Goal: Task Accomplishment & Management: Manage account settings

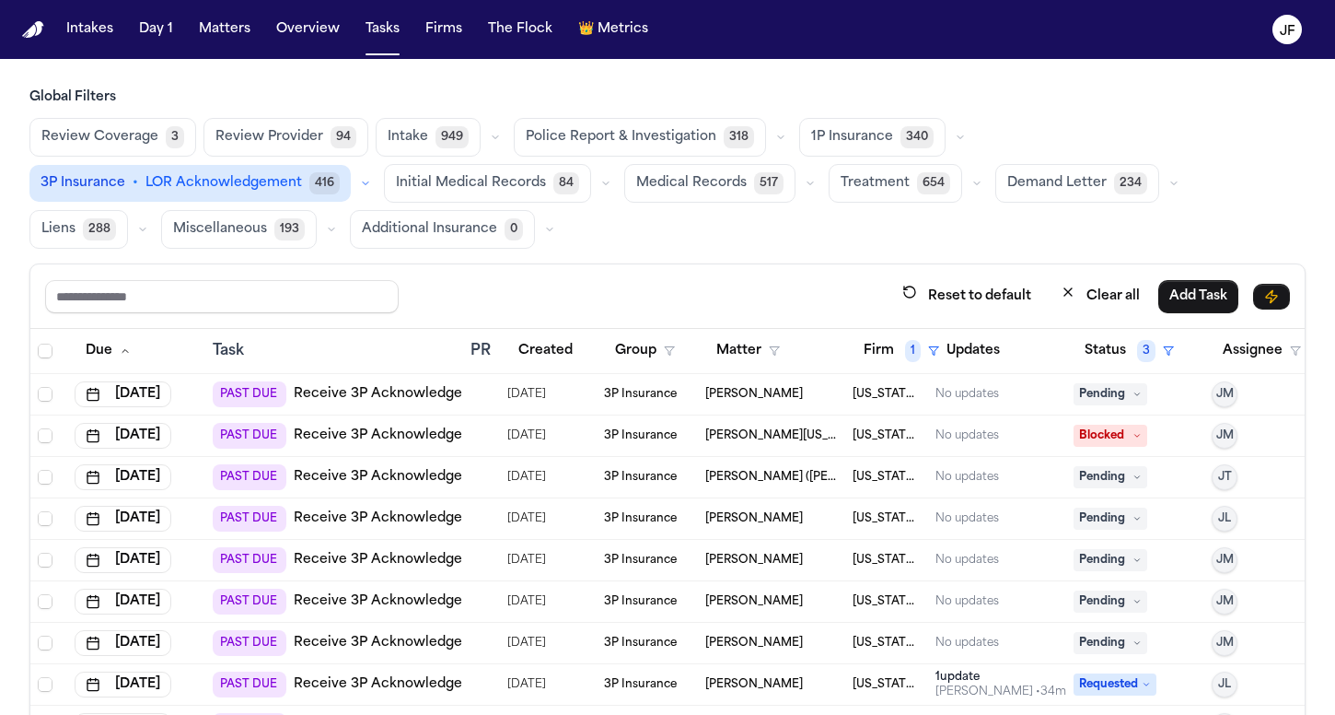
scroll to position [315, 0]
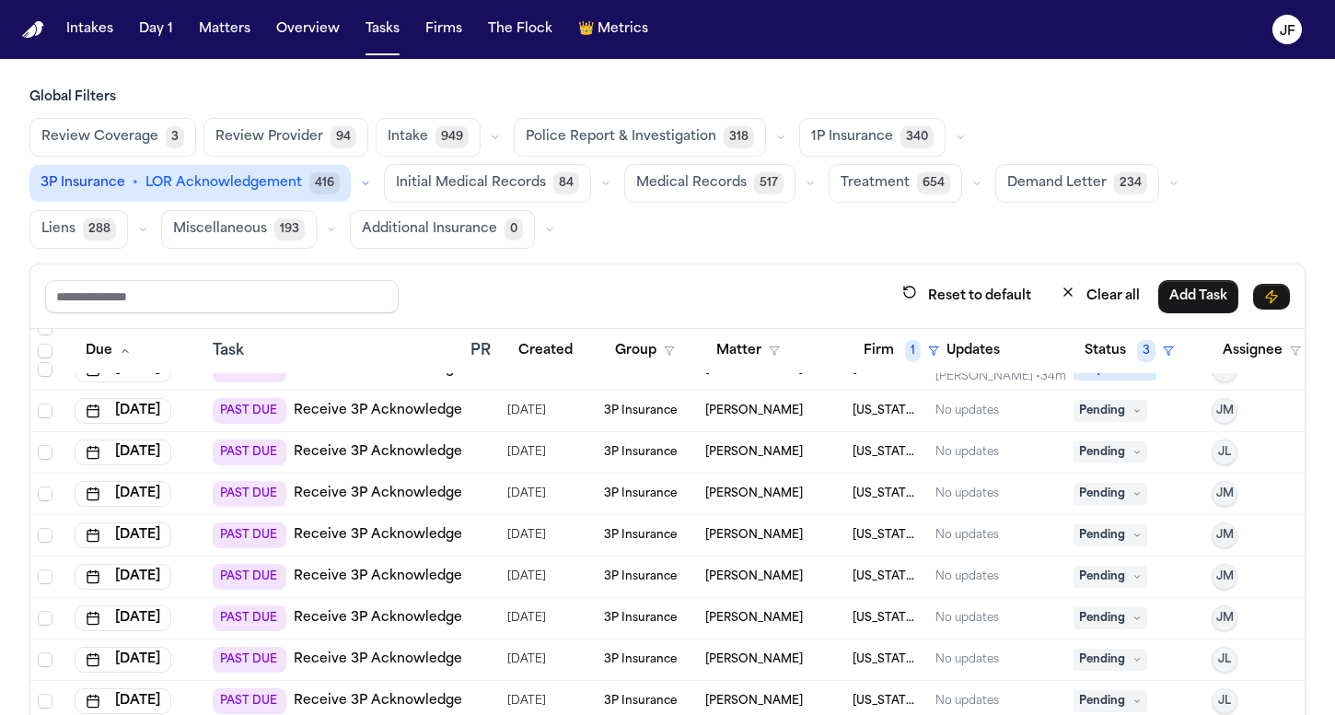
click at [901, 136] on span "340" at bounding box center [917, 137] width 33 height 22
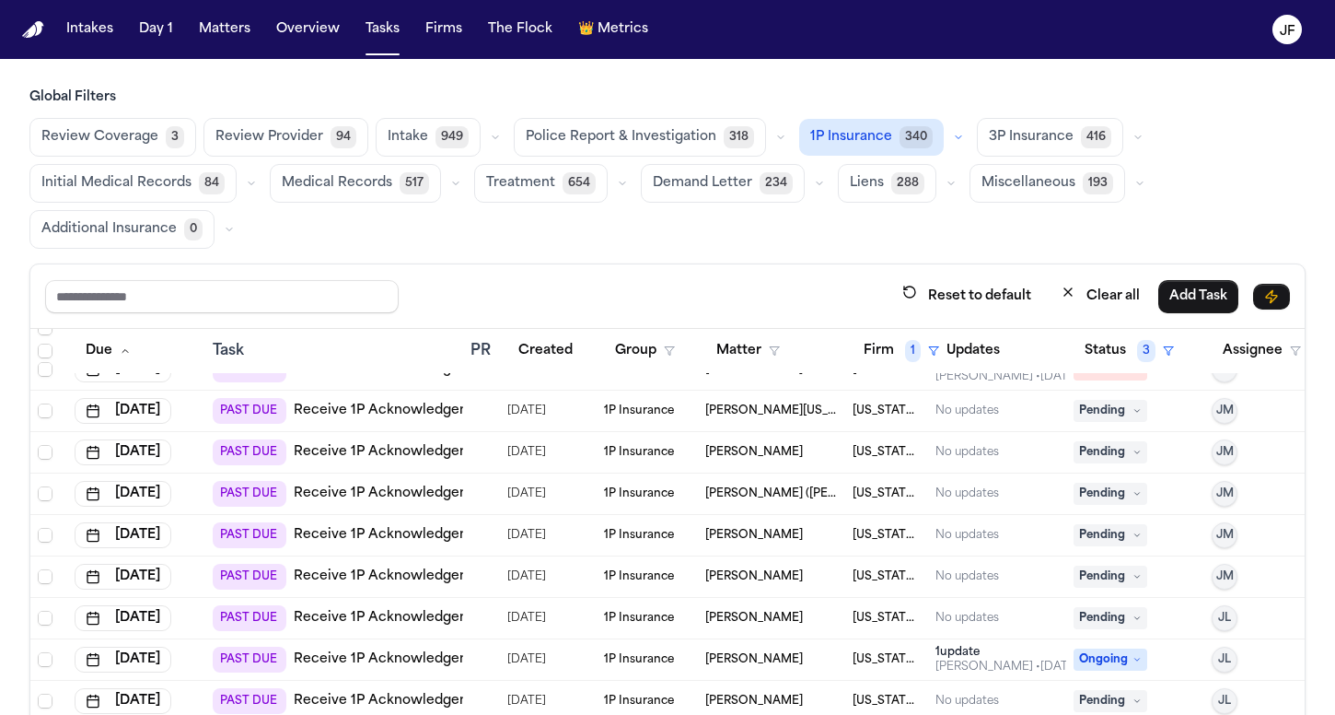
click at [953, 135] on icon "button" at bounding box center [958, 137] width 11 height 11
click at [915, 174] on button "Open Claim 24" at bounding box center [891, 182] width 182 height 37
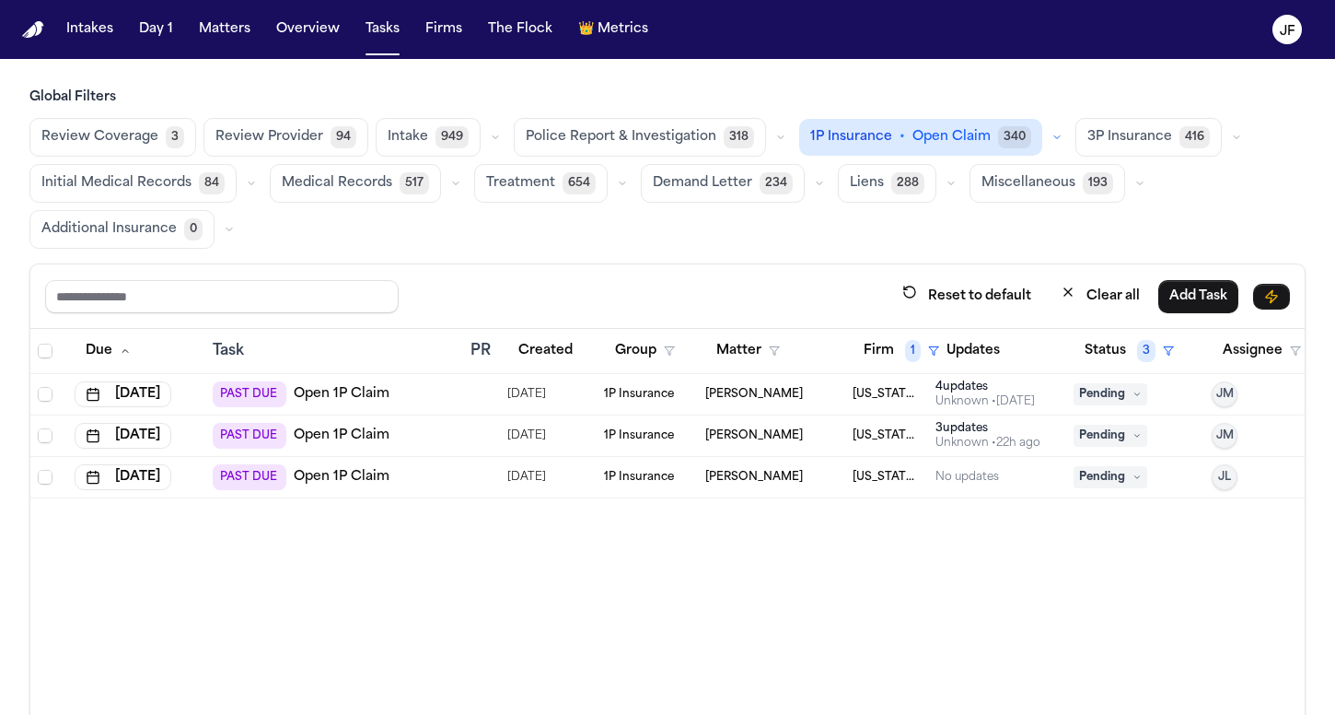
scroll to position [0, 0]
click at [894, 349] on button "Firm 1" at bounding box center [902, 350] width 98 height 33
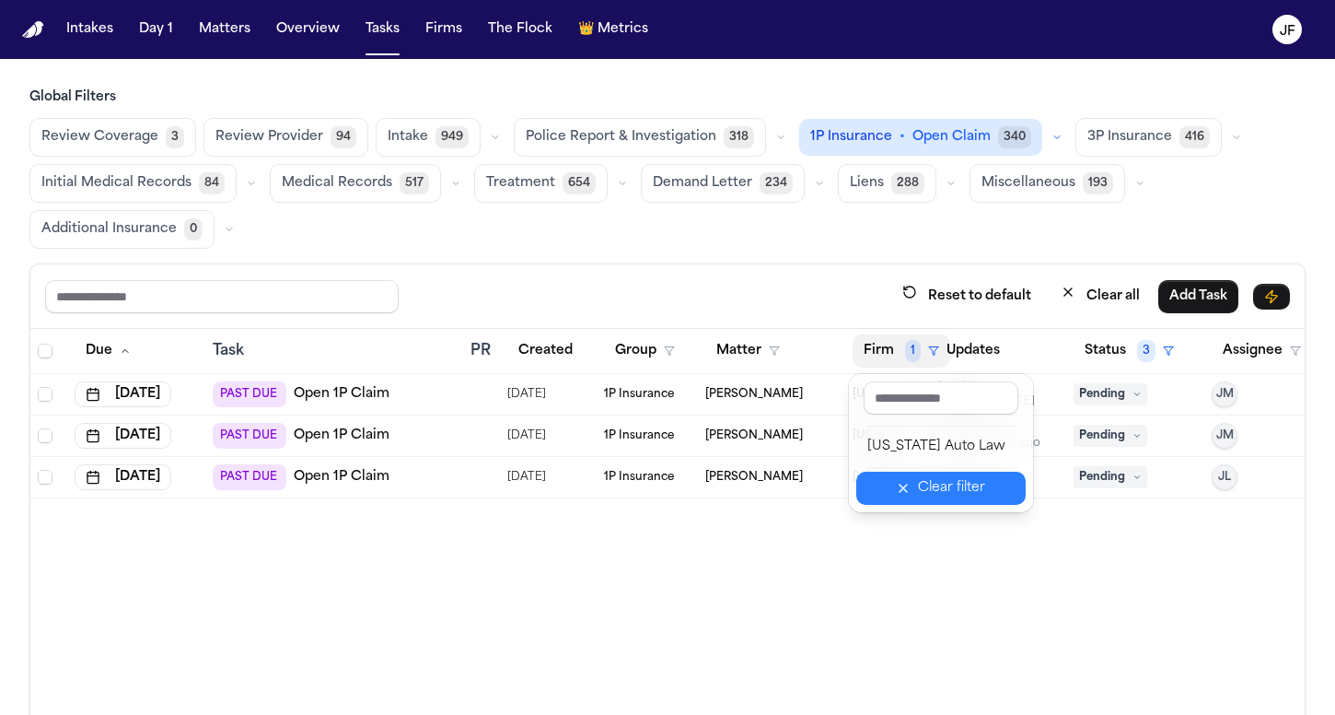
click at [941, 496] on div "Clear filter" at bounding box center [951, 488] width 67 height 22
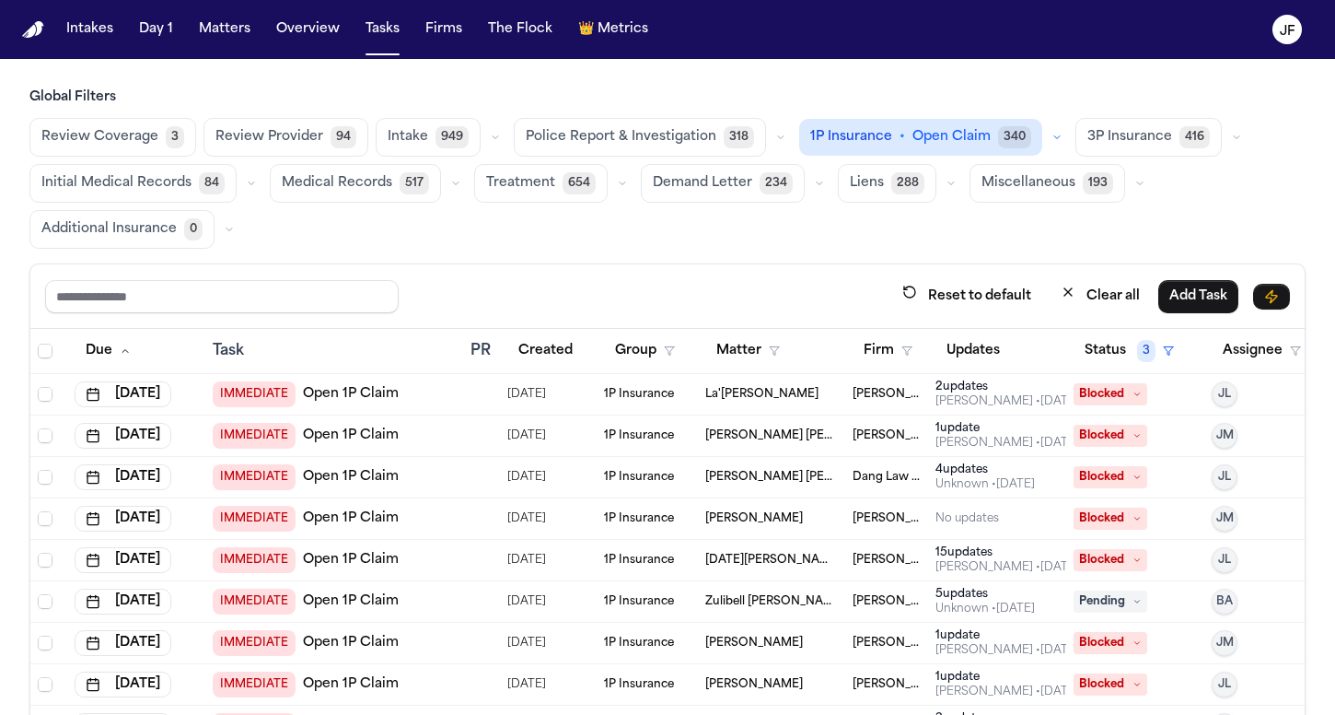
click at [372, 392] on link "Open 1P Claim" at bounding box center [351, 394] width 96 height 18
click at [975, 12] on nav "Intakes Day 1 Matters Overview Tasks Firms The Flock 👑 Metrics JF" at bounding box center [667, 29] width 1335 height 59
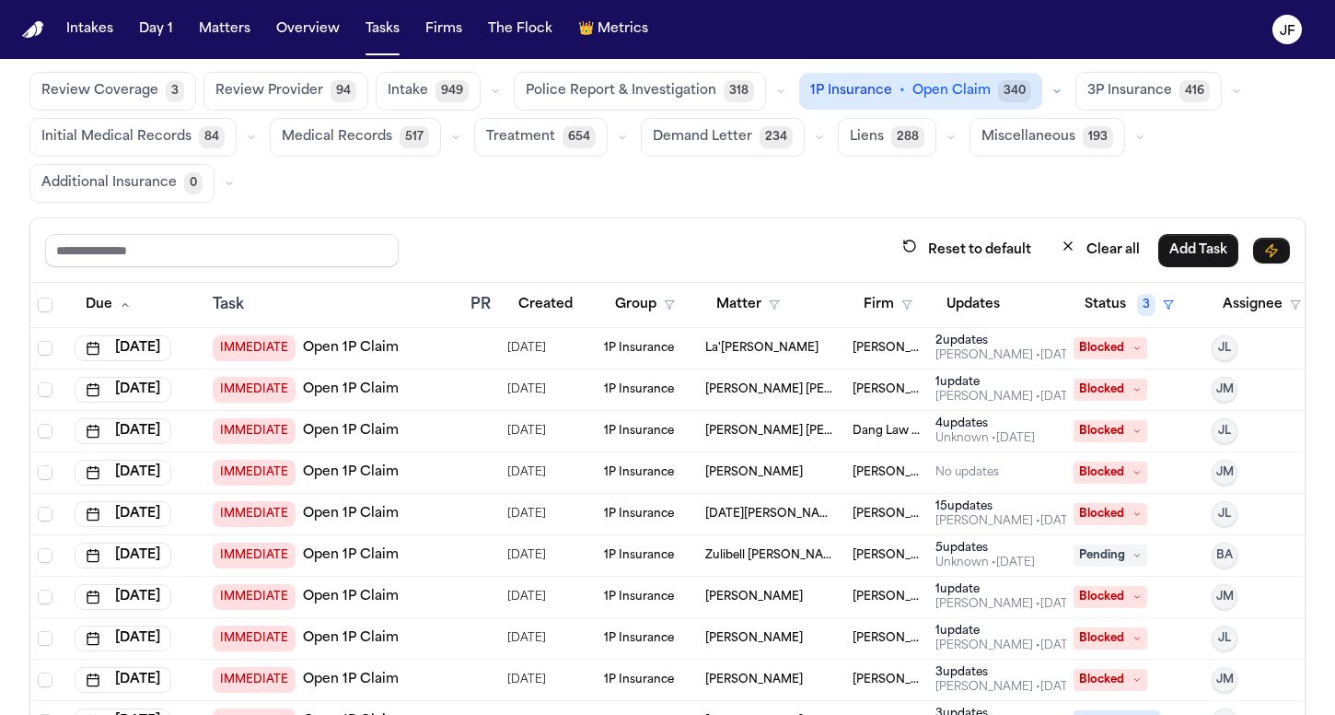
click at [857, 2] on nav "Intakes Day 1 Matters Overview Tasks Firms The Flock 👑 Metrics JF" at bounding box center [667, 29] width 1335 height 59
click at [1113, 349] on span "Blocked" at bounding box center [1111, 348] width 74 height 22
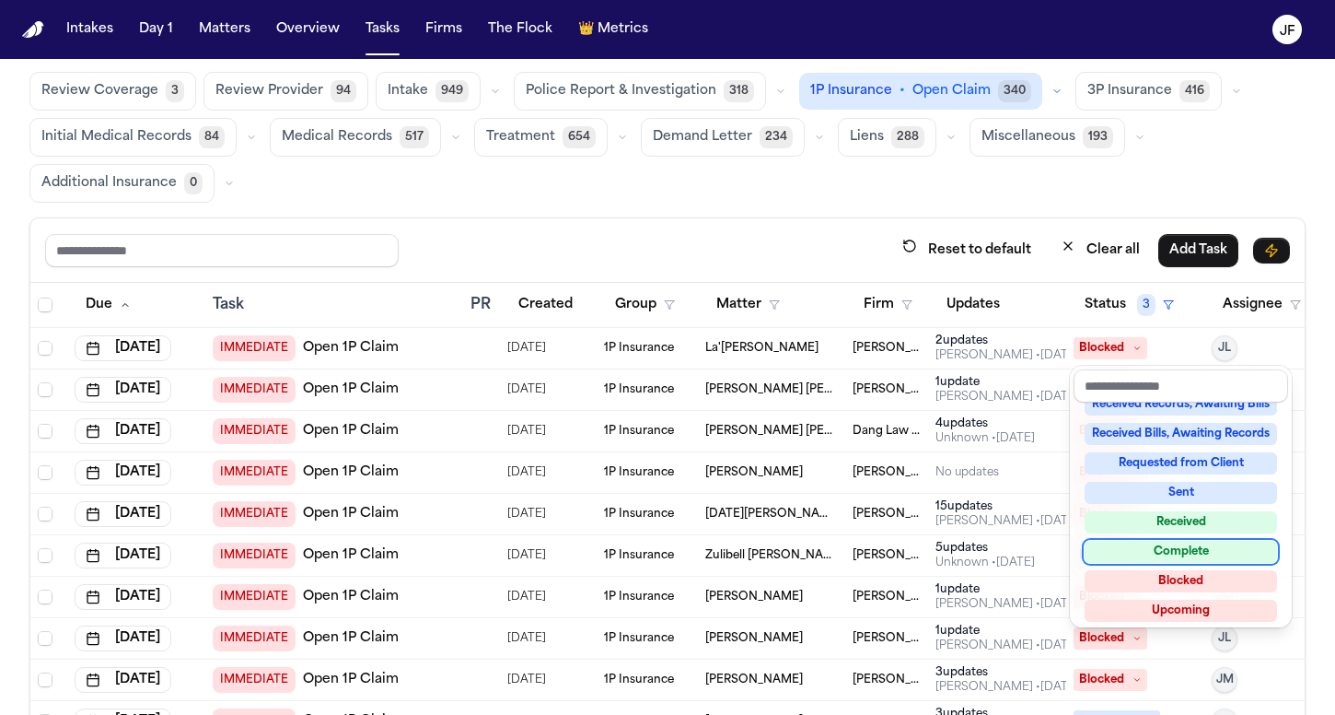
click at [1123, 545] on div "Complete" at bounding box center [1181, 552] width 192 height 22
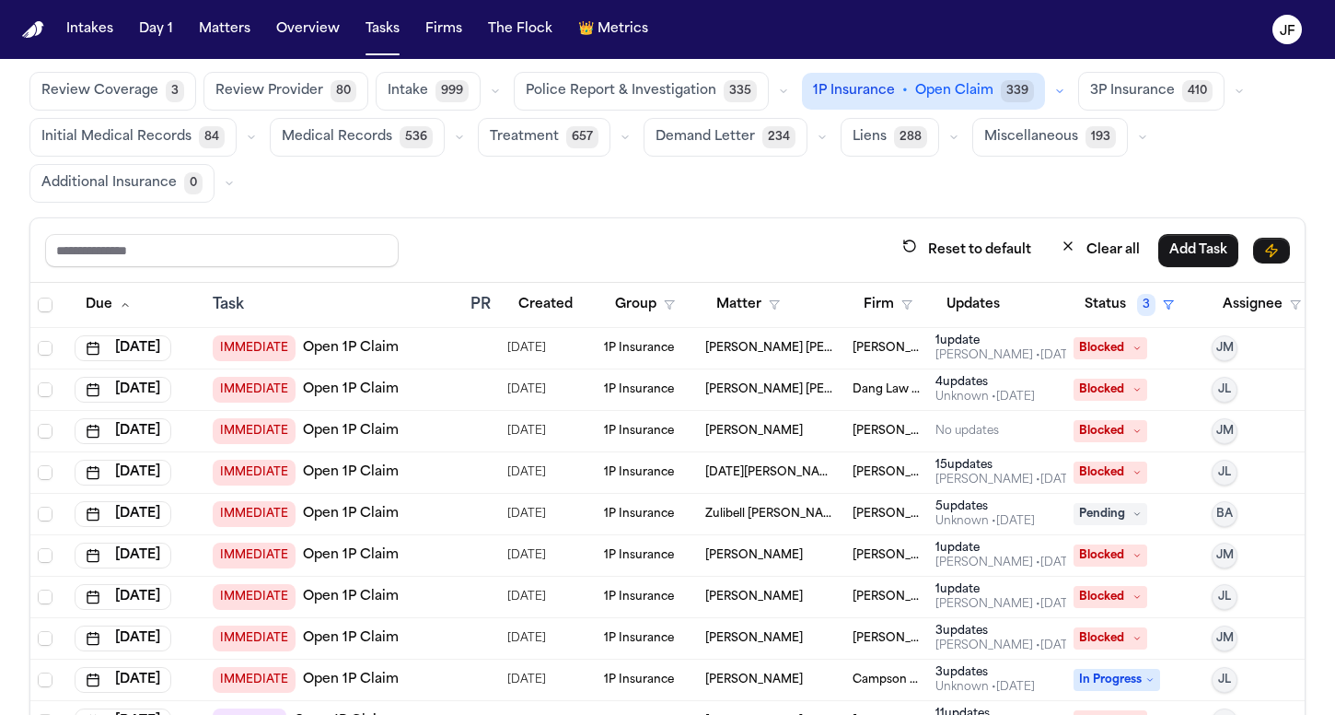
click at [959, 219] on div "Reset to default Clear all Add Task" at bounding box center [667, 250] width 1275 height 64
click at [362, 352] on link "Open 1P Claim" at bounding box center [351, 348] width 96 height 18
click at [359, 351] on link "Open 1P Claim" at bounding box center [351, 348] width 96 height 18
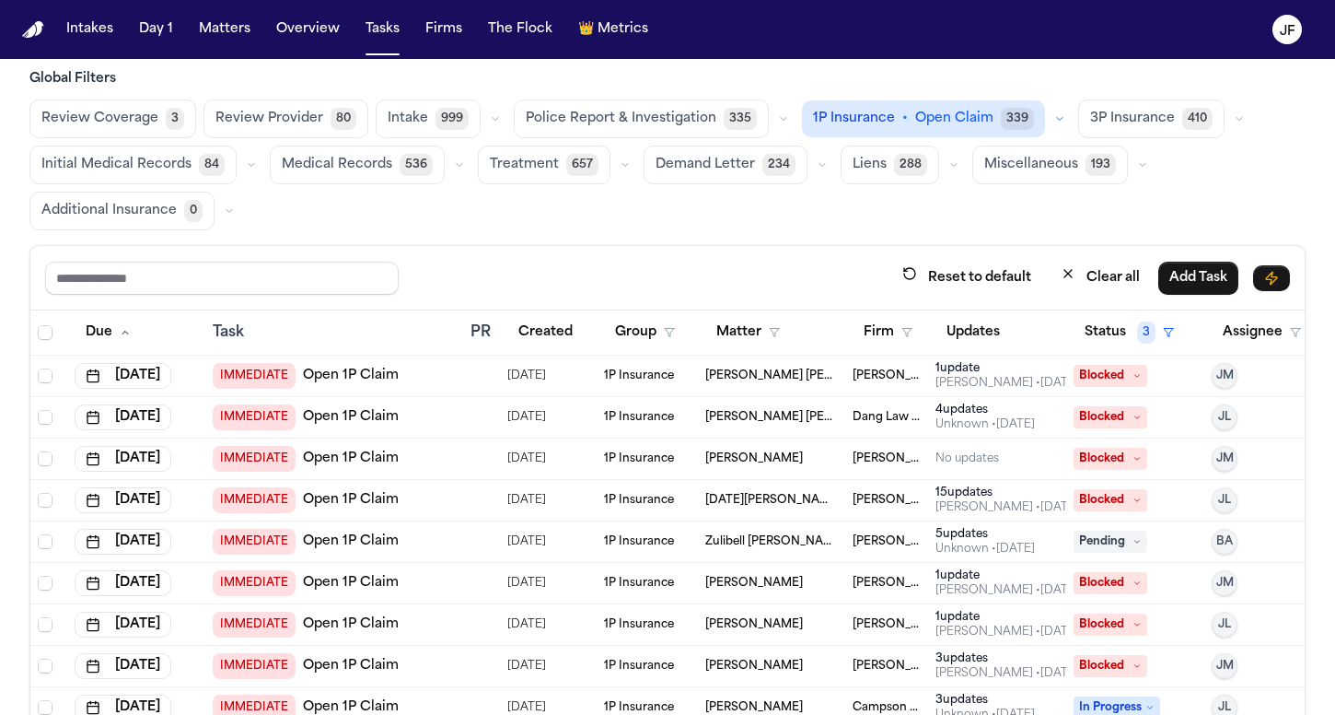
scroll to position [16, 0]
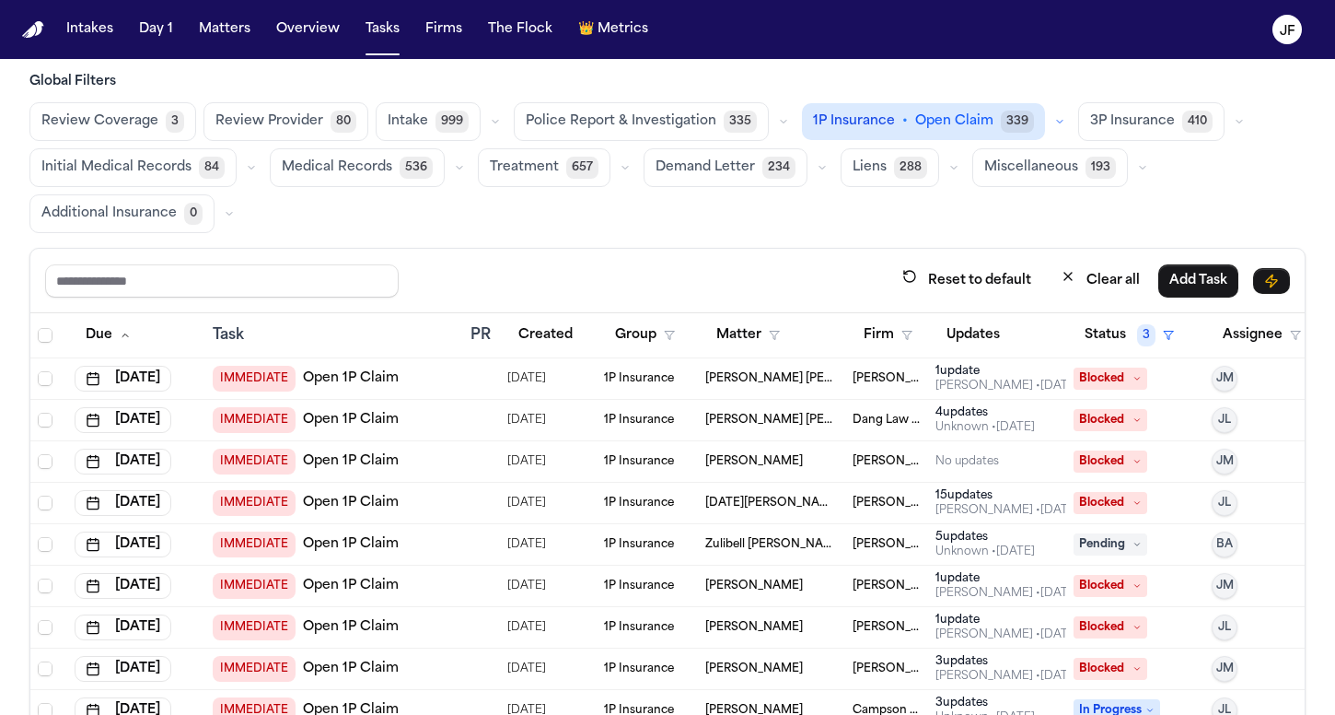
click at [933, 128] on span "Open Claim" at bounding box center [954, 121] width 78 height 18
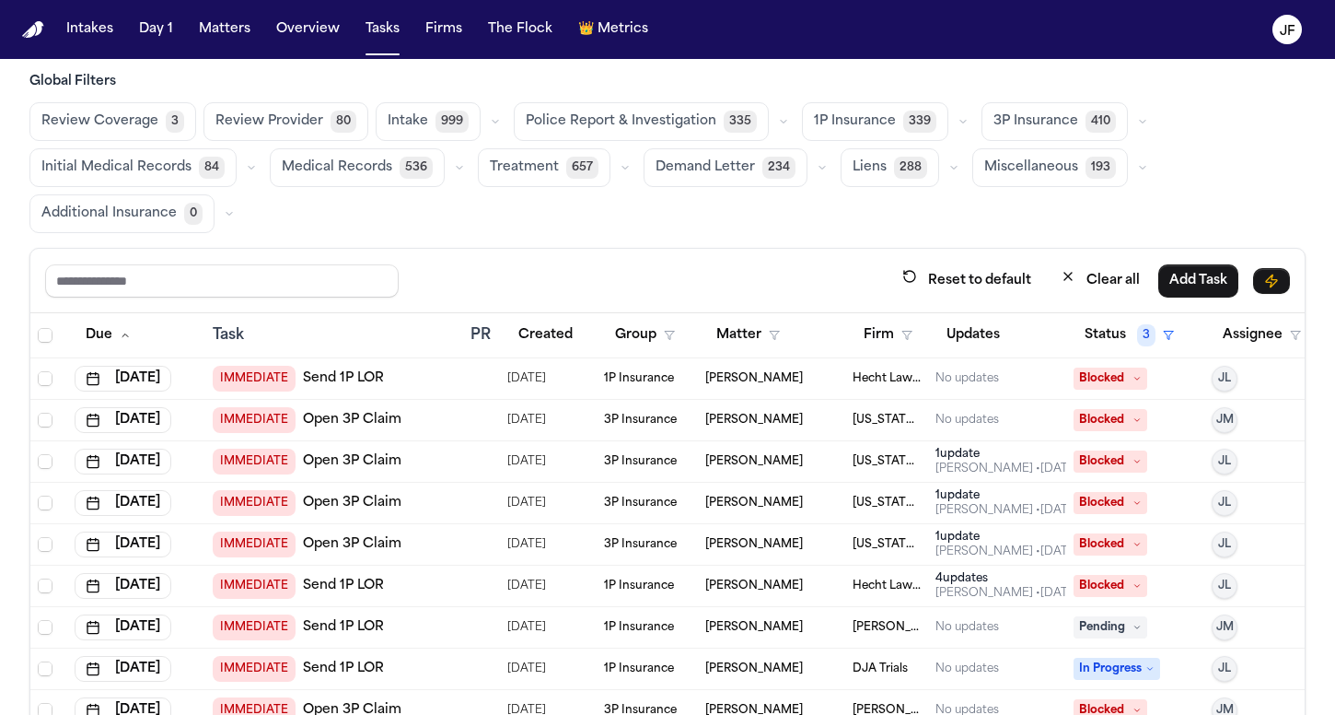
click at [1053, 130] on span "3P Insurance" at bounding box center [1036, 121] width 85 height 18
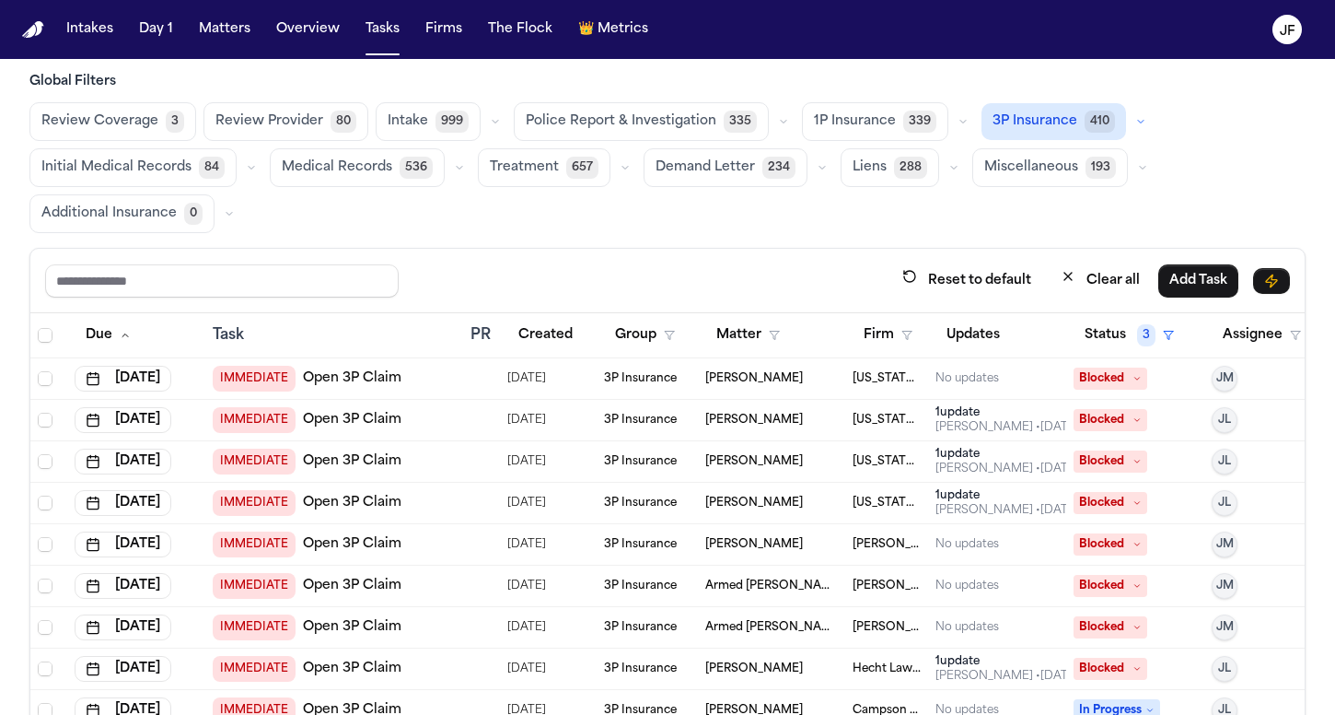
scroll to position [0, 0]
click at [849, 114] on span "1P Insurance" at bounding box center [855, 121] width 82 height 18
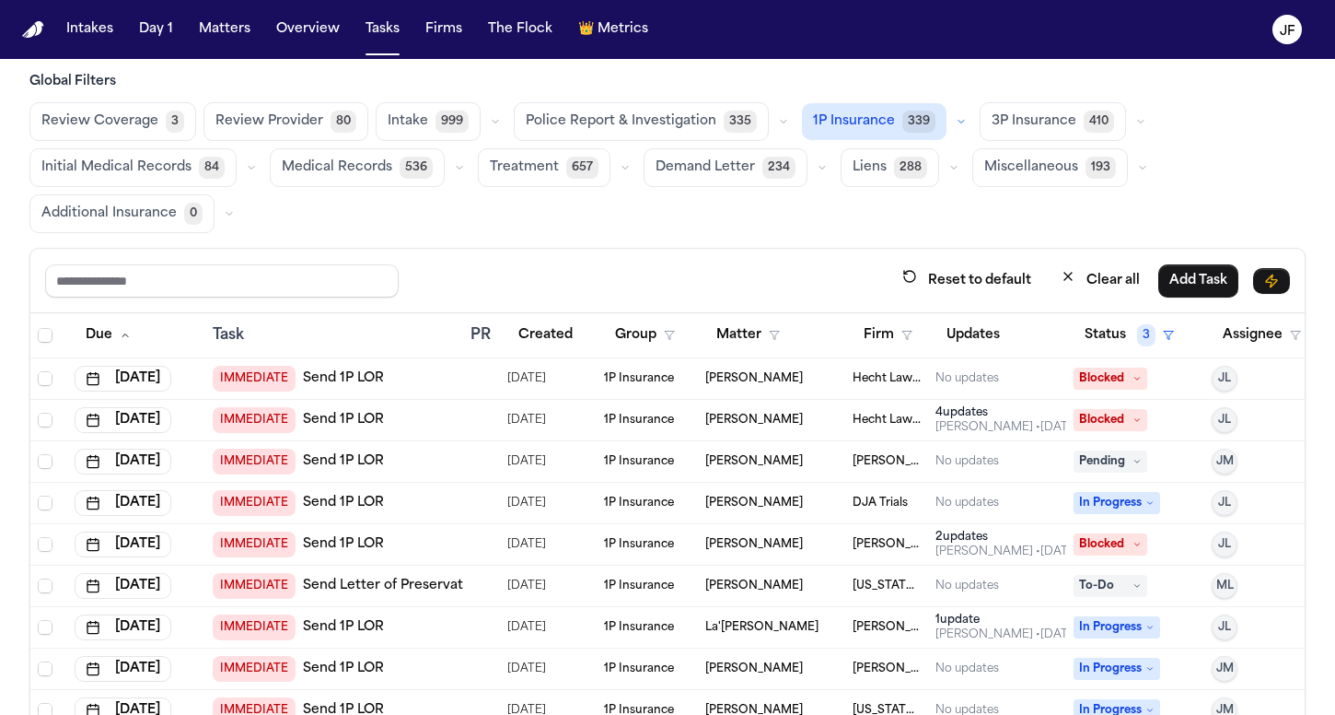
click at [339, 378] on link "Send 1P LOR" at bounding box center [343, 378] width 81 height 18
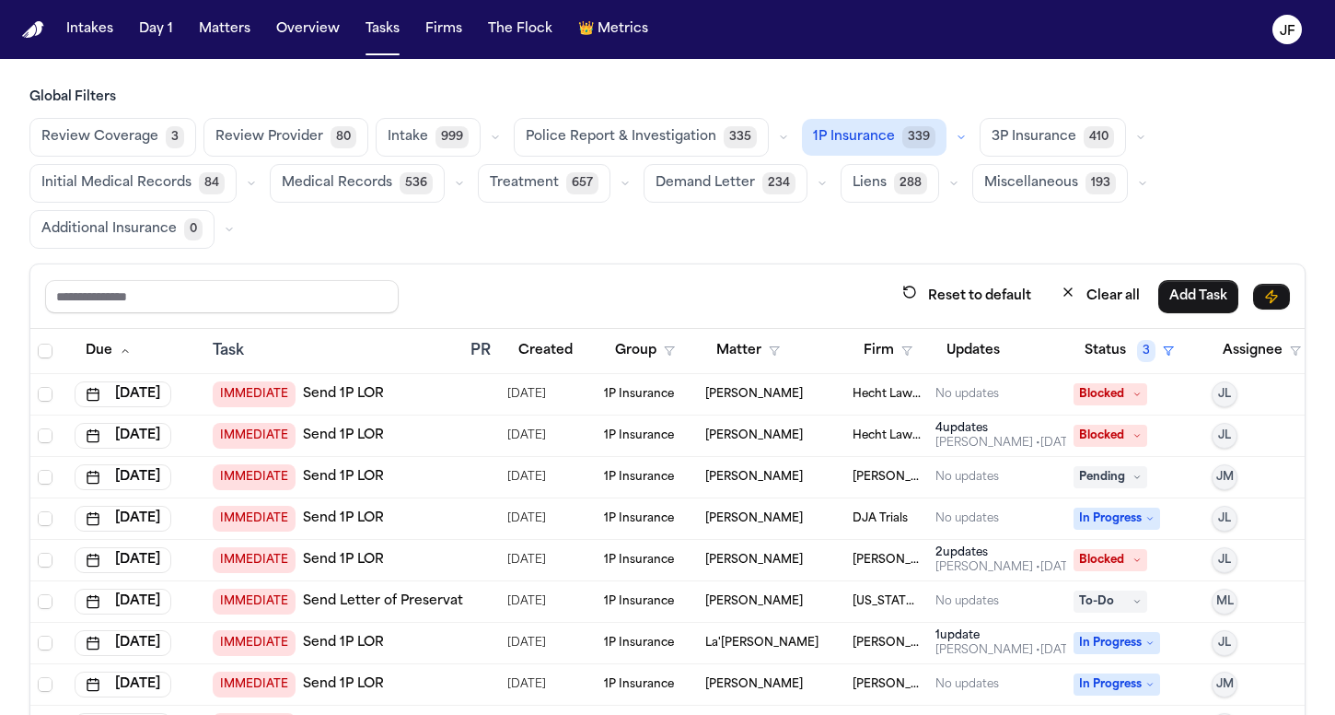
click at [865, 132] on span "1P Insurance" at bounding box center [854, 137] width 82 height 18
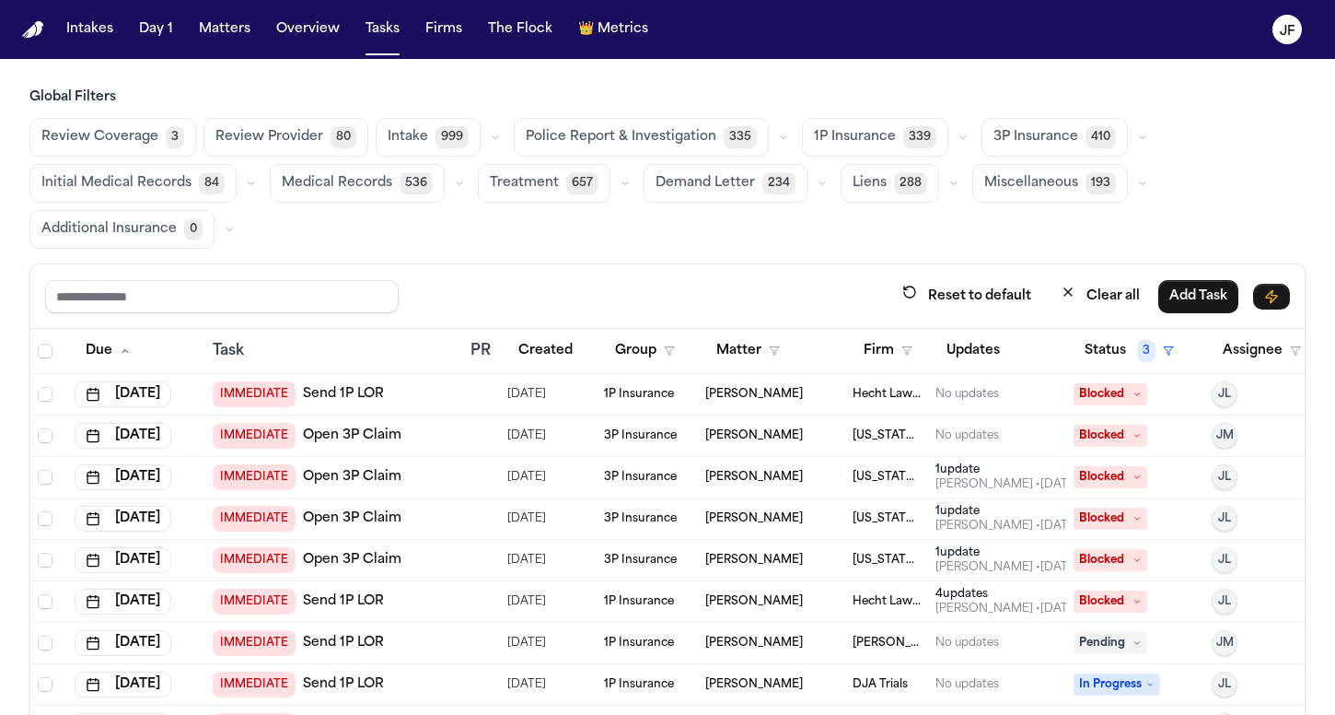
click at [834, 141] on span "1P Insurance" at bounding box center [855, 137] width 82 height 18
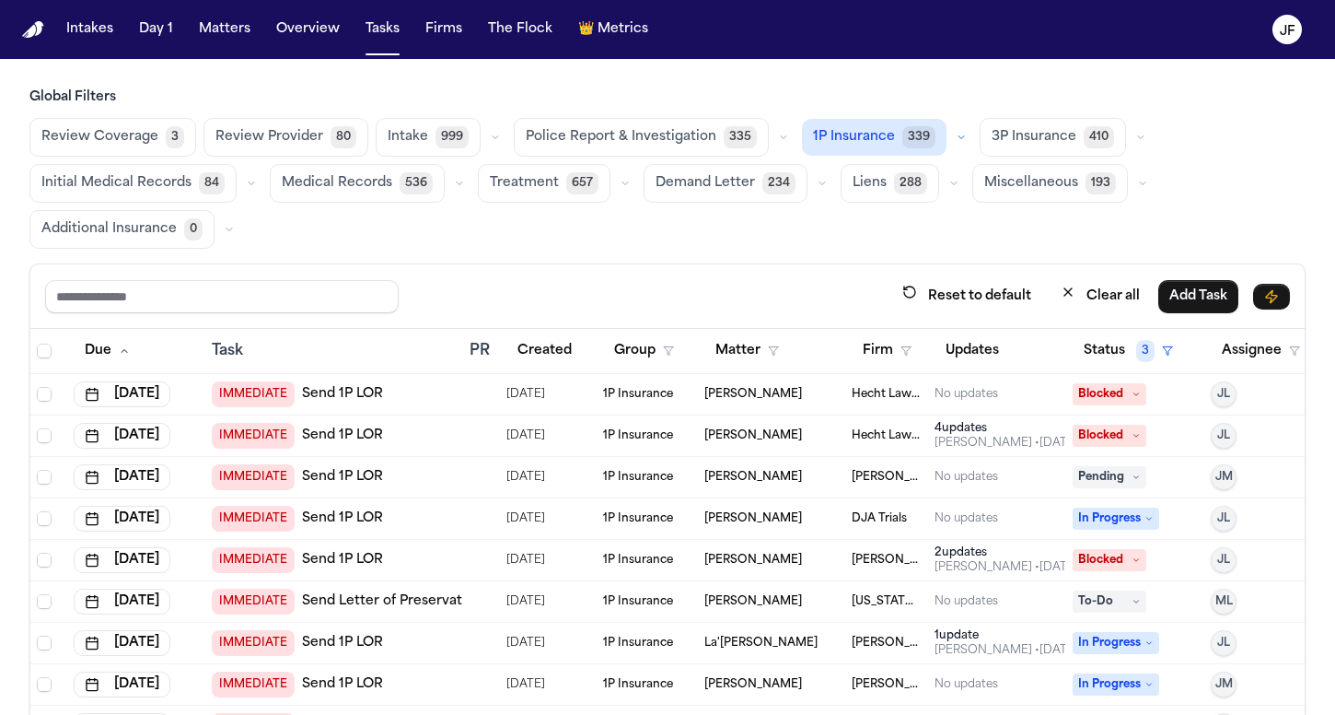
scroll to position [0, 1]
click at [1006, 142] on span "3P Insurance" at bounding box center [1034, 137] width 85 height 18
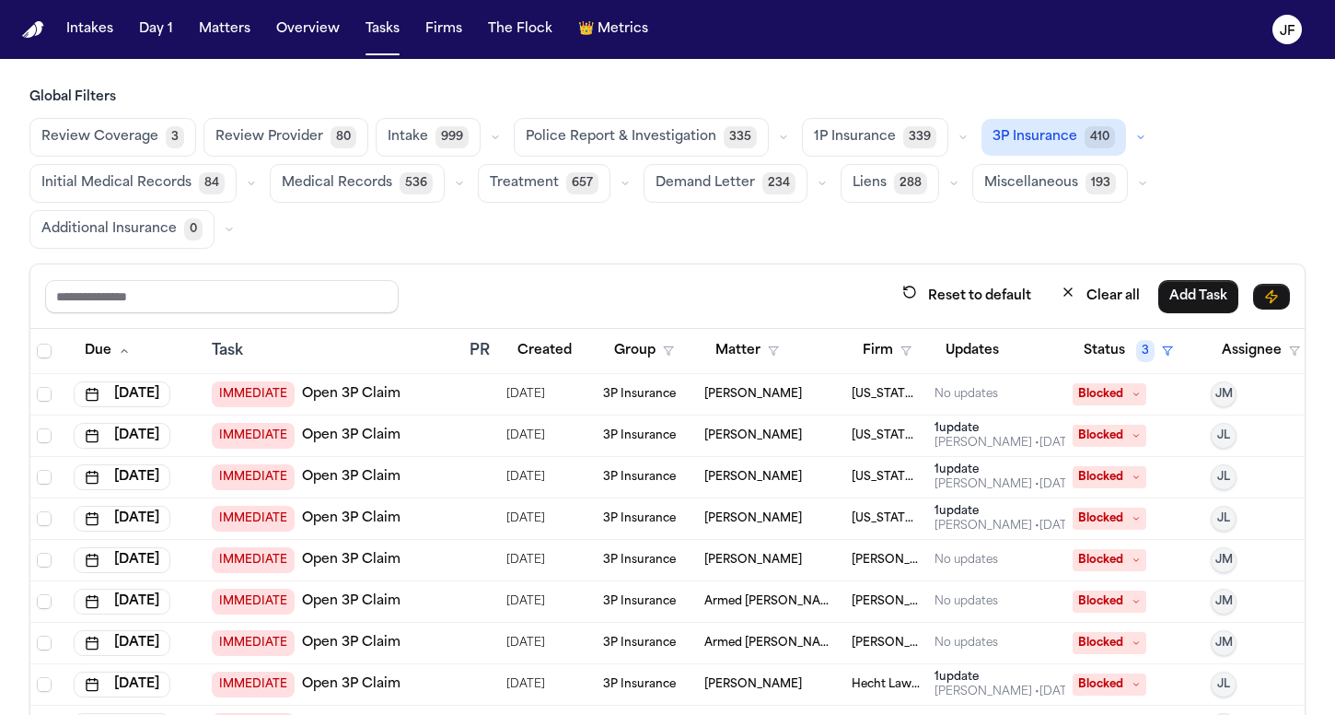
click at [884, 234] on div "Review Coverage 3 Review Provider 80 Intake 999 Police Report & Investigation 3…" at bounding box center [667, 183] width 1277 height 131
click at [370, 394] on link "Open 3P Claim" at bounding box center [351, 394] width 99 height 18
click at [260, 31] on div "Intakes Day 1 Matters Overview Tasks Firms The Flock 👑 Metrics" at bounding box center [357, 29] width 597 height 33
click at [231, 31] on button "Matters" at bounding box center [225, 29] width 66 height 33
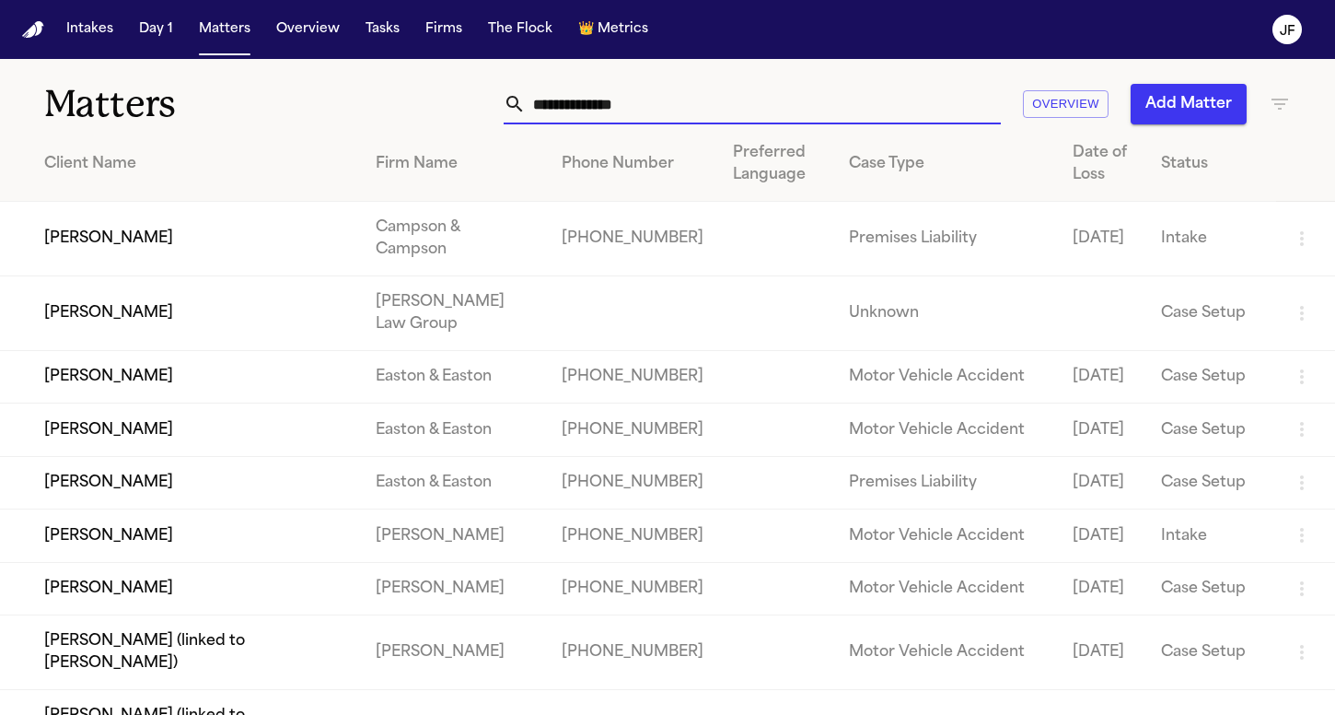
click at [652, 100] on input "text" at bounding box center [763, 104] width 475 height 41
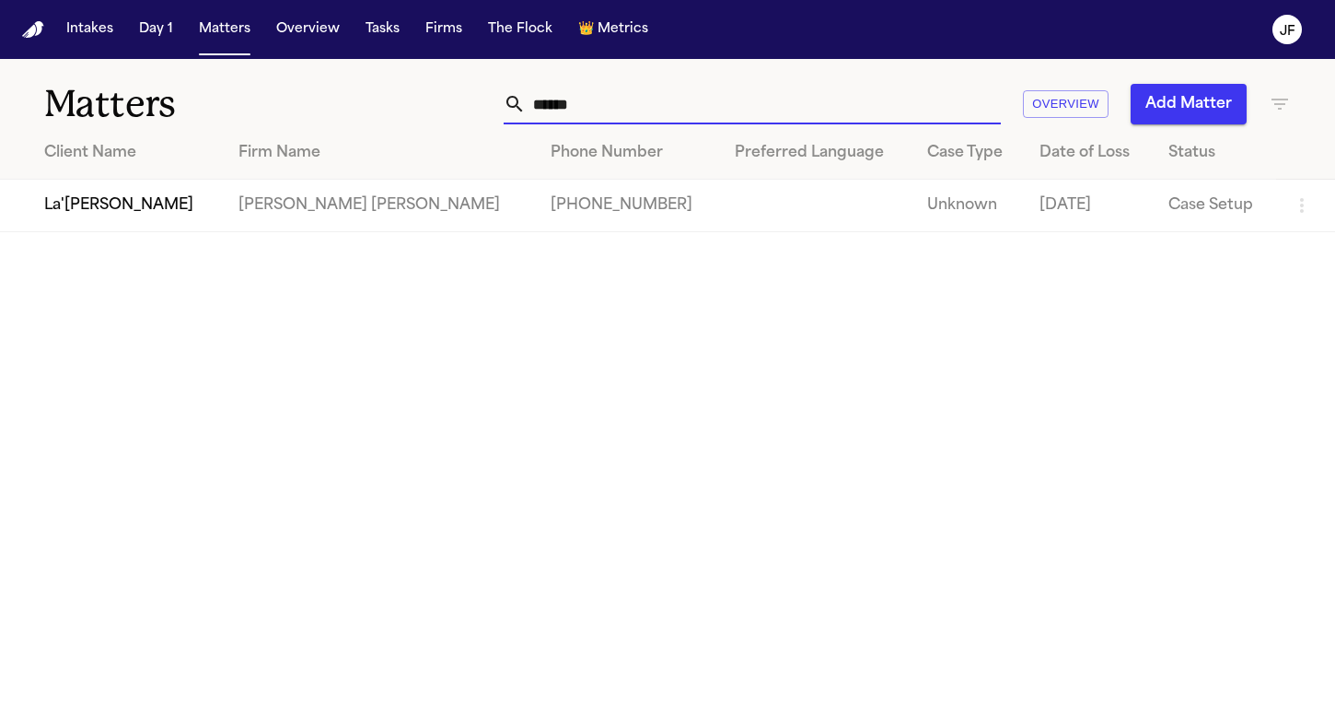
type input "******"
click at [135, 208] on td "La'[PERSON_NAME]" at bounding box center [112, 206] width 224 height 52
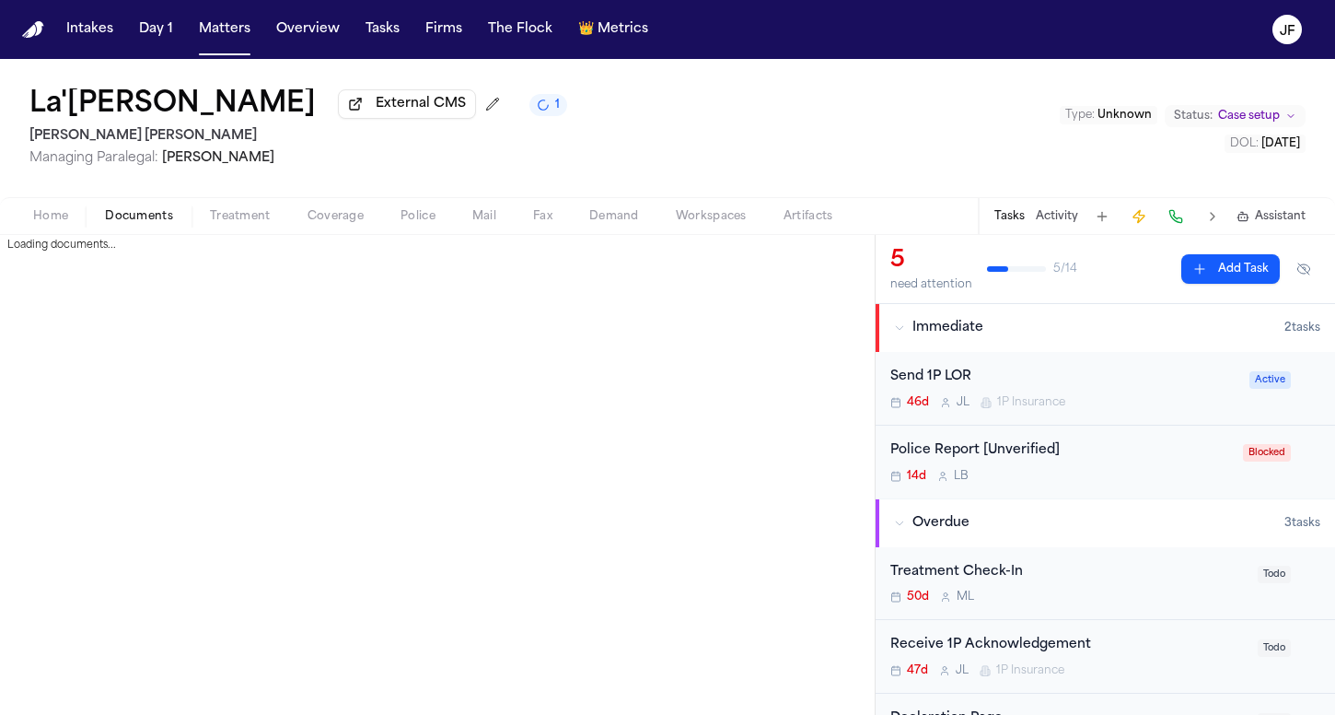
click at [115, 211] on span "Documents" at bounding box center [139, 216] width 68 height 15
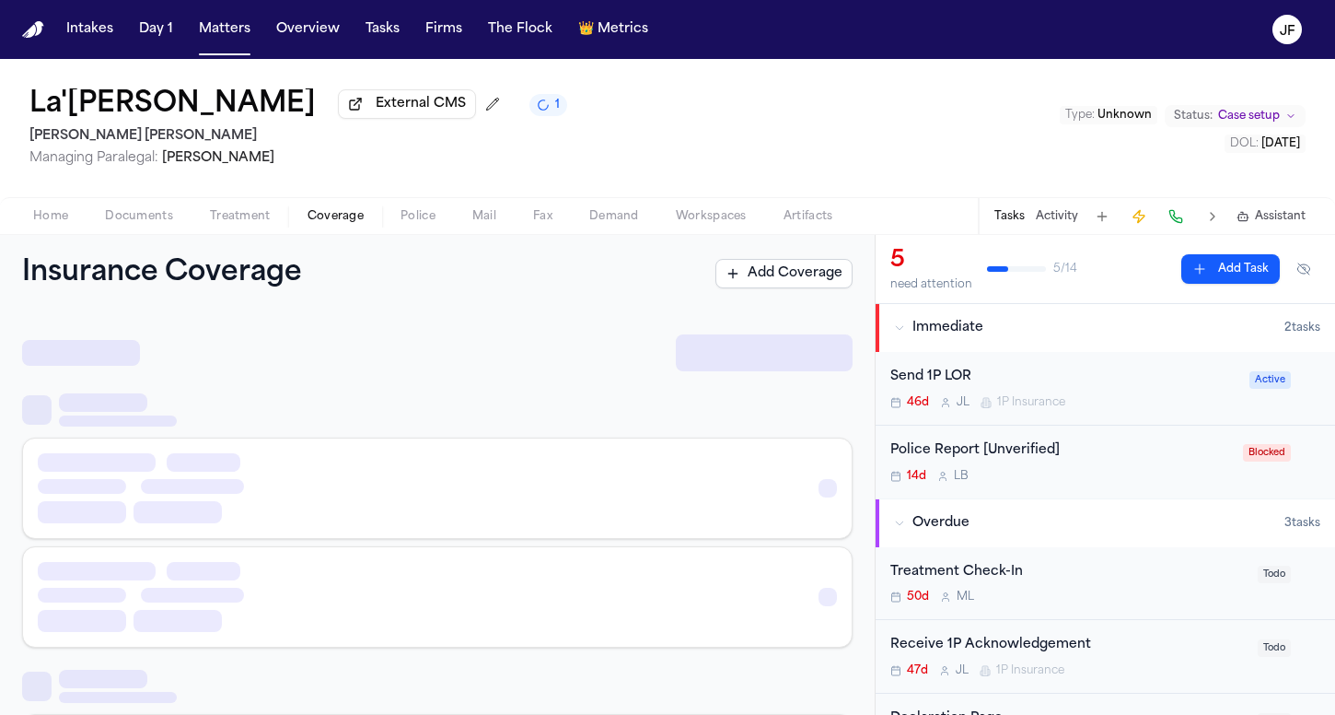
click at [346, 217] on span "Coverage" at bounding box center [336, 216] width 56 height 15
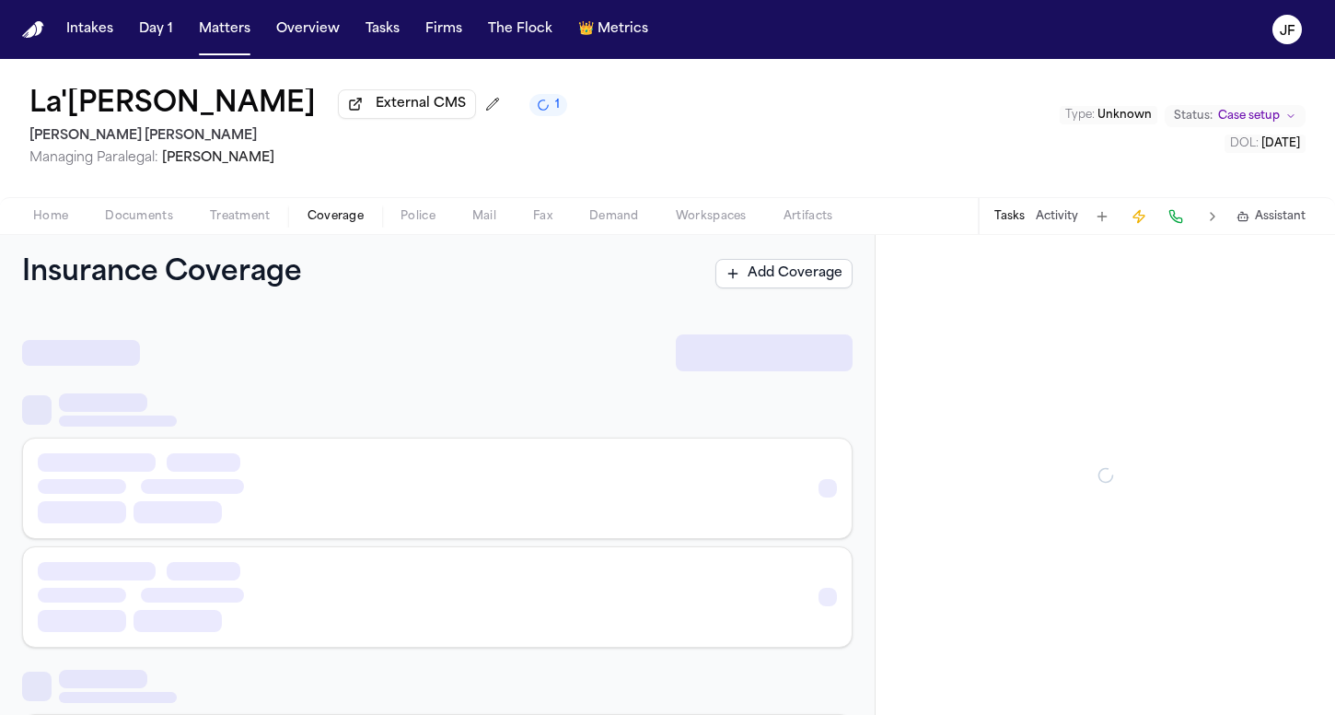
click at [321, 219] on span "Coverage" at bounding box center [336, 216] width 56 height 15
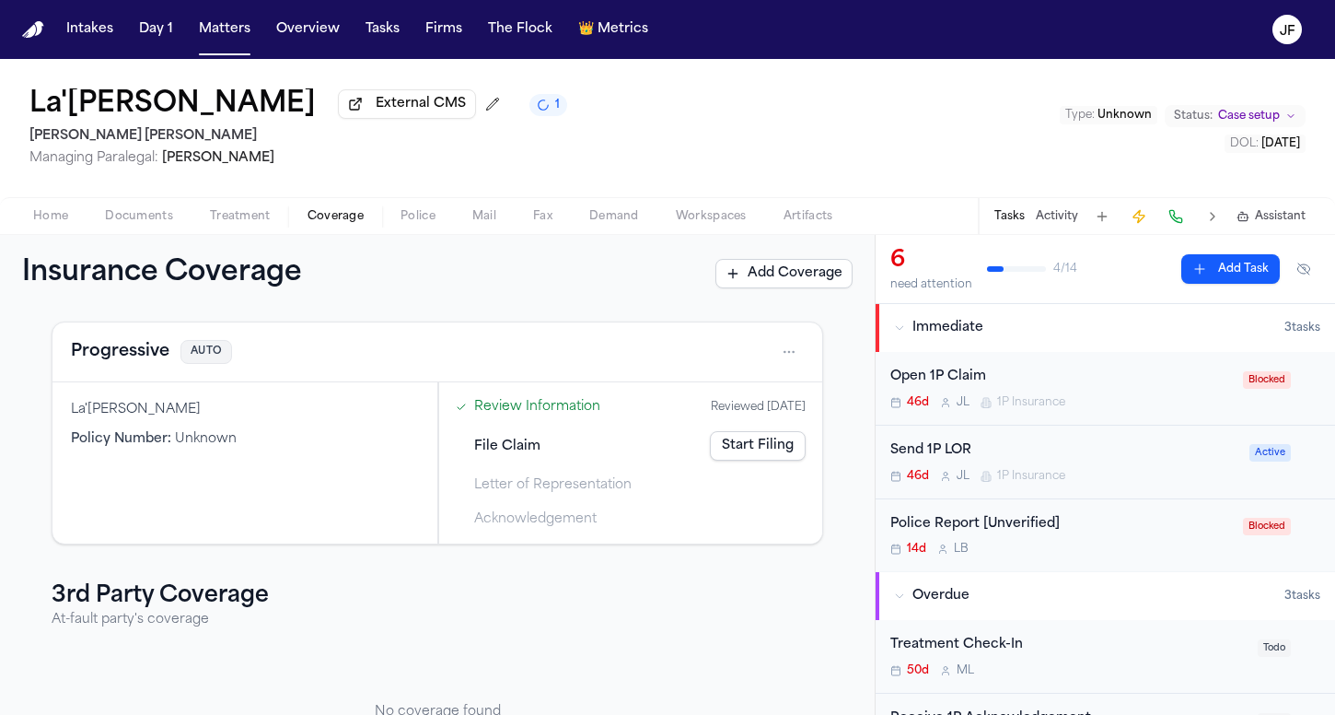
scroll to position [87, 0]
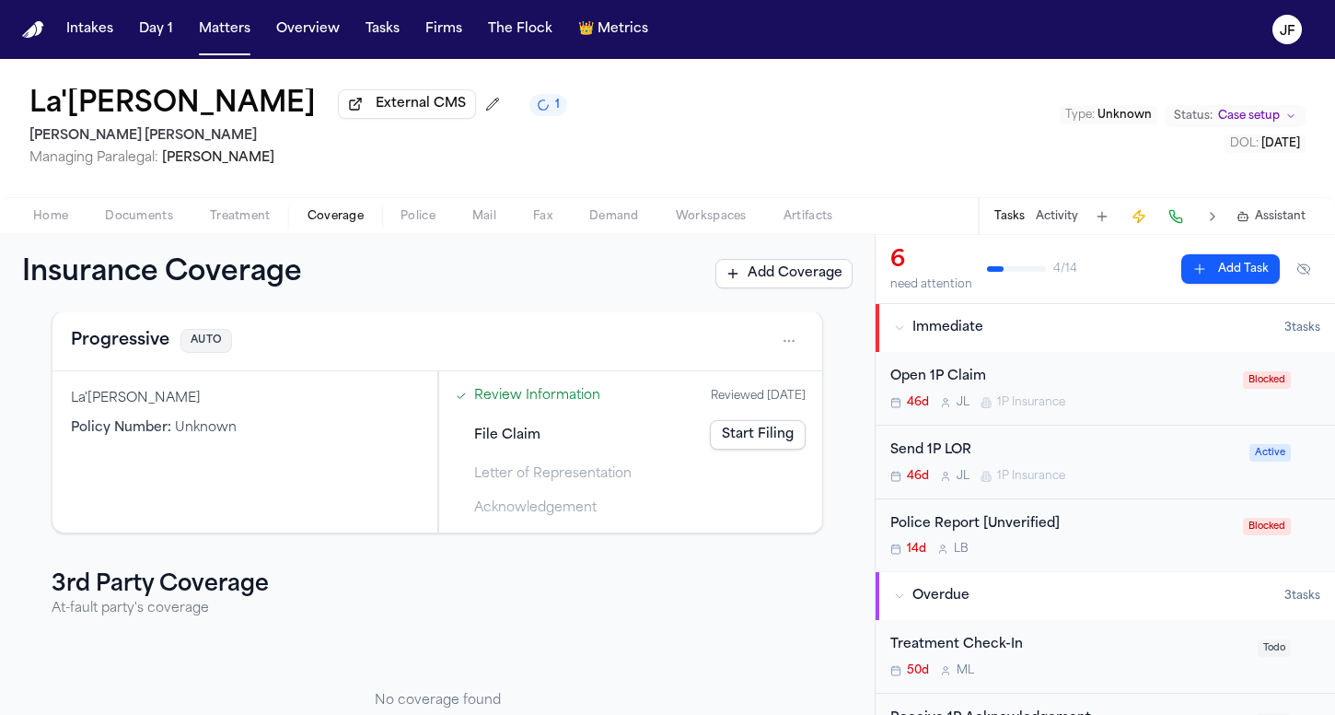
click at [1000, 394] on div "Open 1P Claim 46d J L 1P Insurance" at bounding box center [1062, 388] width 342 height 43
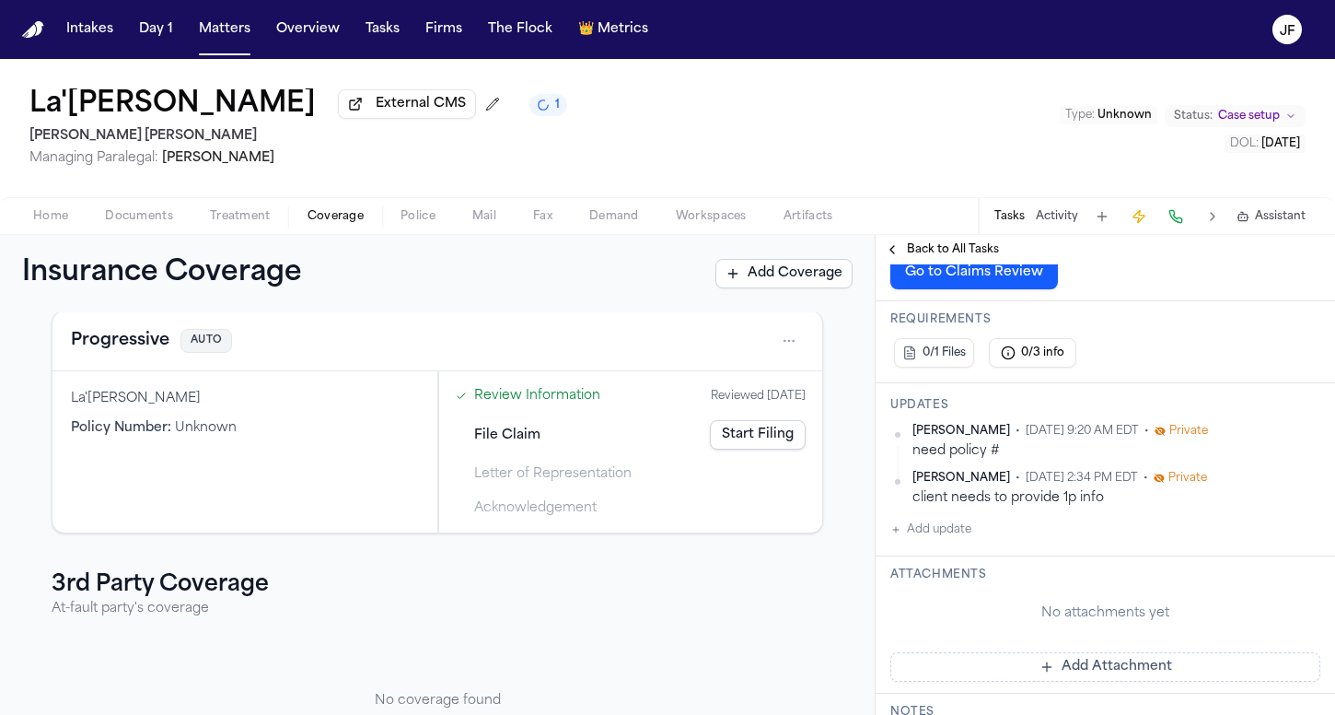
click at [118, 348] on button "Progressive" at bounding box center [120, 341] width 99 height 26
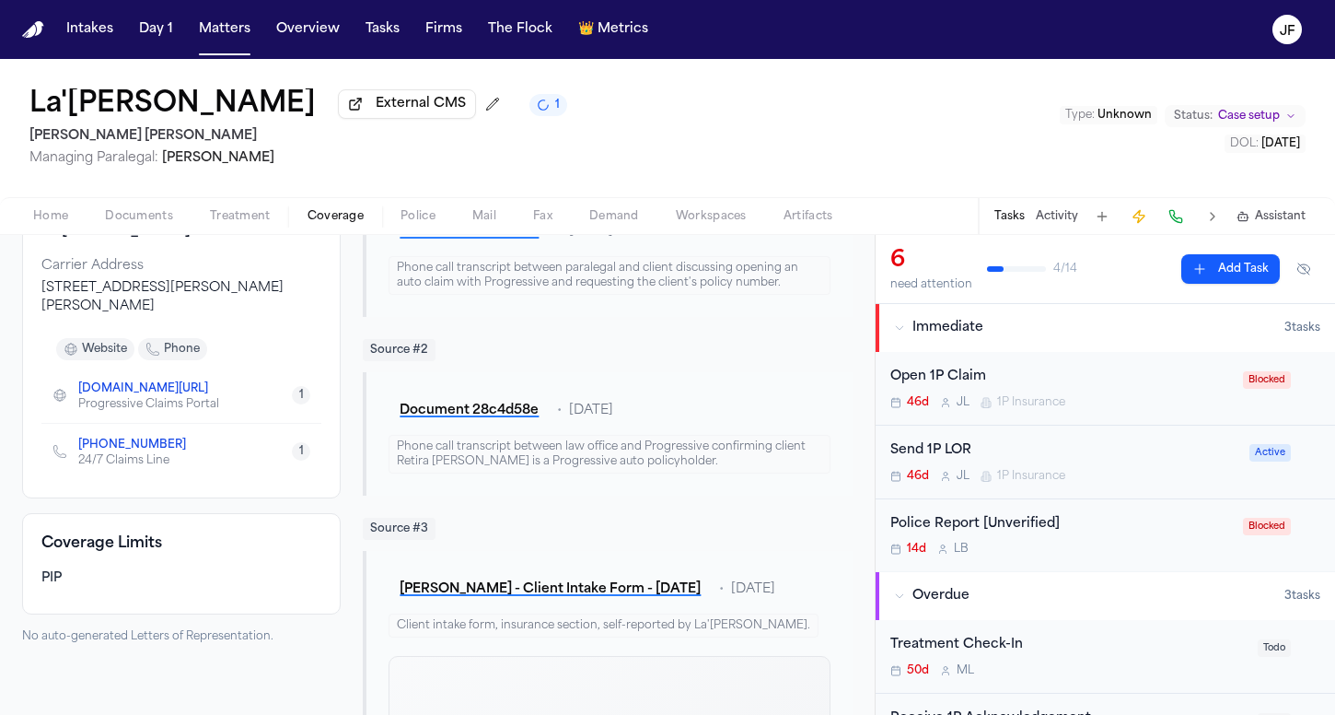
scroll to position [236, 0]
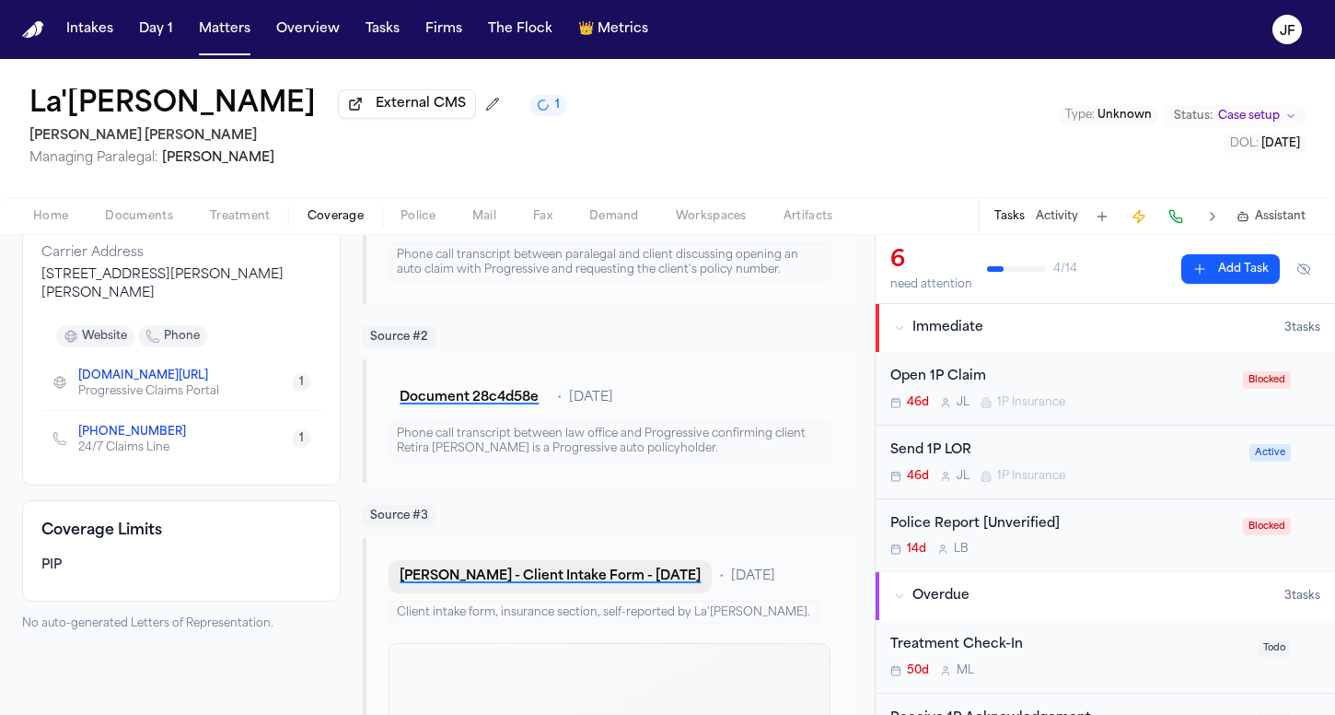
click at [526, 577] on button "L. Newbins - Client Intake Form - 7.10.25" at bounding box center [550, 576] width 323 height 33
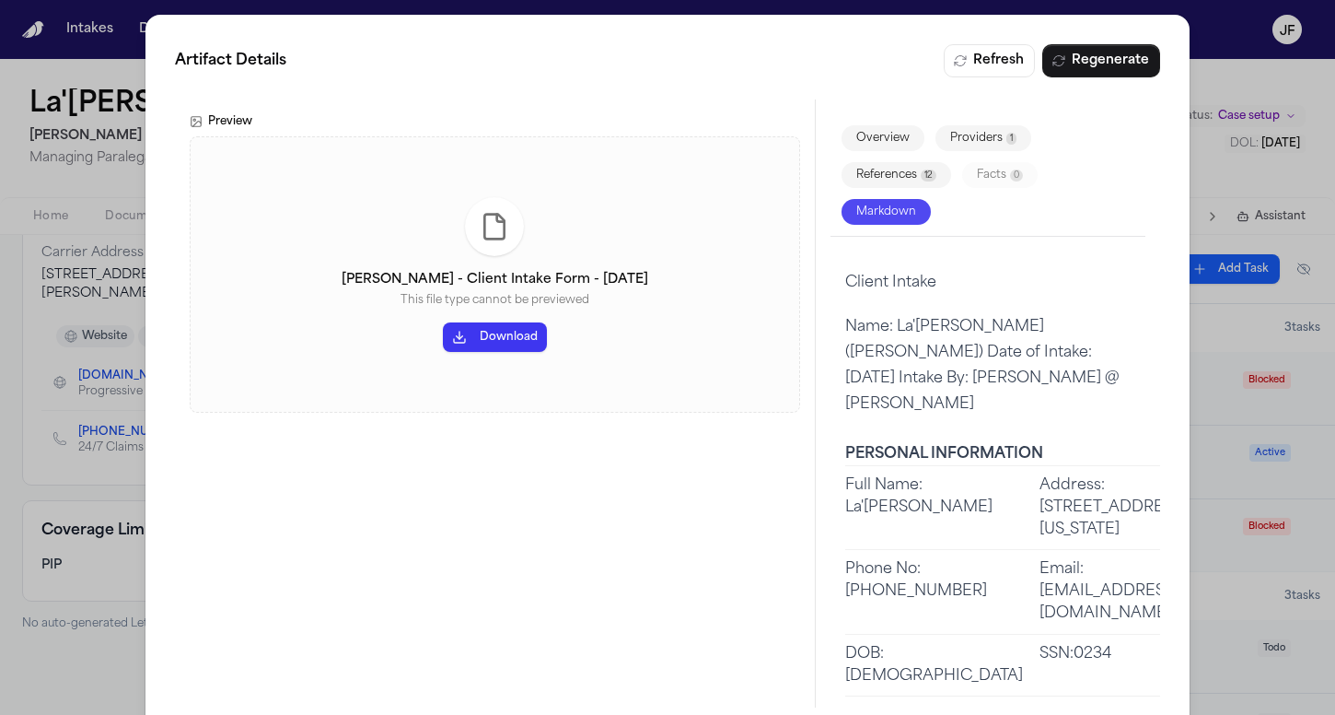
click at [512, 338] on button "Download" at bounding box center [495, 336] width 104 height 29
click at [1226, 99] on div "Artifact Details Refresh Regenerate Preview L. Newbins - Client Intake Form - 7…" at bounding box center [667, 376] width 1335 height 752
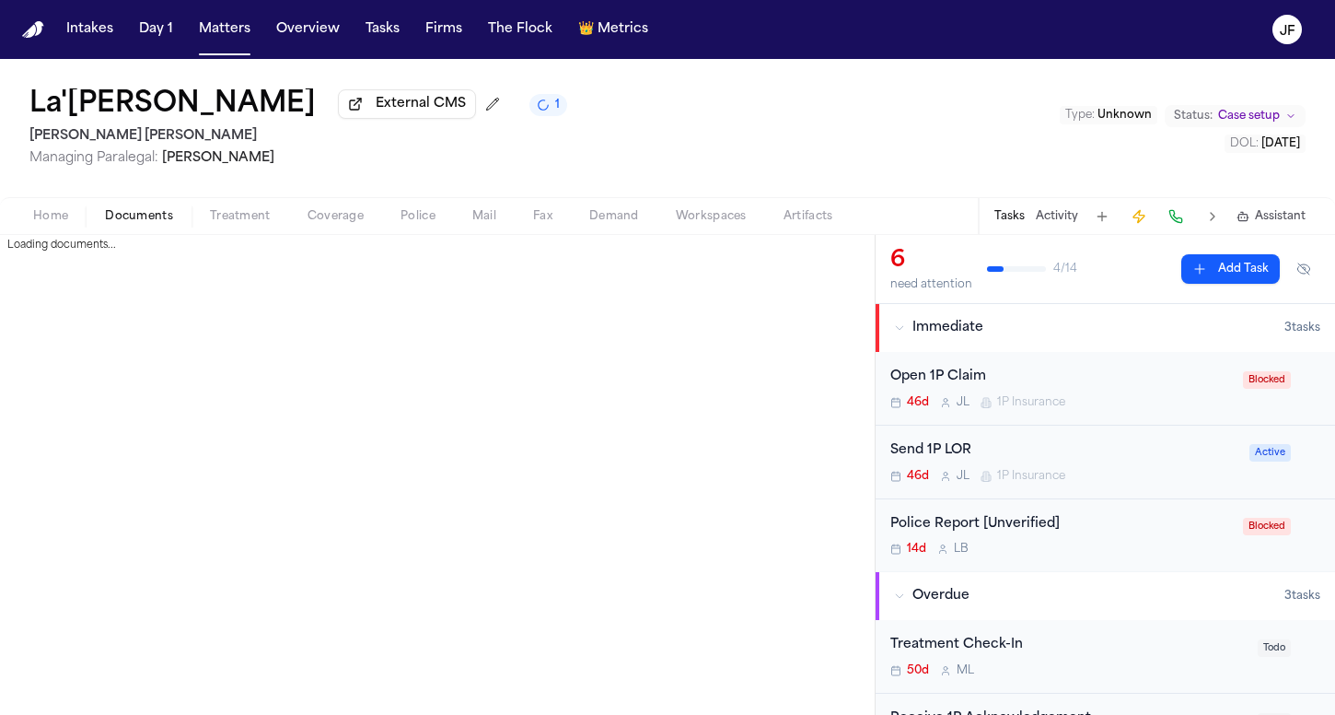
click at [163, 213] on span "Documents" at bounding box center [139, 216] width 68 height 15
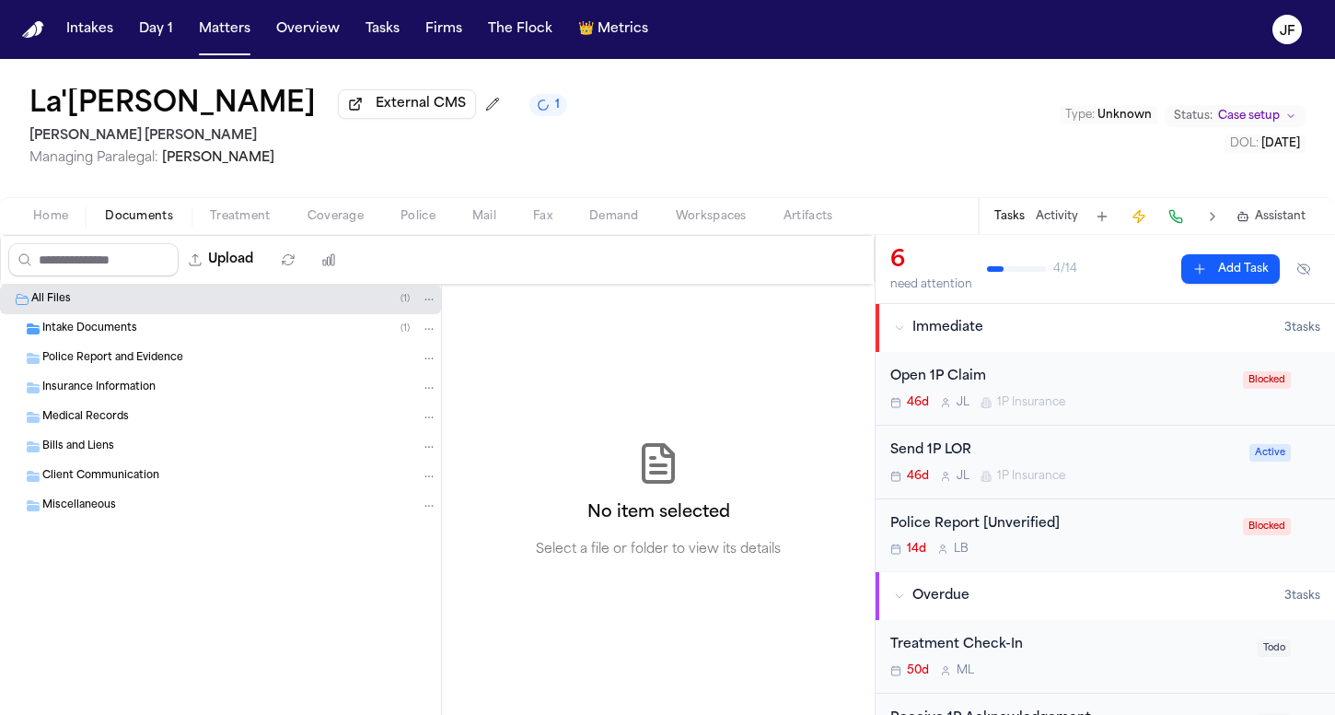
click at [102, 321] on div "Intake Documents ( 1 )" at bounding box center [220, 328] width 441 height 29
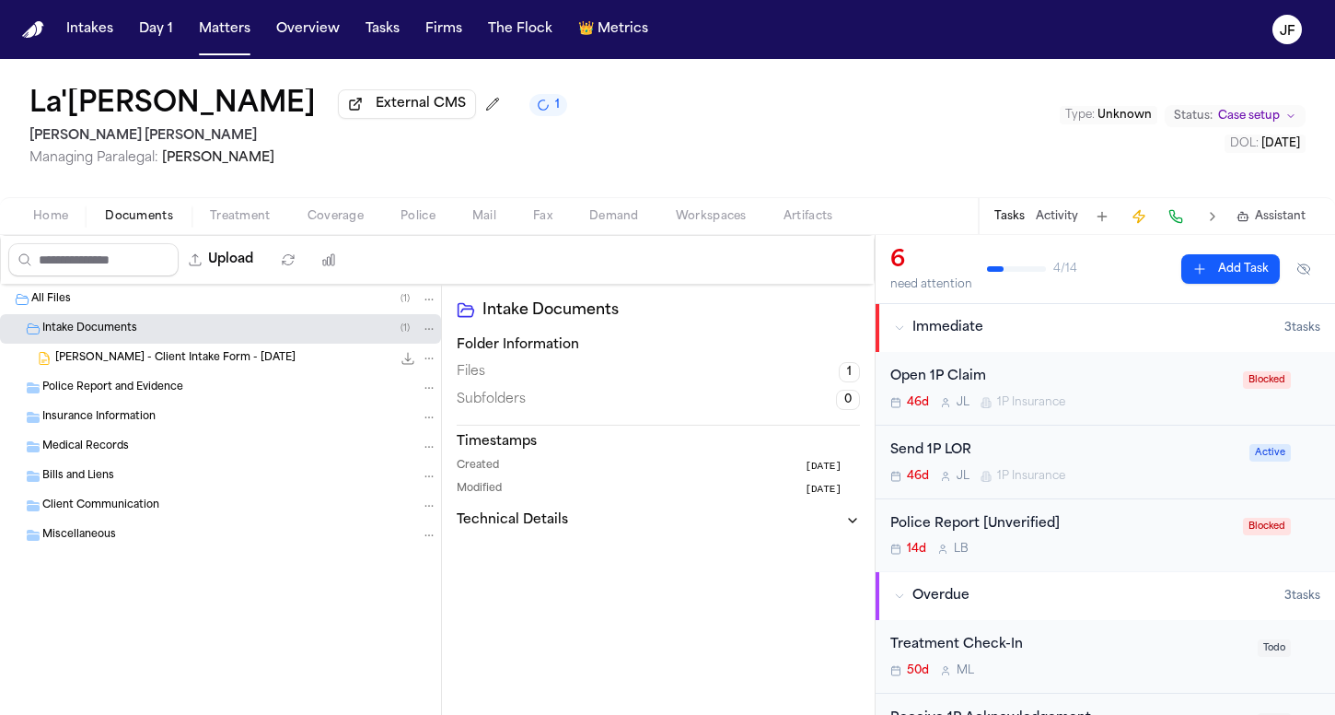
click at [965, 534] on div "Police Report [Unverified]" at bounding box center [1062, 524] width 342 height 21
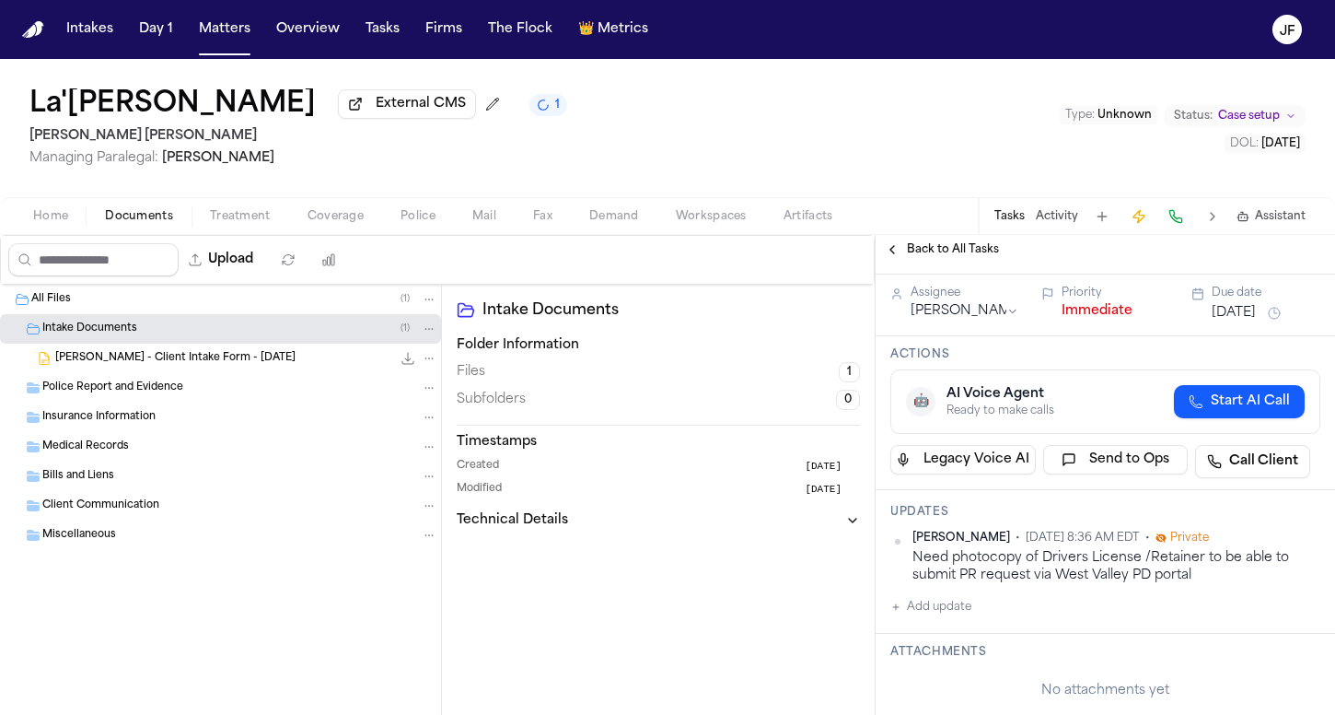
scroll to position [130, 0]
click at [926, 257] on span "Back to All Tasks" at bounding box center [953, 249] width 92 height 15
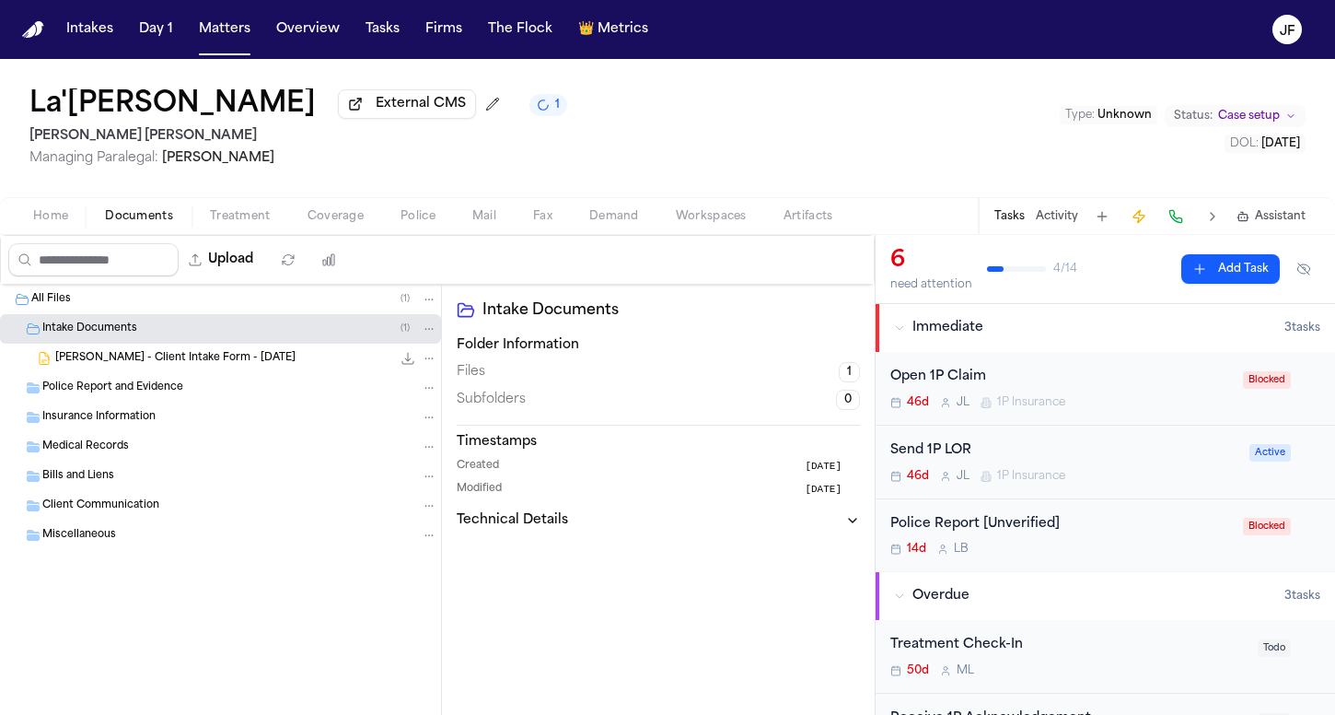
click at [64, 223] on span "Home" at bounding box center [50, 216] width 35 height 15
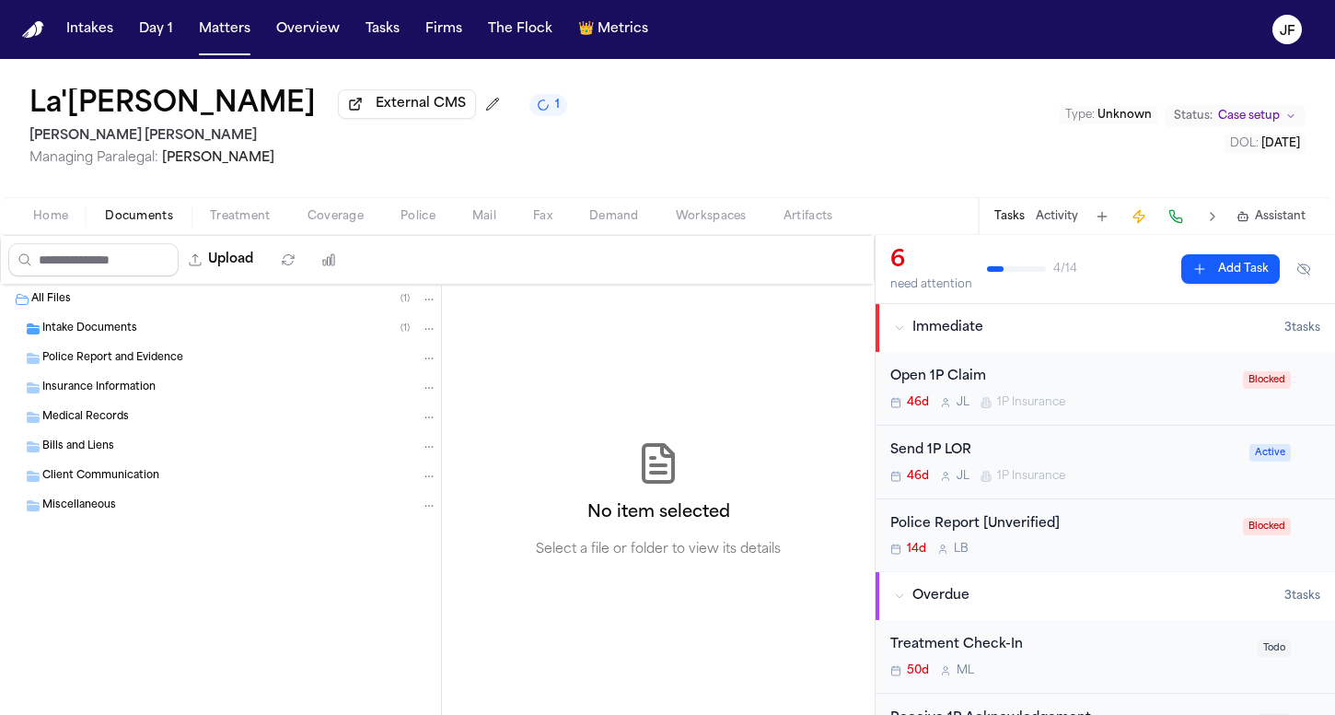
click at [132, 222] on span "Documents" at bounding box center [139, 216] width 68 height 15
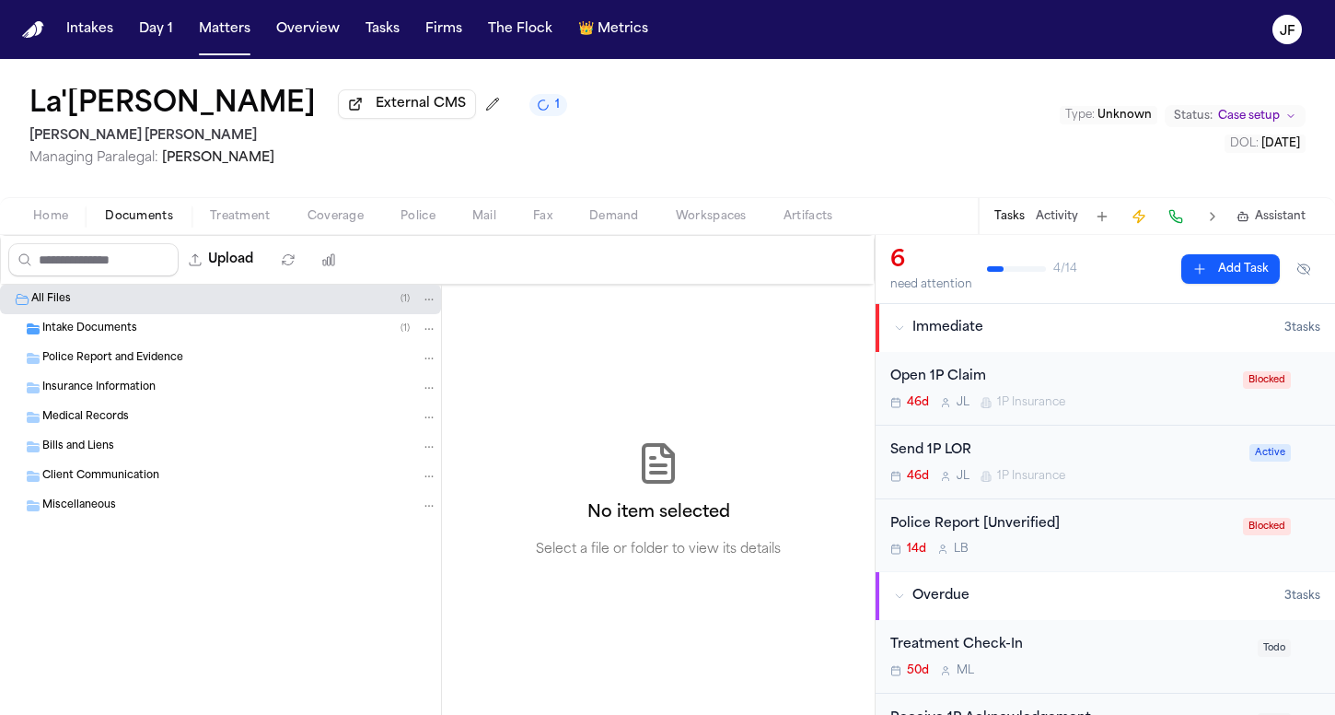
click at [239, 329] on div "Intake Documents ( 1 )" at bounding box center [239, 329] width 395 height 17
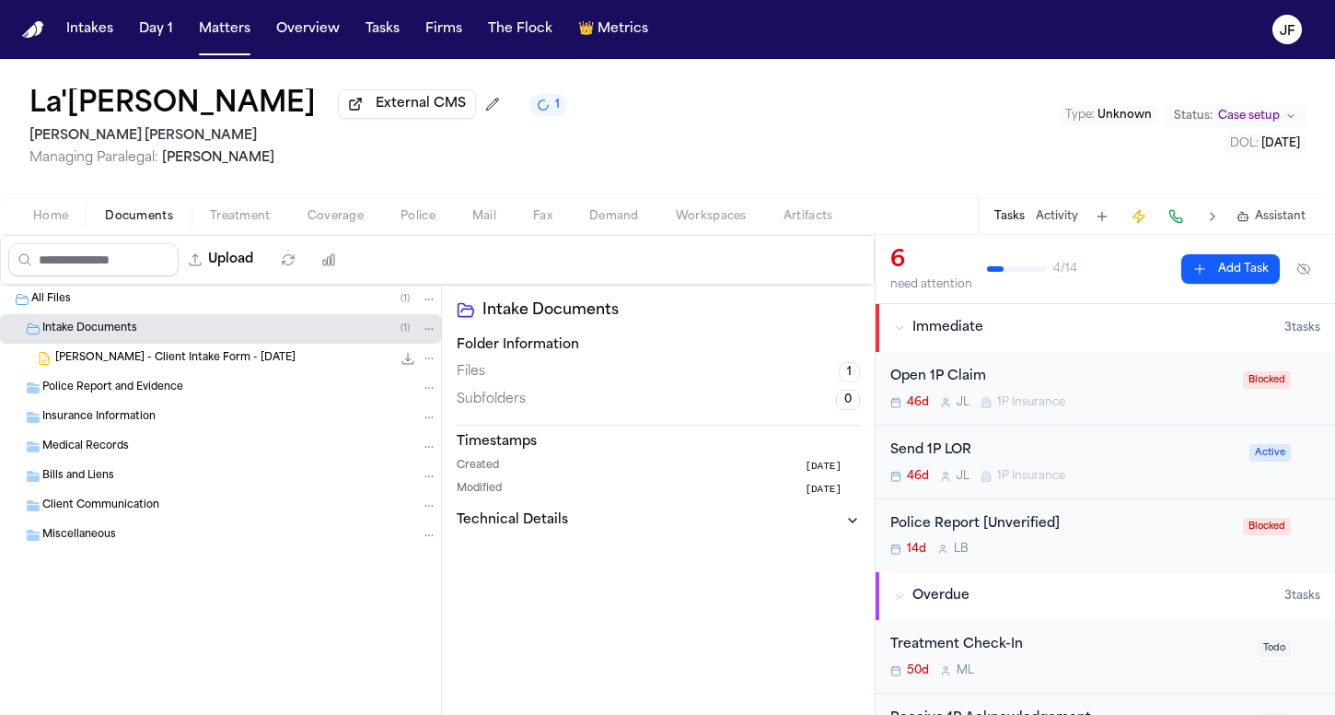
click at [321, 222] on span "Coverage" at bounding box center [336, 216] width 56 height 15
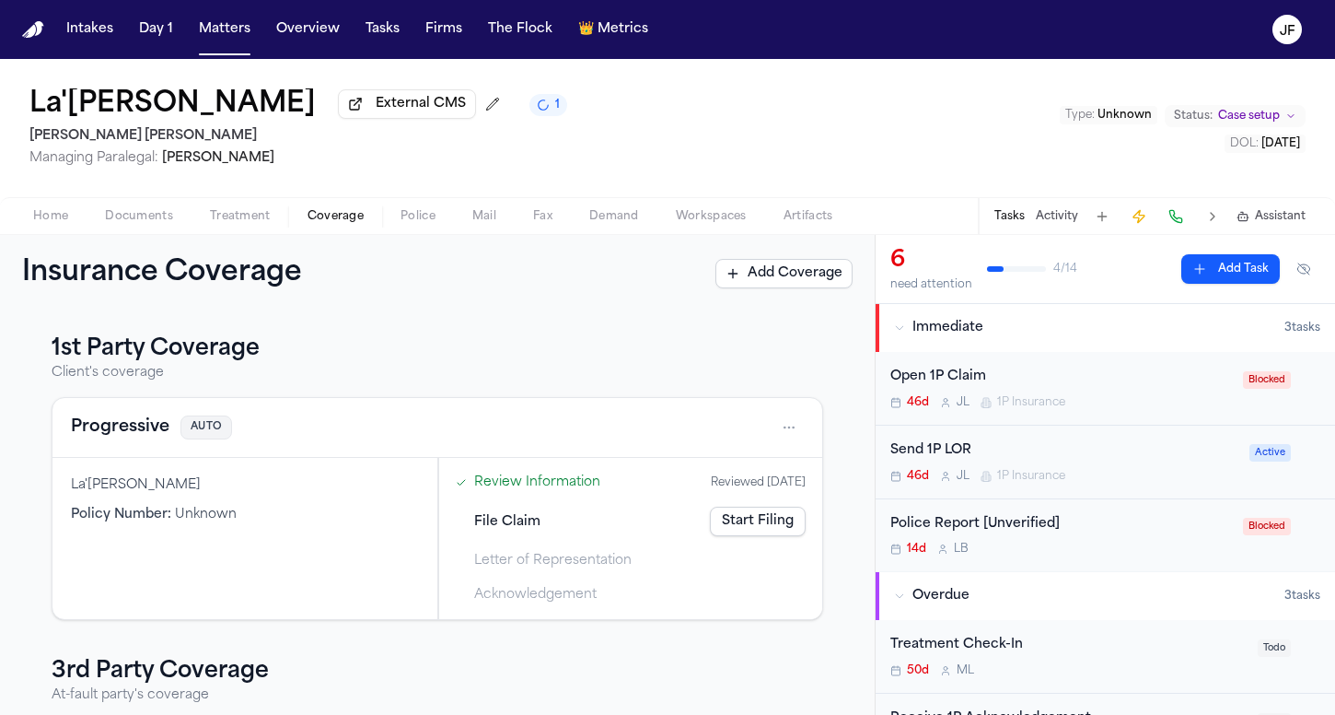
click at [140, 431] on button "Progressive" at bounding box center [120, 427] width 99 height 26
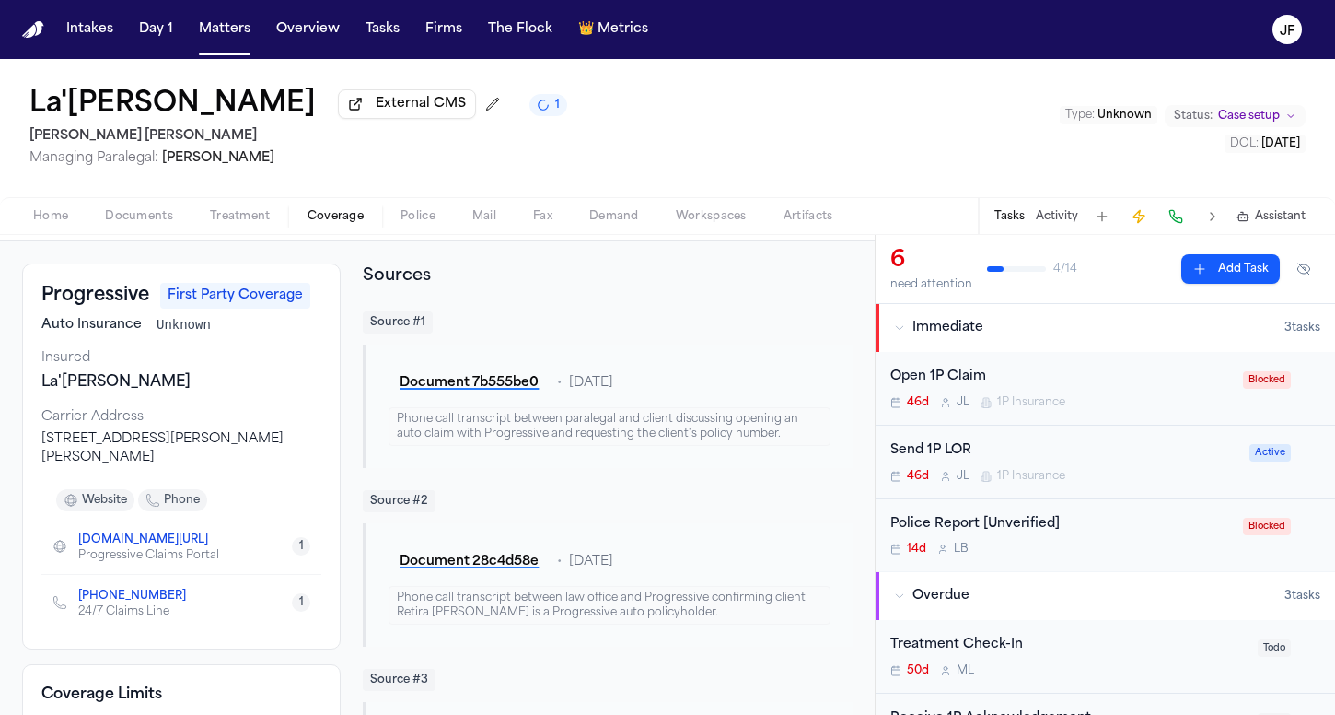
scroll to position [123, 0]
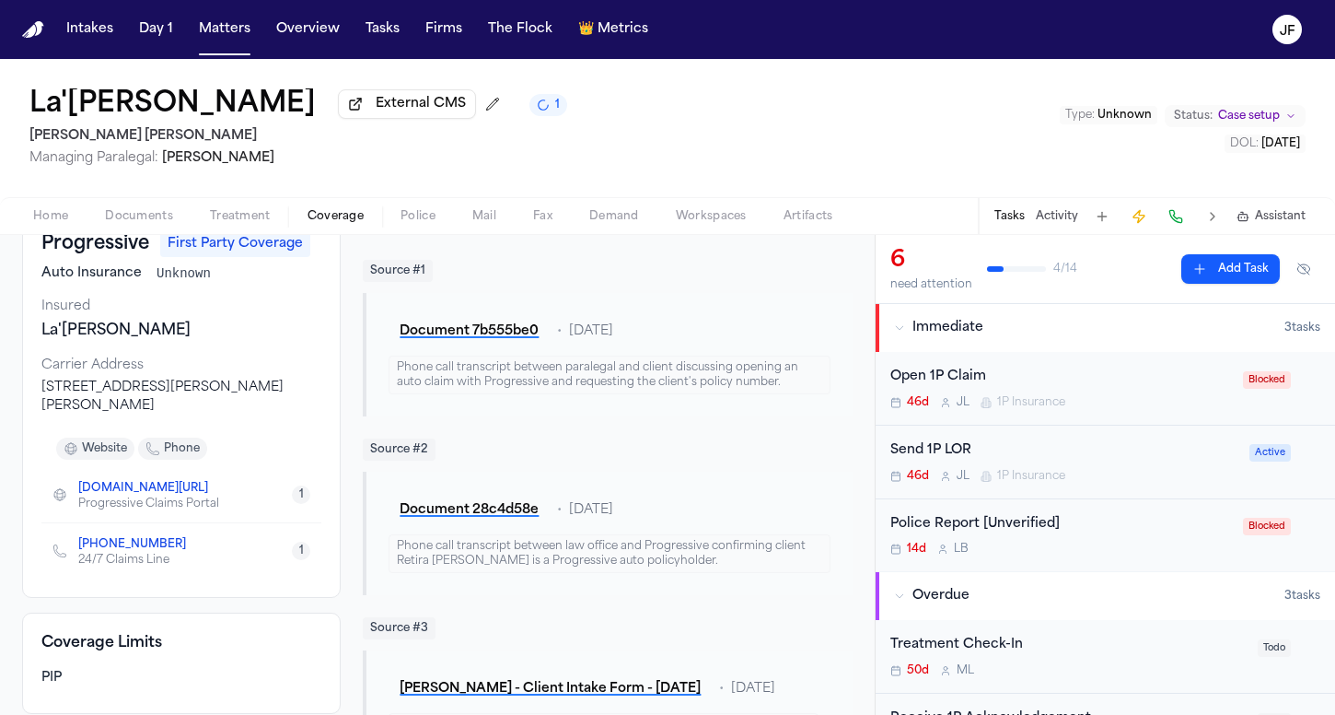
click at [133, 543] on link "+1 (800) 776-4737" at bounding box center [132, 544] width 108 height 15
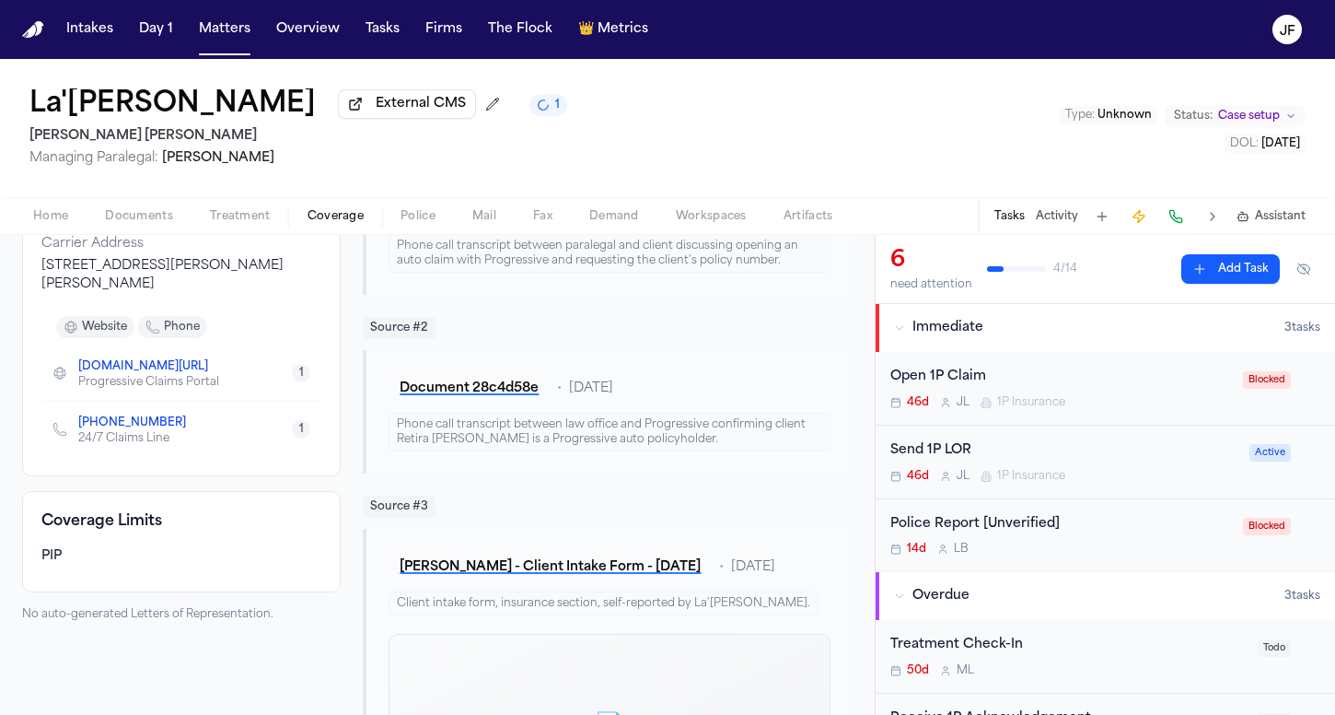
scroll to position [0, 0]
click at [497, 173] on div "La'Tia Newbins External CMS 1 Steele Adams Hosman Managing Paralegal: Jacquelin…" at bounding box center [667, 128] width 1335 height 138
click at [48, 222] on span "Home" at bounding box center [50, 216] width 35 height 15
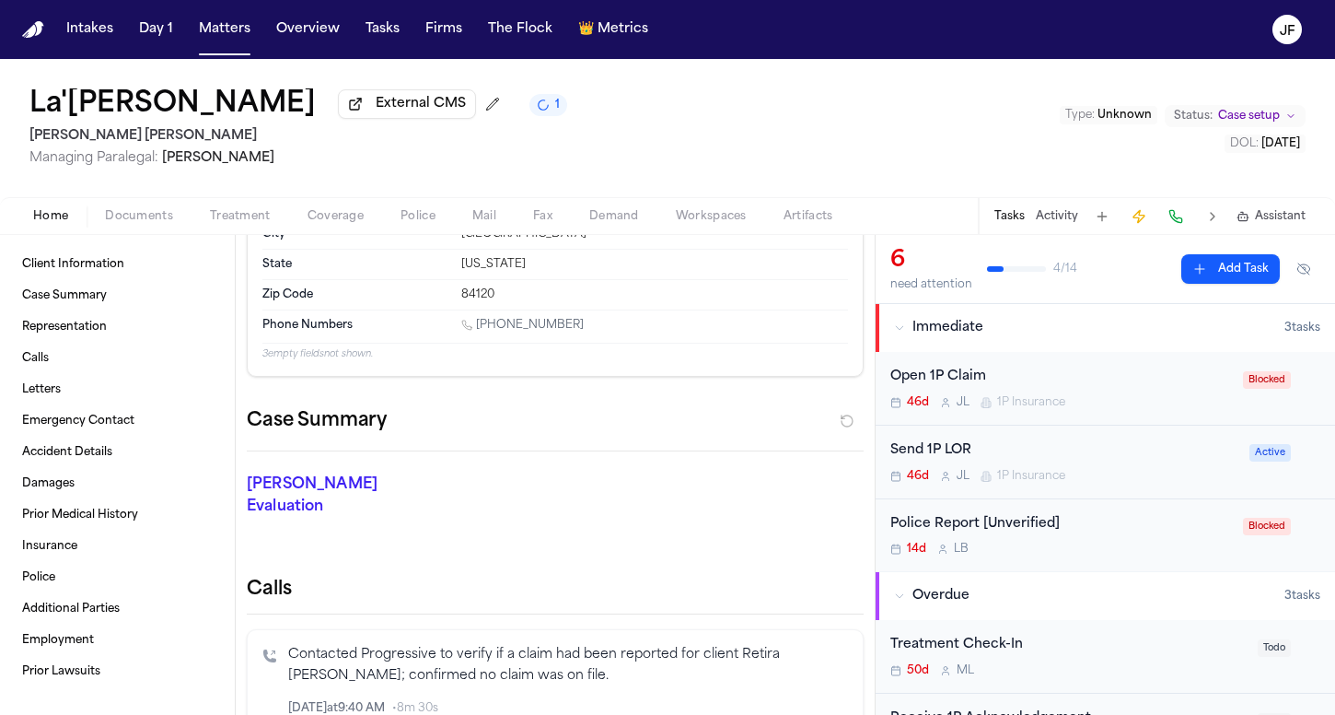
scroll to position [239, 0]
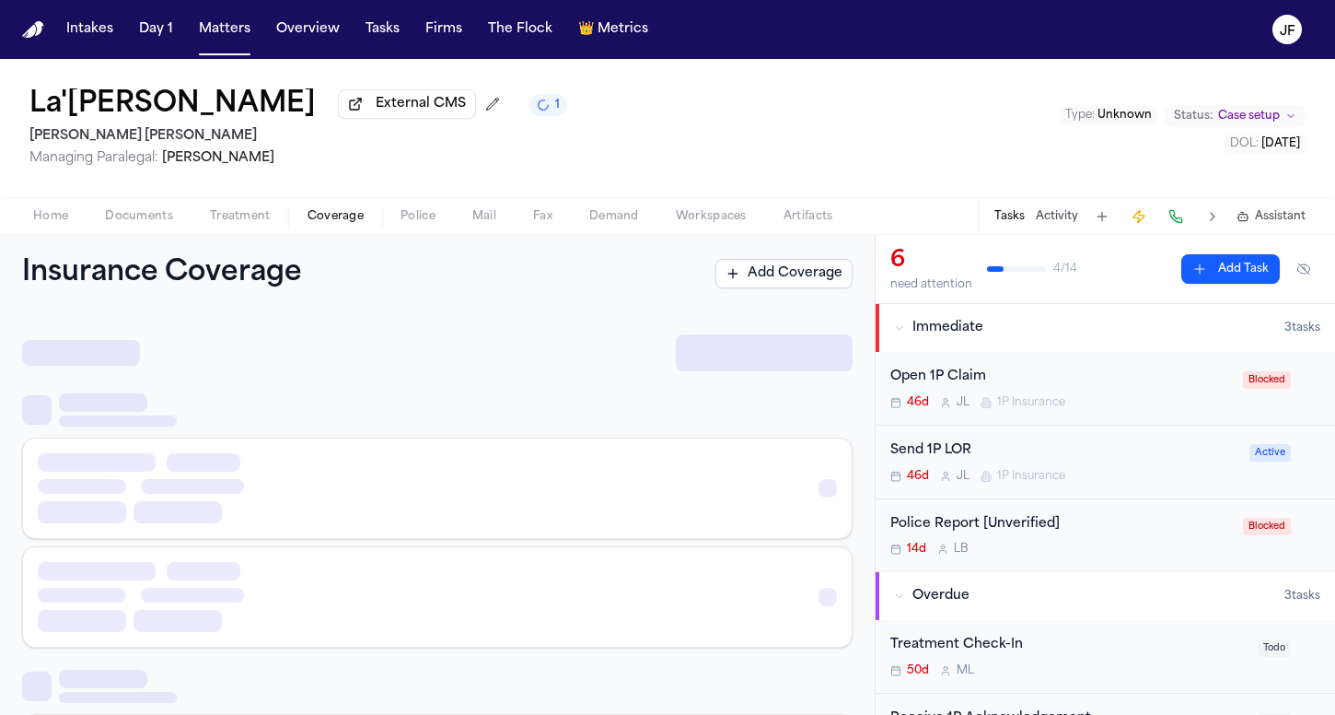
click at [350, 224] on span "Coverage" at bounding box center [336, 216] width 56 height 15
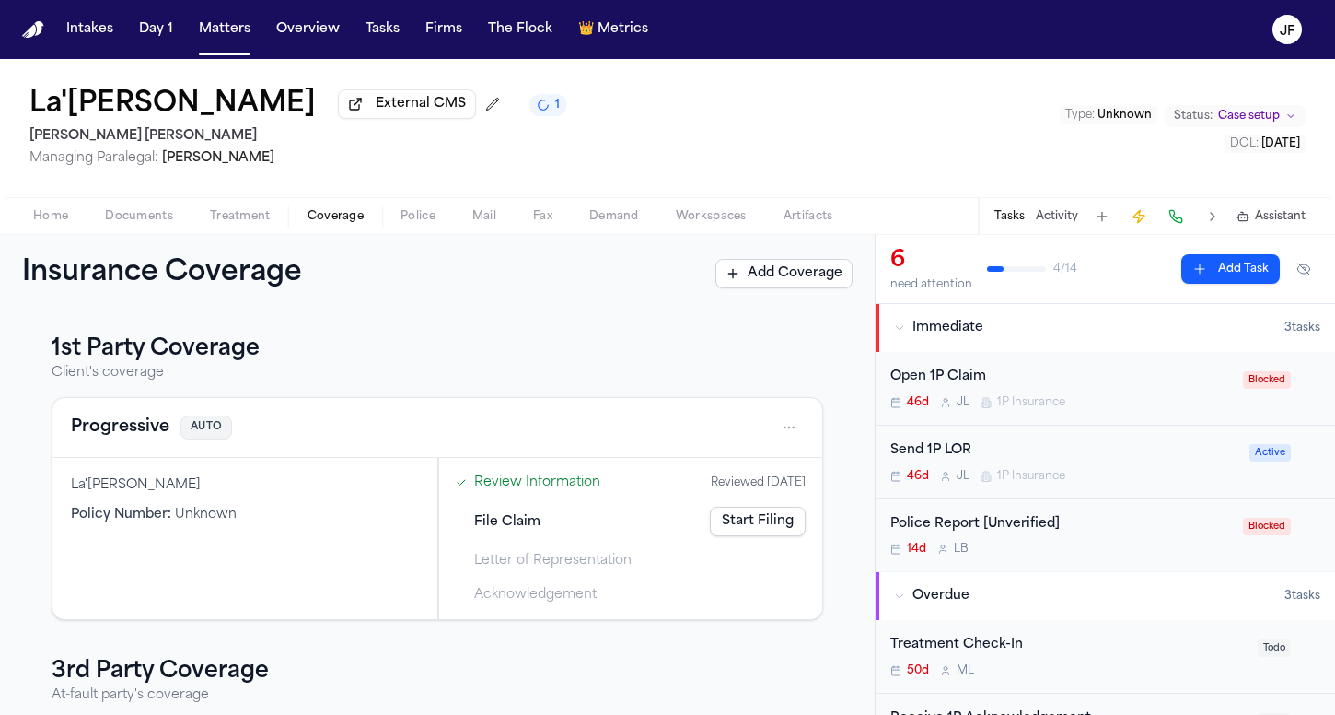
click at [120, 439] on button "Progressive" at bounding box center [120, 427] width 99 height 26
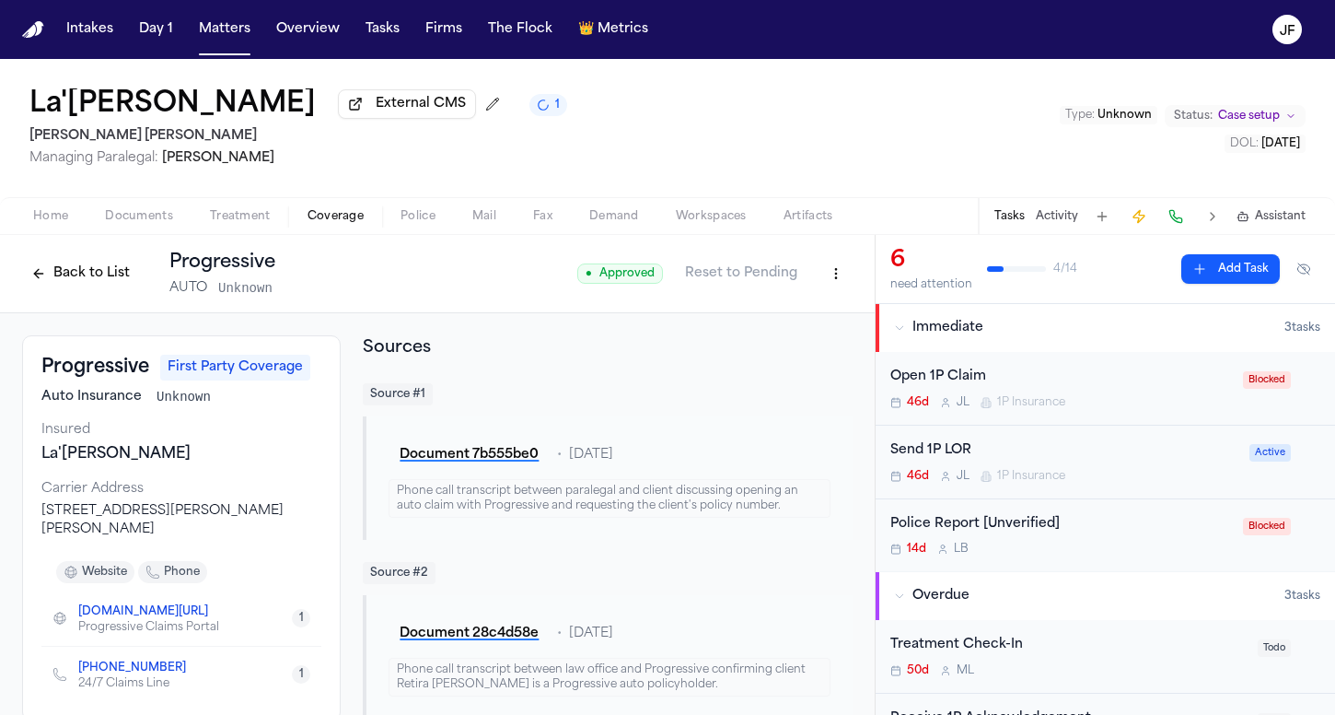
click at [823, 284] on html "Intakes Day 1 Matters Overview Tasks Firms The Flock 👑 Metrics JF La'Tia Newbin…" at bounding box center [667, 357] width 1335 height 715
click at [805, 317] on div "Edit Coverage" at bounding box center [759, 316] width 155 height 29
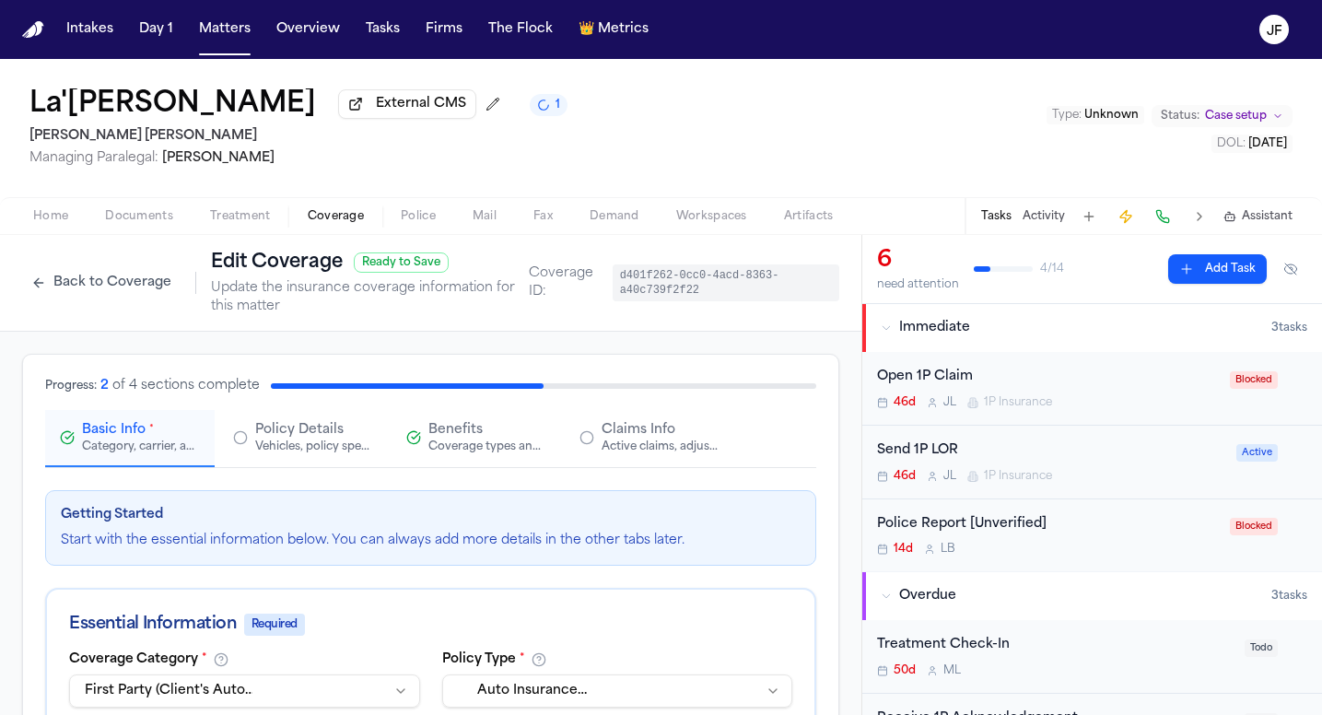
click at [641, 428] on span "Claims Info" at bounding box center [638, 430] width 74 height 18
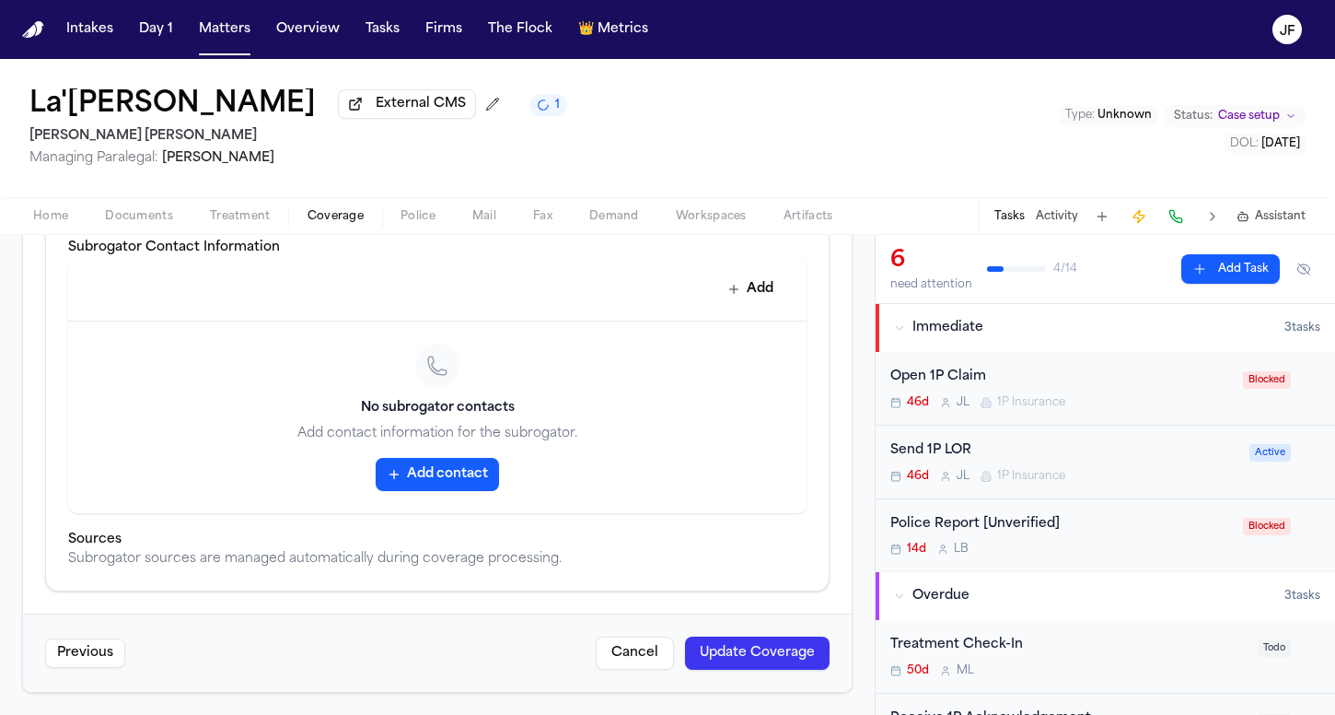
click at [945, 378] on div "Open 1P Claim" at bounding box center [1062, 377] width 342 height 21
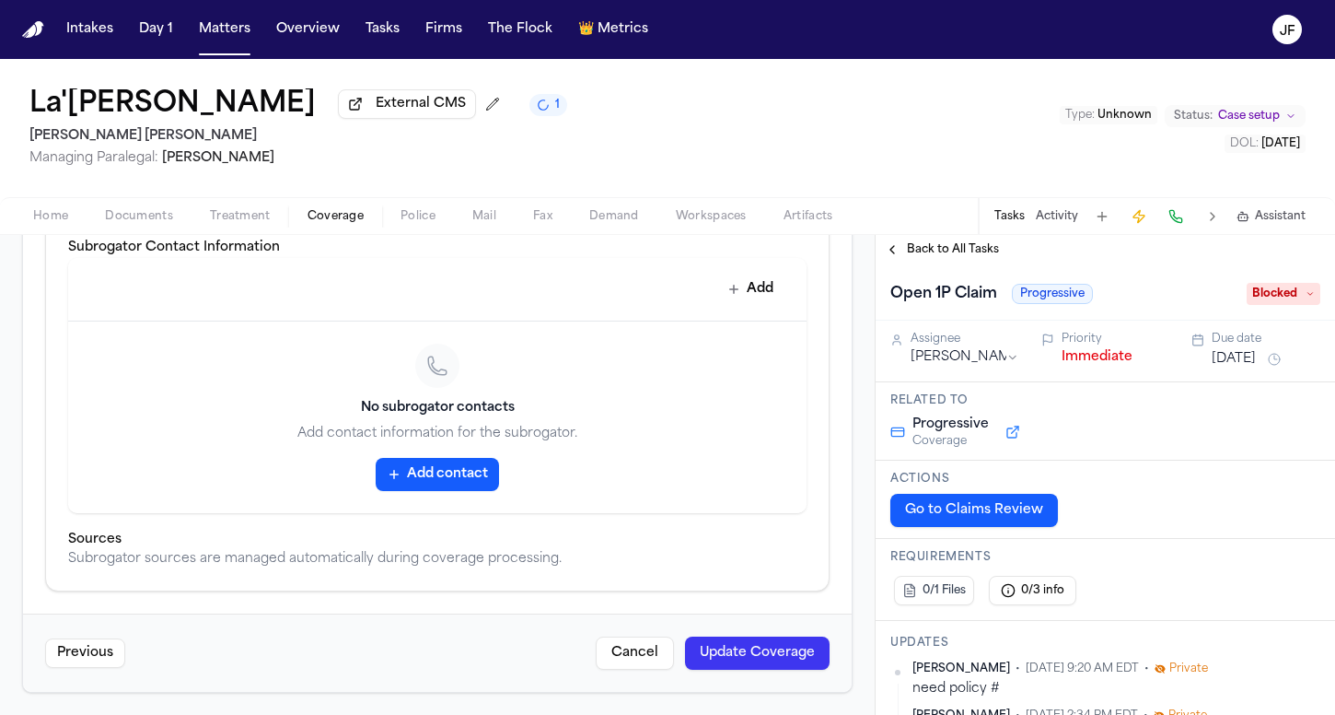
click at [1253, 305] on span "Blocked" at bounding box center [1284, 294] width 74 height 22
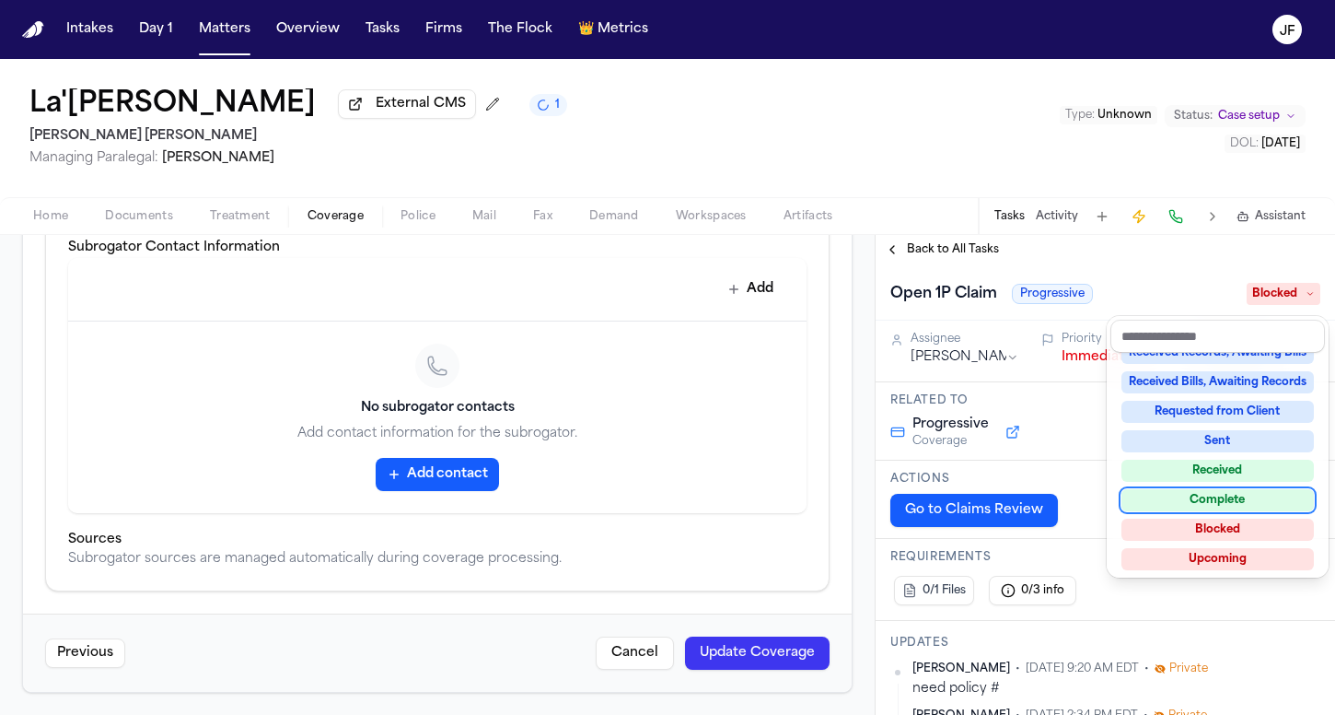
click at [1186, 503] on div "Complete" at bounding box center [1218, 500] width 192 height 22
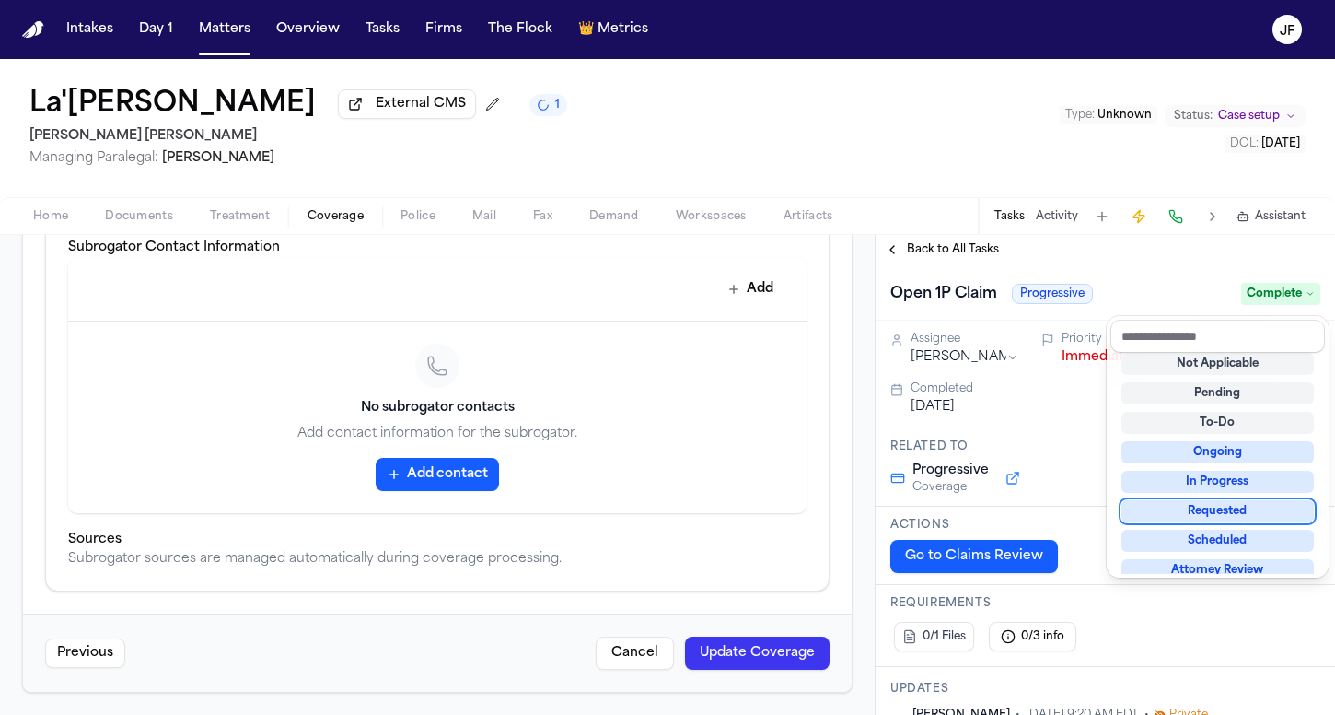
click at [915, 249] on div "Back to All Tasks Open 1P Claim Progressive Complete Assignee Julie Lopez Prior…" at bounding box center [1106, 475] width 460 height 480
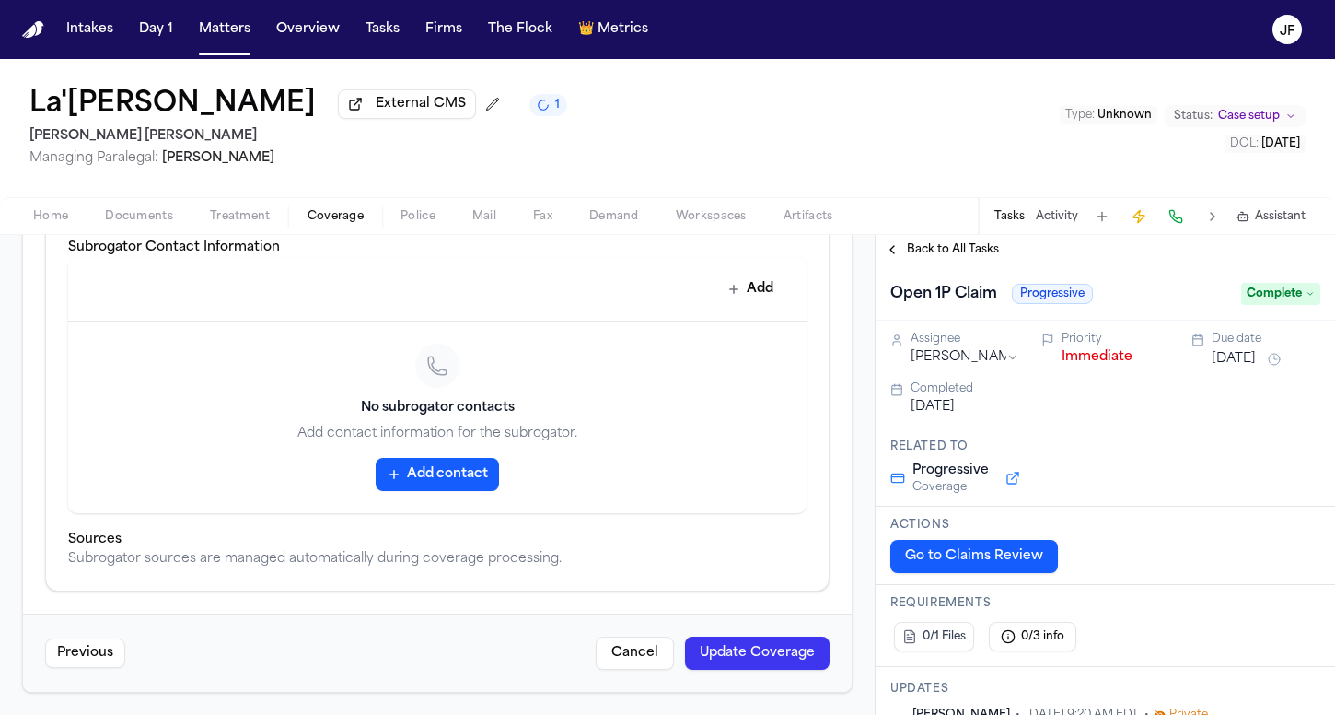
click at [923, 251] on span "Back to All Tasks" at bounding box center [953, 249] width 92 height 15
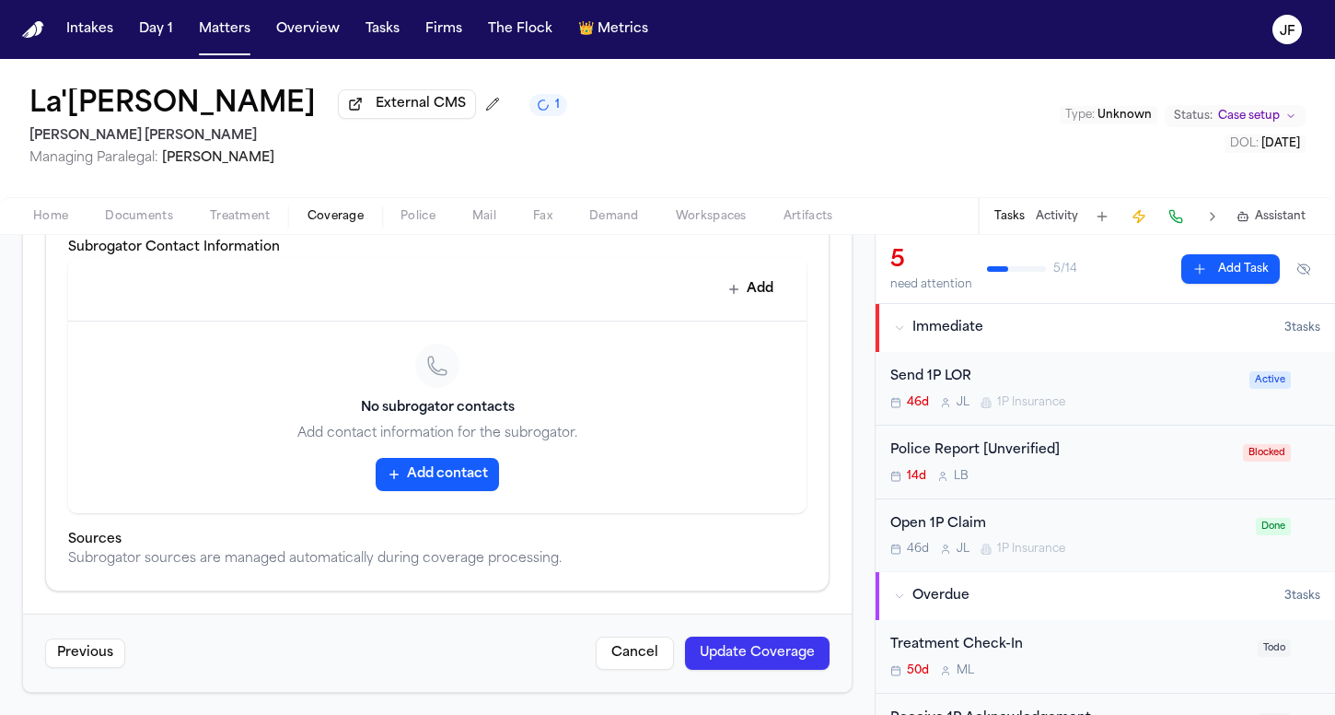
click at [946, 378] on div "Send 1P LOR" at bounding box center [1065, 377] width 348 height 21
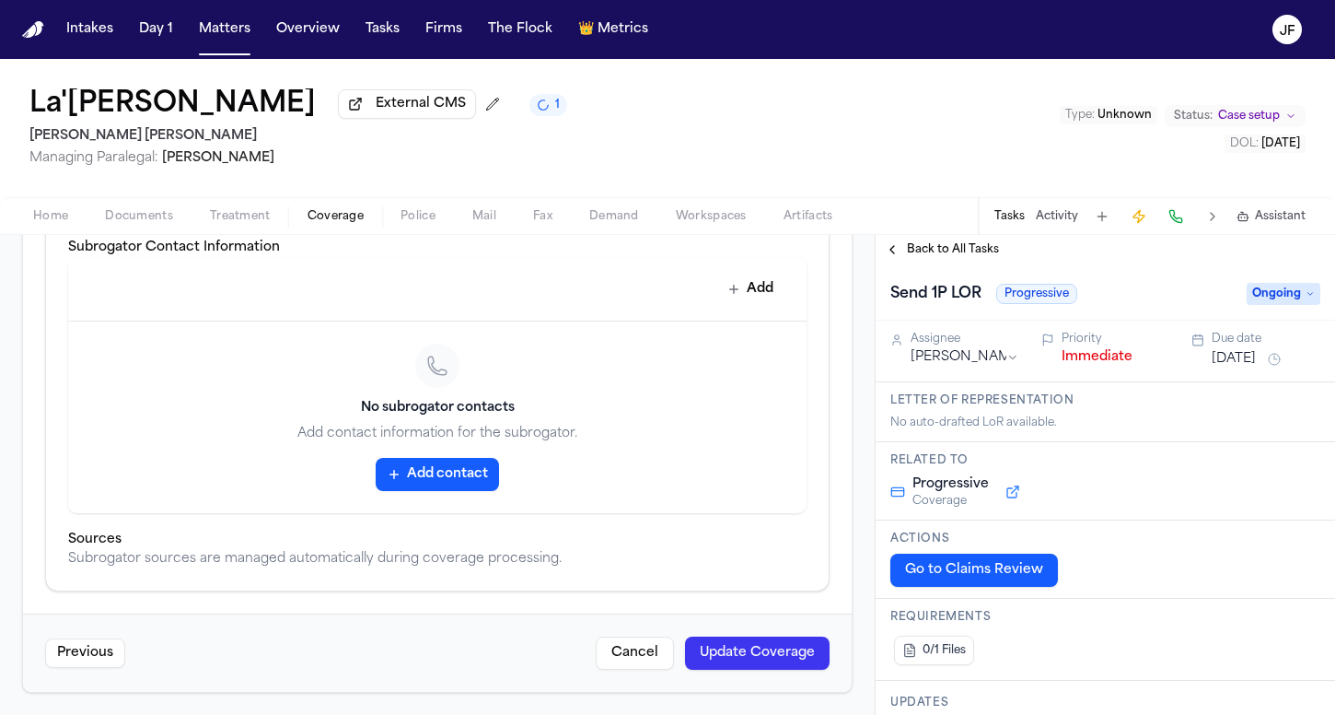
click at [1260, 299] on span "Ongoing" at bounding box center [1284, 294] width 74 height 22
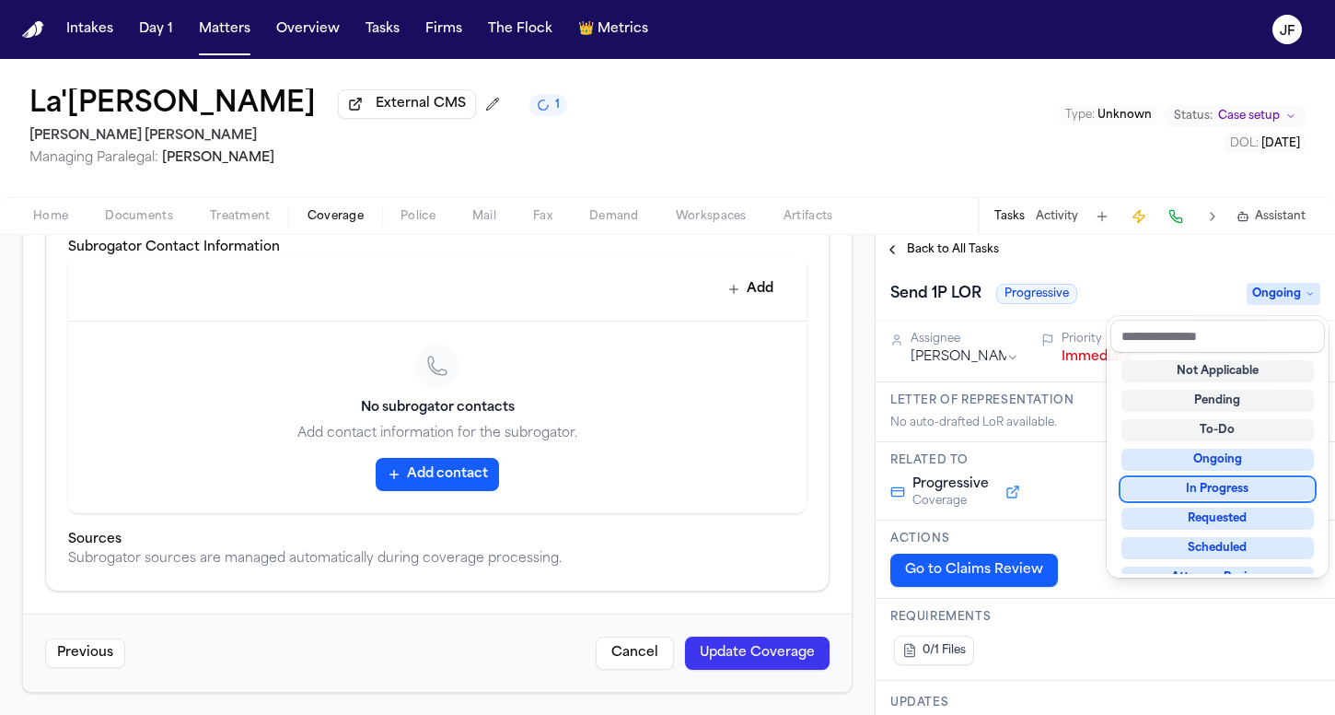
click at [1192, 487] on div "In Progress" at bounding box center [1218, 489] width 192 height 22
click at [939, 254] on div "Back to All Tasks Send 1P LOR Progressive In Progress Assignee Julie Lopez Prio…" at bounding box center [1106, 475] width 460 height 480
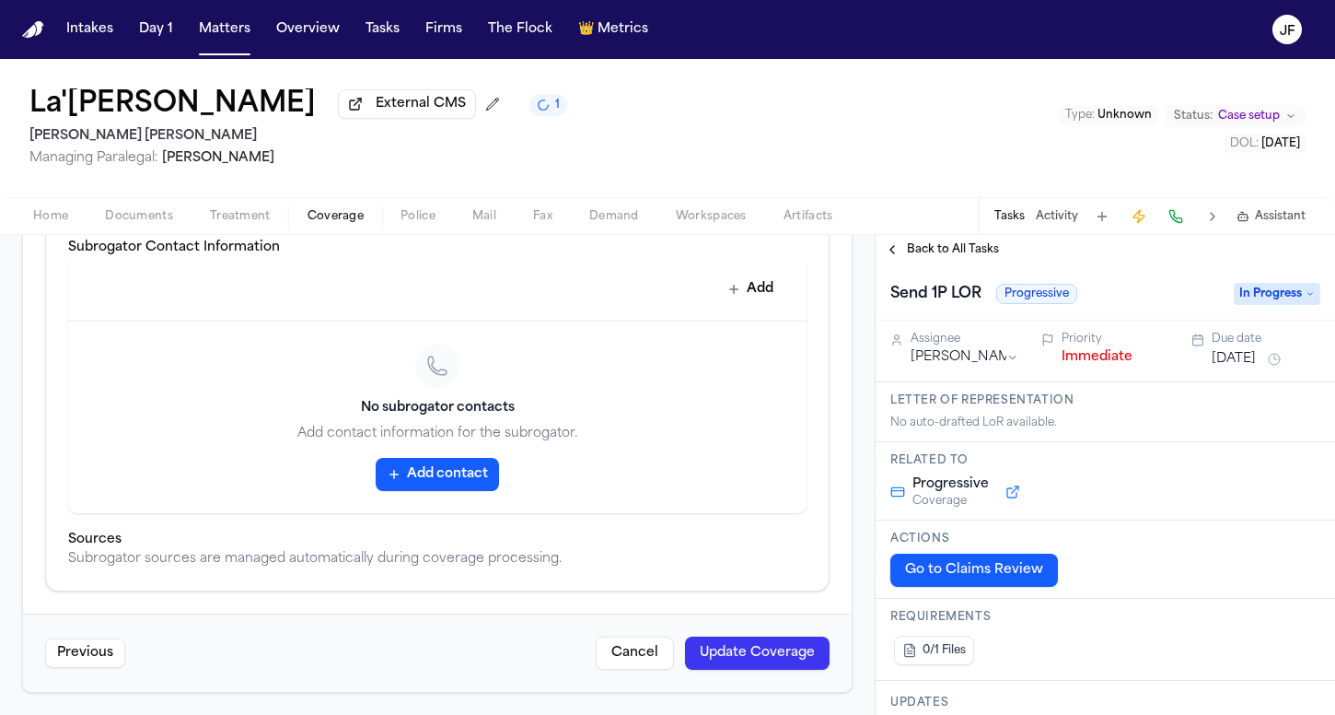
click at [945, 254] on span "Back to All Tasks" at bounding box center [953, 249] width 92 height 15
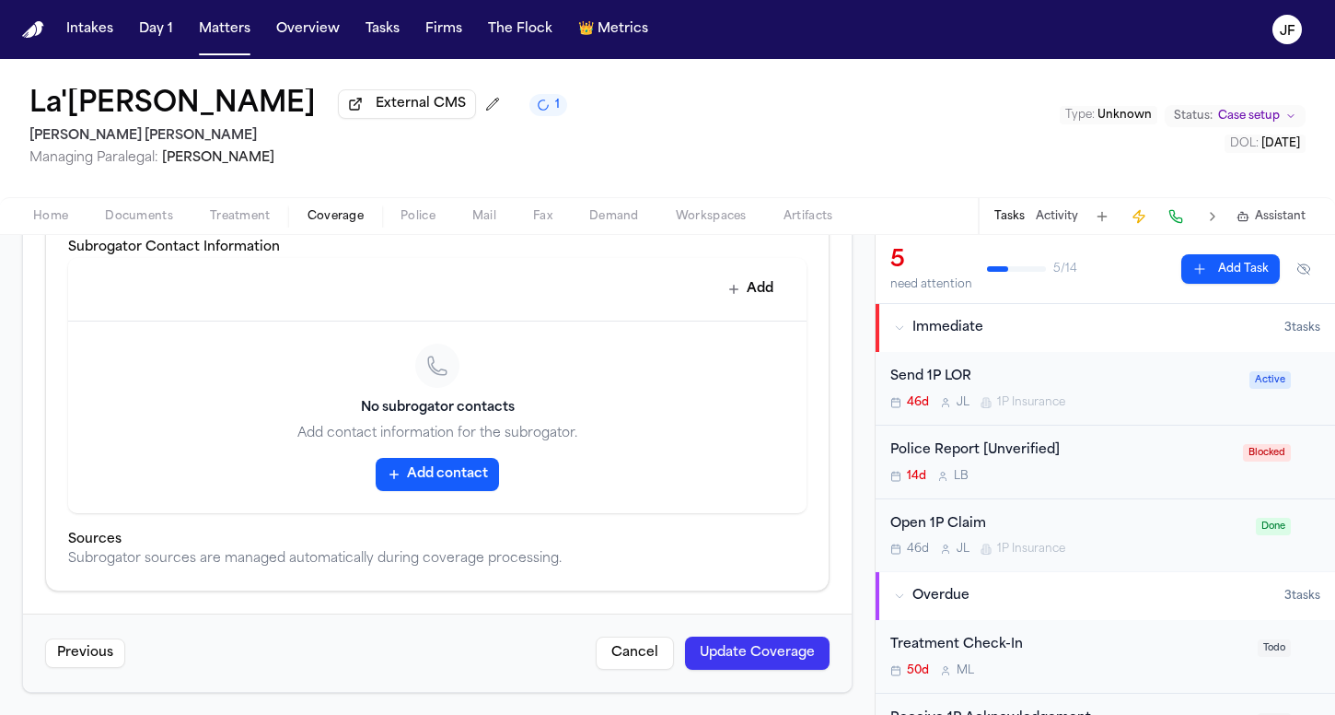
click at [1098, 550] on div "46d J L 1P Insurance" at bounding box center [1068, 549] width 355 height 15
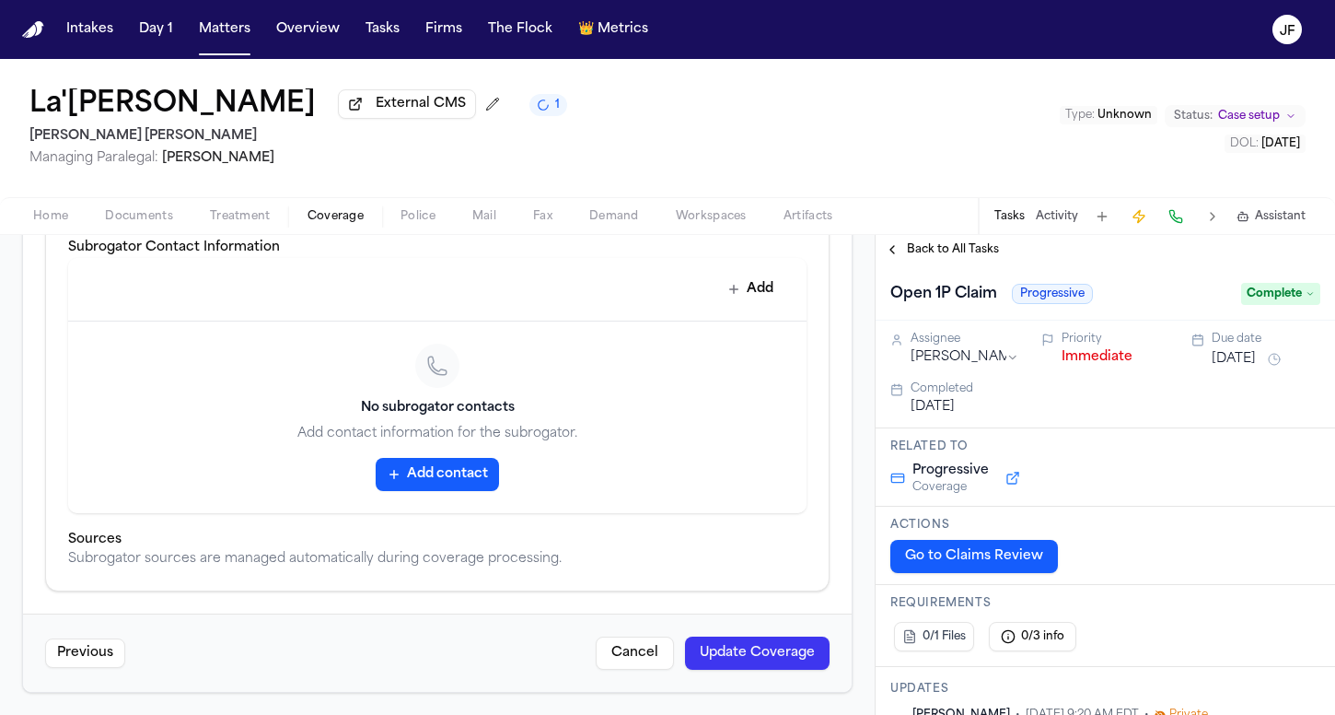
click at [1093, 366] on button "Immediate" at bounding box center [1097, 357] width 71 height 18
click at [951, 263] on div "Back to All Tasks" at bounding box center [1106, 249] width 460 height 29
click at [956, 257] on span "Back to All Tasks" at bounding box center [953, 249] width 92 height 15
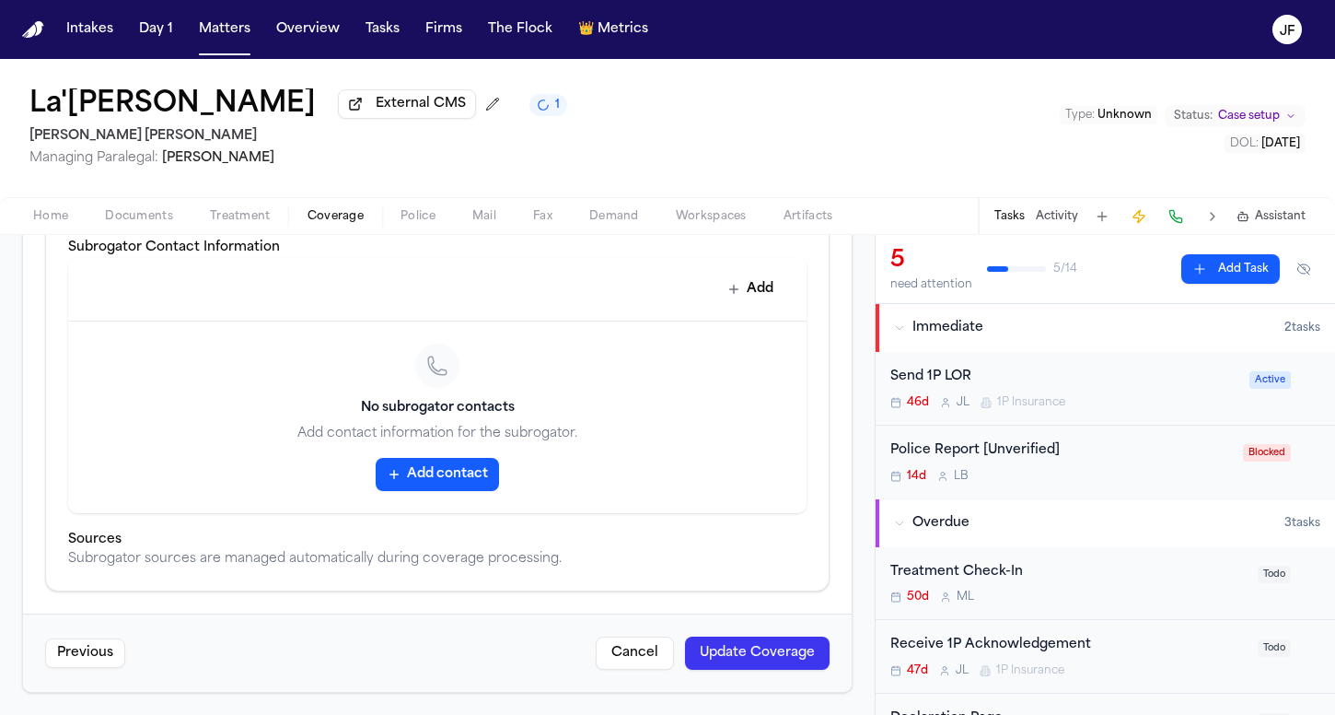
click at [754, 3] on nav "Intakes Day 1 Matters Overview Tasks Firms The Flock 👑 Metrics JF" at bounding box center [667, 29] width 1335 height 59
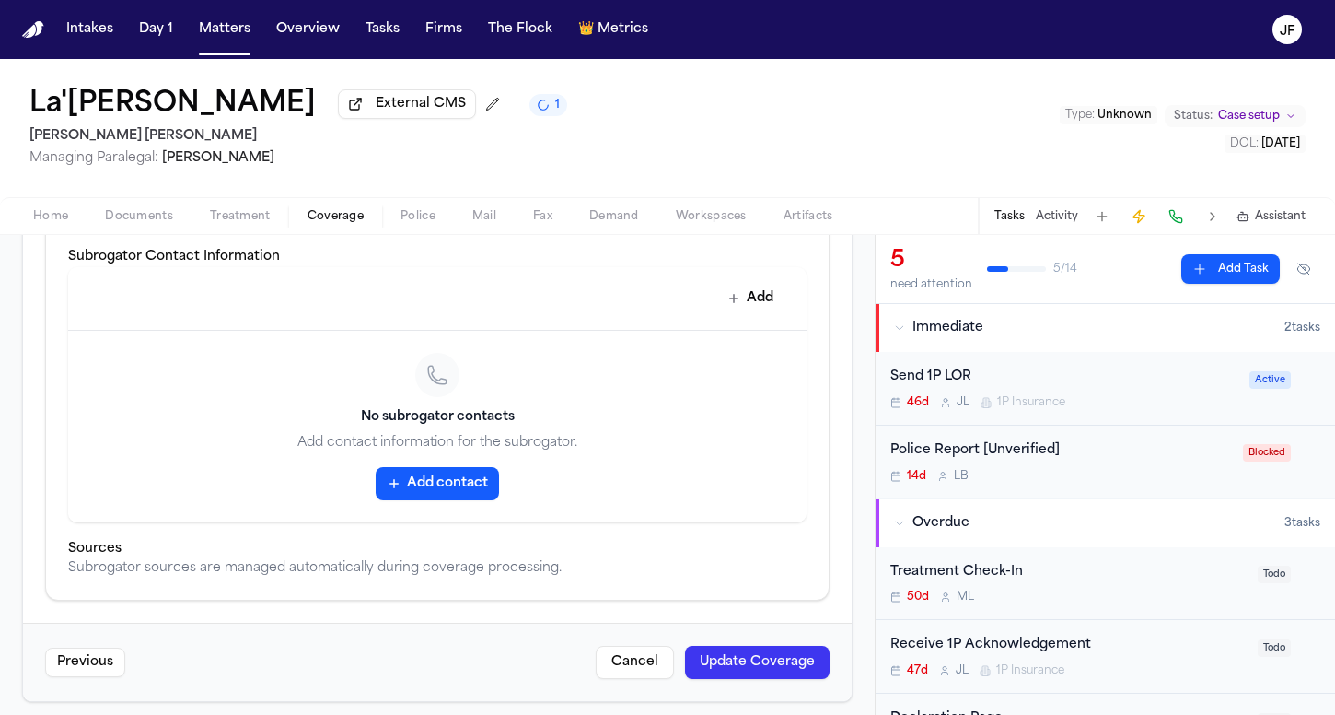
scroll to position [754, 0]
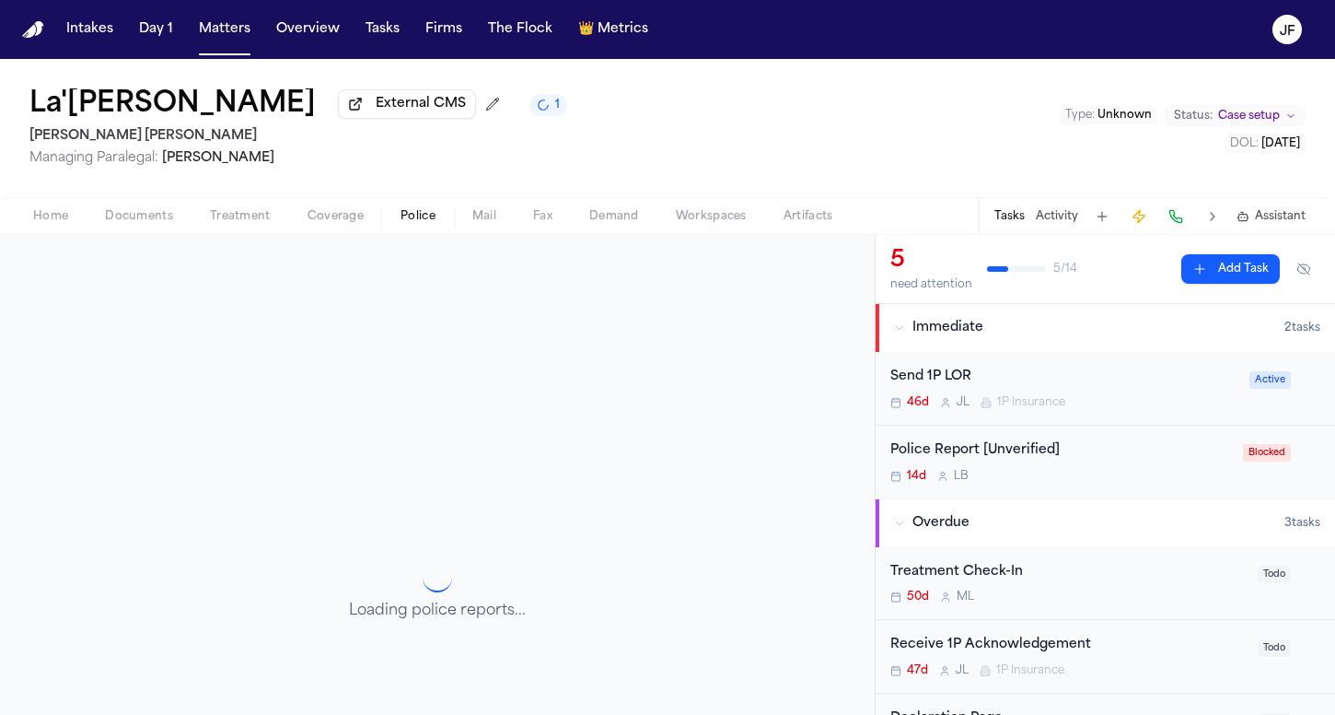
click at [439, 222] on button "Police" at bounding box center [418, 216] width 72 height 22
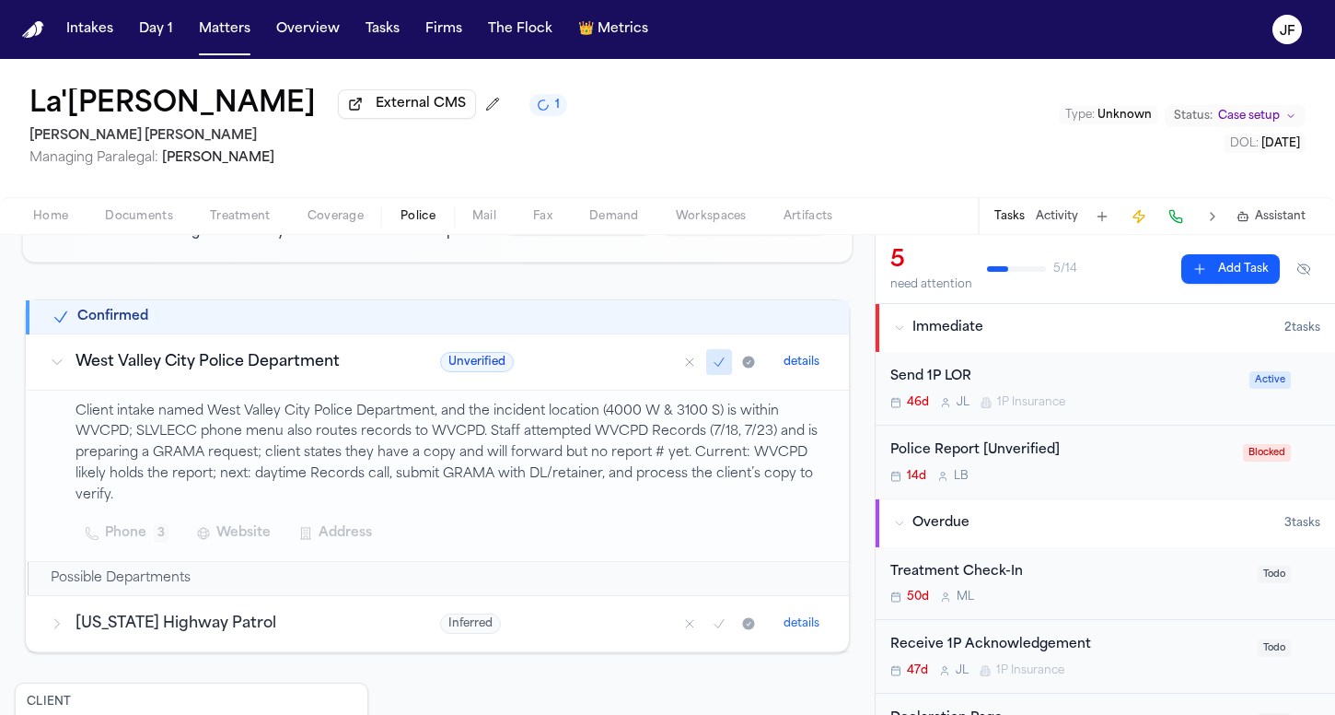
scroll to position [258, 0]
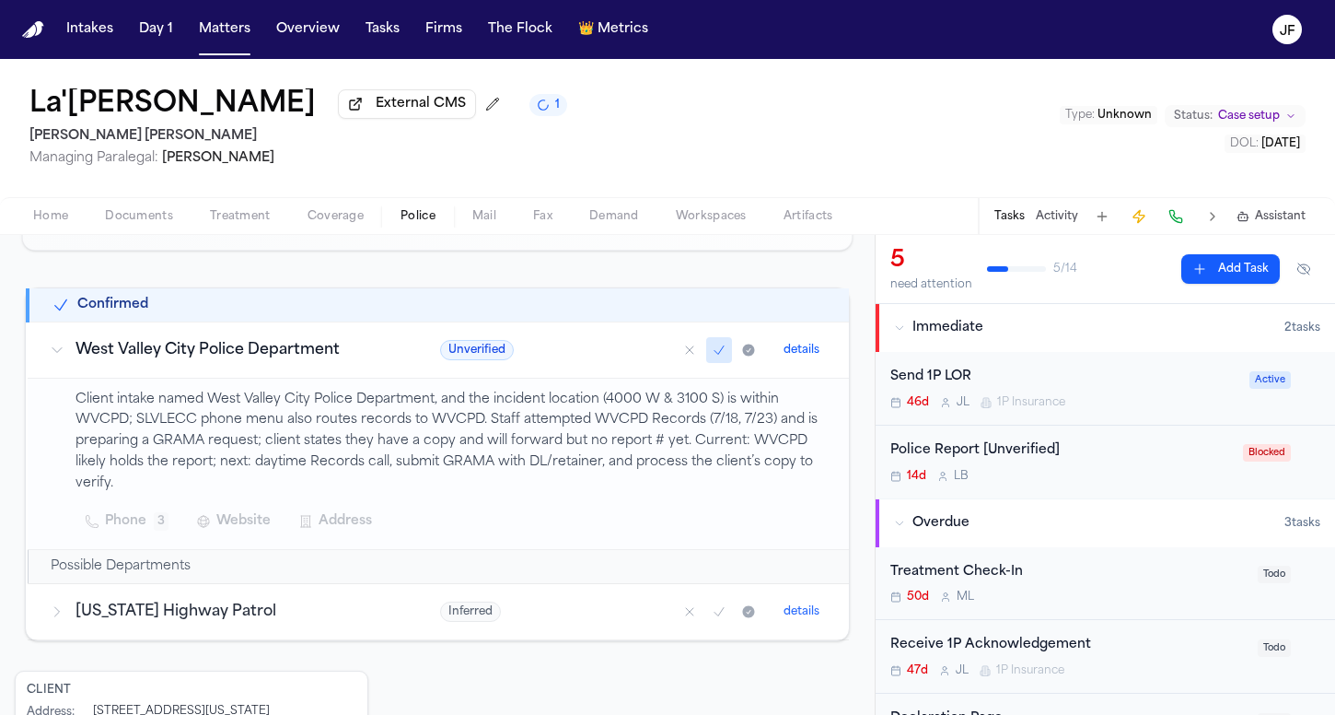
click at [122, 216] on span "Documents" at bounding box center [139, 216] width 68 height 15
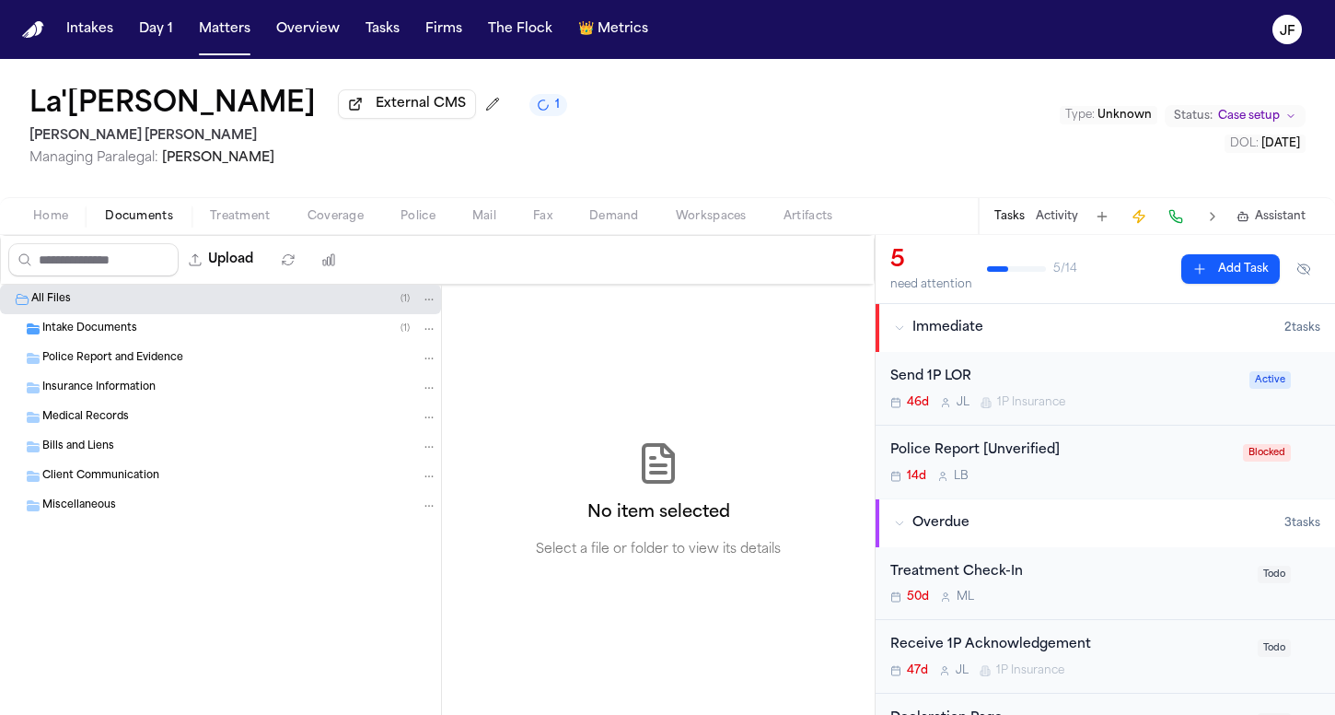
click at [376, 101] on span "External CMS" at bounding box center [421, 104] width 90 height 18
click at [137, 337] on div "Intake Documents ( 1 )" at bounding box center [239, 329] width 395 height 17
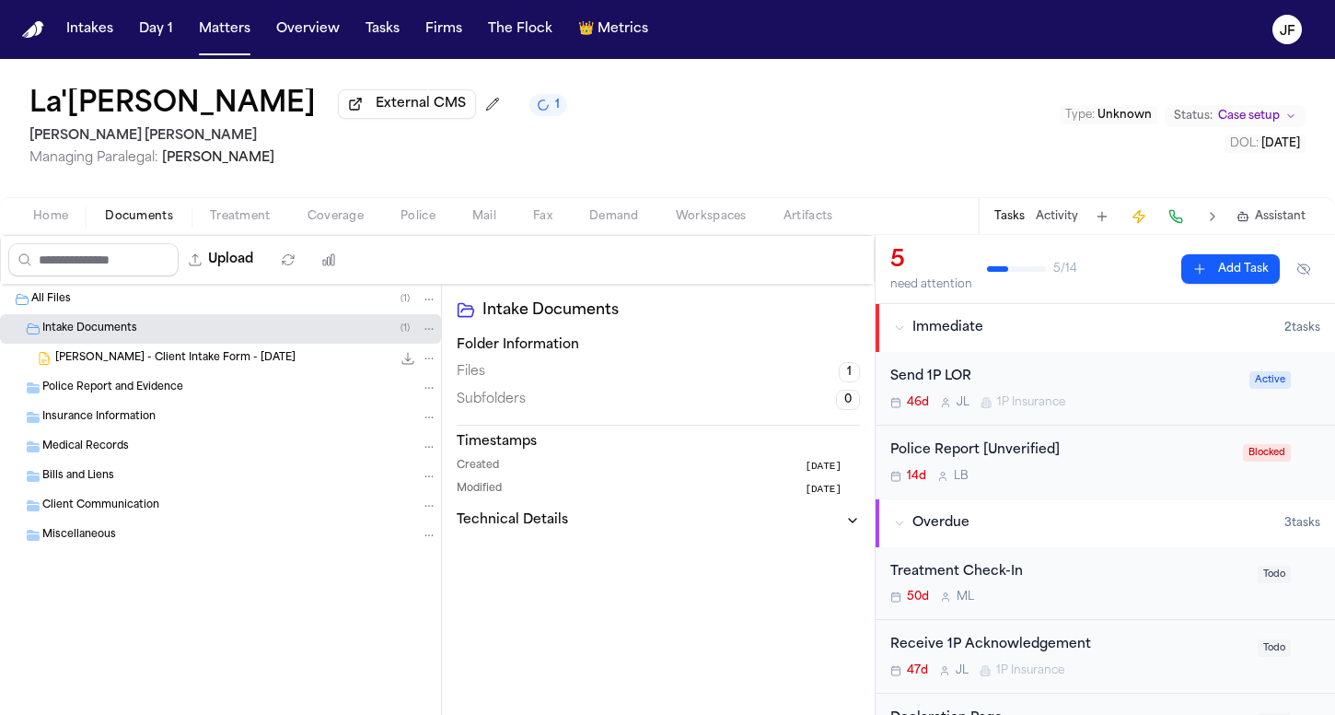
click at [1083, 5] on nav "Intakes Day 1 Matters Overview Tasks Firms The Flock 👑 Metrics JF" at bounding box center [667, 29] width 1335 height 59
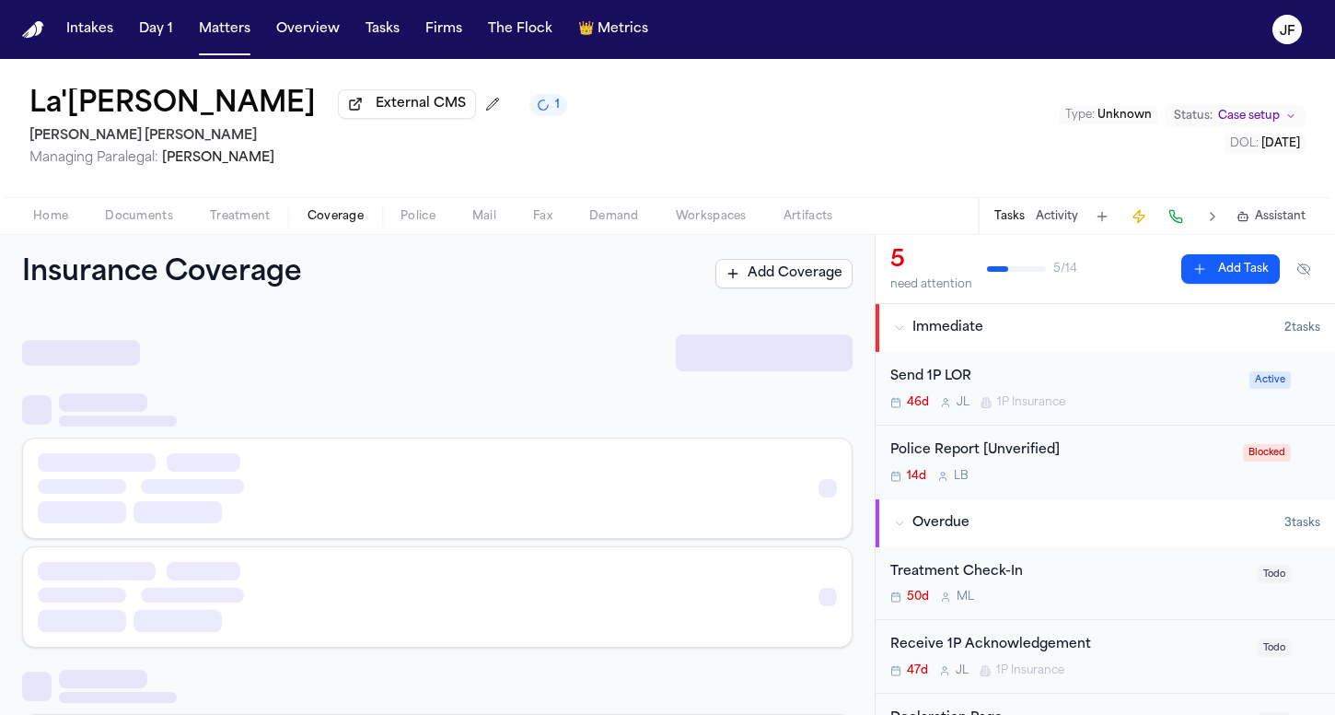
click at [333, 219] on span "Coverage" at bounding box center [336, 216] width 56 height 15
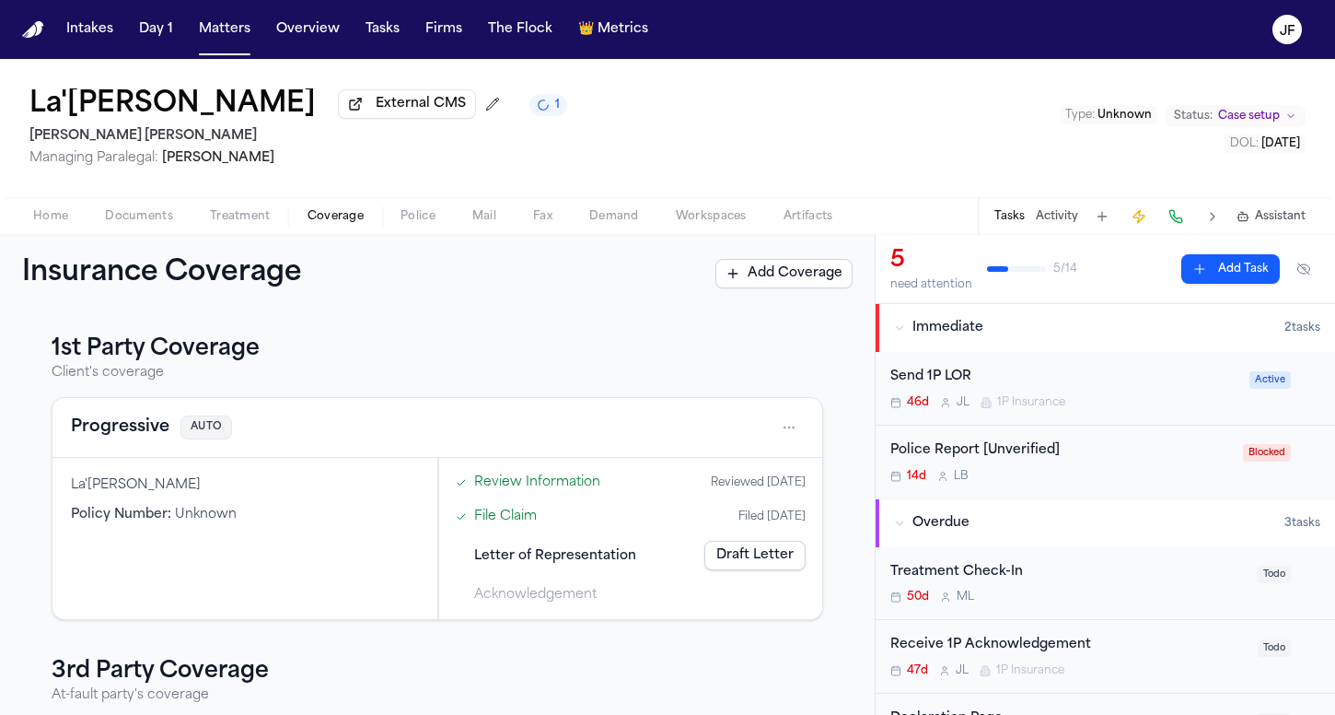
click at [154, 220] on span "Documents" at bounding box center [139, 216] width 68 height 15
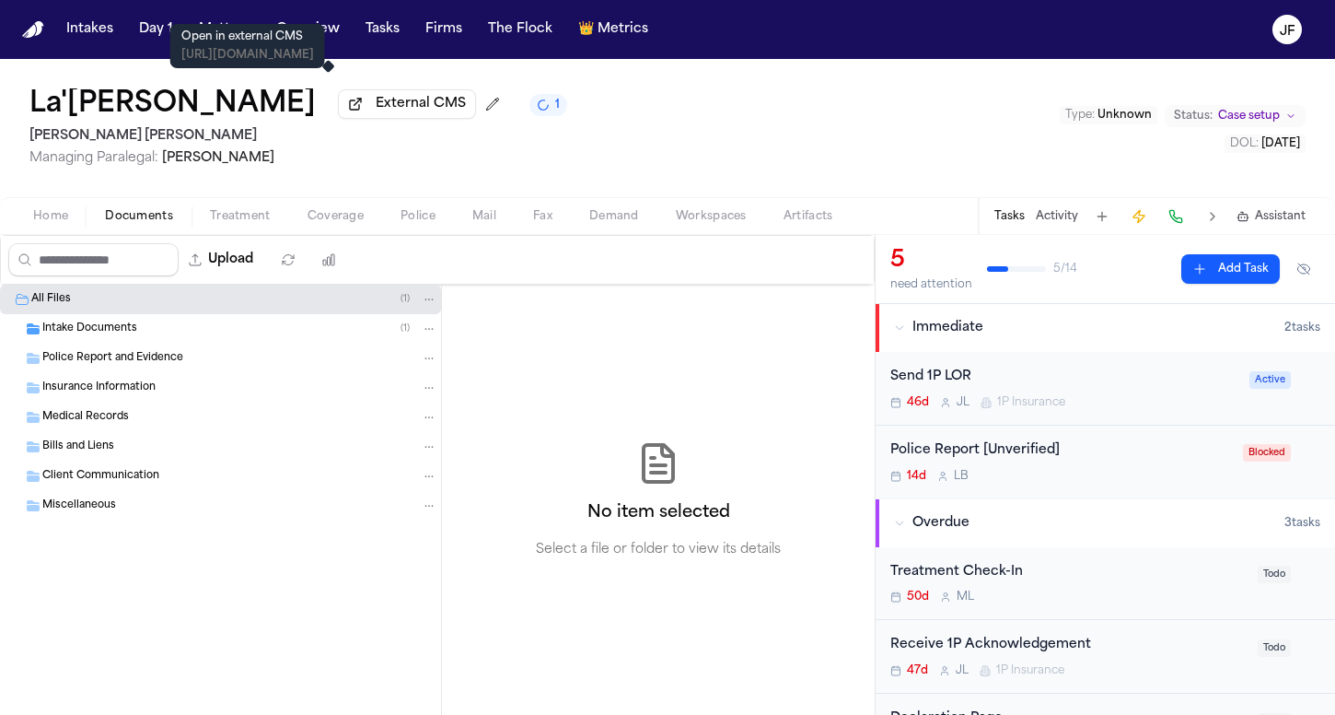
click at [376, 113] on span "External CMS" at bounding box center [421, 104] width 90 height 18
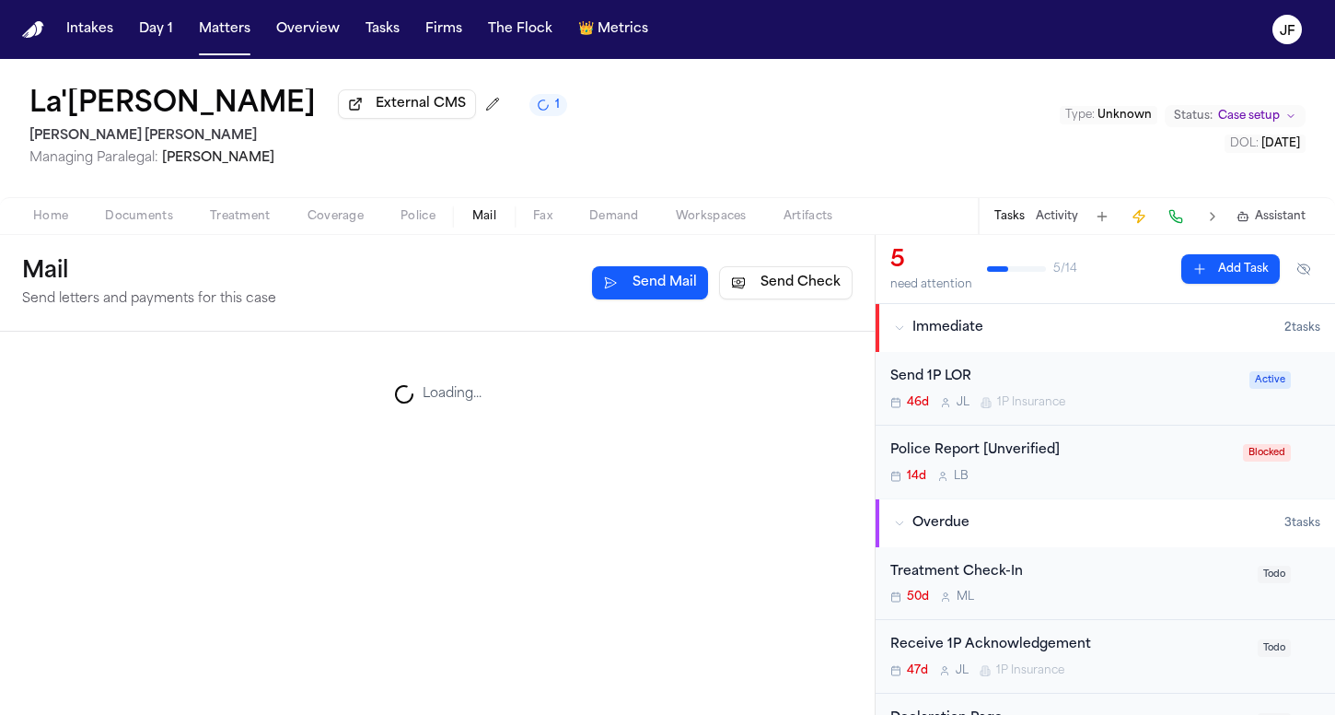
click at [483, 223] on span "Mail" at bounding box center [484, 216] width 24 height 15
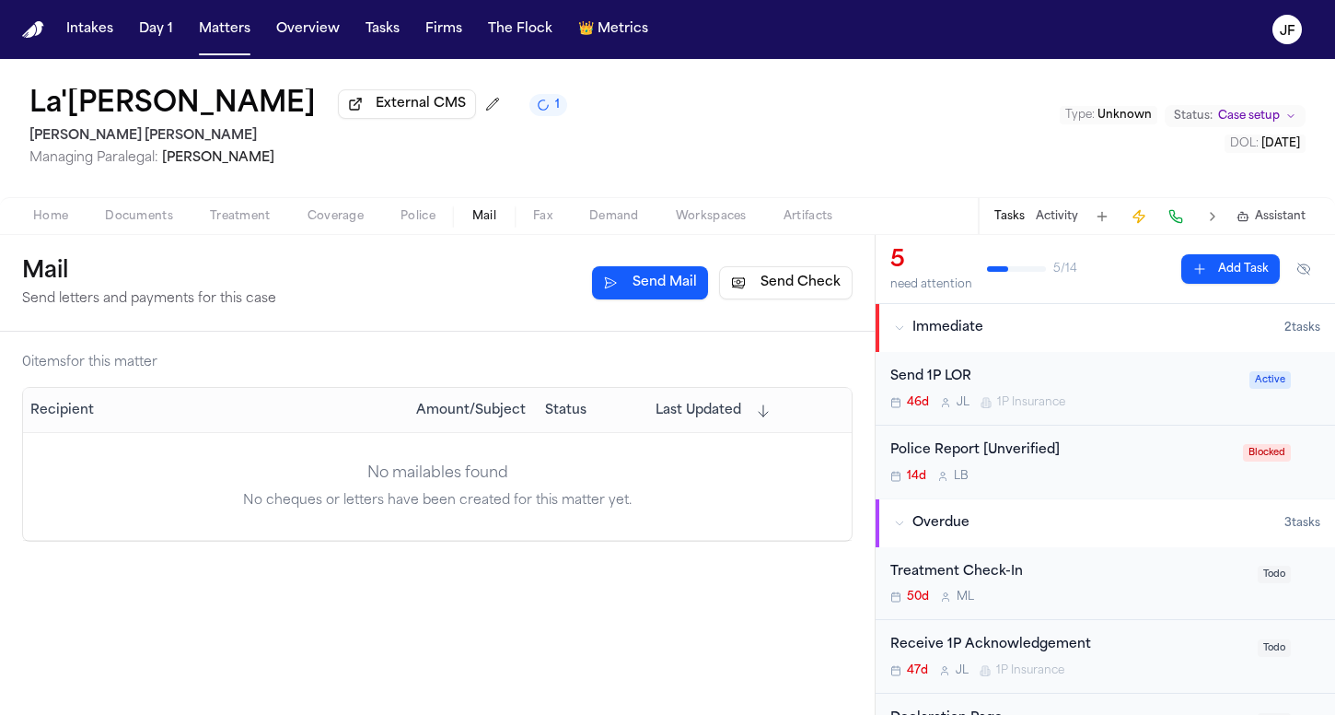
click at [438, 223] on button "Police" at bounding box center [418, 216] width 72 height 22
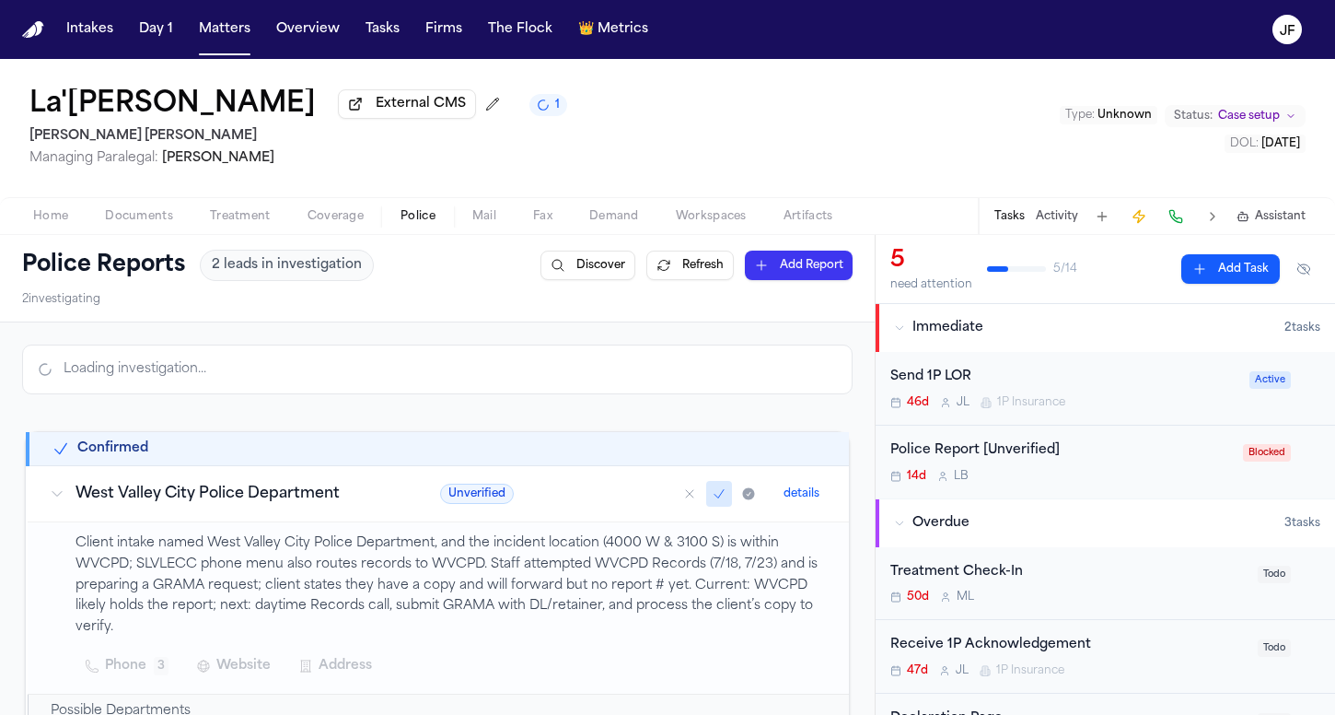
click at [347, 216] on span "Coverage" at bounding box center [336, 216] width 56 height 15
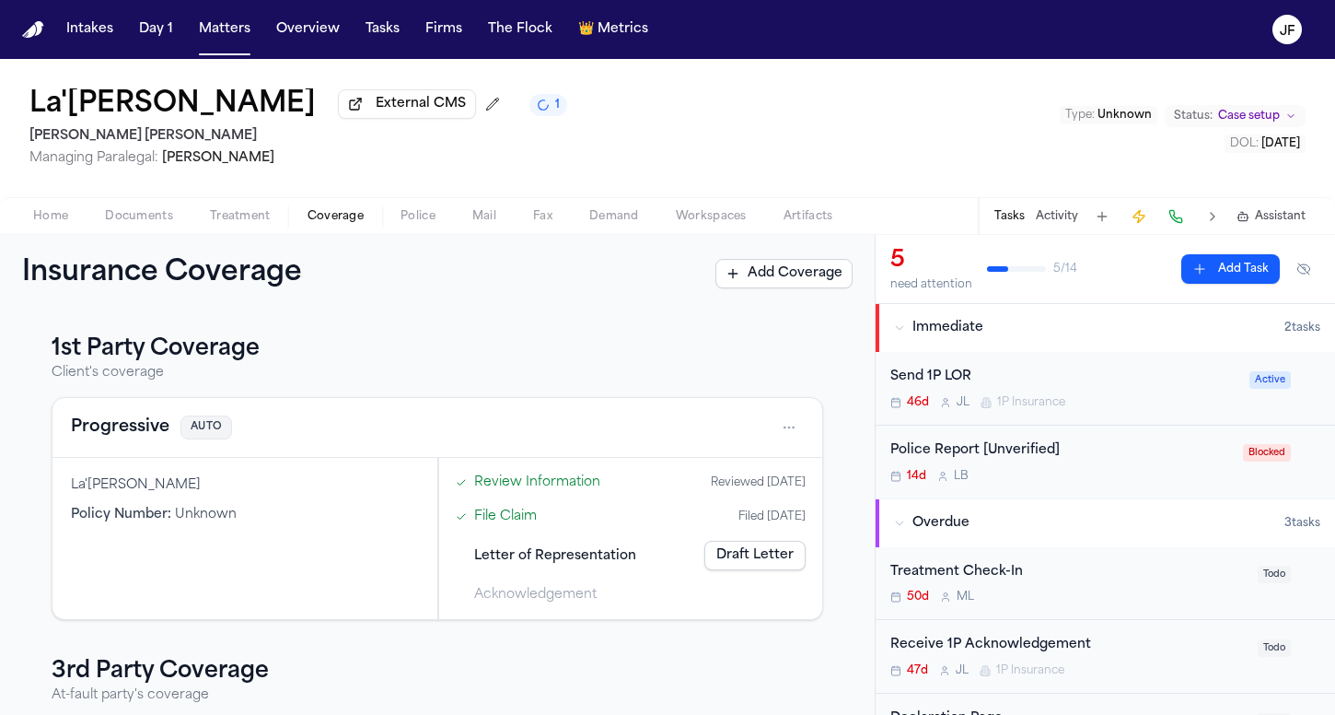
click at [431, 222] on span "Police" at bounding box center [418, 216] width 35 height 15
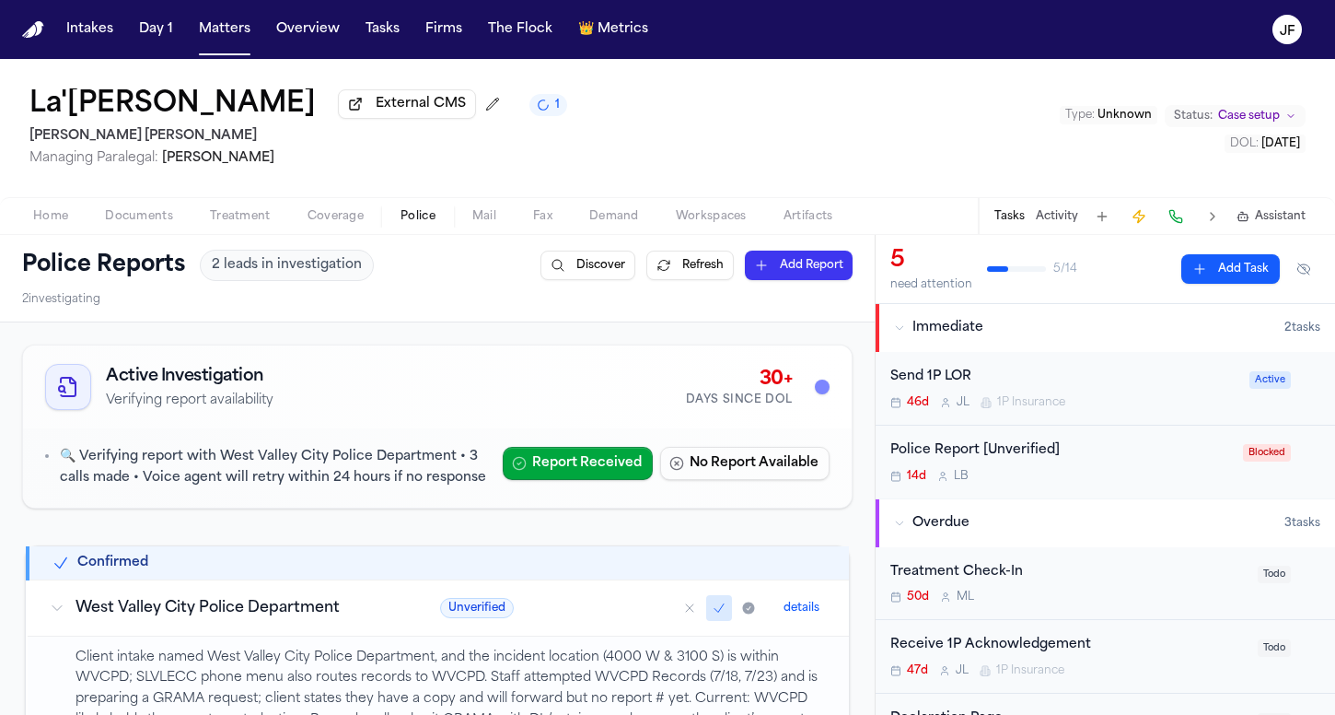
click at [252, 224] on span "Treatment" at bounding box center [240, 216] width 61 height 15
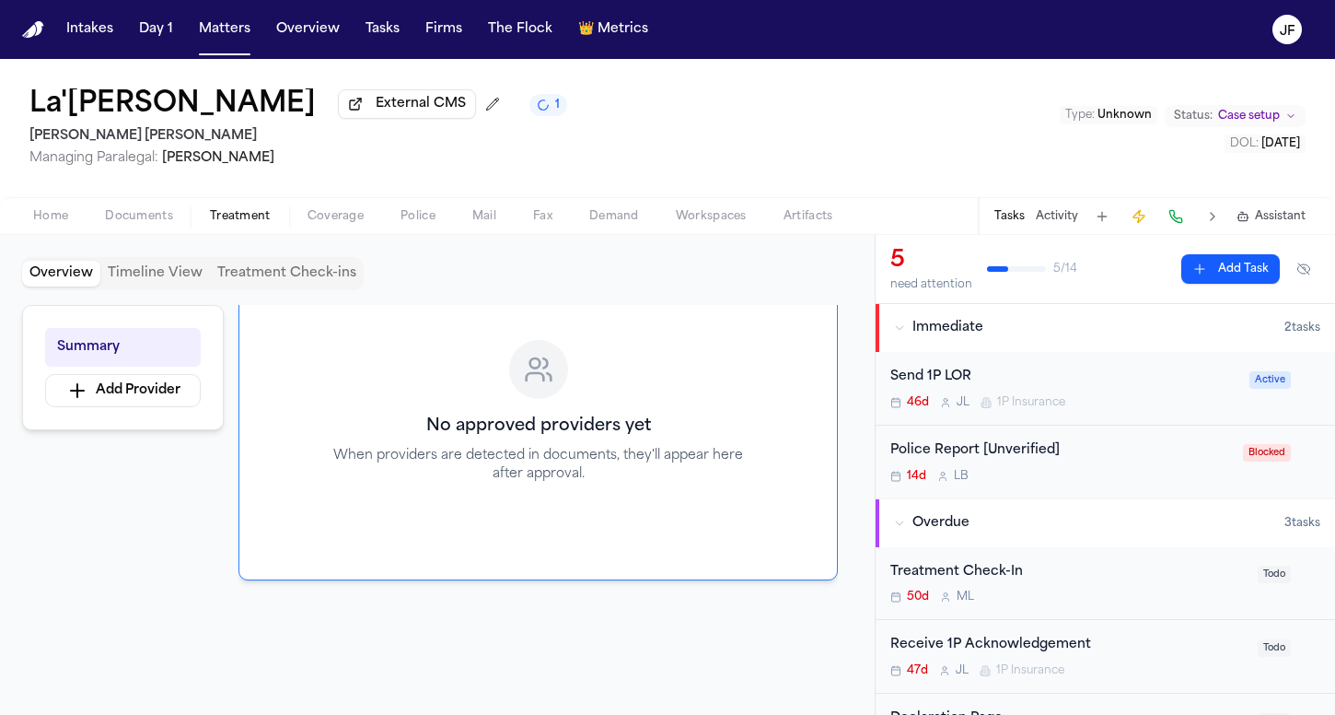
scroll to position [146, 0]
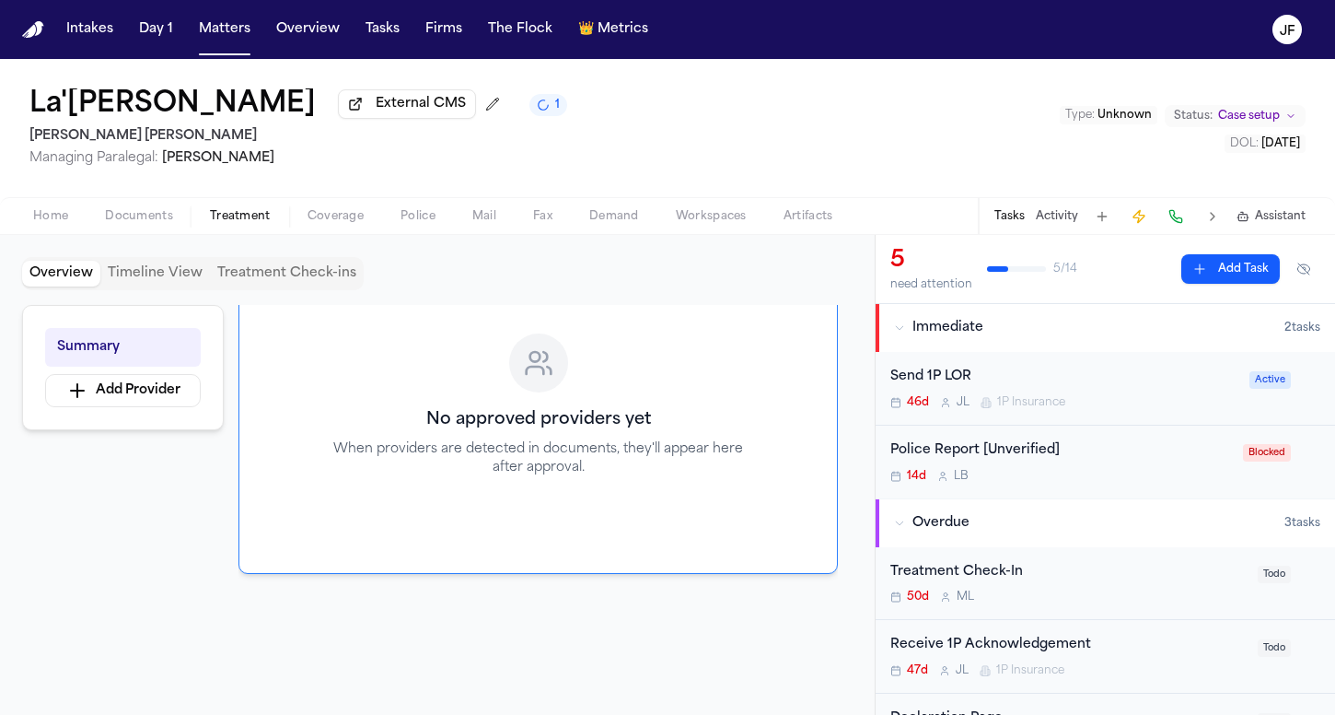
click at [41, 206] on div "Home Documents Treatment Coverage Police Mail Fax Demand Workspaces Artifacts T…" at bounding box center [667, 215] width 1335 height 37
click at [49, 218] on span "Home" at bounding box center [50, 216] width 35 height 15
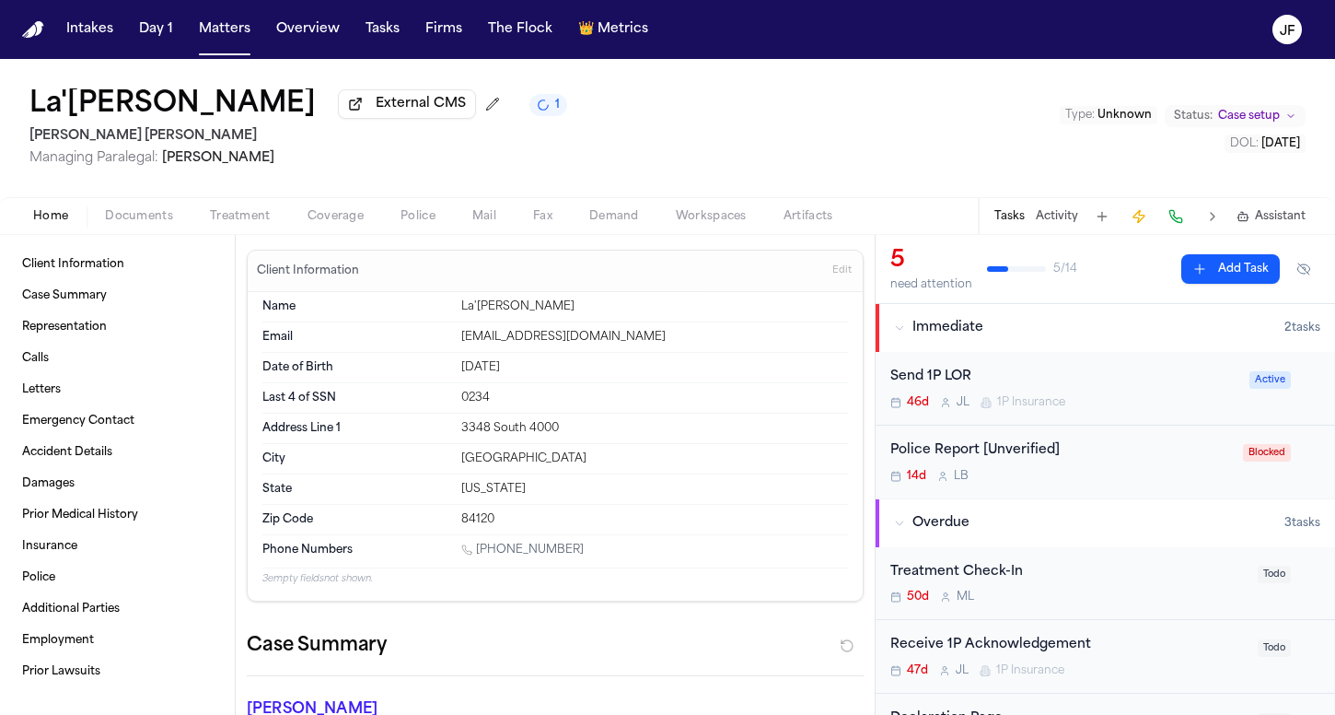
click at [393, 234] on div "Home Documents Treatment Coverage Police Mail Fax Demand Workspaces Artifacts T…" at bounding box center [667, 215] width 1335 height 37
click at [412, 224] on span "Police" at bounding box center [418, 216] width 35 height 15
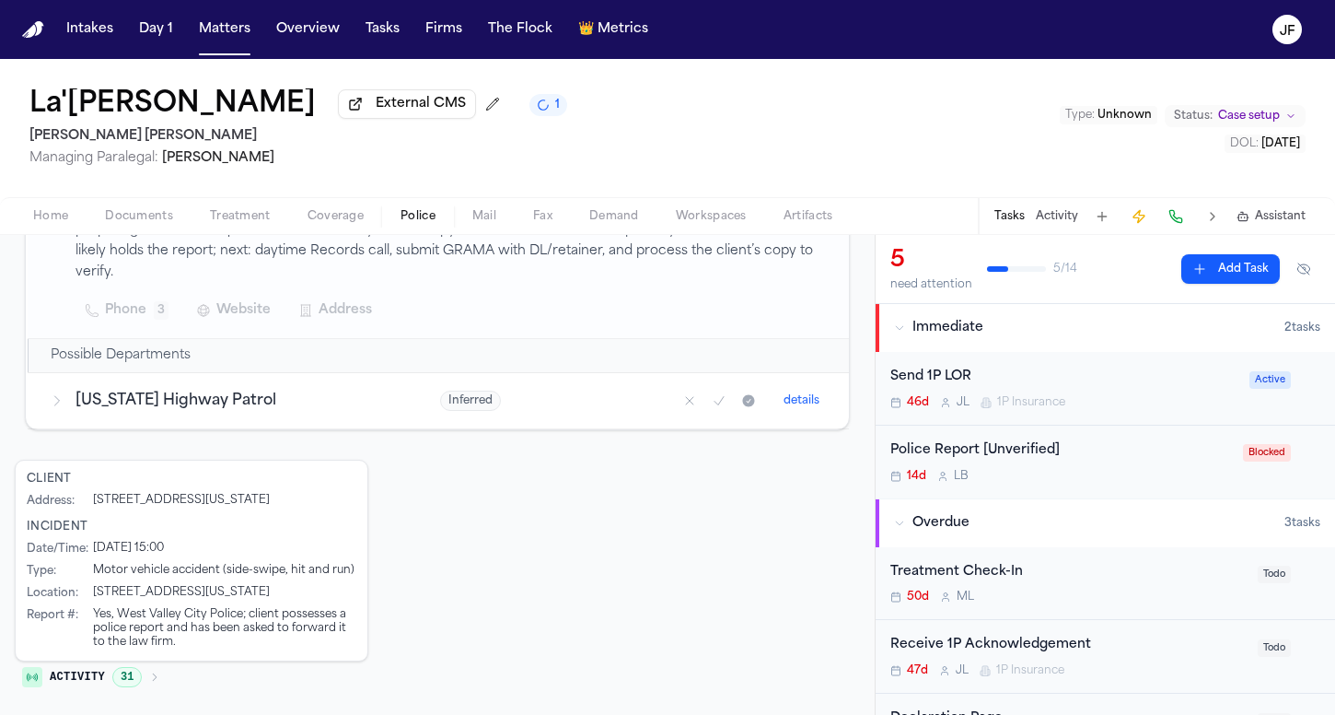
scroll to position [468, 0]
click at [48, 224] on span "Home" at bounding box center [50, 216] width 35 height 15
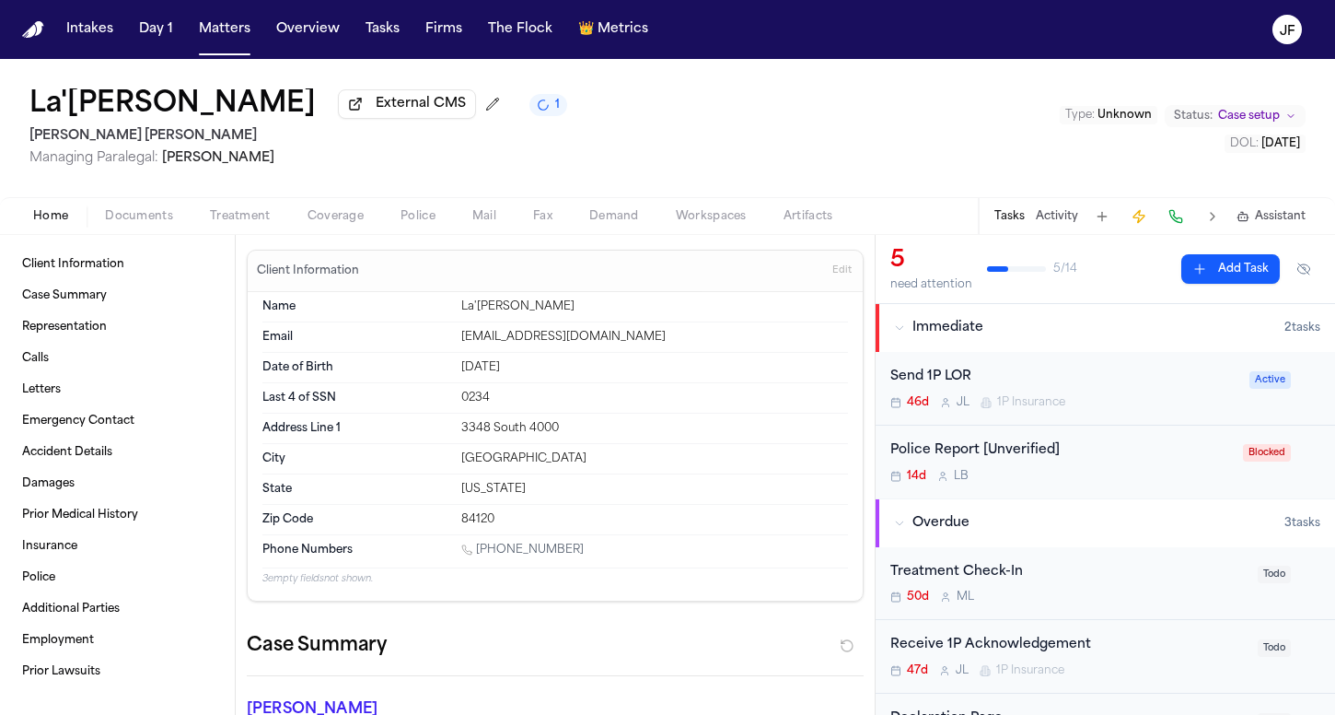
click at [341, 234] on div "Home Documents Treatment Coverage Police Mail Fax Demand Workspaces Artifacts T…" at bounding box center [667, 215] width 1335 height 37
click at [341, 216] on span "Coverage" at bounding box center [336, 216] width 56 height 15
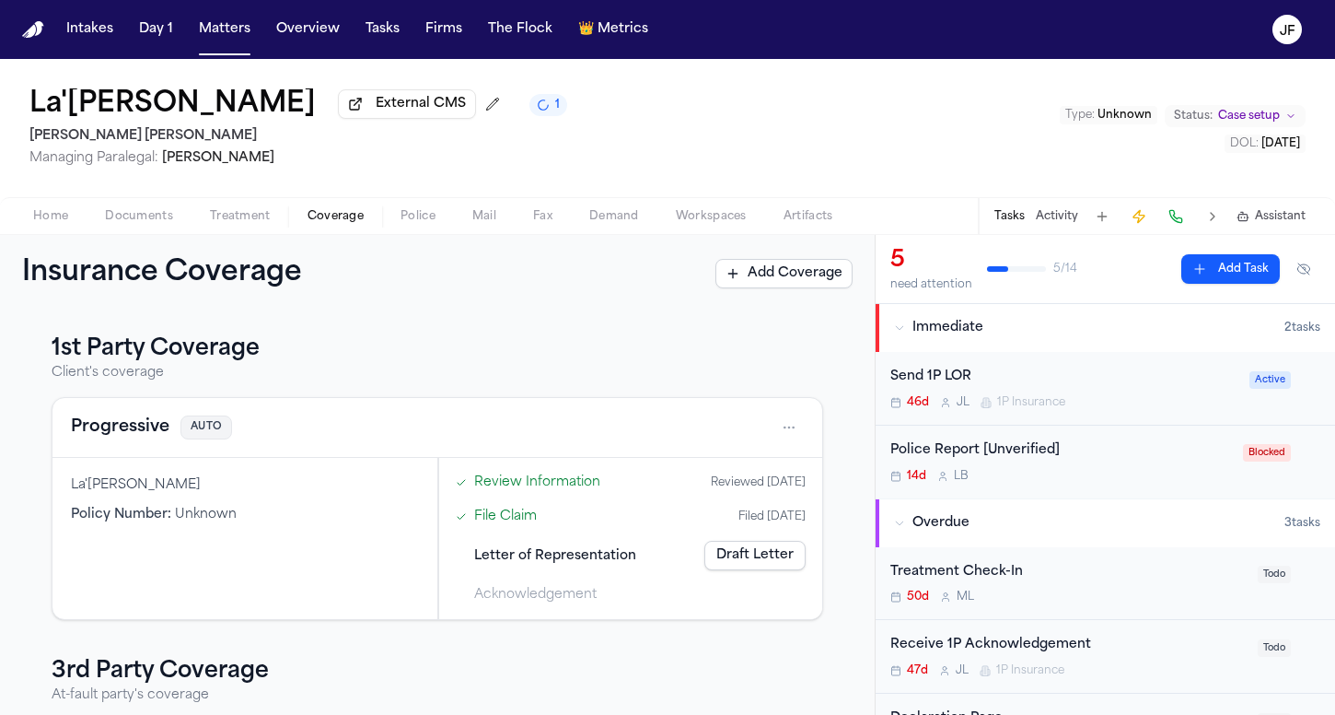
click at [142, 430] on button "Progressive" at bounding box center [120, 427] width 99 height 26
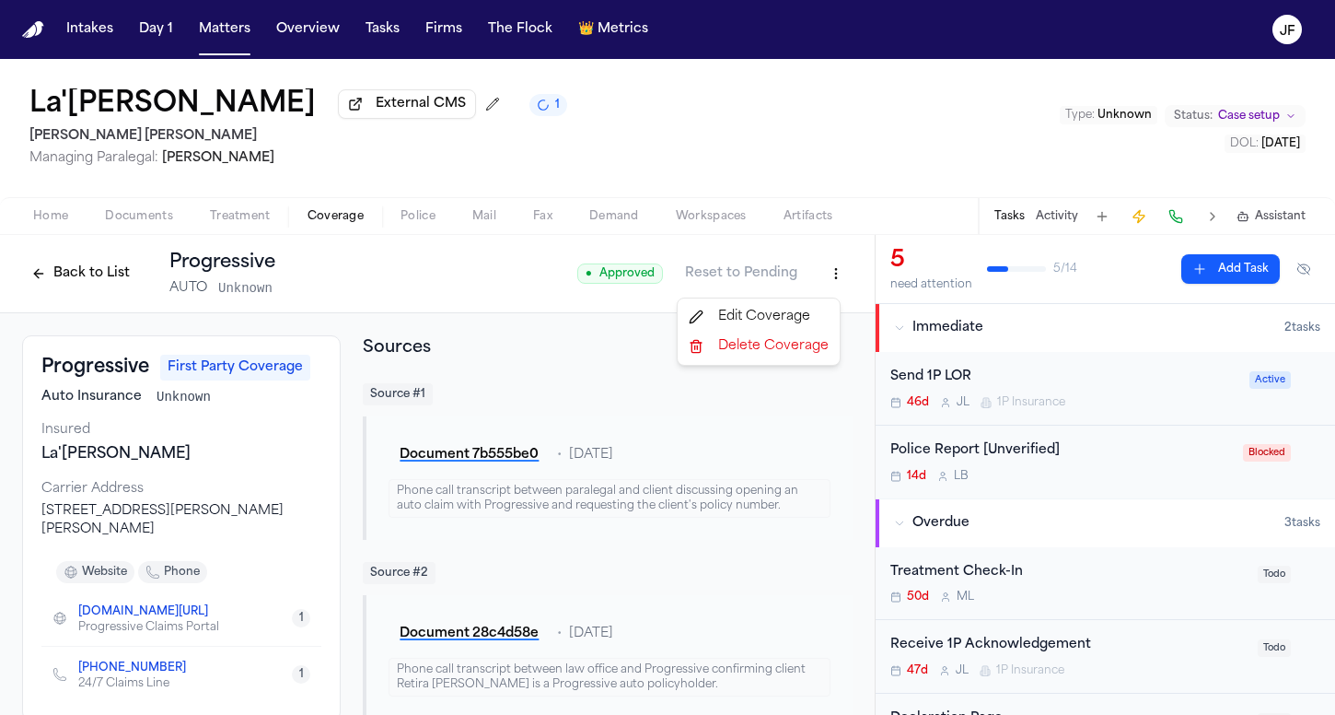
click at [821, 286] on html "Intakes Day 1 Matters Overview Tasks Firms The Flock 👑 Metrics JF La'Tia Newbin…" at bounding box center [667, 357] width 1335 height 715
click at [786, 323] on div "Edit Coverage" at bounding box center [759, 316] width 155 height 29
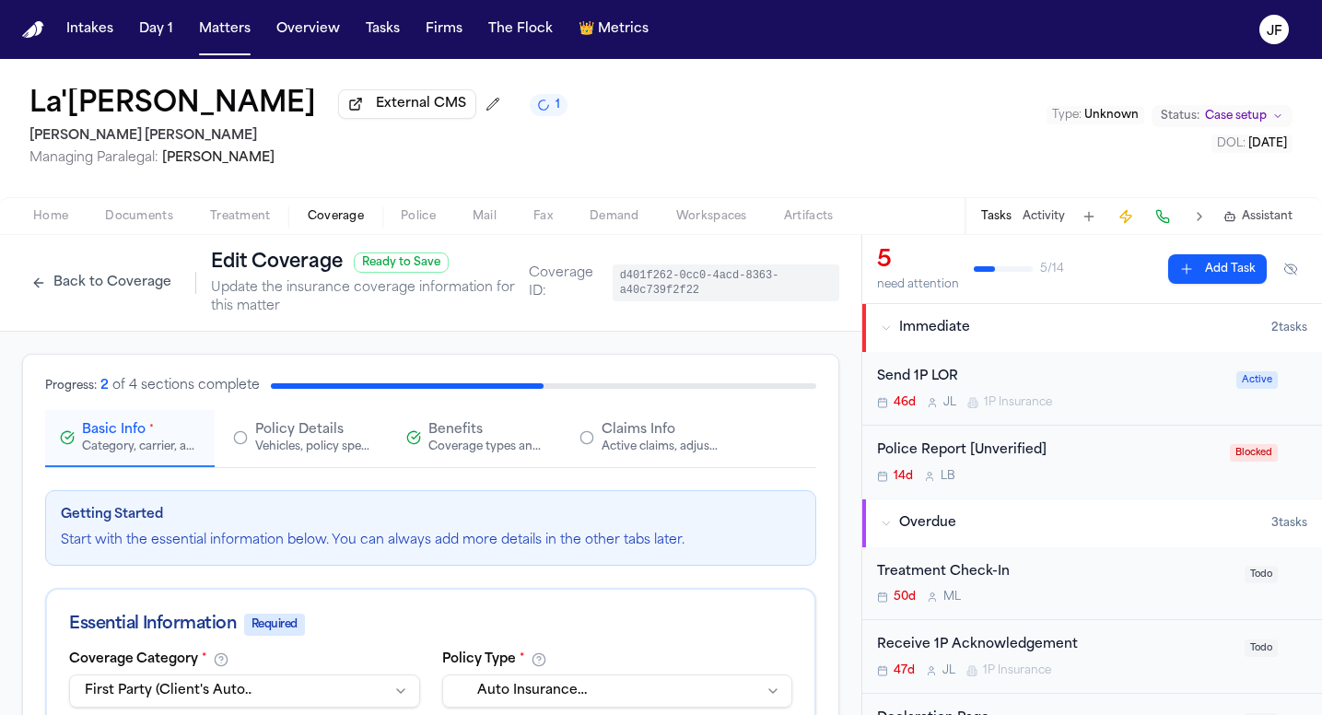
click at [610, 430] on span "Claims Info" at bounding box center [638, 430] width 74 height 18
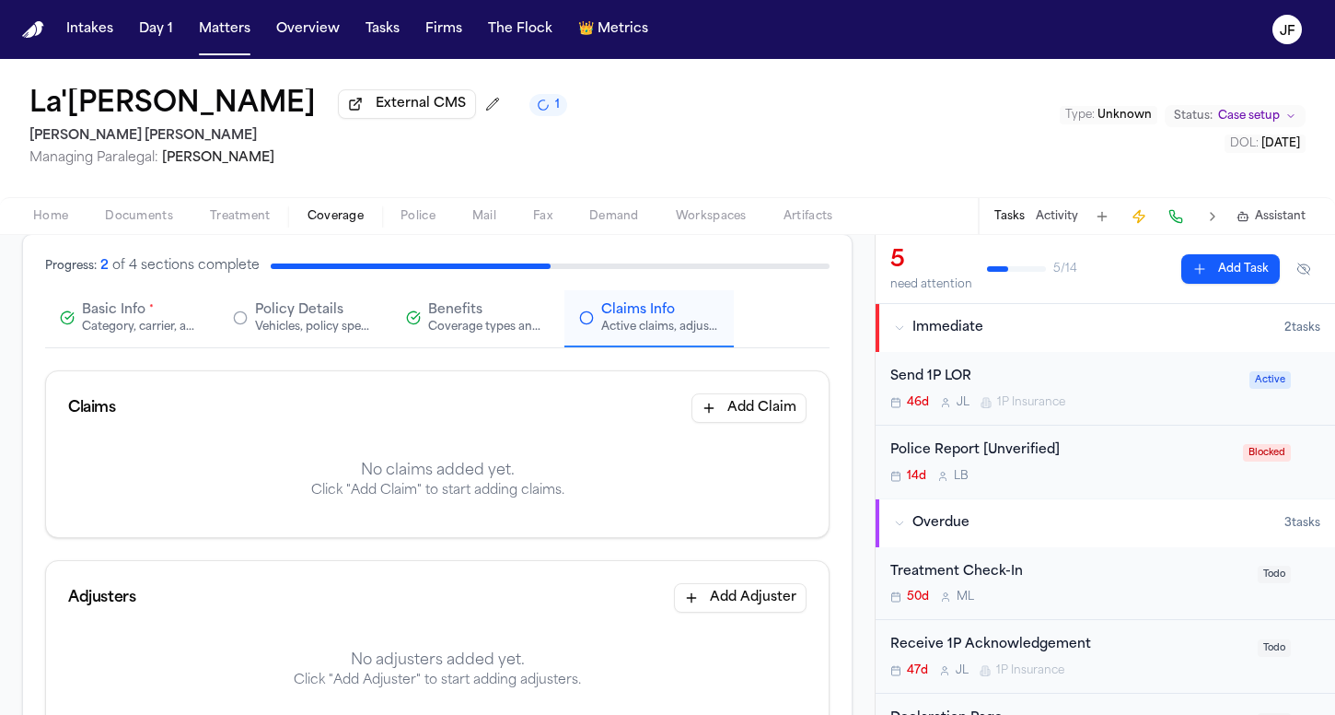
scroll to position [147, 0]
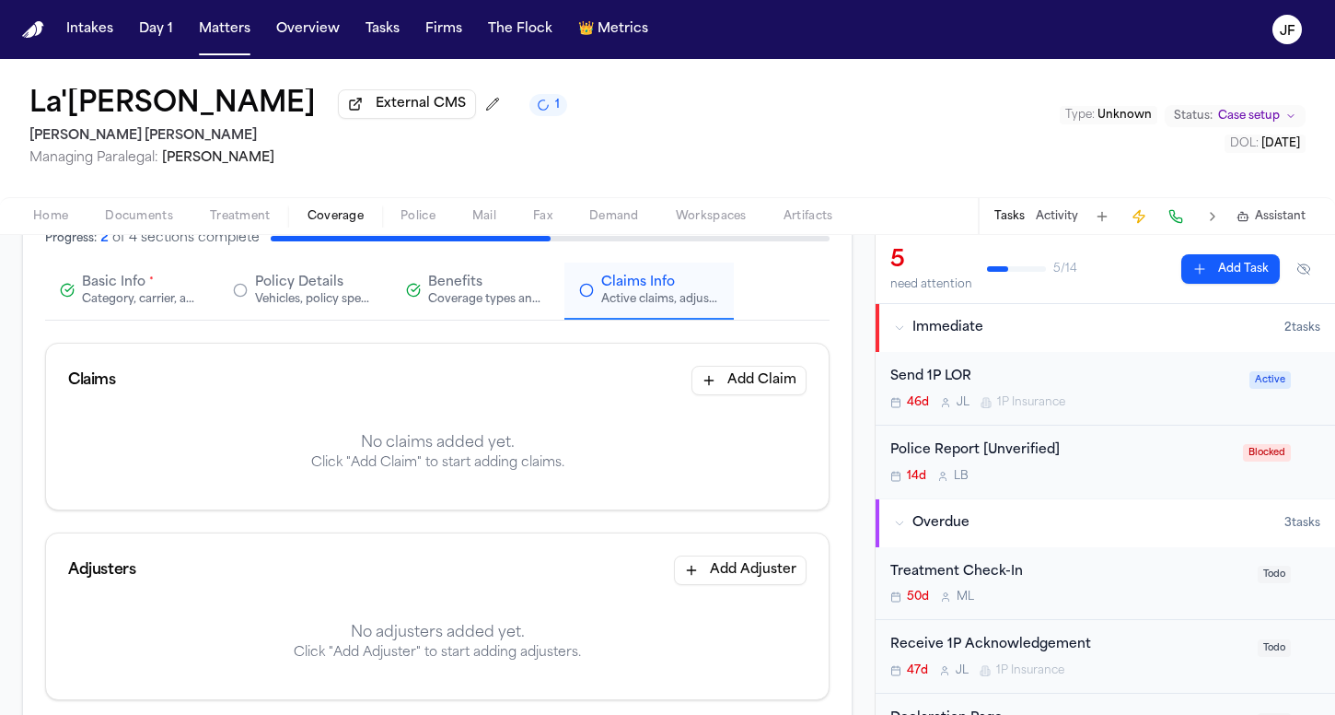
click at [744, 377] on button "Add Claim" at bounding box center [749, 380] width 115 height 29
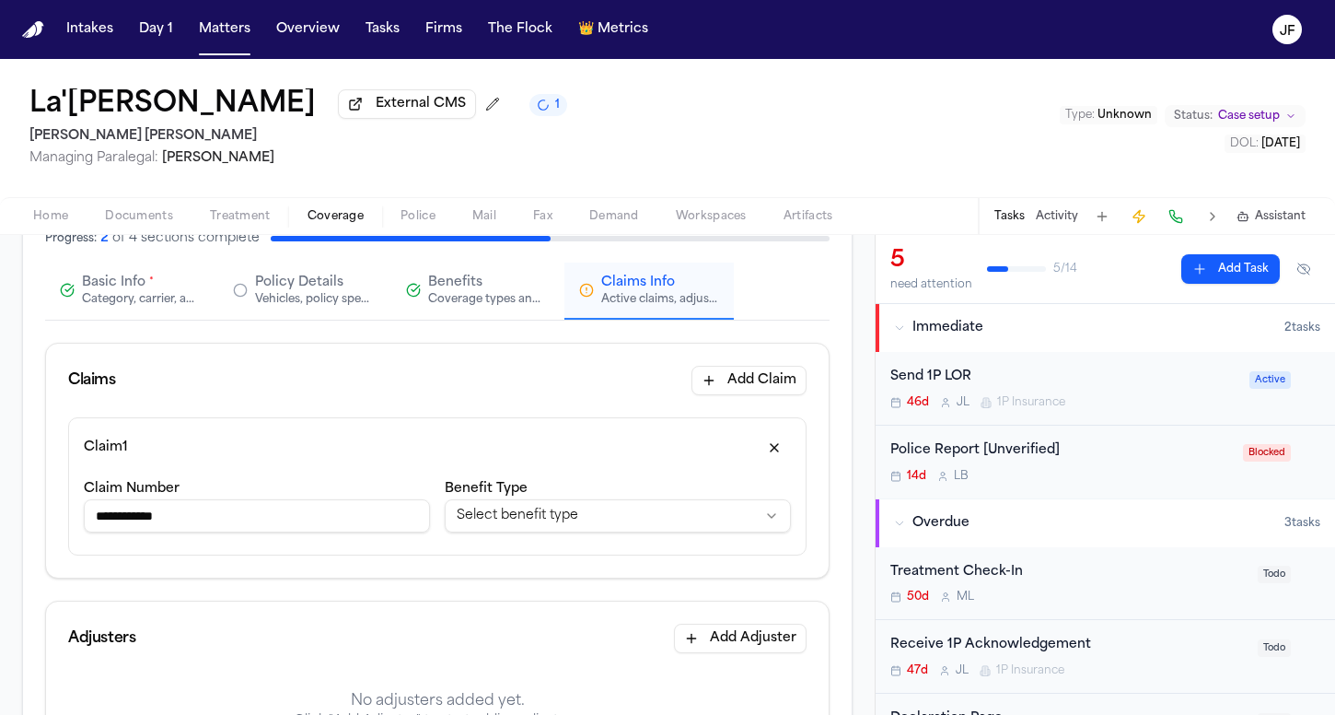
type input "**********"
click at [623, 511] on html "**********" at bounding box center [667, 357] width 1335 height 715
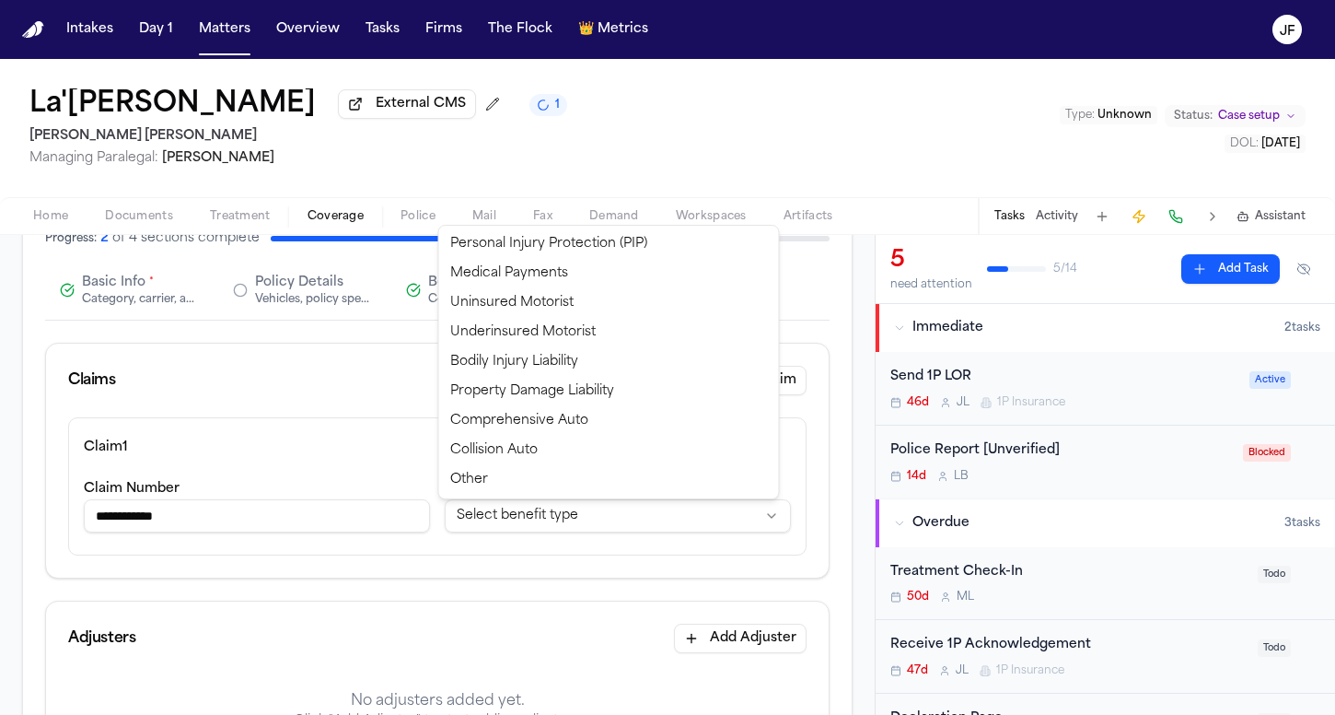
select select "**********"
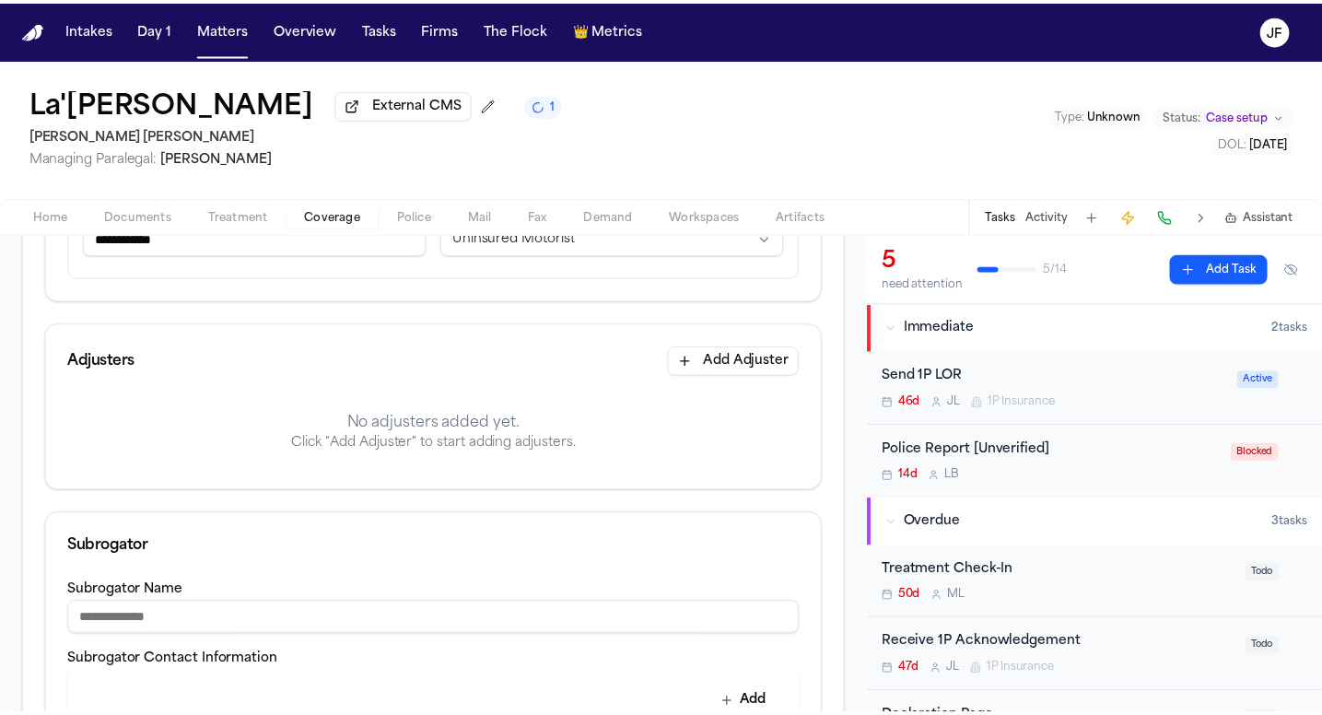
scroll to position [432, 0]
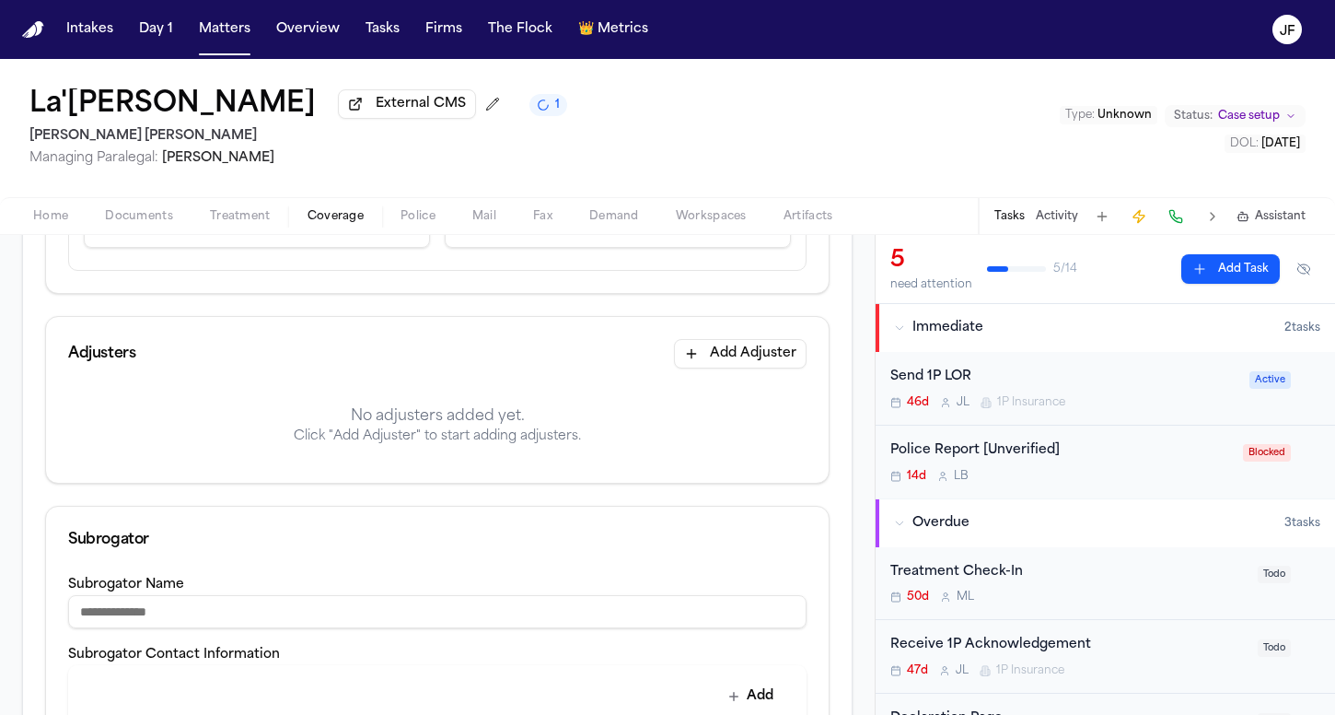
click at [742, 349] on button "Add Adjuster" at bounding box center [740, 353] width 133 height 29
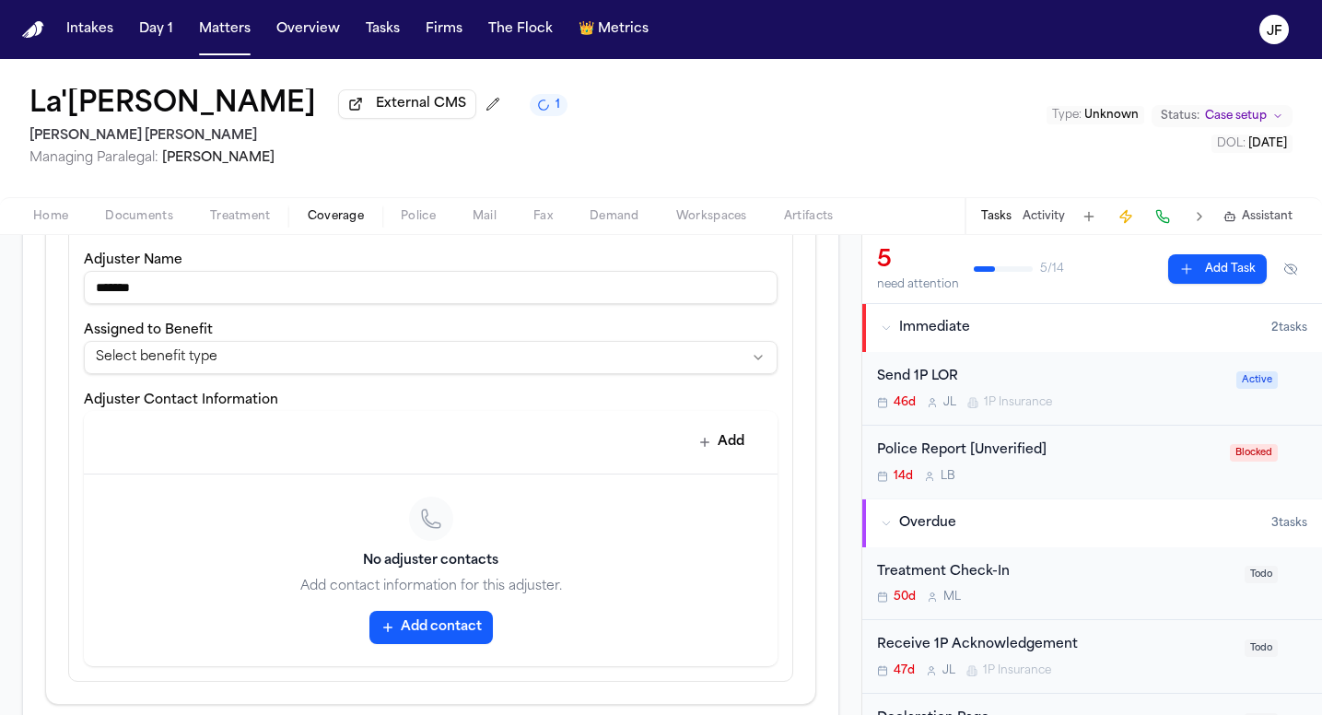
scroll to position [635, 0]
click at [419, 290] on input "*******" at bounding box center [431, 285] width 694 height 33
type input "**********"
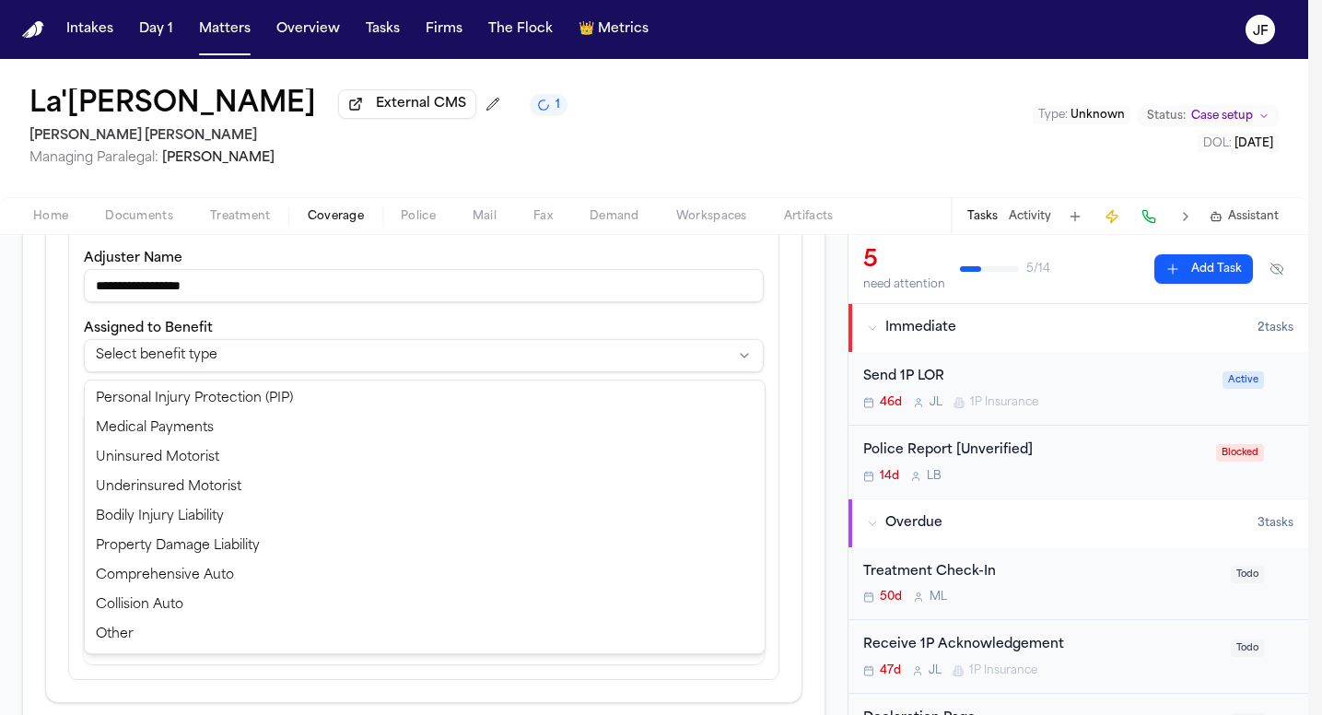
click at [560, 357] on html "**********" at bounding box center [661, 357] width 1322 height 715
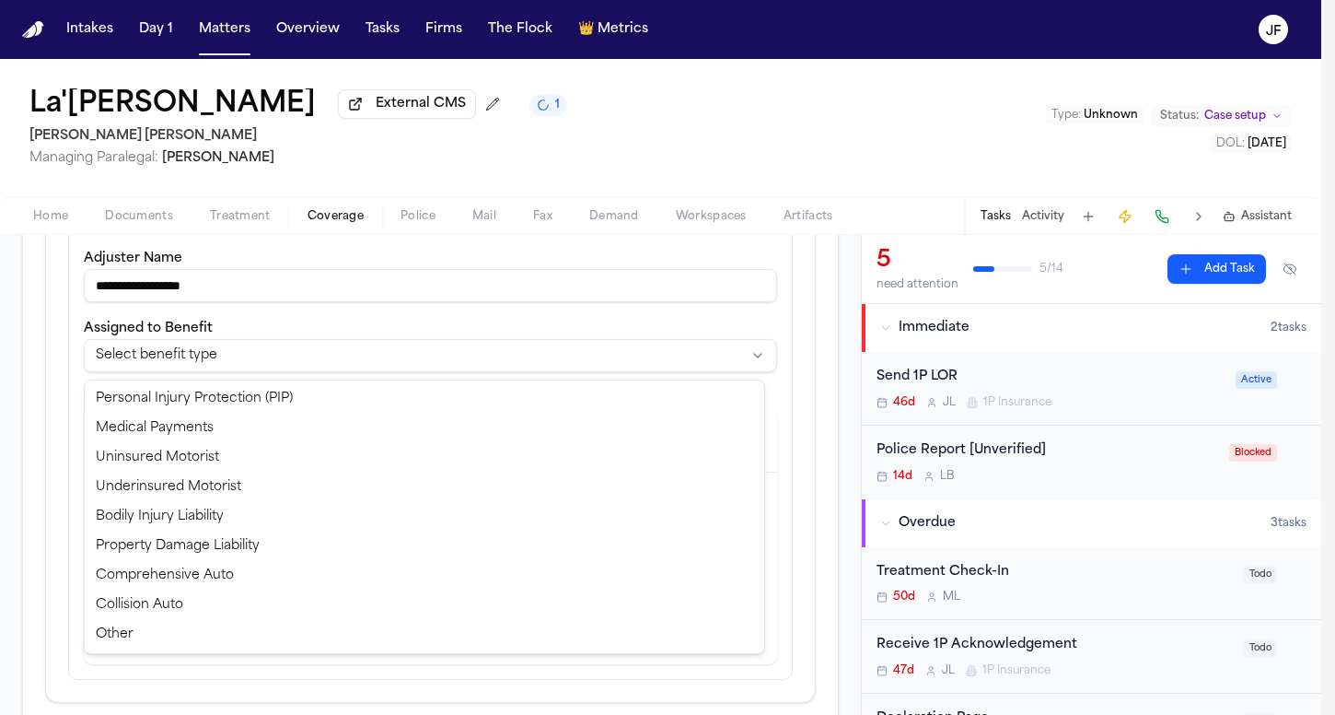
select select "**********"
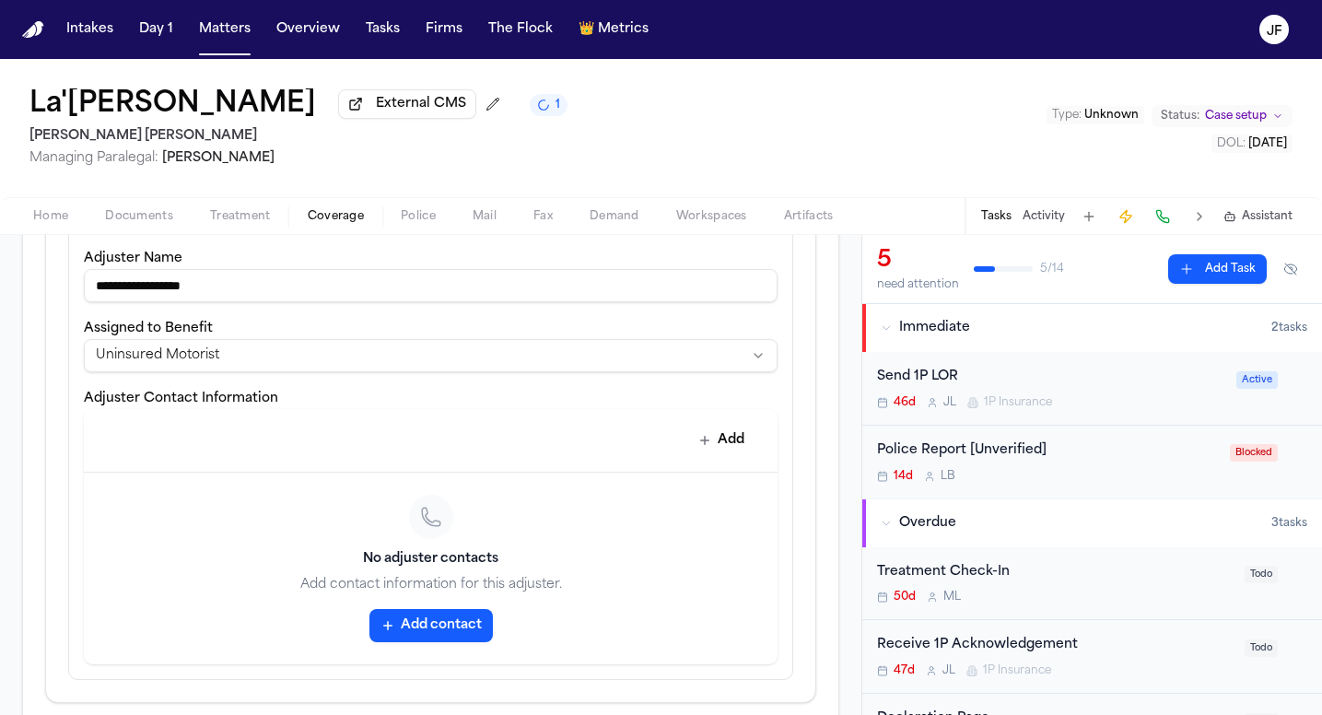
click at [708, 441] on button "Add" at bounding box center [721, 440] width 67 height 33
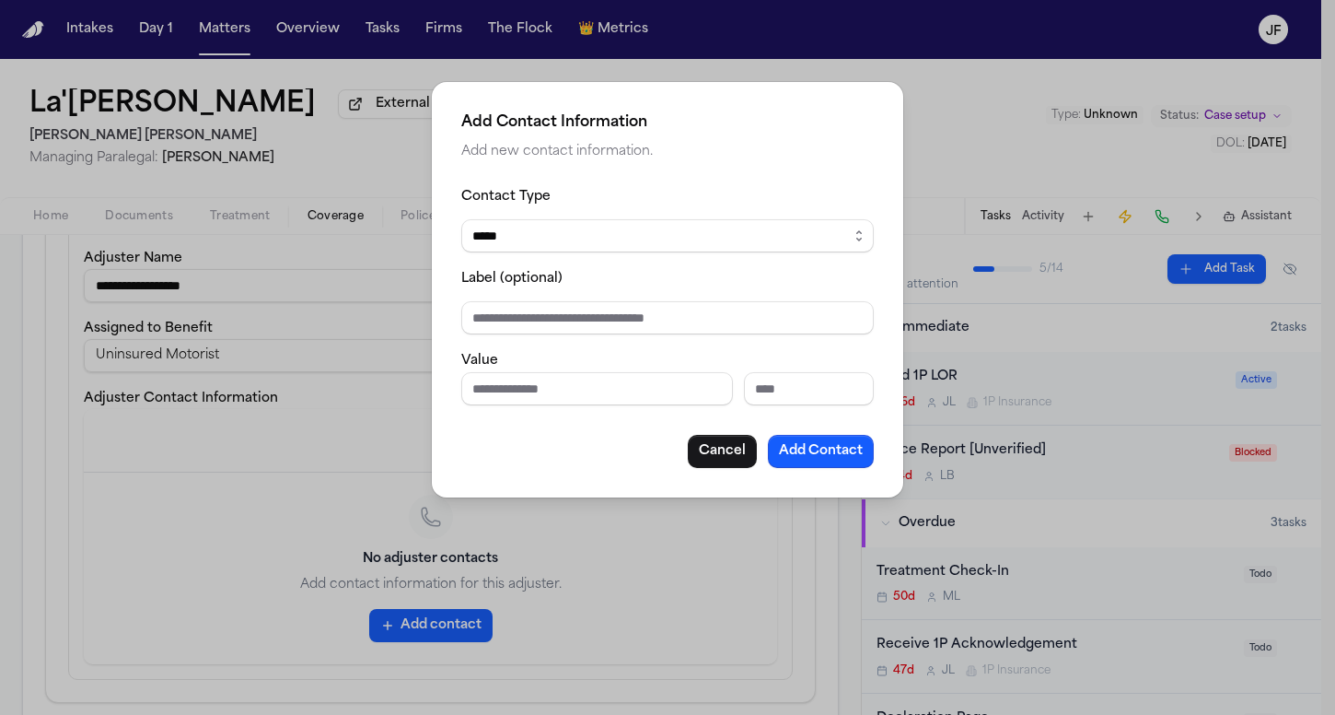
click at [600, 395] on input "Phone number" at bounding box center [597, 388] width 272 height 33
paste input "**********"
type input "**********"
click at [624, 316] on input "Label (optional)" at bounding box center [667, 317] width 413 height 33
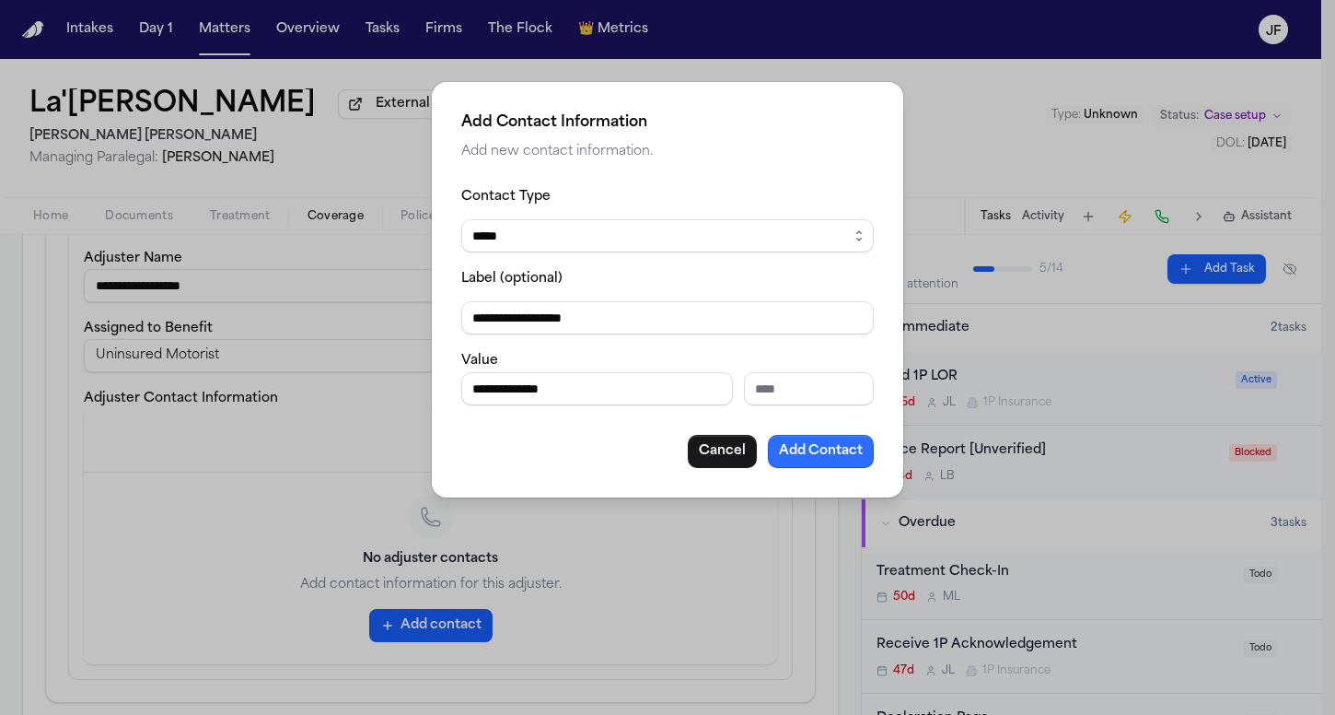
type input "**********"
click at [828, 448] on button "Add Contact" at bounding box center [821, 451] width 106 height 33
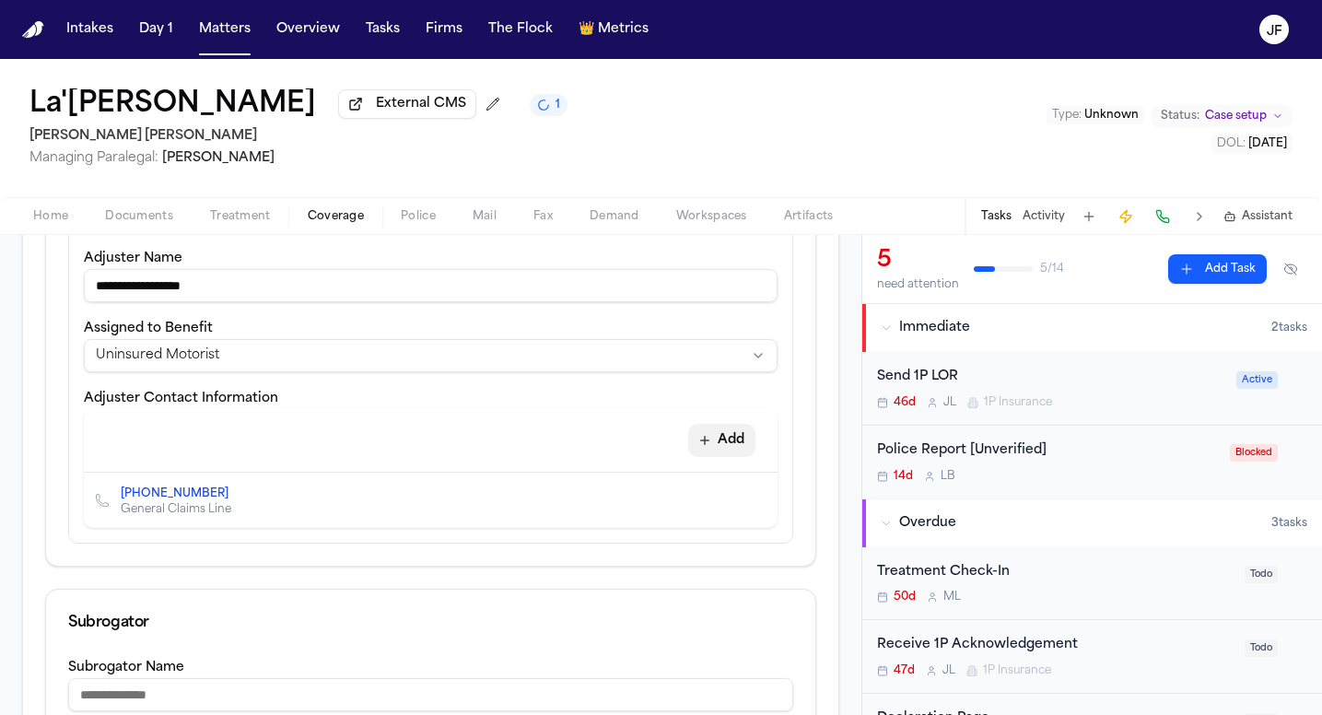
click at [712, 446] on button "Add" at bounding box center [721, 440] width 67 height 33
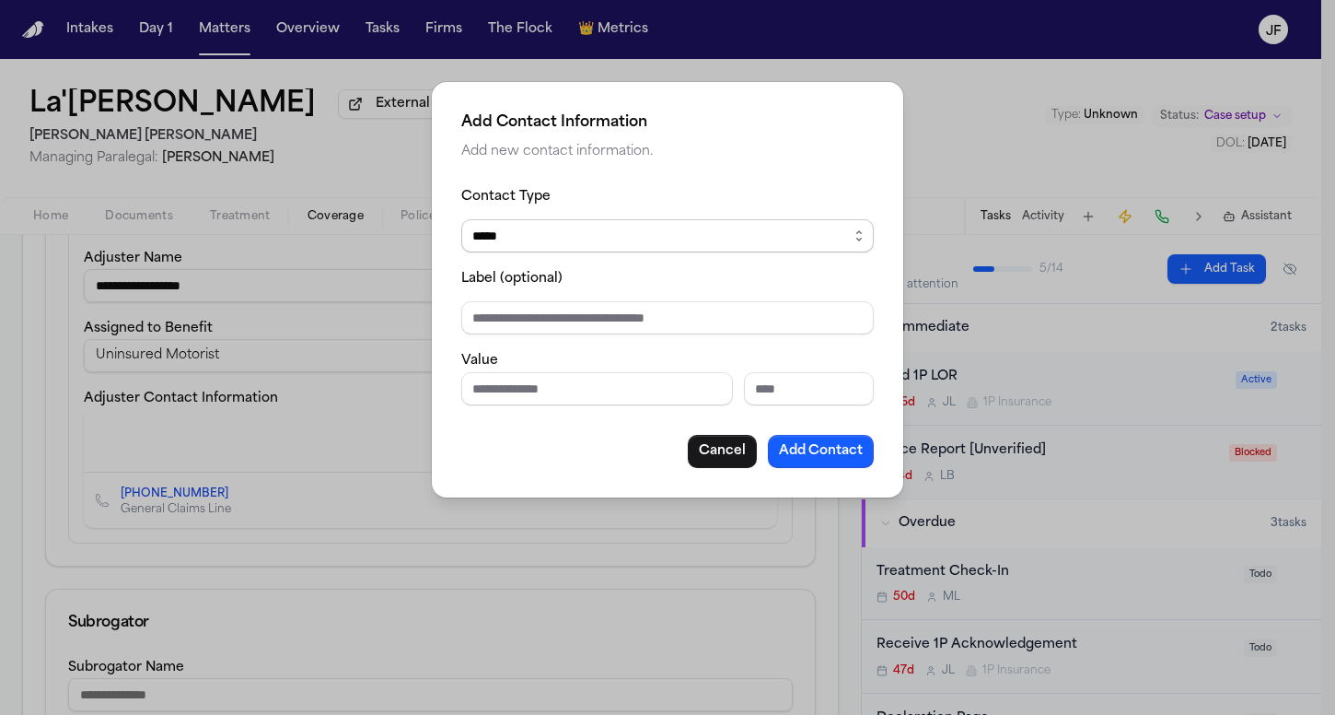
select select "***"
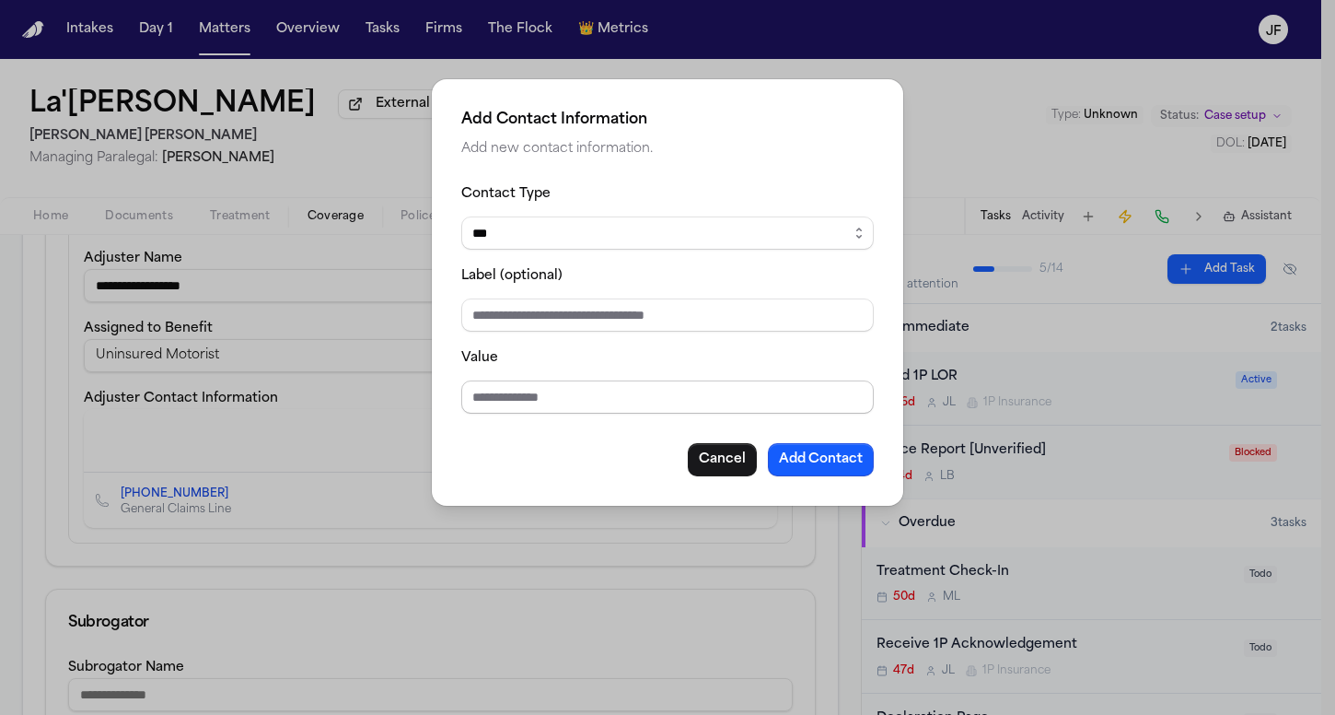
click at [655, 407] on input "Value" at bounding box center [667, 396] width 413 height 33
paste input "**********"
type input "**********"
click at [631, 329] on input "Label (optional)" at bounding box center [667, 314] width 413 height 33
type input "**********"
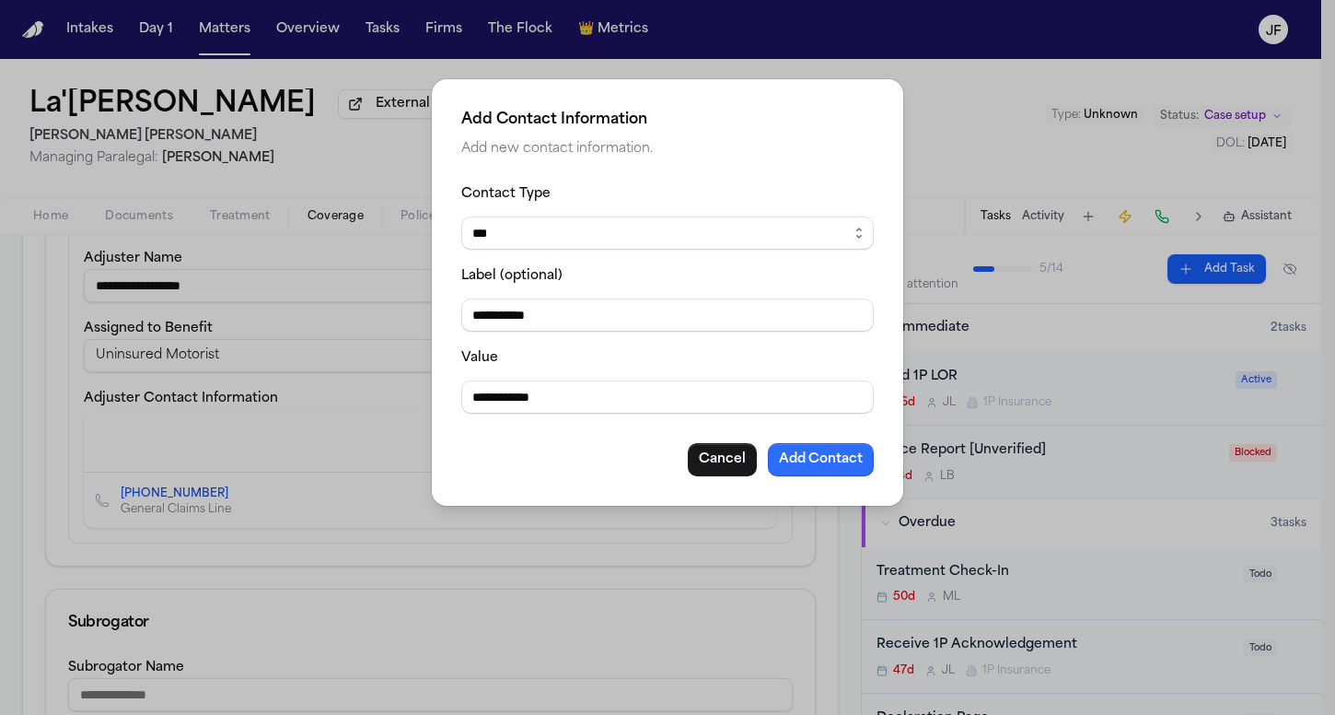
click at [799, 462] on button "Add Contact" at bounding box center [821, 459] width 106 height 33
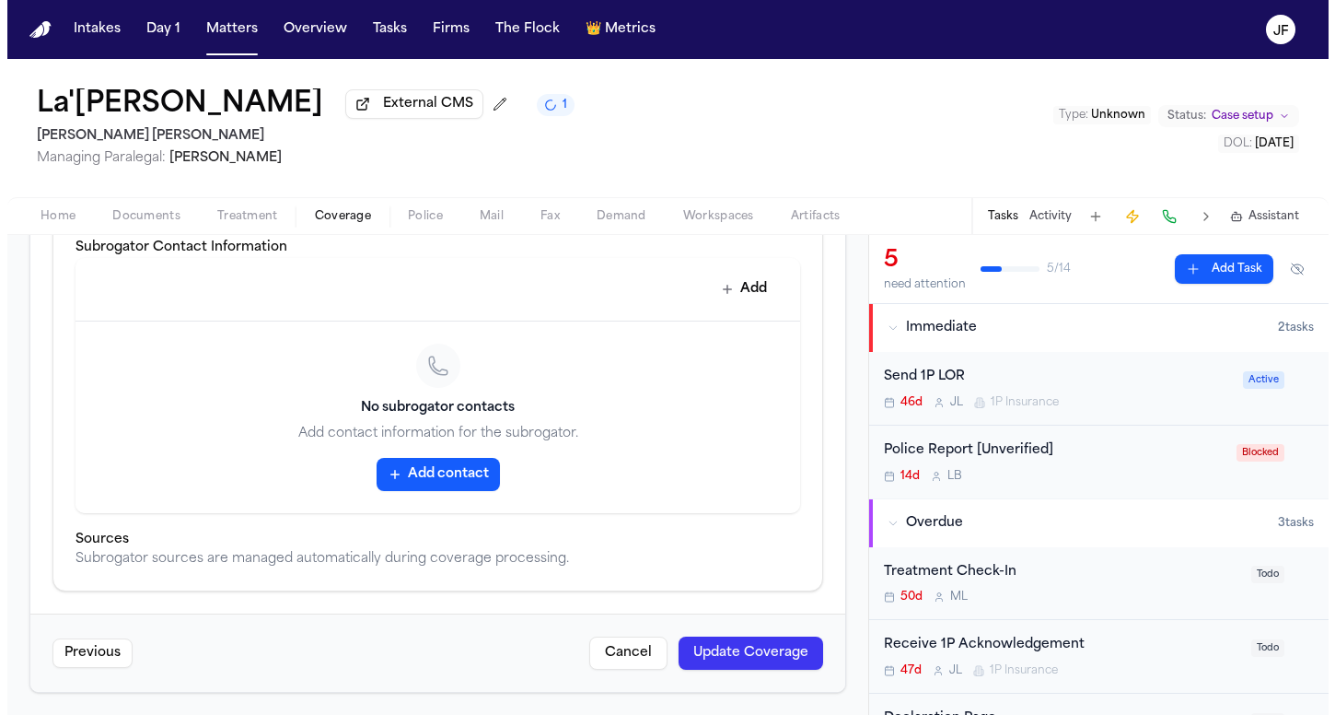
scroll to position [1223, 0]
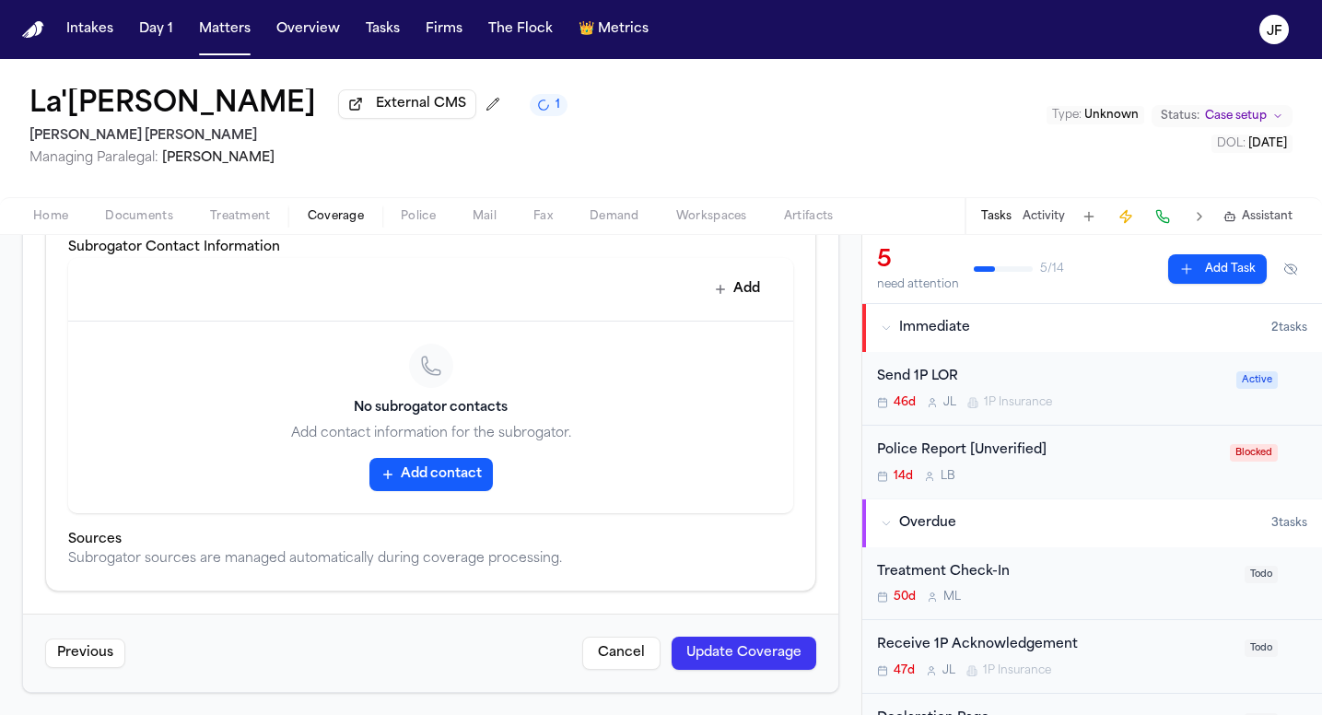
click at [738, 664] on button "Update Coverage" at bounding box center [743, 652] width 145 height 33
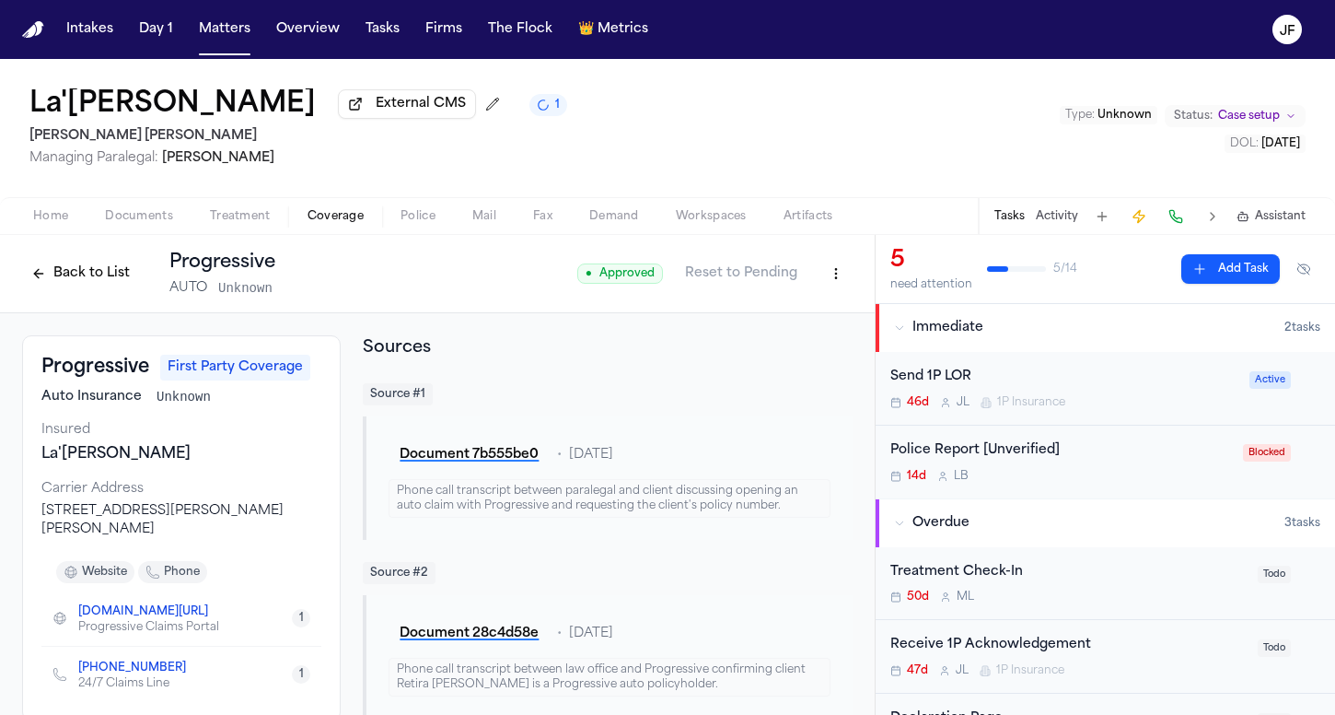
click at [62, 263] on button "Back to List" at bounding box center [80, 273] width 117 height 29
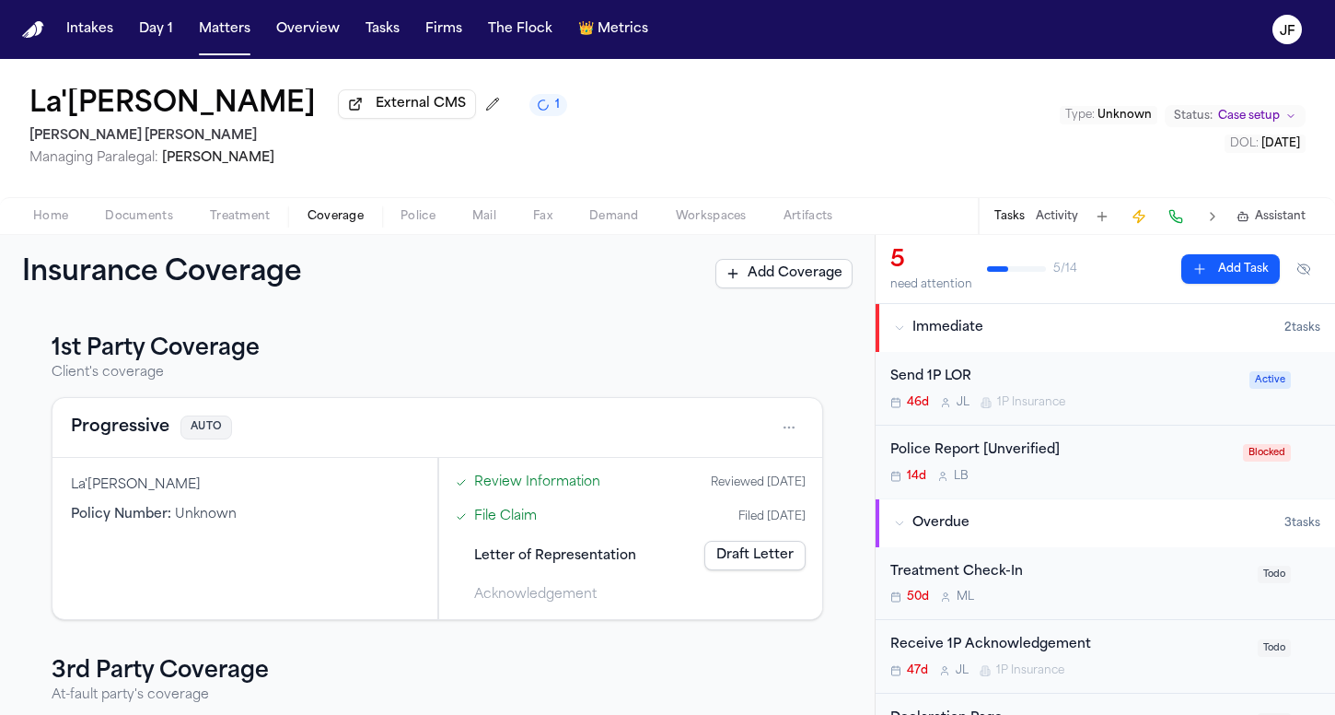
click at [54, 214] on span "Home" at bounding box center [50, 216] width 35 height 15
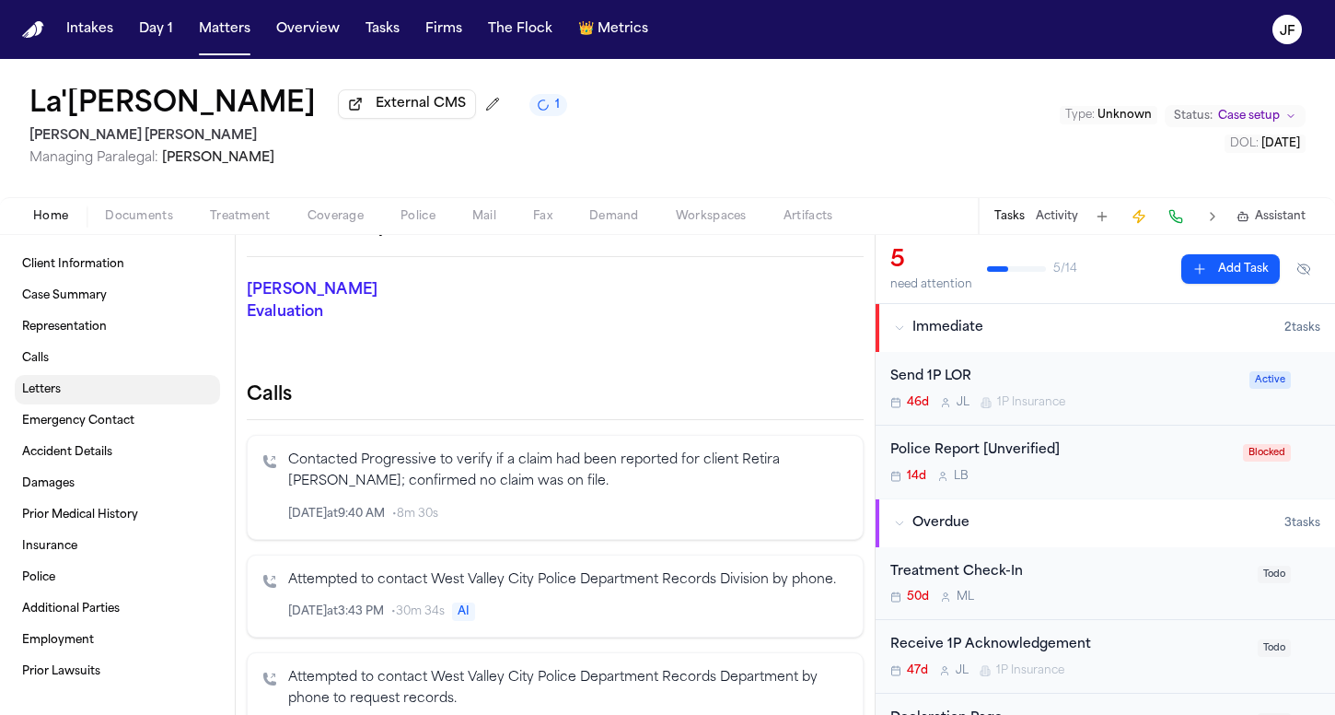
click at [120, 391] on link "Letters" at bounding box center [117, 389] width 205 height 29
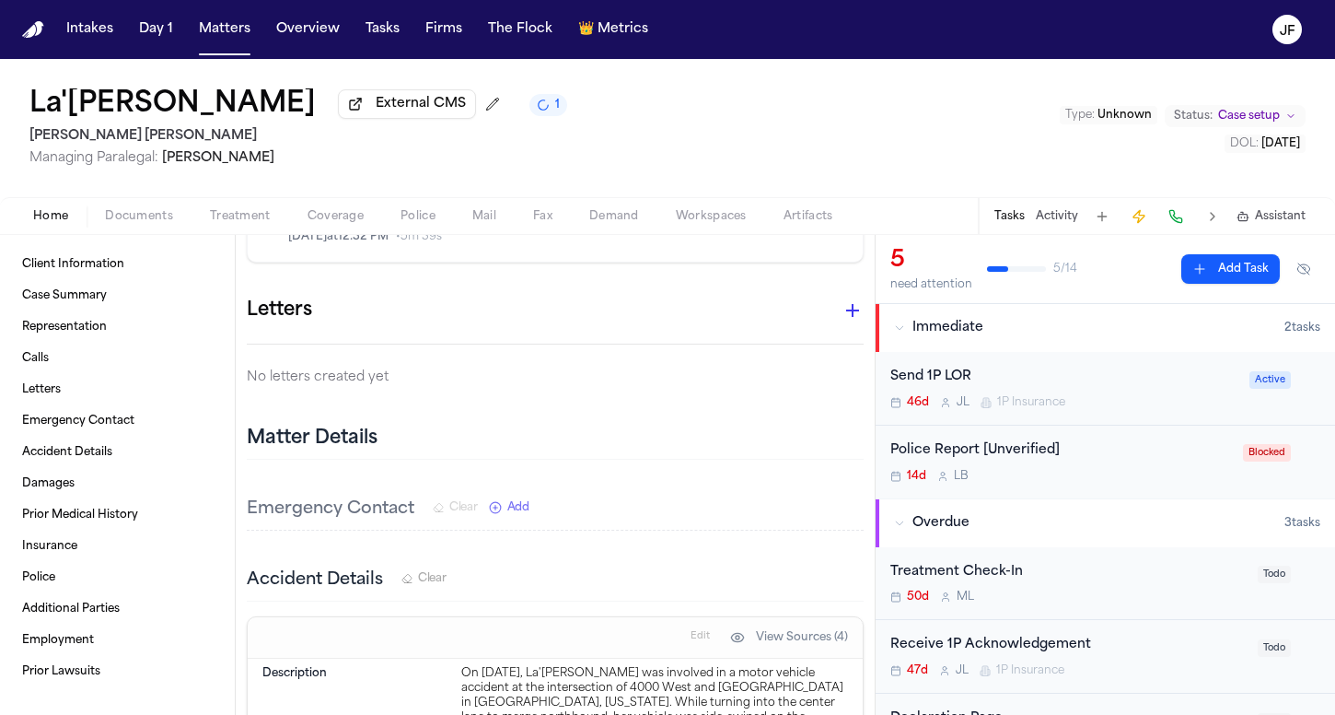
click at [530, 106] on button "1" at bounding box center [549, 105] width 38 height 22
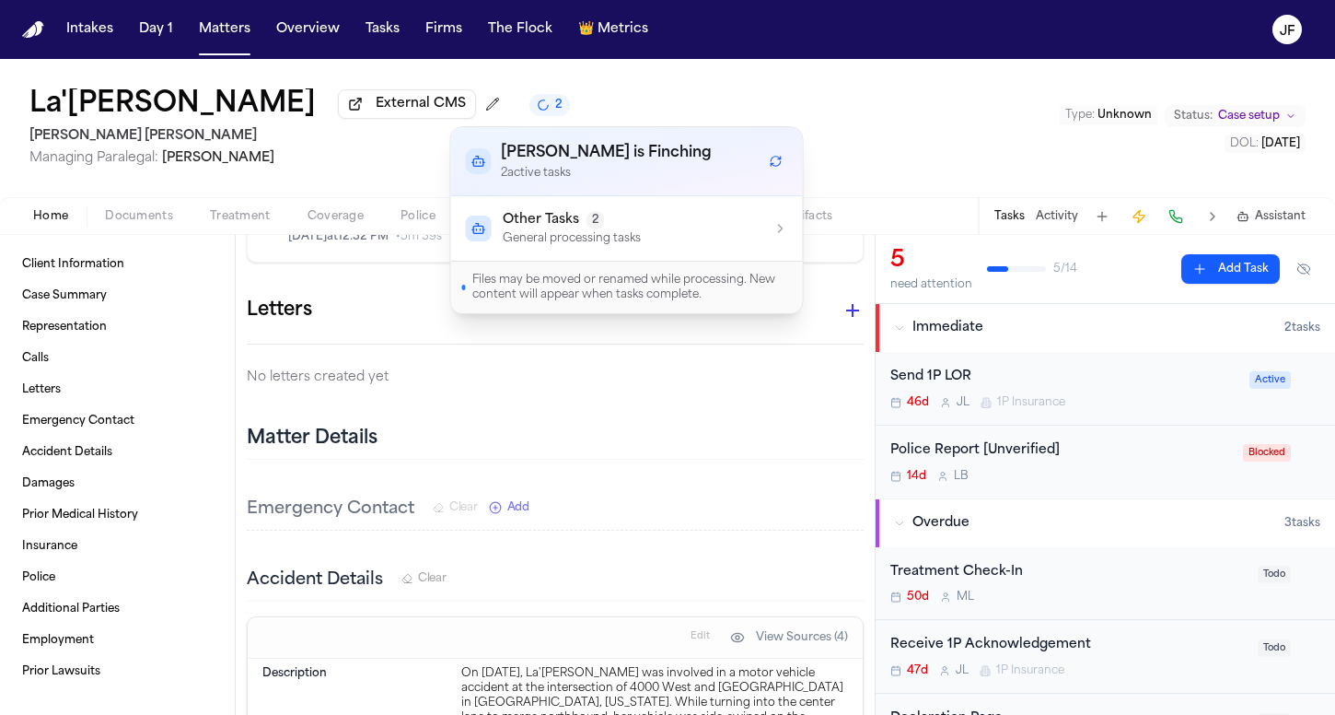
click at [774, 160] on icon "Refresh workflows" at bounding box center [776, 161] width 13 height 13
click at [847, 113] on div "La'Tia Newbins External CMS 2 Steele Adams Hosman Managing Paralegal: Jacquelin…" at bounding box center [667, 128] width 1335 height 138
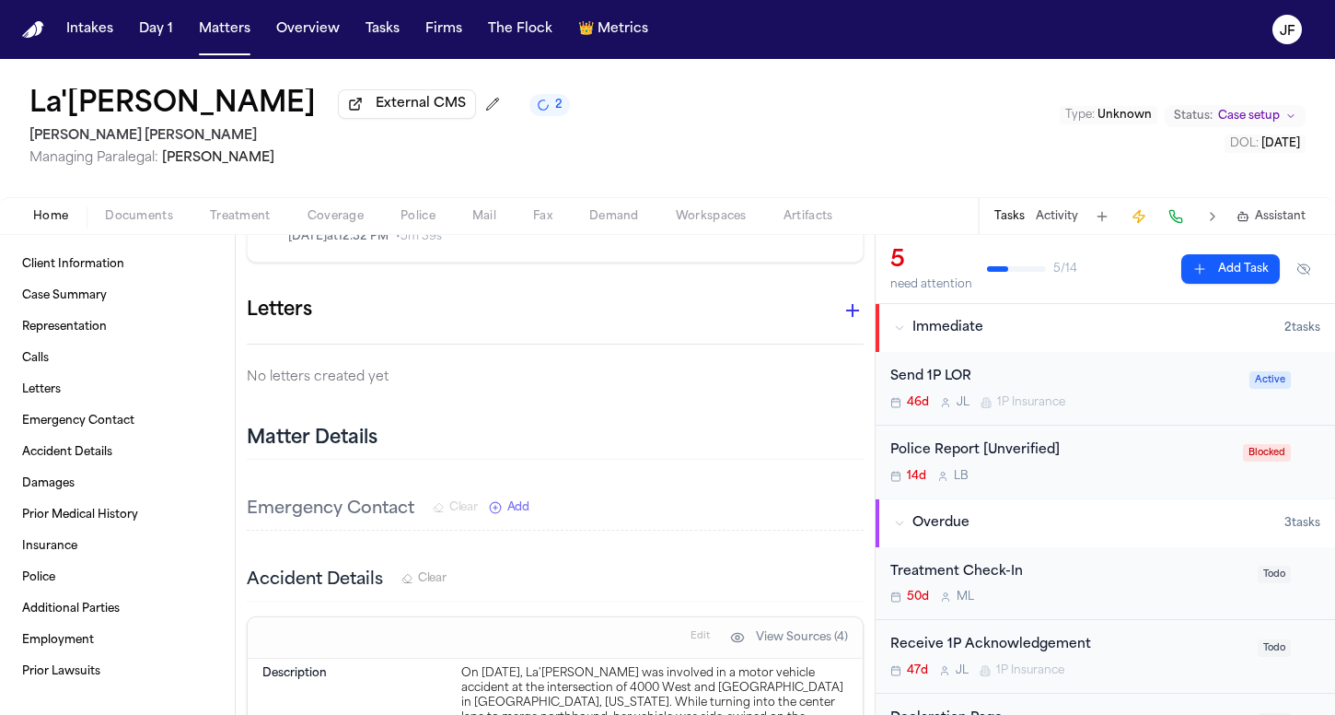
click at [846, 304] on icon "button" at bounding box center [852, 310] width 13 height 13
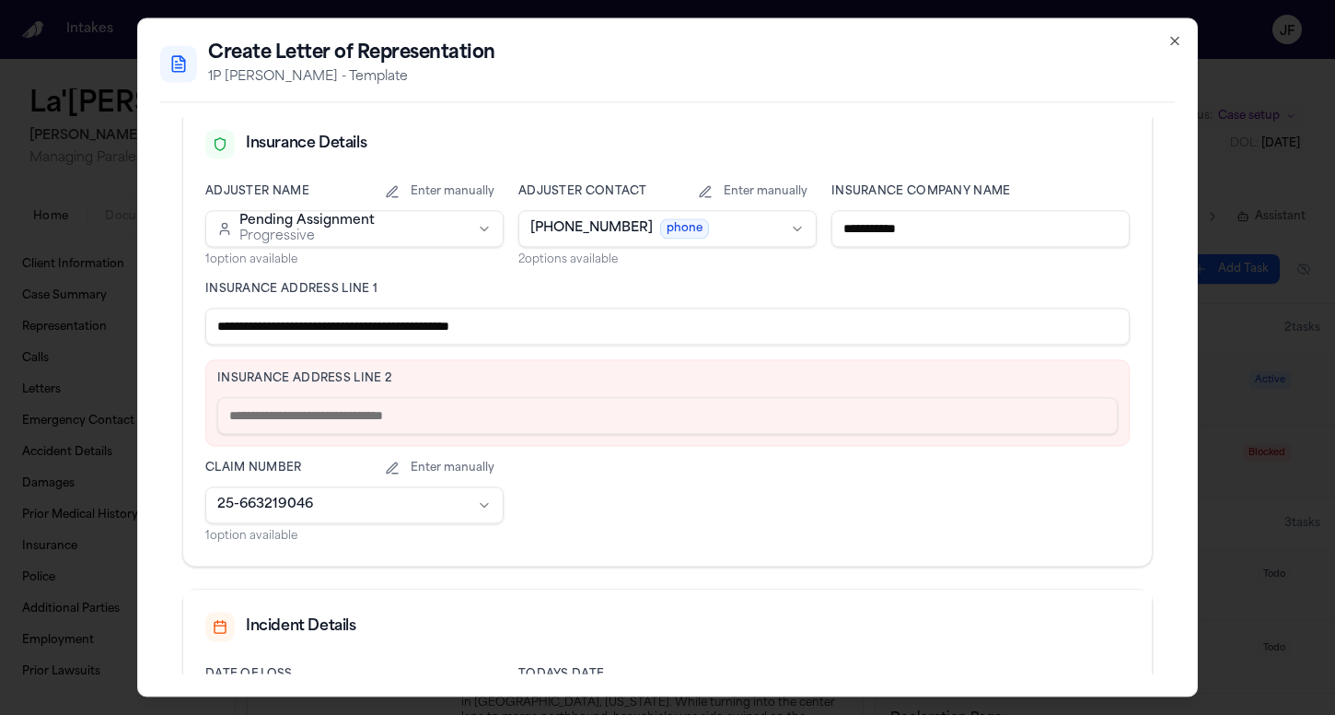
scroll to position [445, 0]
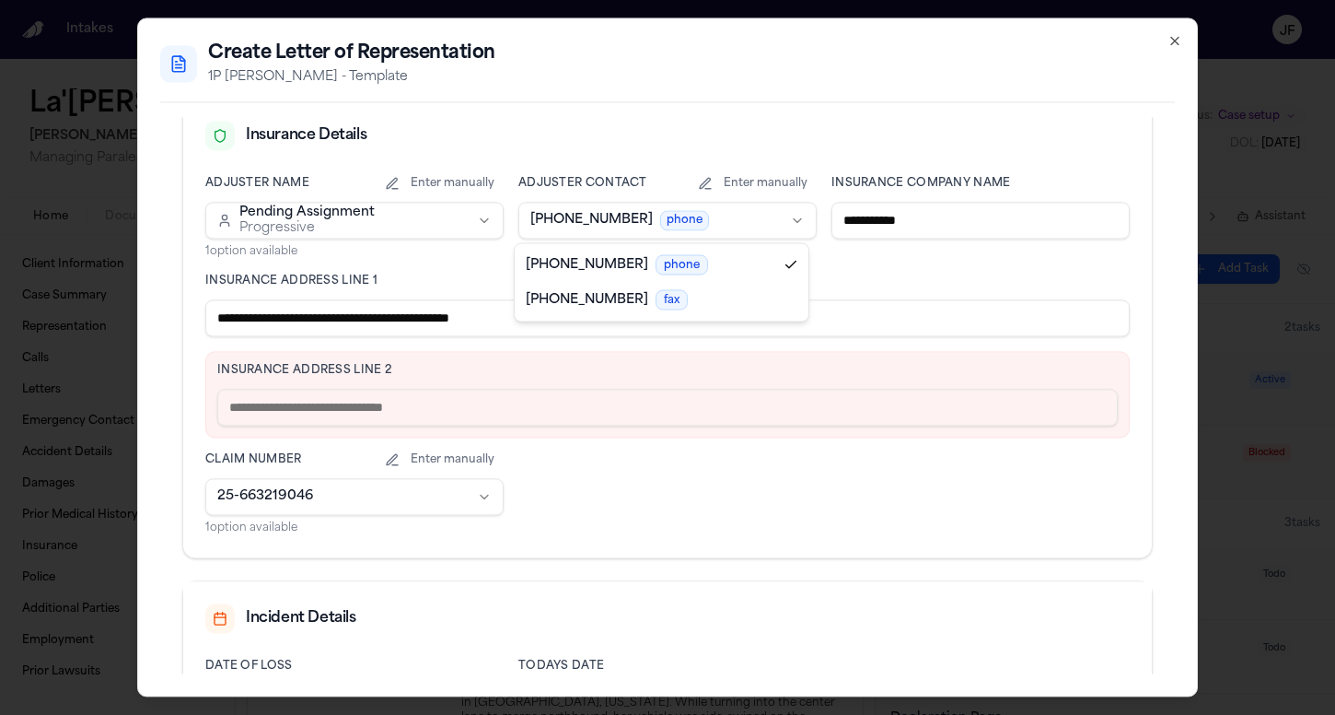
click at [651, 214] on body "Intakes Day 1 Matters Overview Tasks Firms The Flock 👑 Metrics JF La'Tia Newbin…" at bounding box center [667, 357] width 1335 height 715
select select "**********"
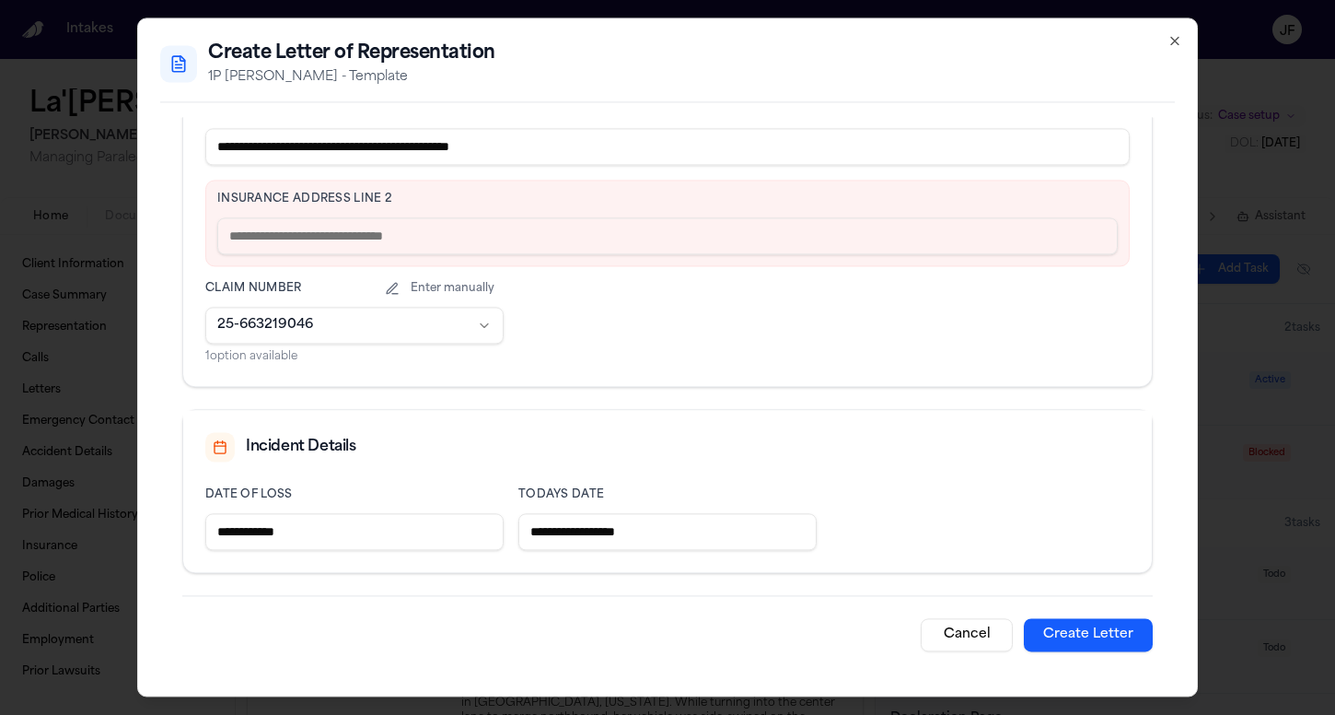
scroll to position [616, 0]
click at [1053, 632] on button "Create Letter" at bounding box center [1088, 634] width 129 height 33
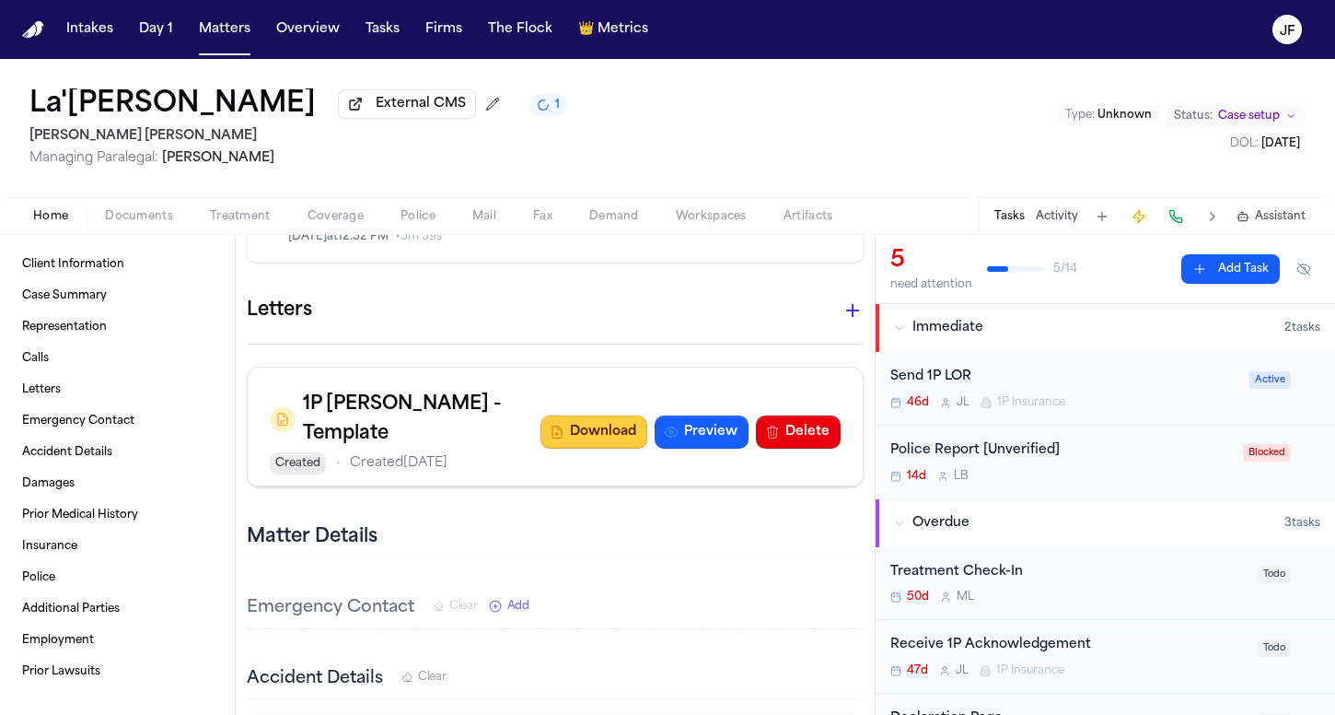
click at [580, 415] on button "Download" at bounding box center [594, 431] width 107 height 33
click at [134, 224] on span "Documents" at bounding box center [139, 216] width 68 height 15
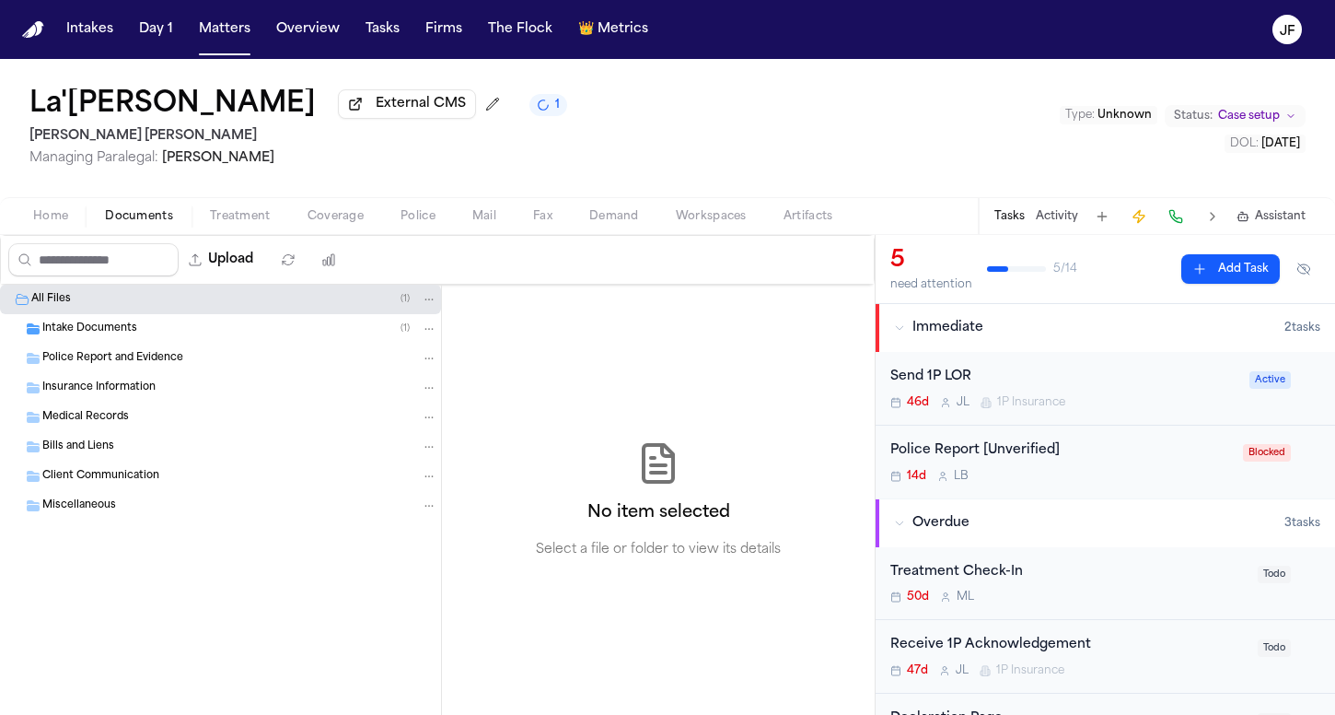
click at [125, 392] on span "Insurance Information" at bounding box center [98, 388] width 113 height 16
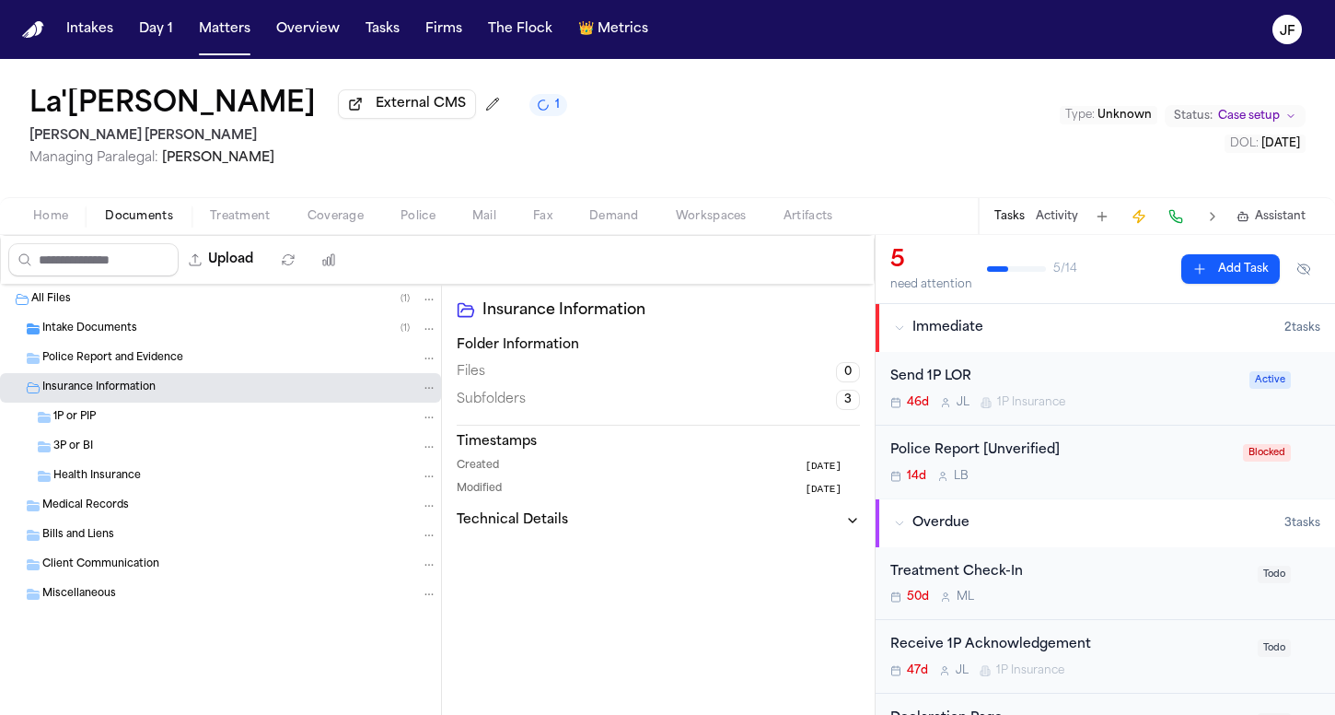
click at [114, 431] on div "1P or PIP" at bounding box center [220, 416] width 441 height 29
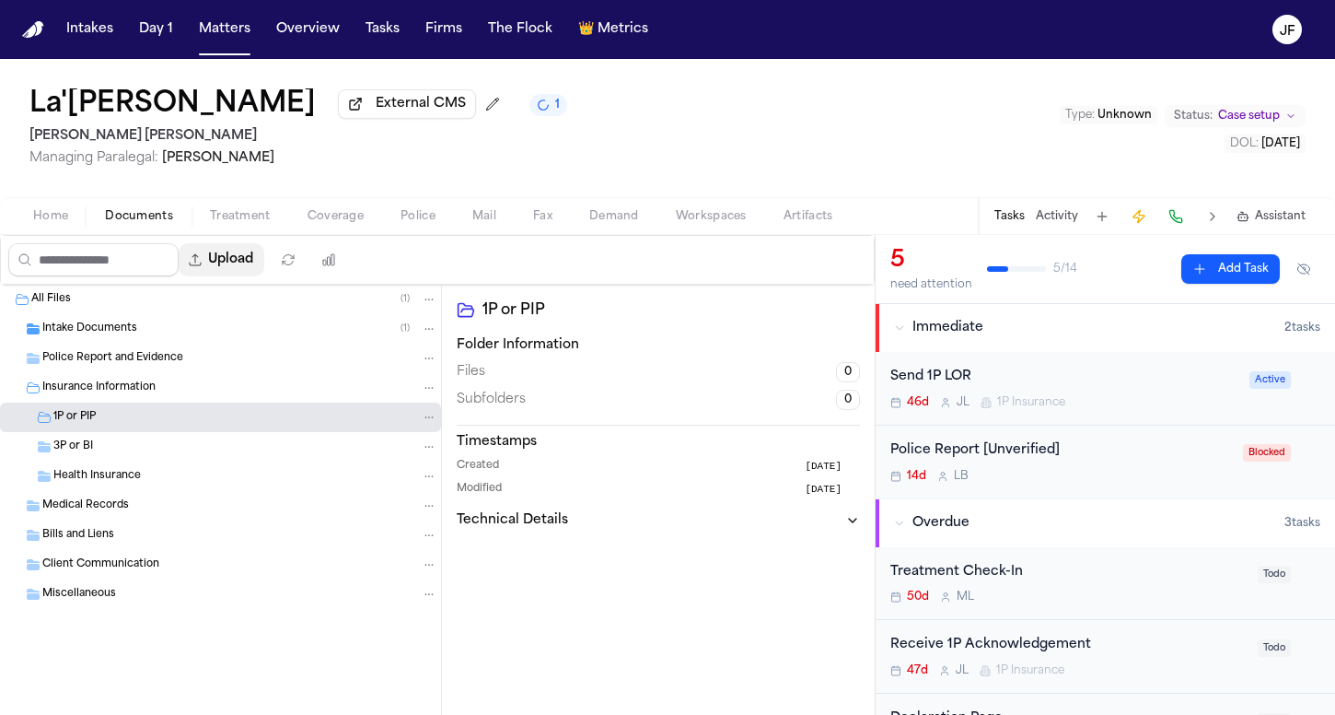
click at [264, 272] on button "Upload" at bounding box center [222, 259] width 86 height 33
select select "**********"
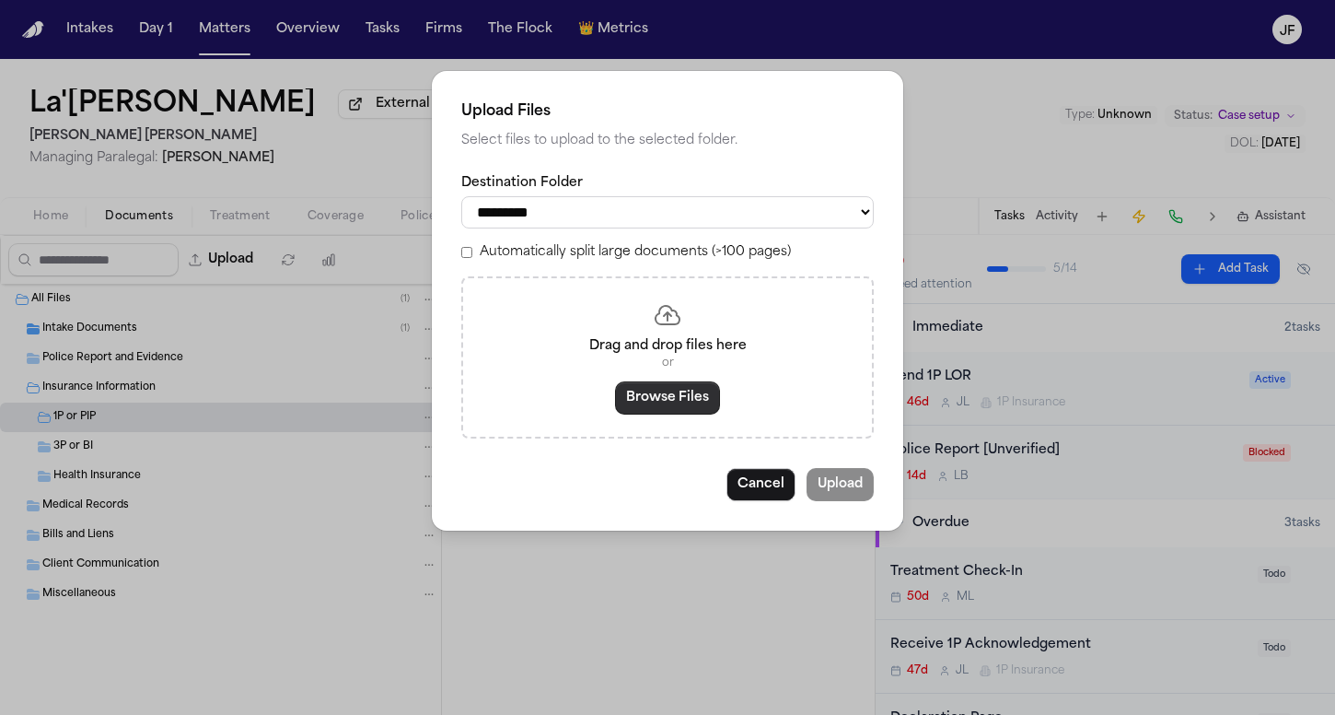
click at [650, 405] on button "Browse Files" at bounding box center [667, 397] width 105 height 33
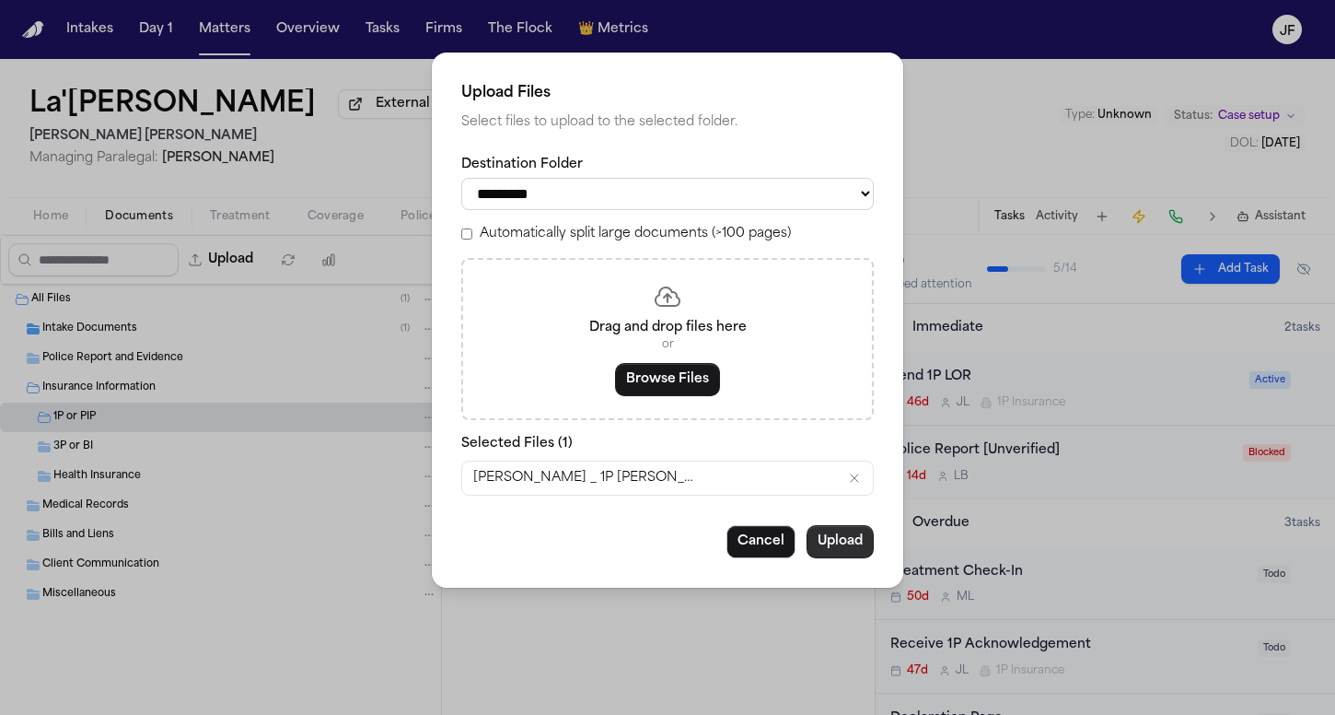
click at [844, 525] on button "Upload" at bounding box center [840, 541] width 67 height 33
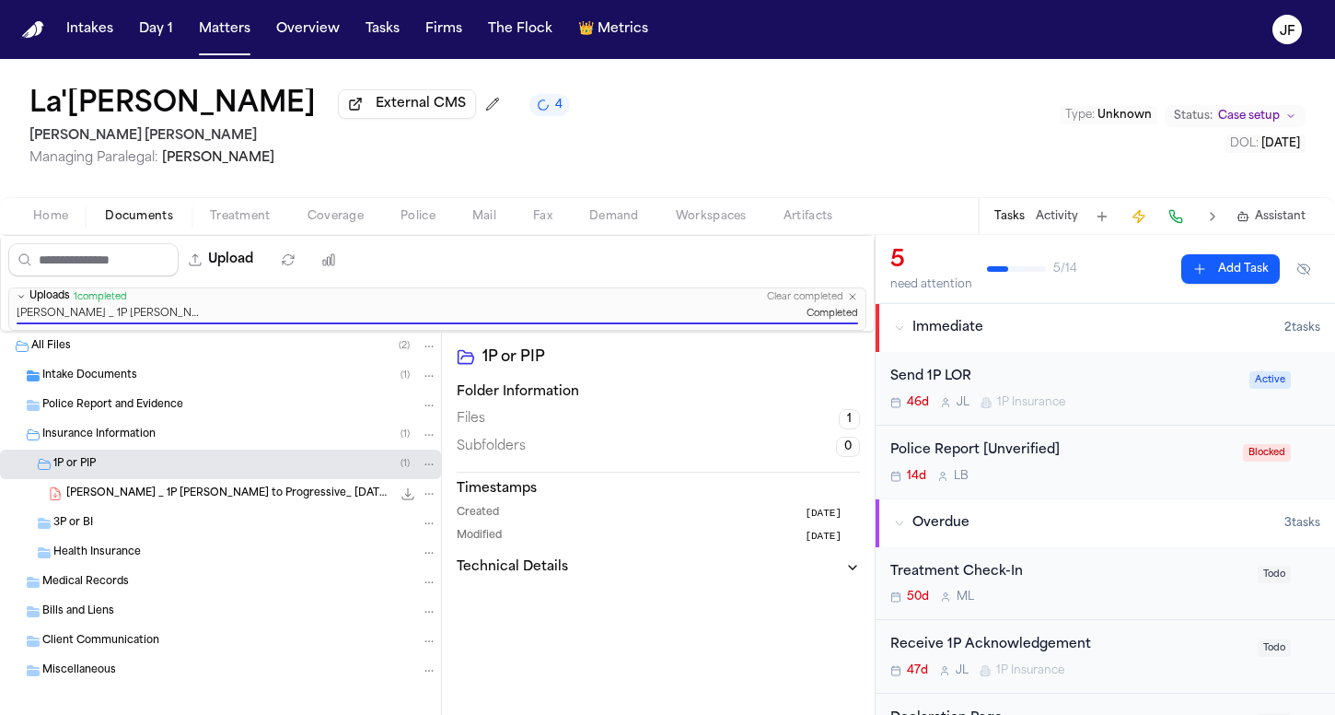
click at [964, 385] on div "Send 1P LOR" at bounding box center [1065, 377] width 348 height 21
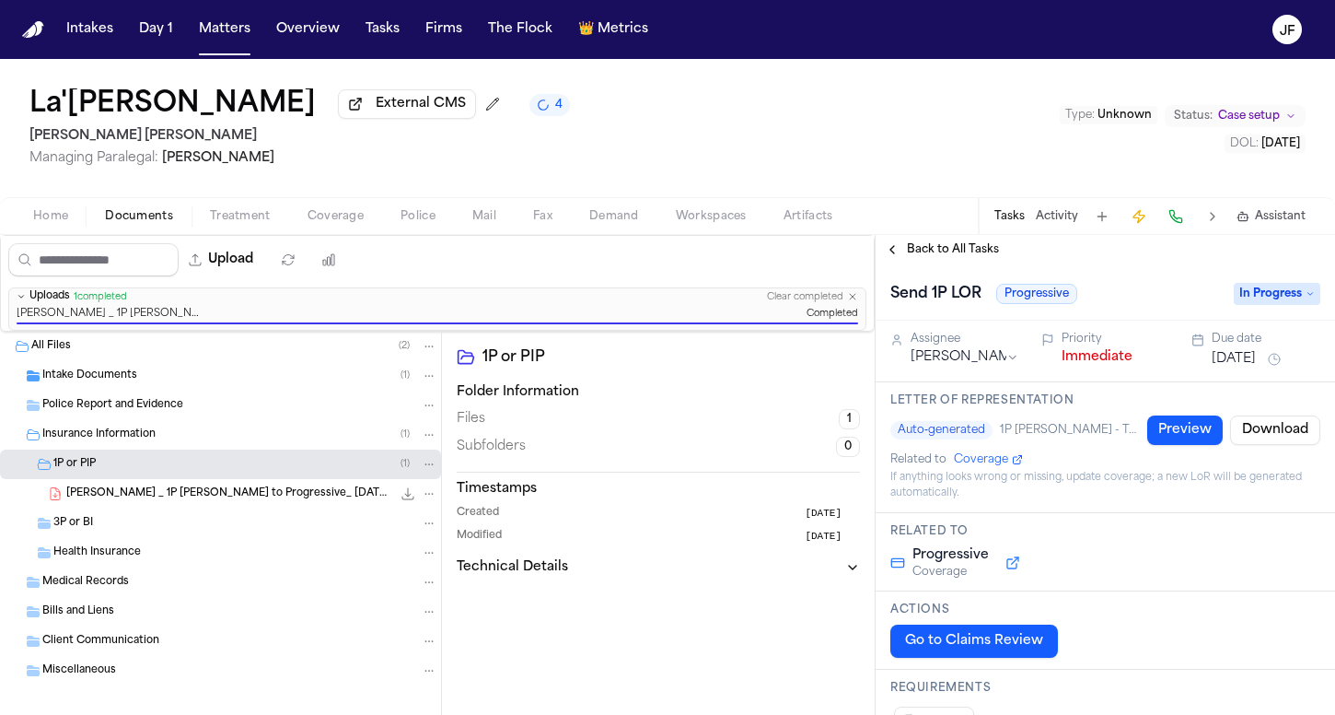
click at [957, 251] on span "Back to All Tasks" at bounding box center [953, 249] width 92 height 15
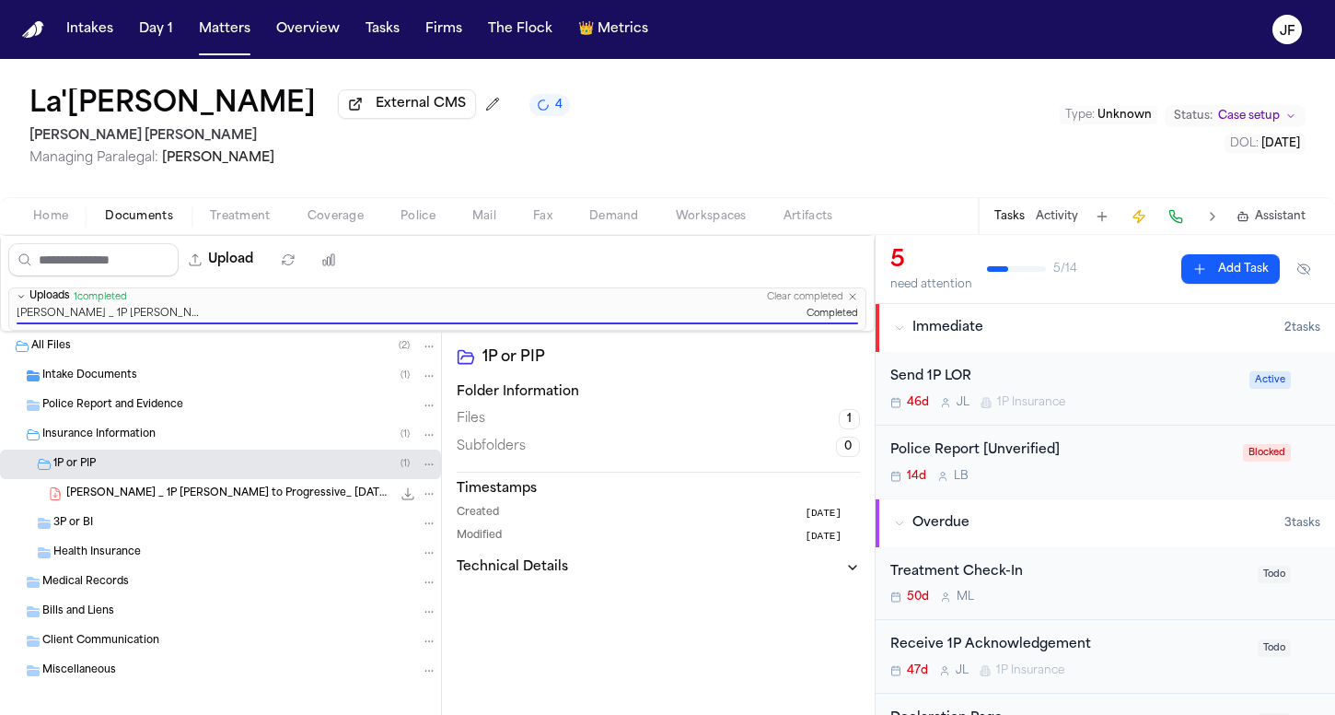
click at [1078, 5] on nav "Intakes Day 1 Matters Overview Tasks Firms The Flock 👑 Metrics JF" at bounding box center [667, 29] width 1335 height 59
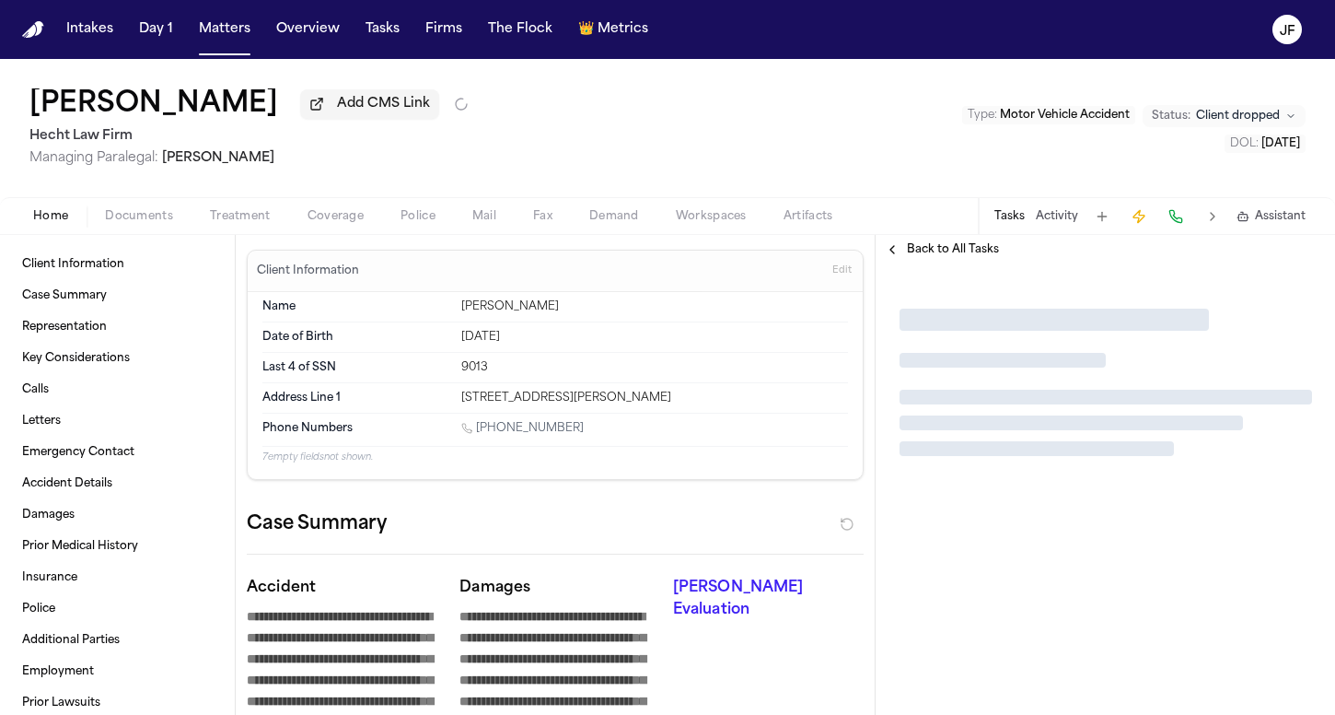
type textarea "*"
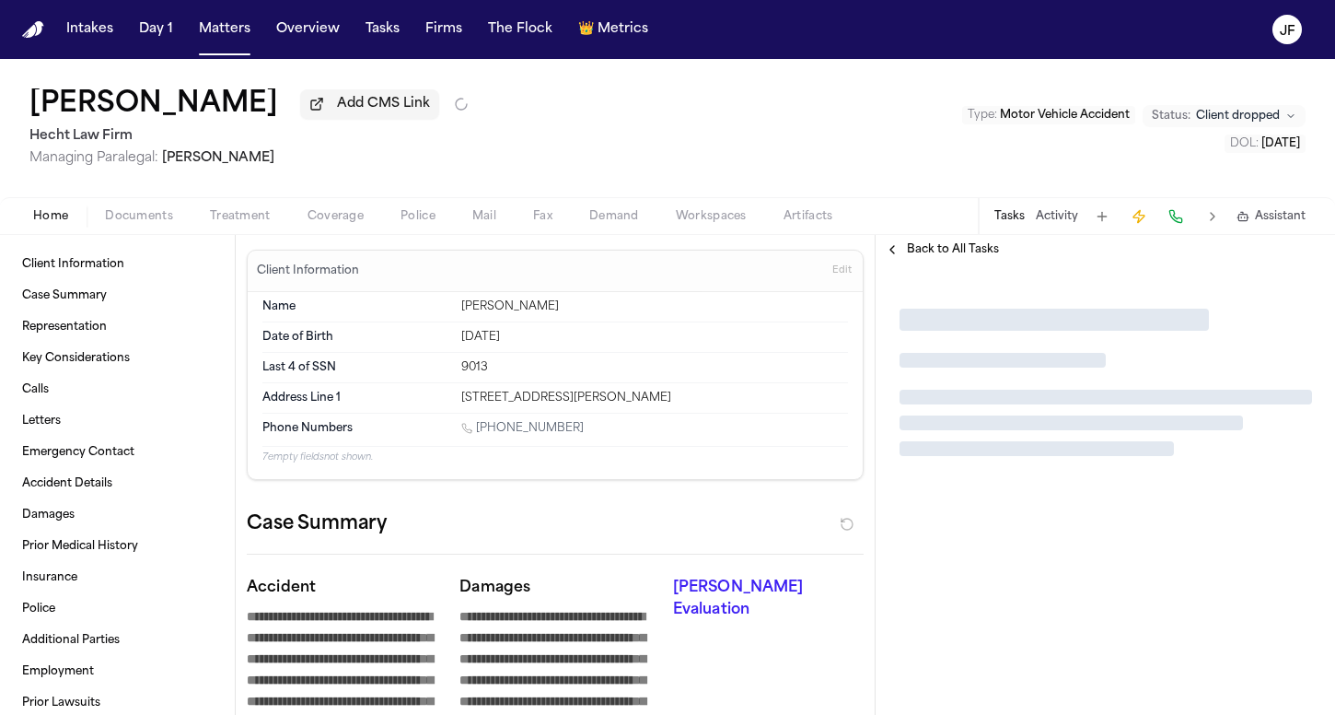
type textarea "*"
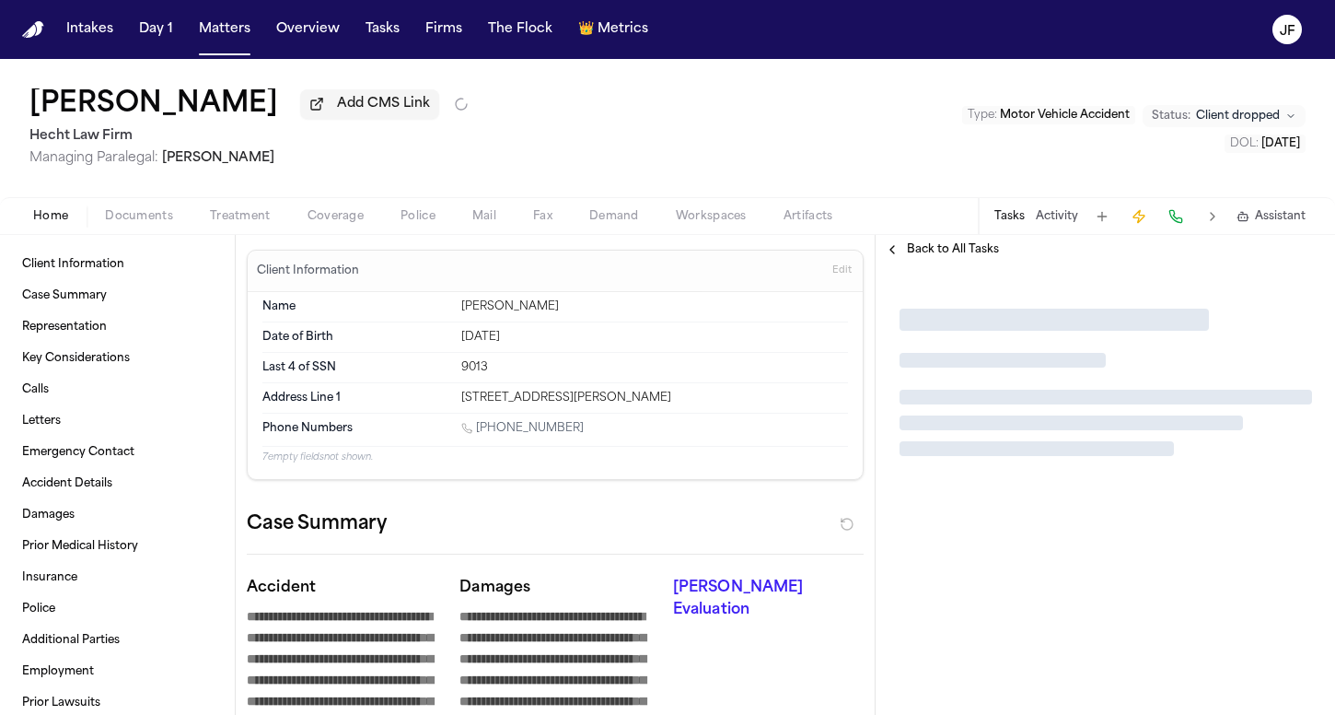
type textarea "*"
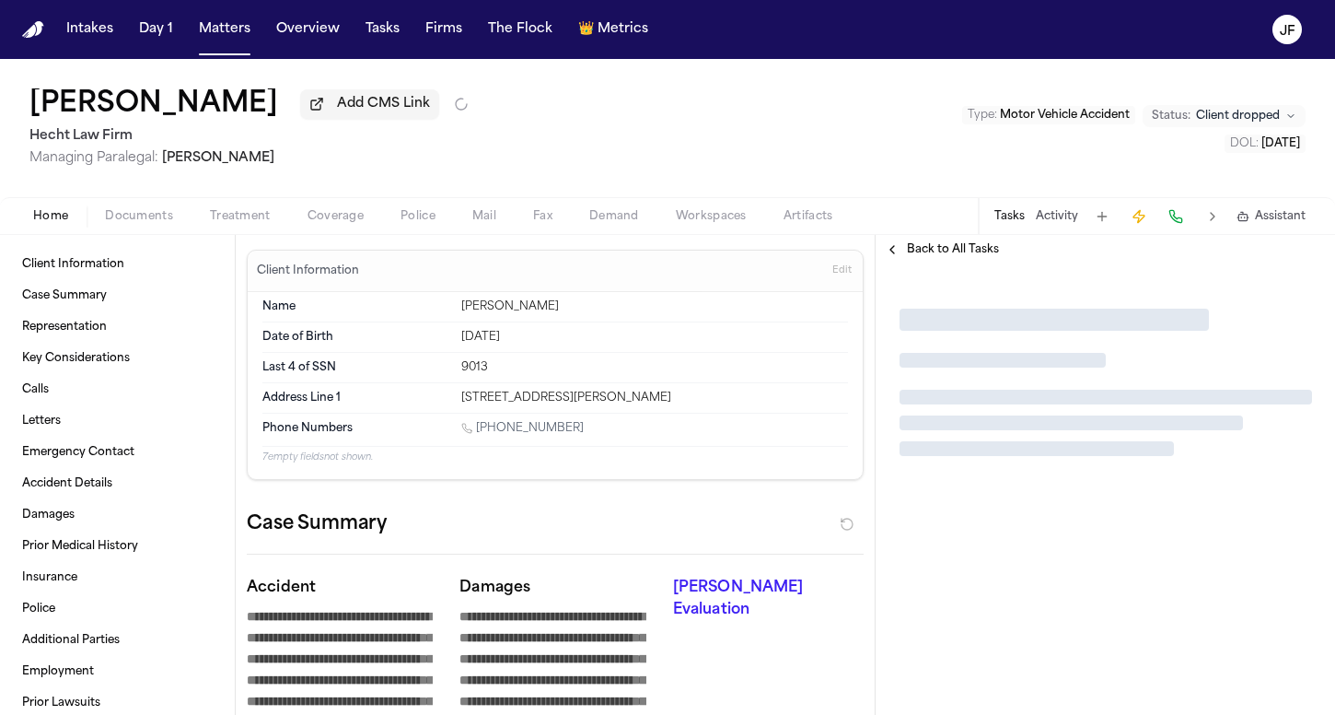
type textarea "*"
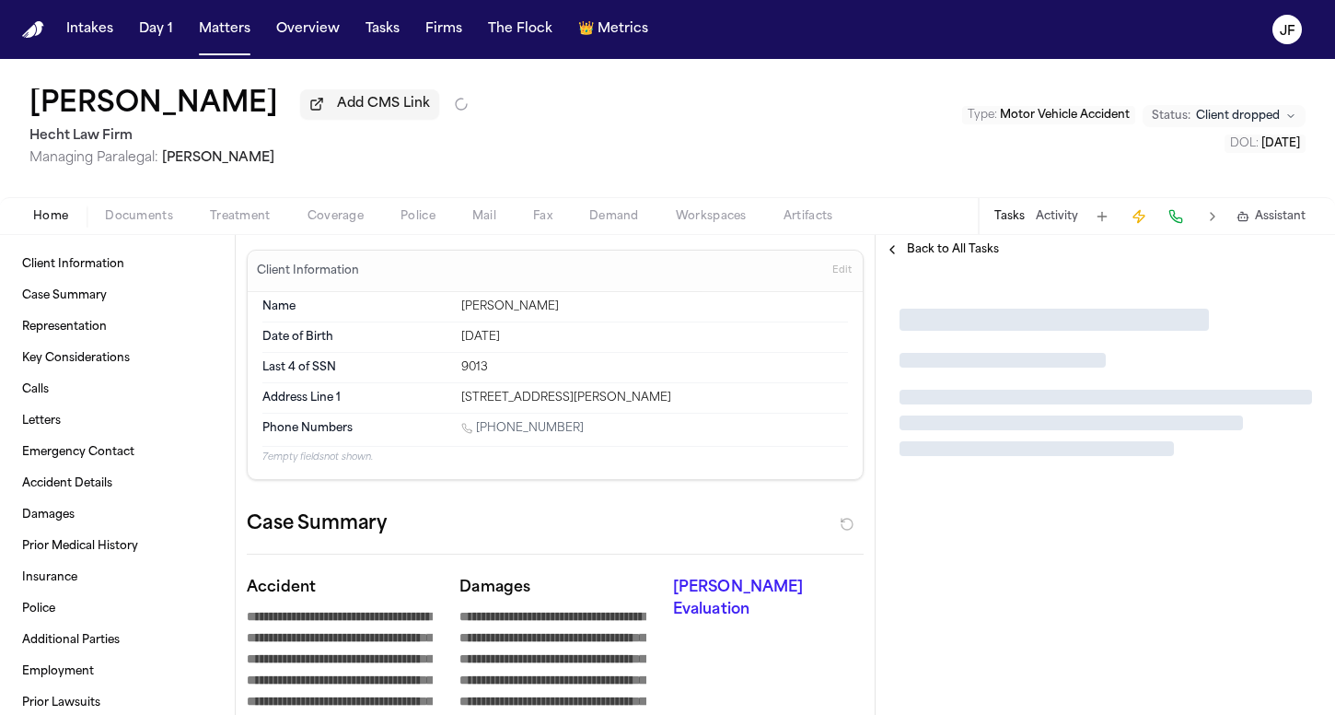
type textarea "*"
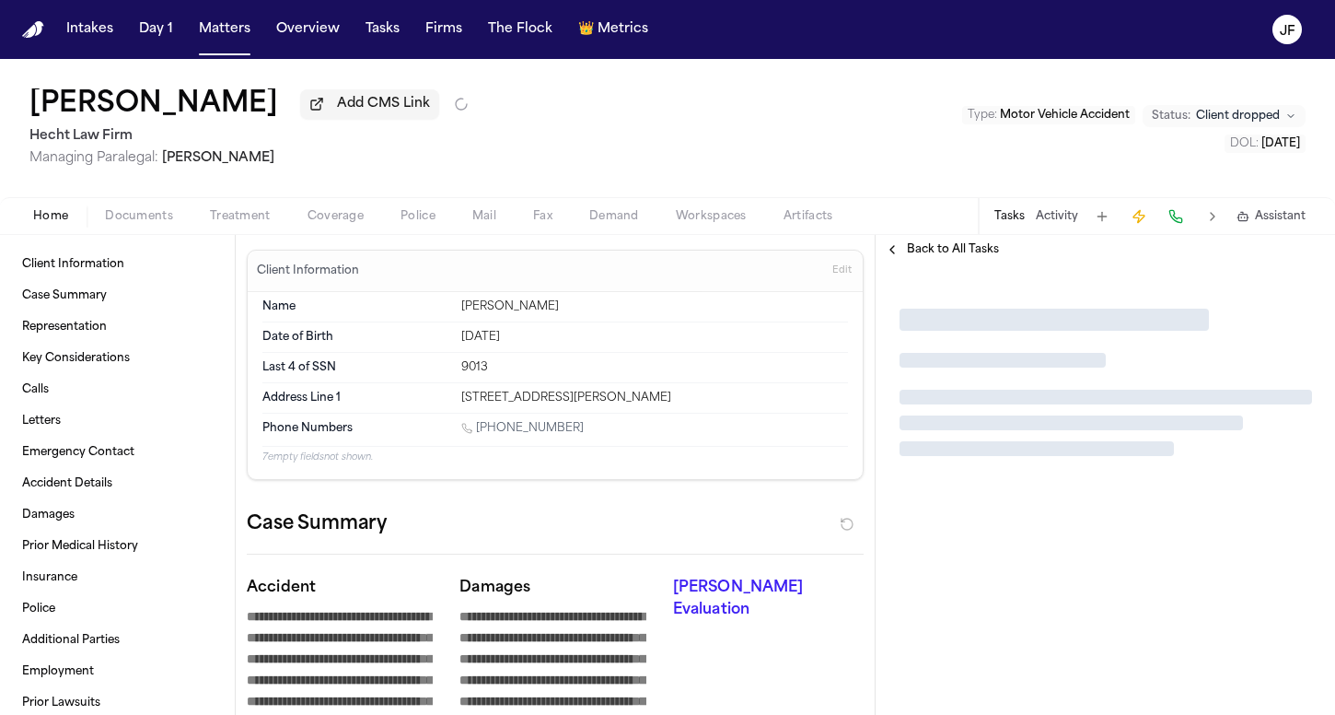
type textarea "*"
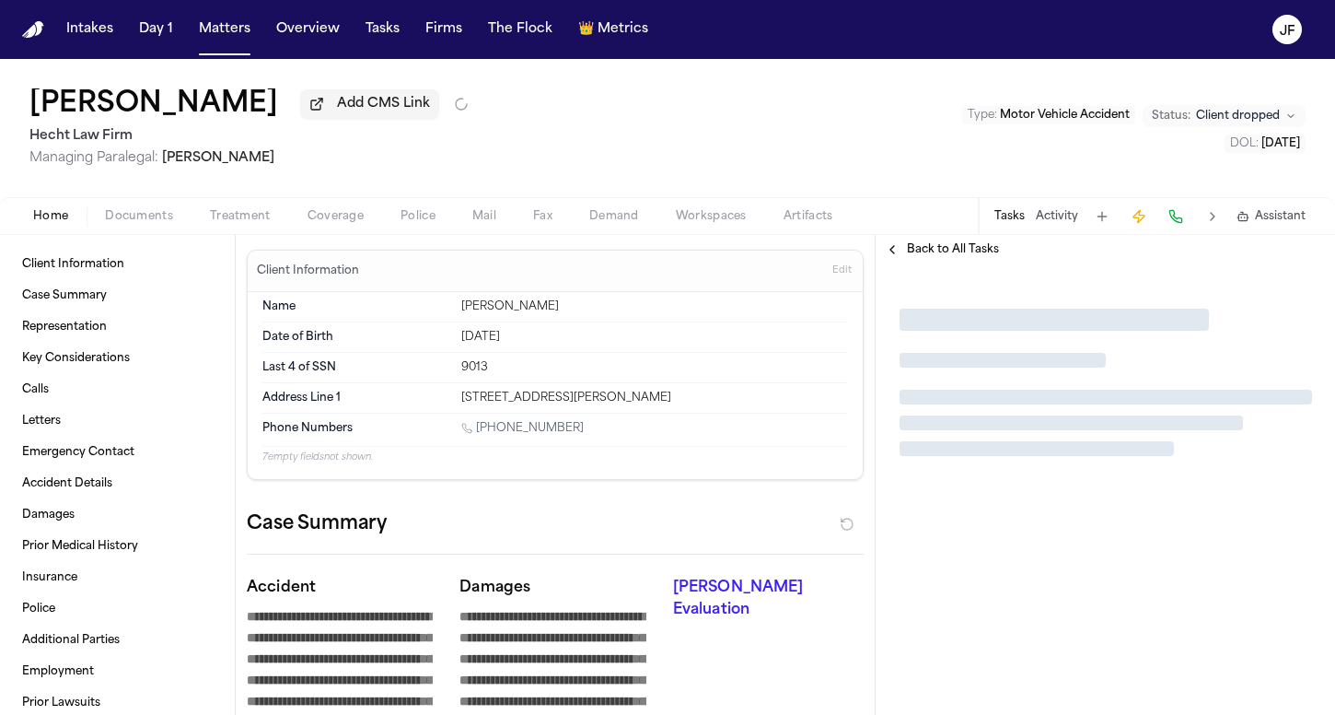
type textarea "*"
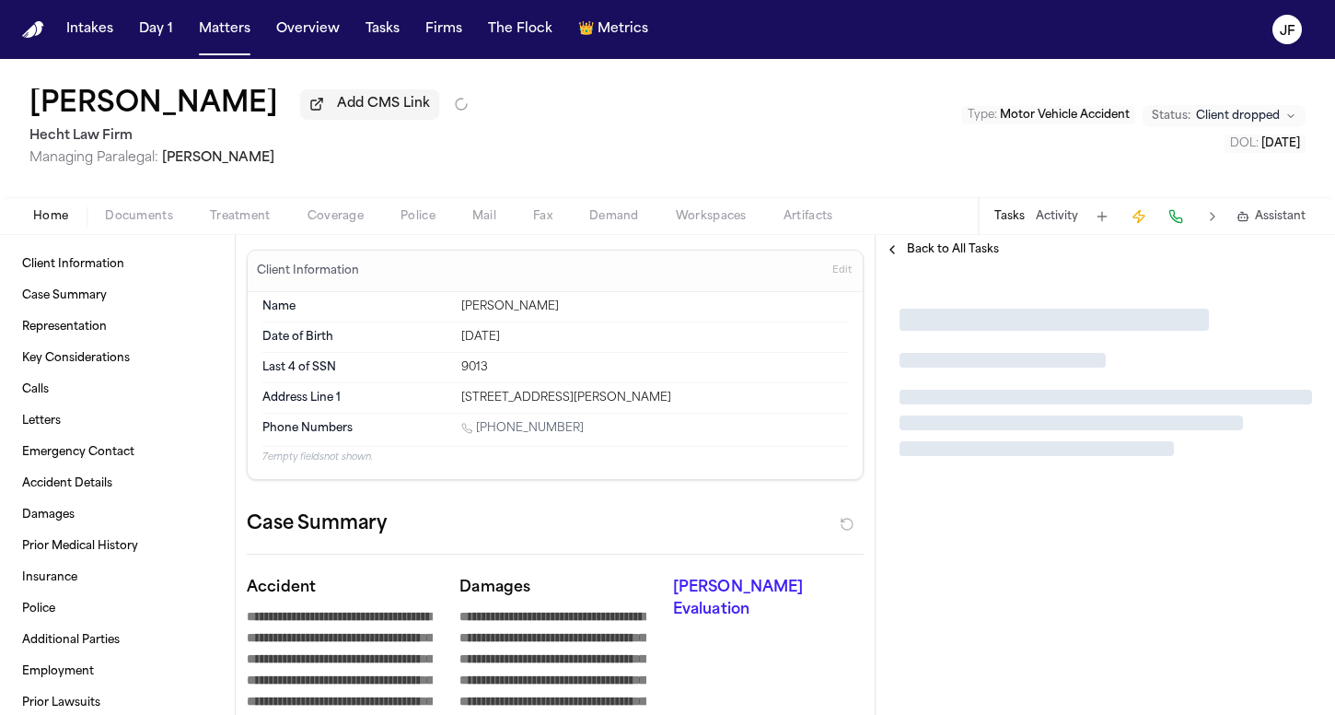
type textarea "*"
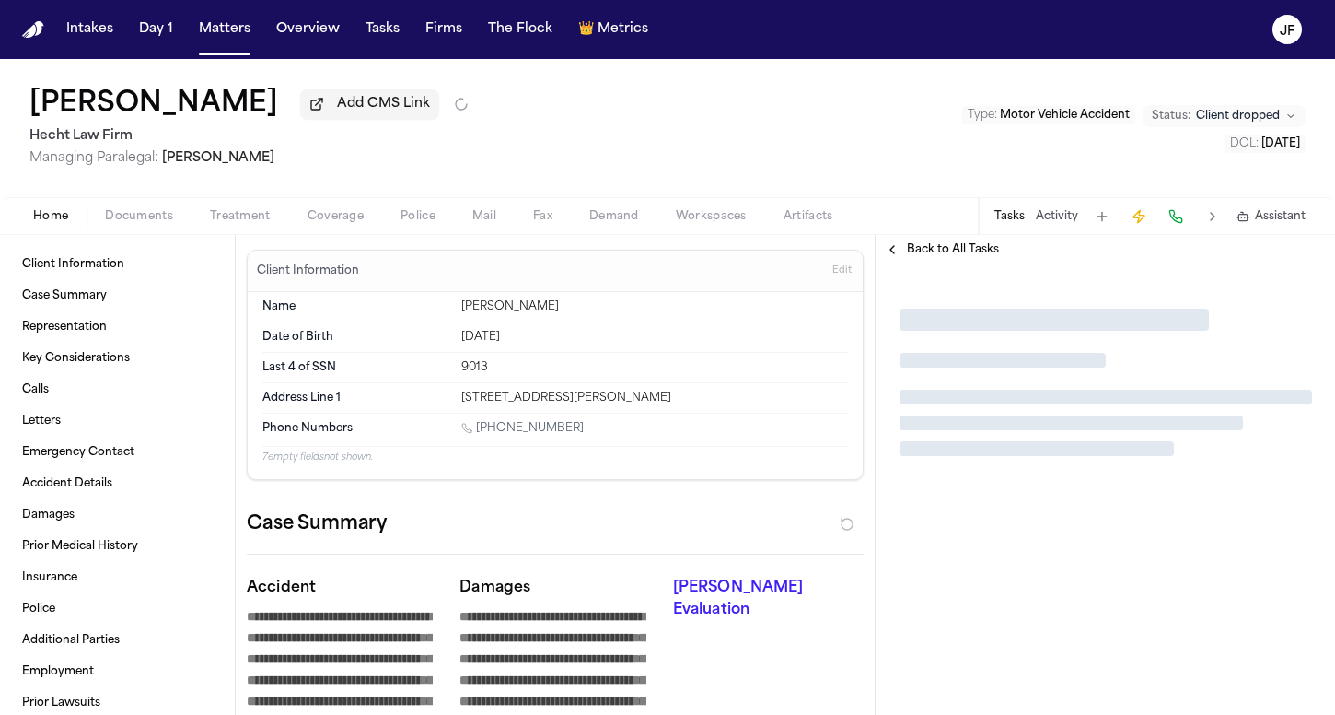
type textarea "*"
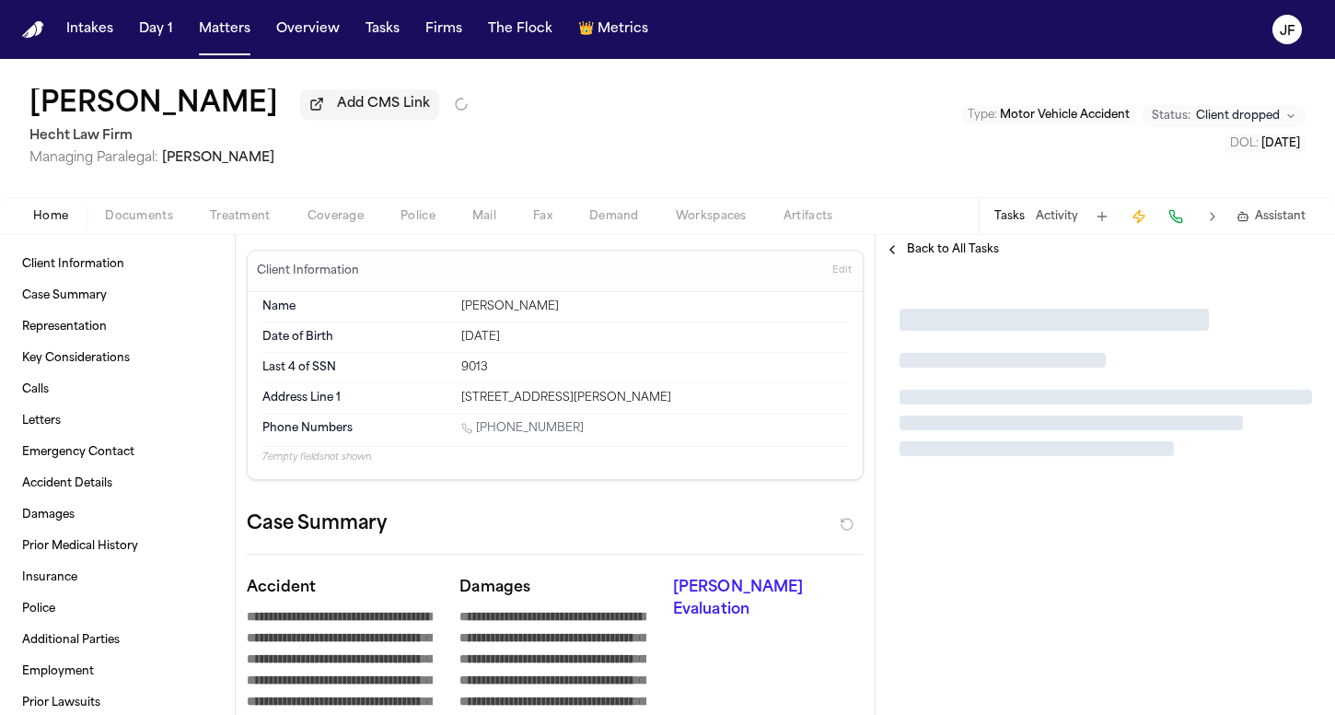
type textarea "*"
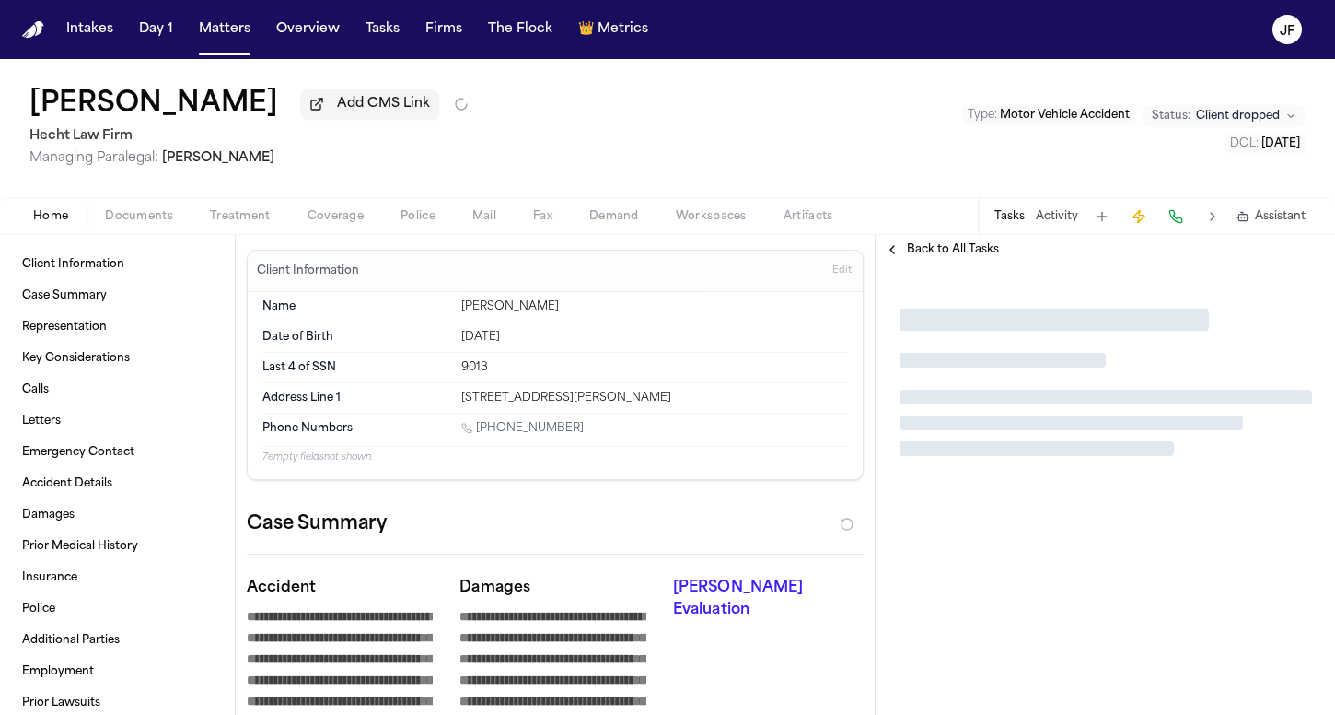
type textarea "*"
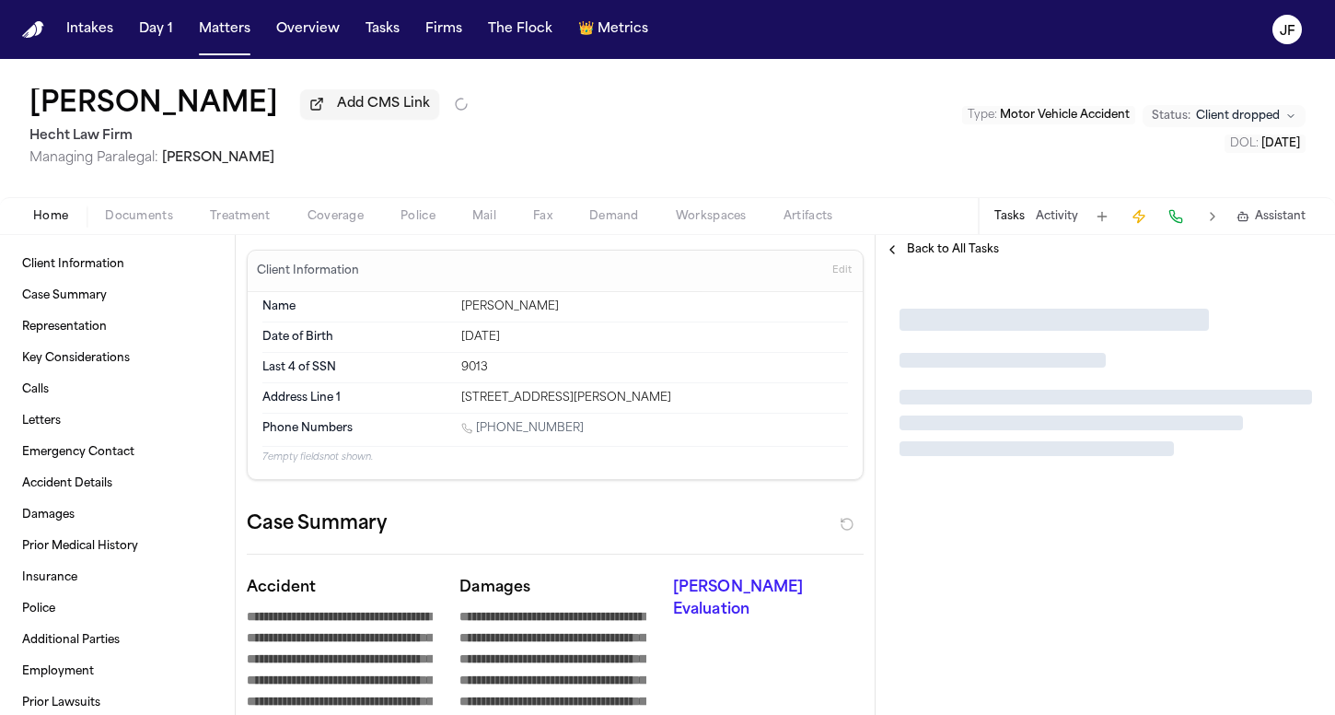
type textarea "*"
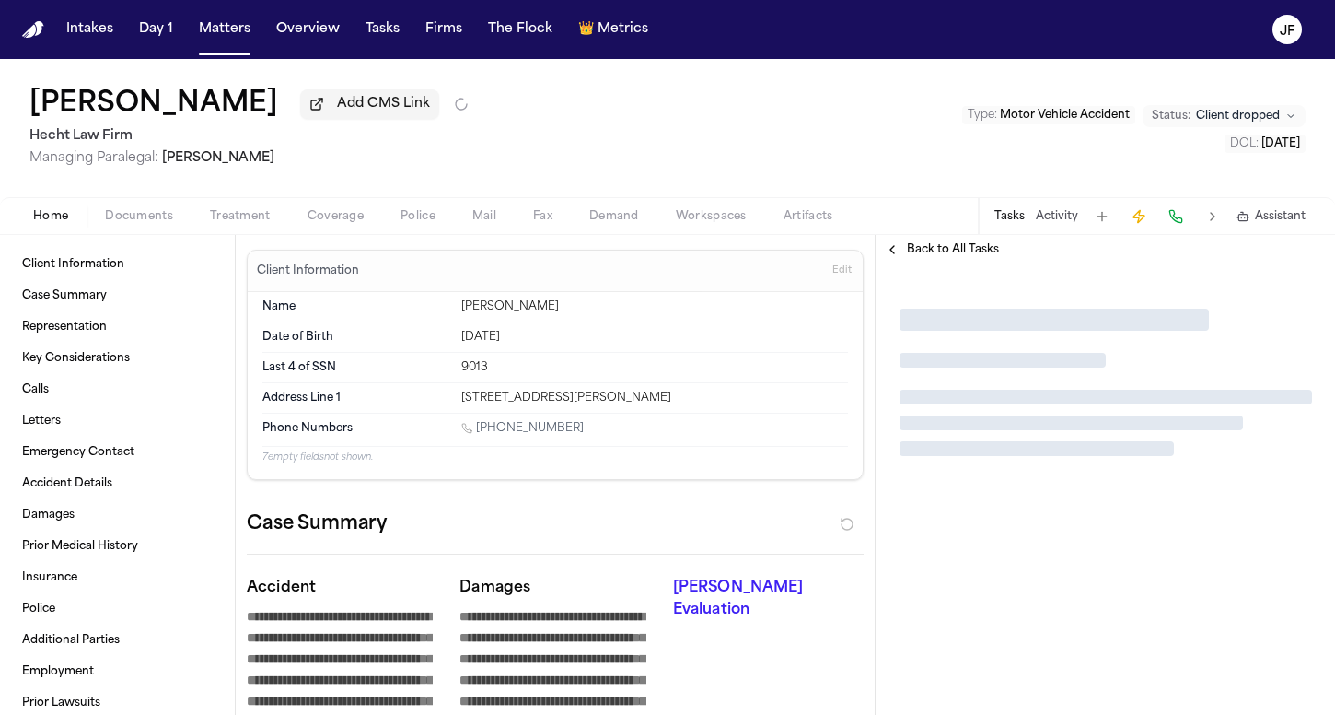
type textarea "*"
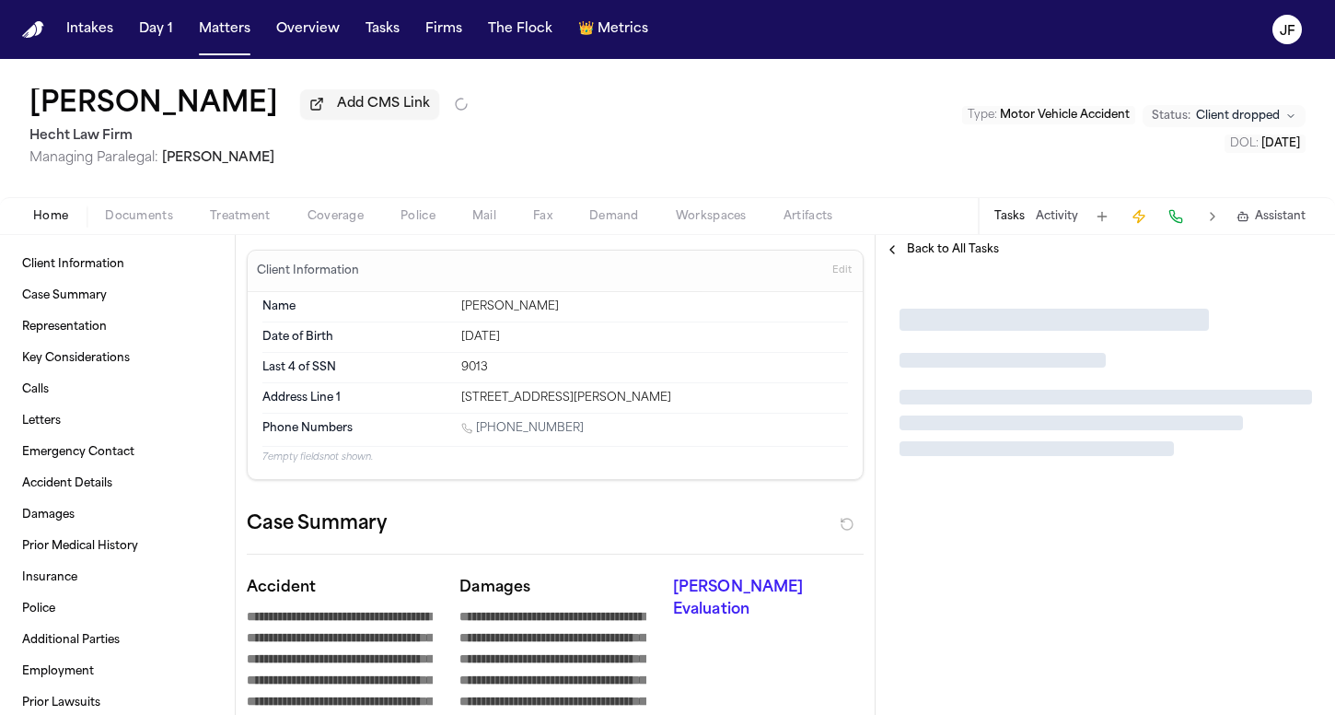
type textarea "*"
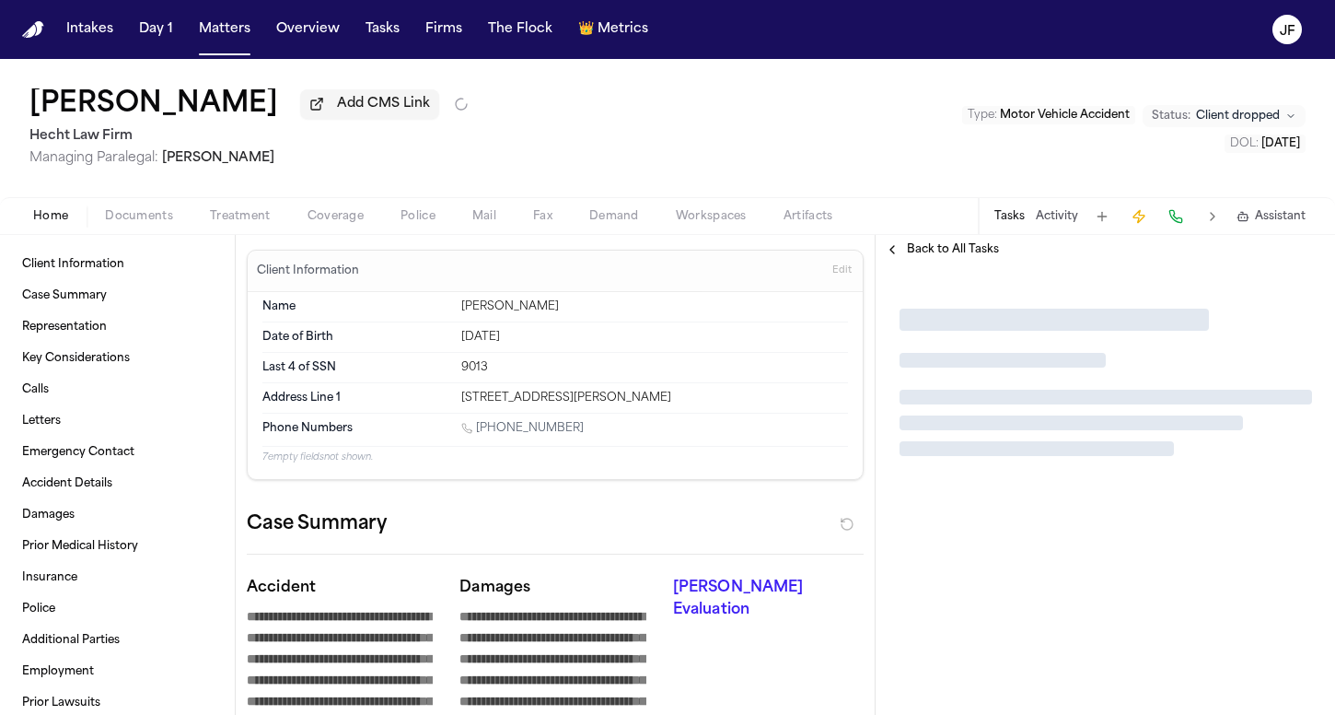
type textarea "*"
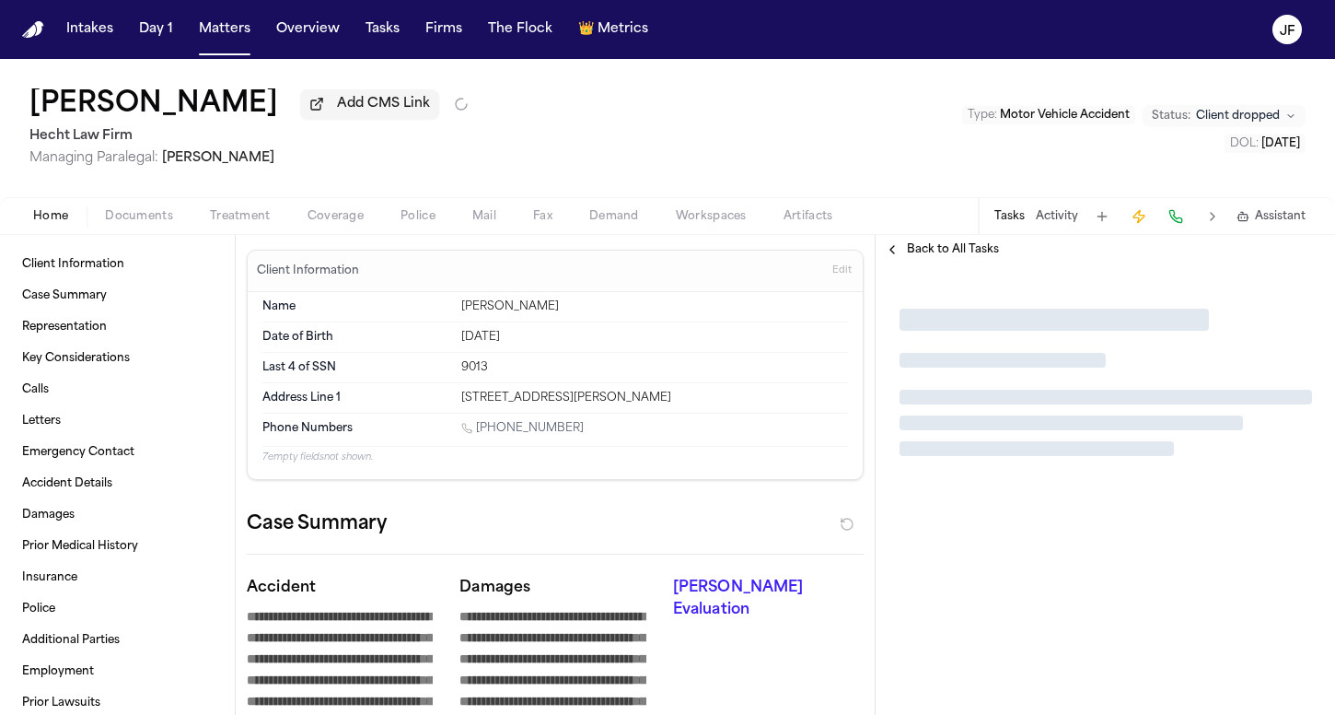
type textarea "*"
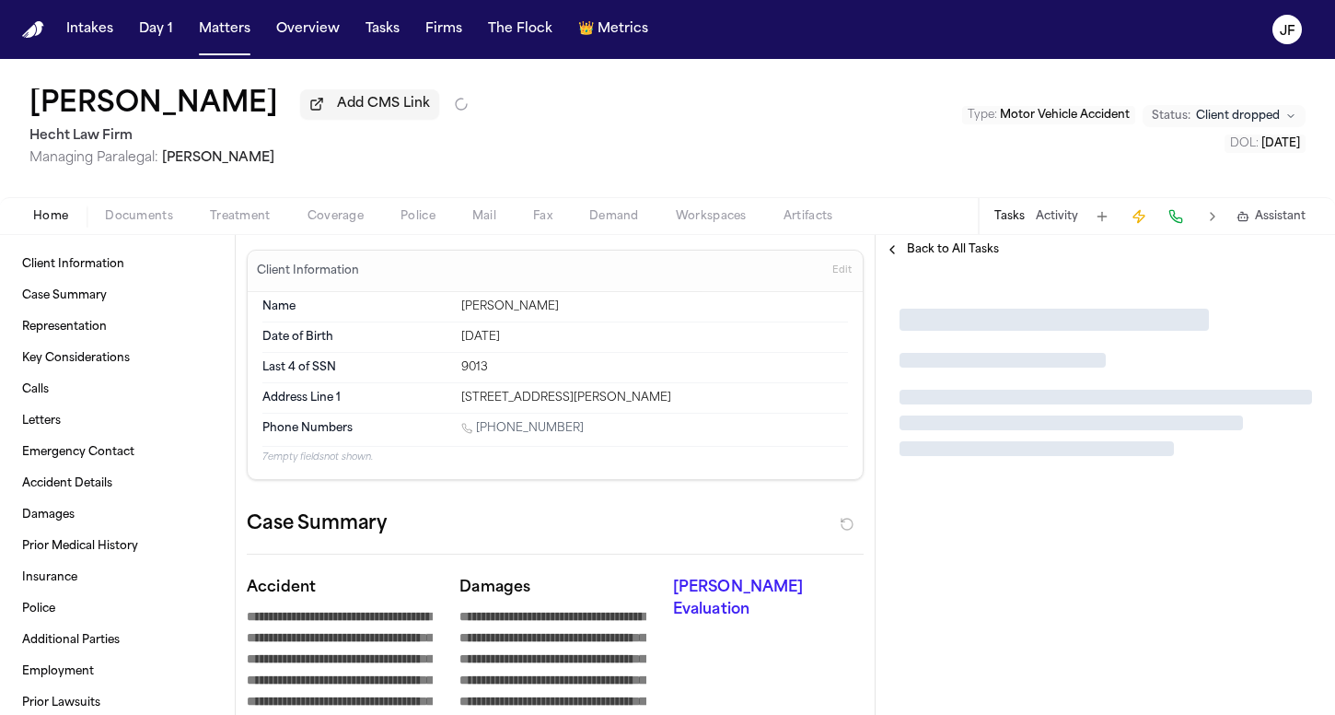
type textarea "*"
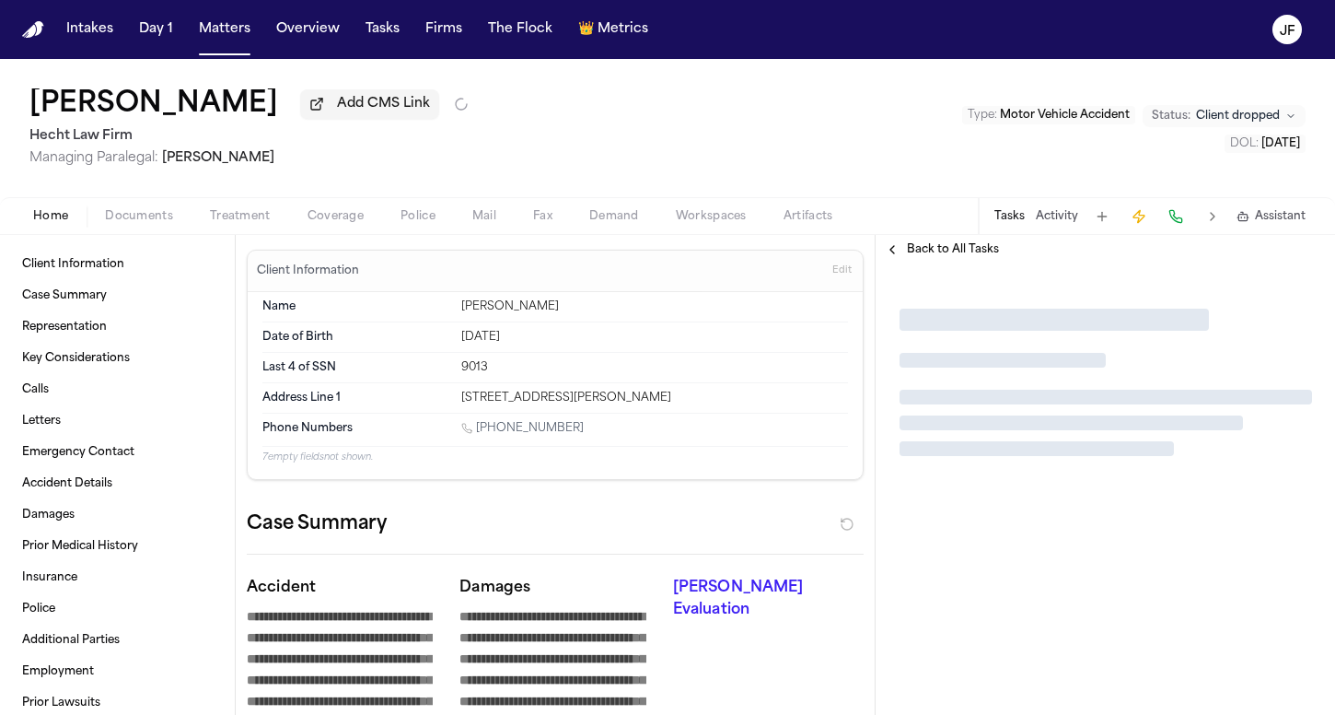
type textarea "*"
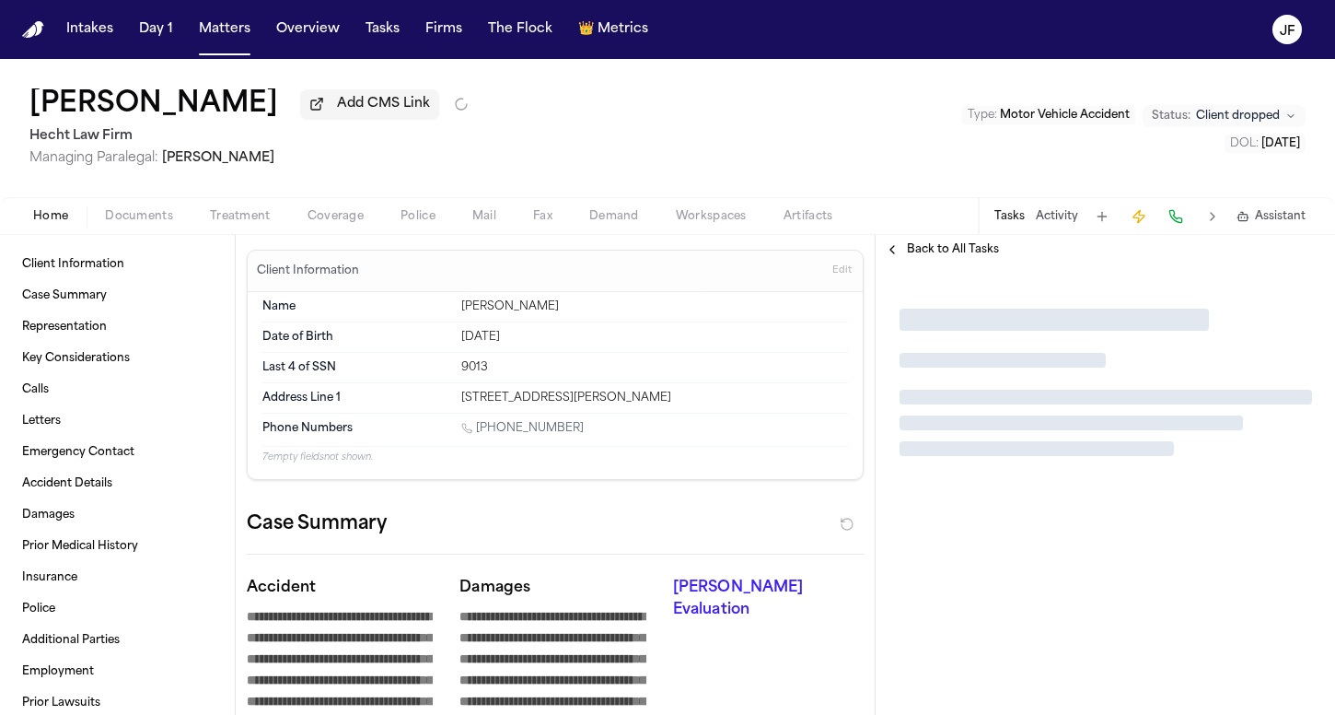
type textarea "*"
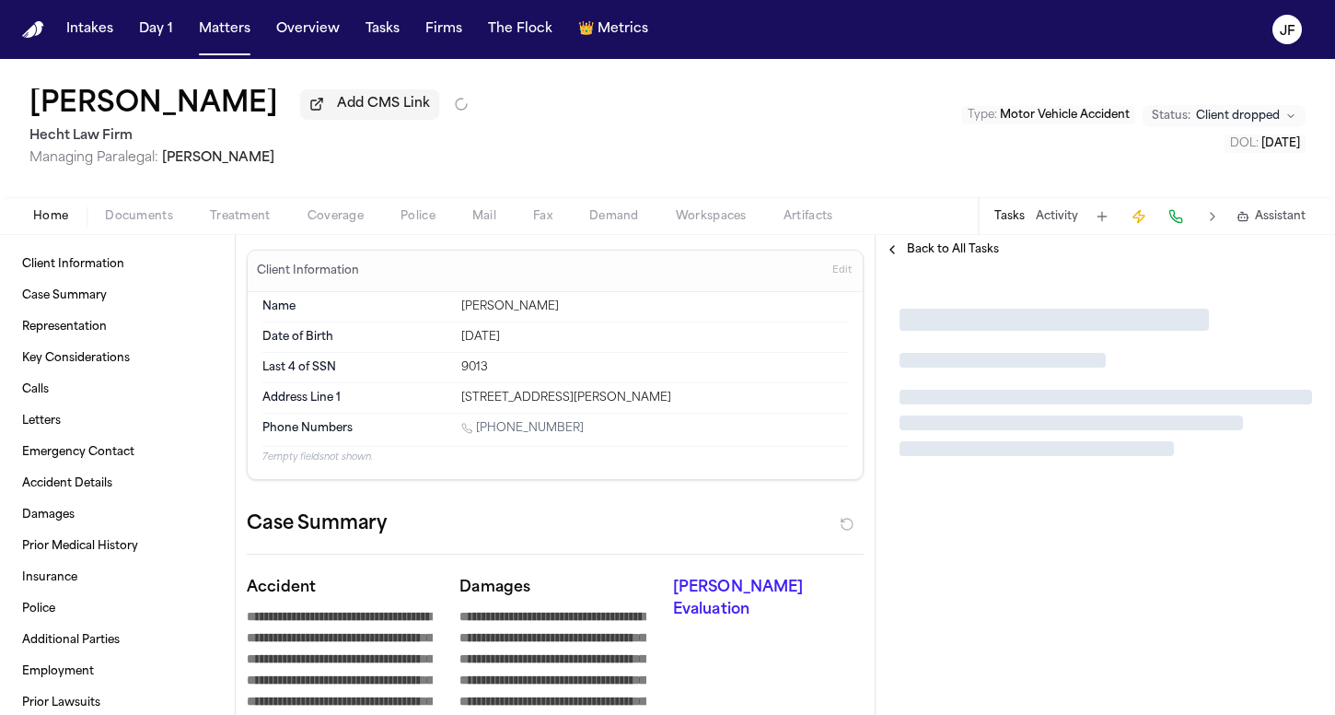
type textarea "*"
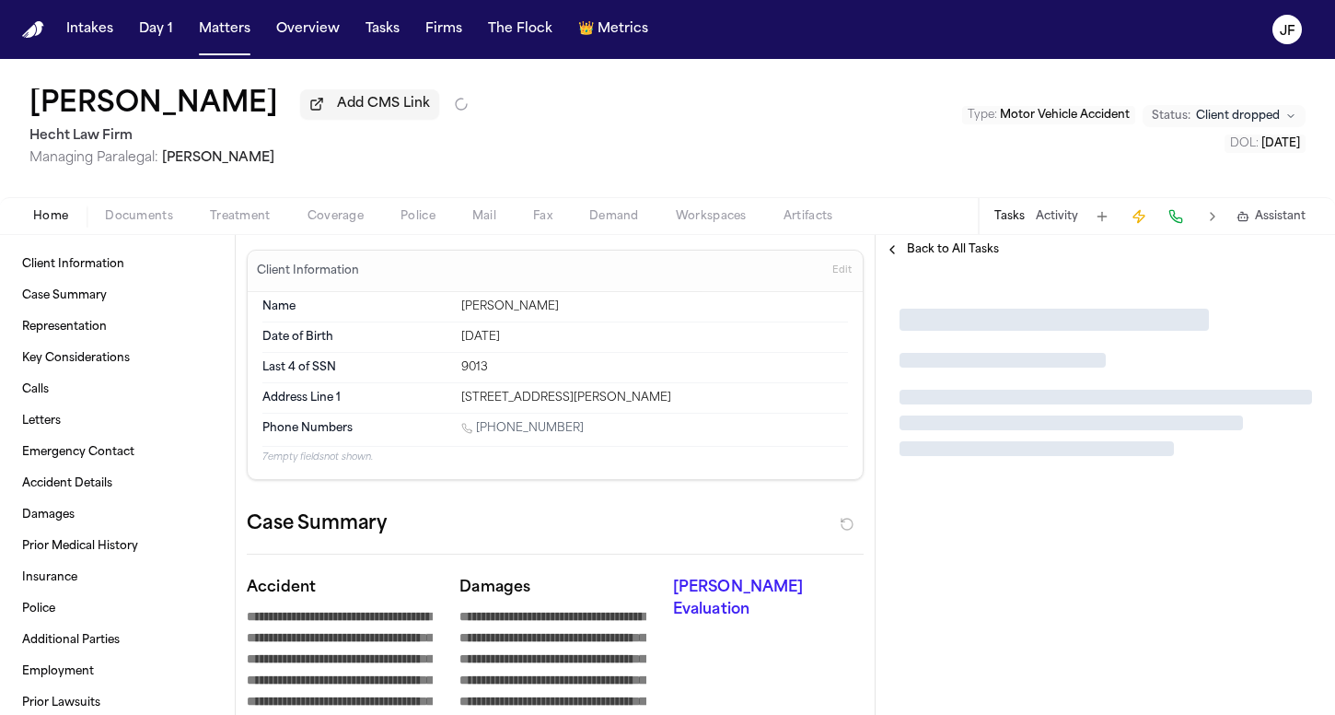
type textarea "*"
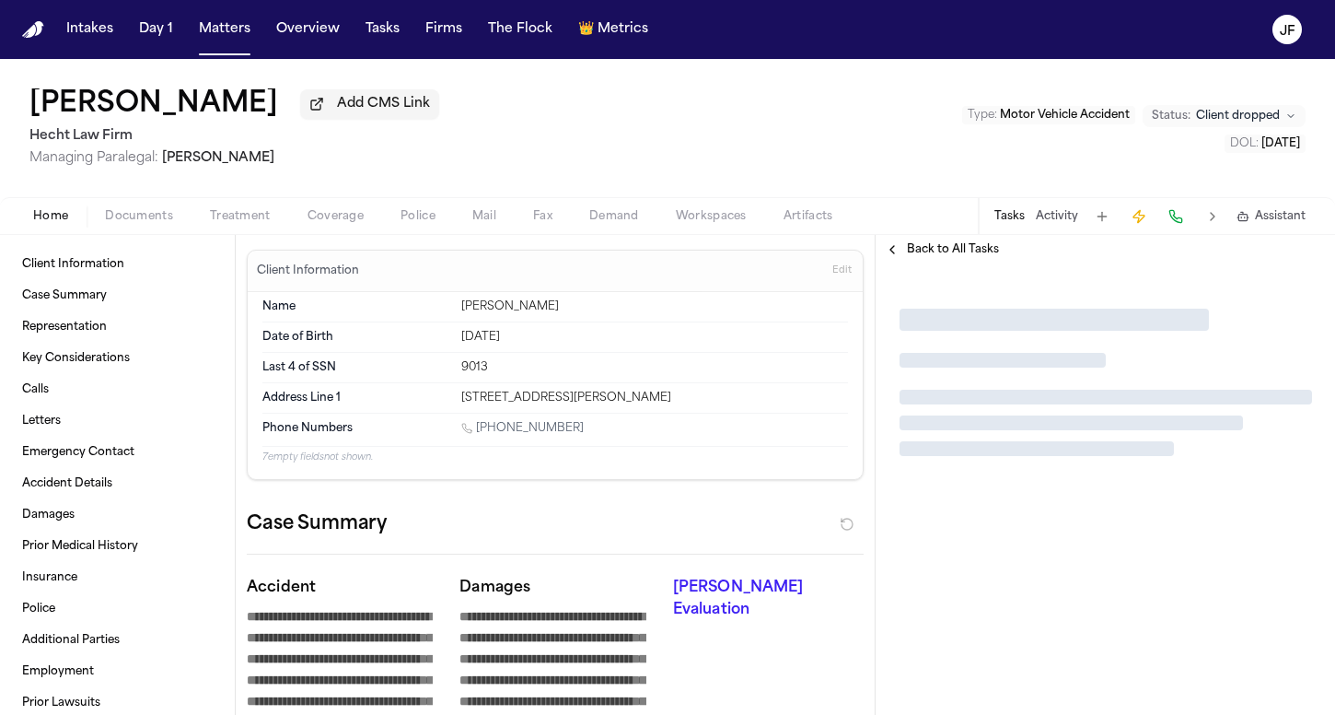
type textarea "*"
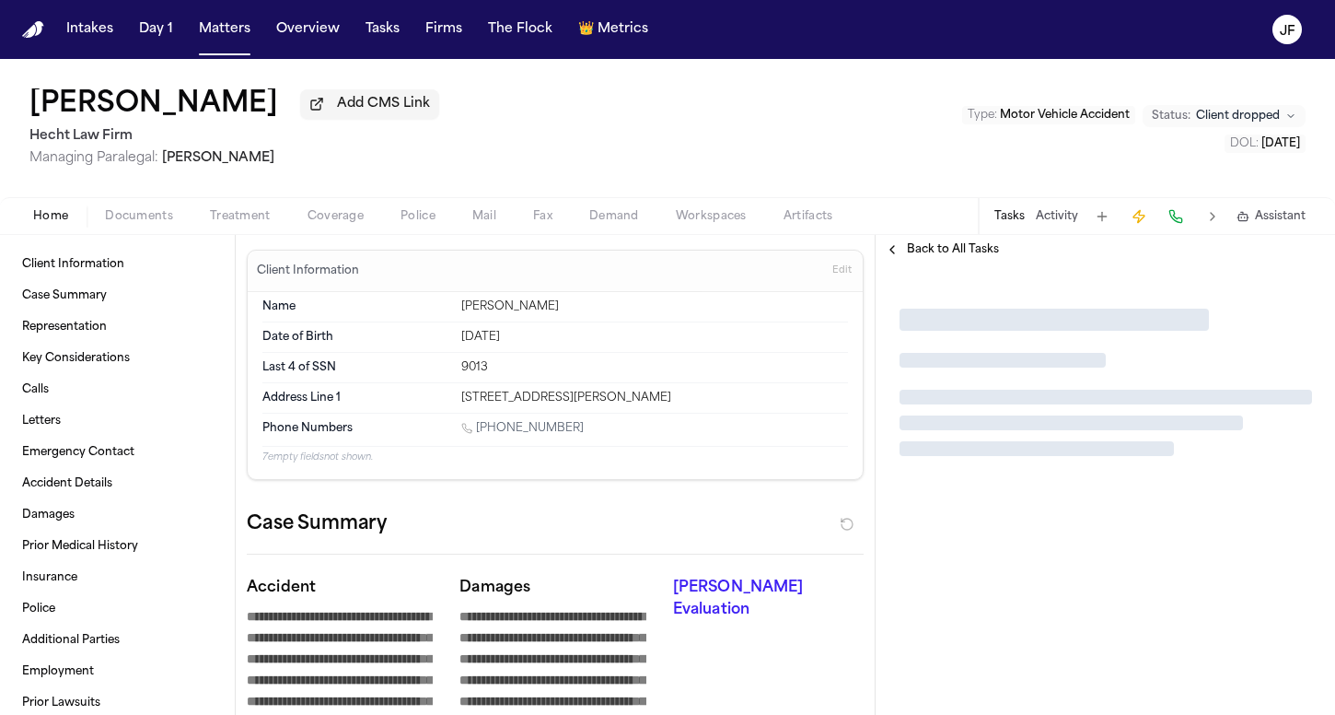
type textarea "*"
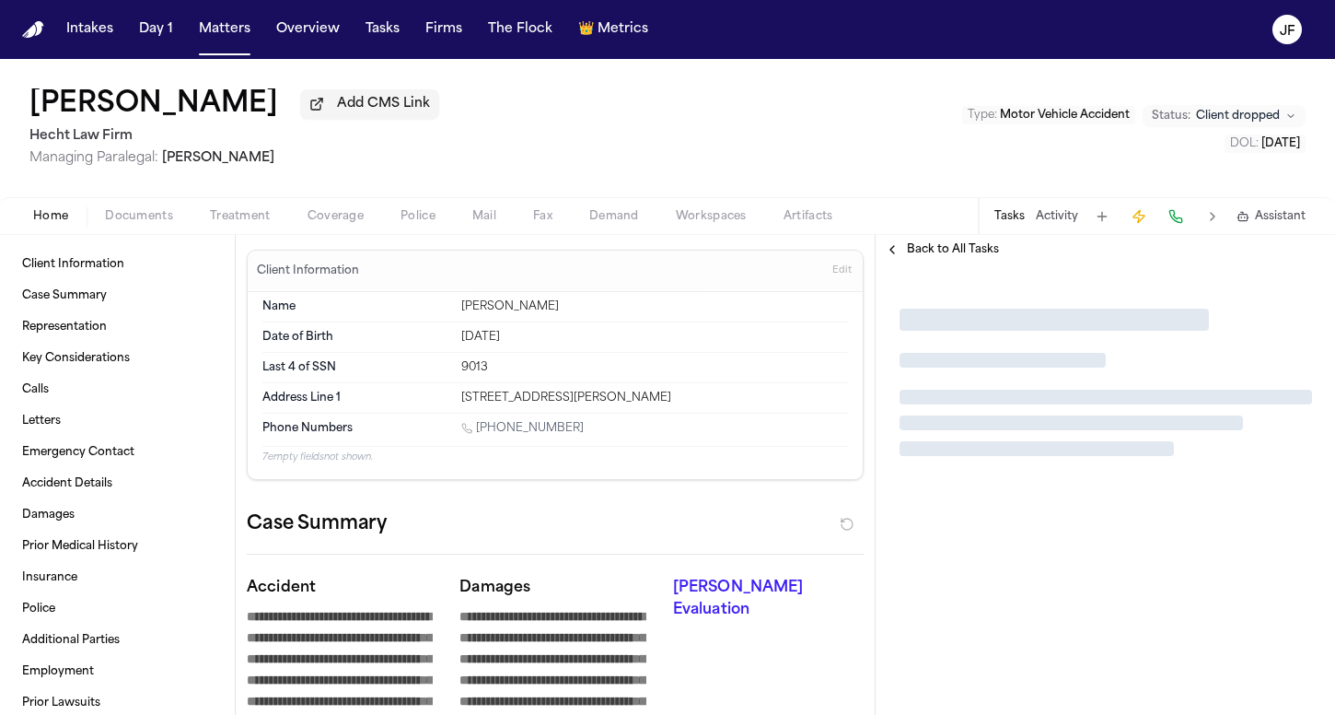
type textarea "*"
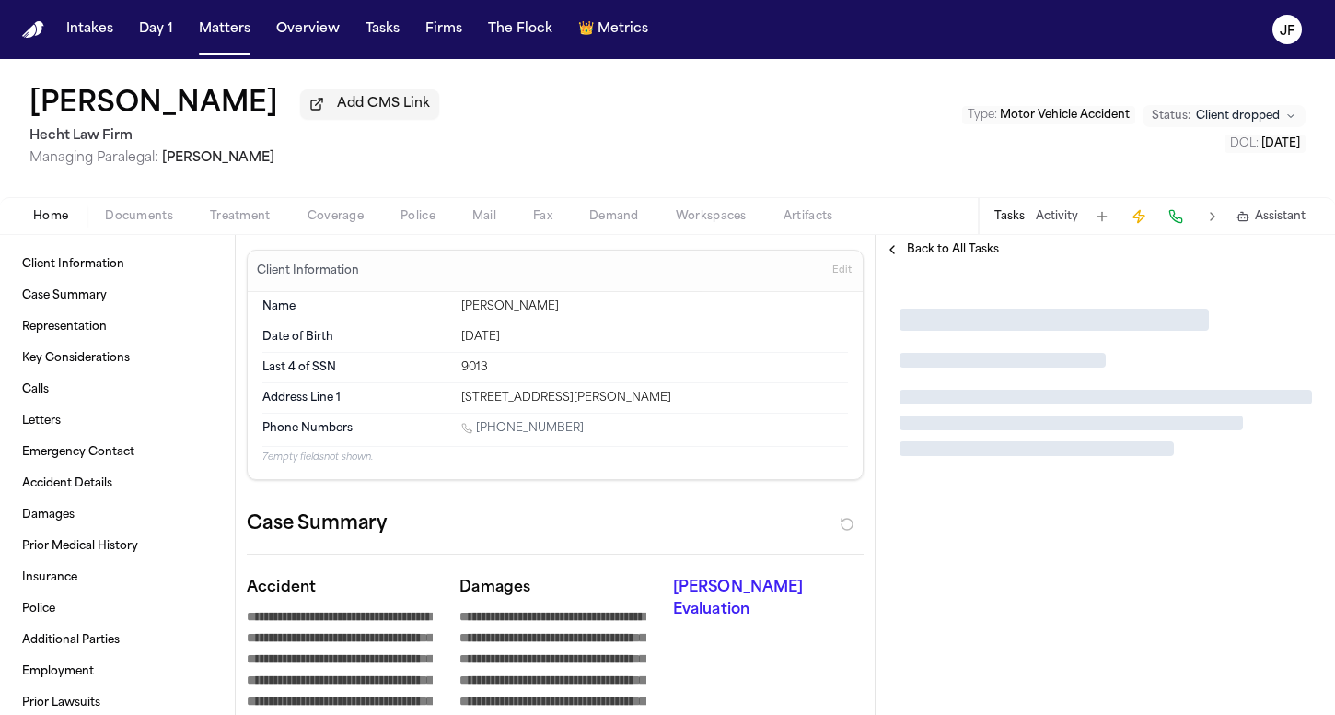
type textarea "*"
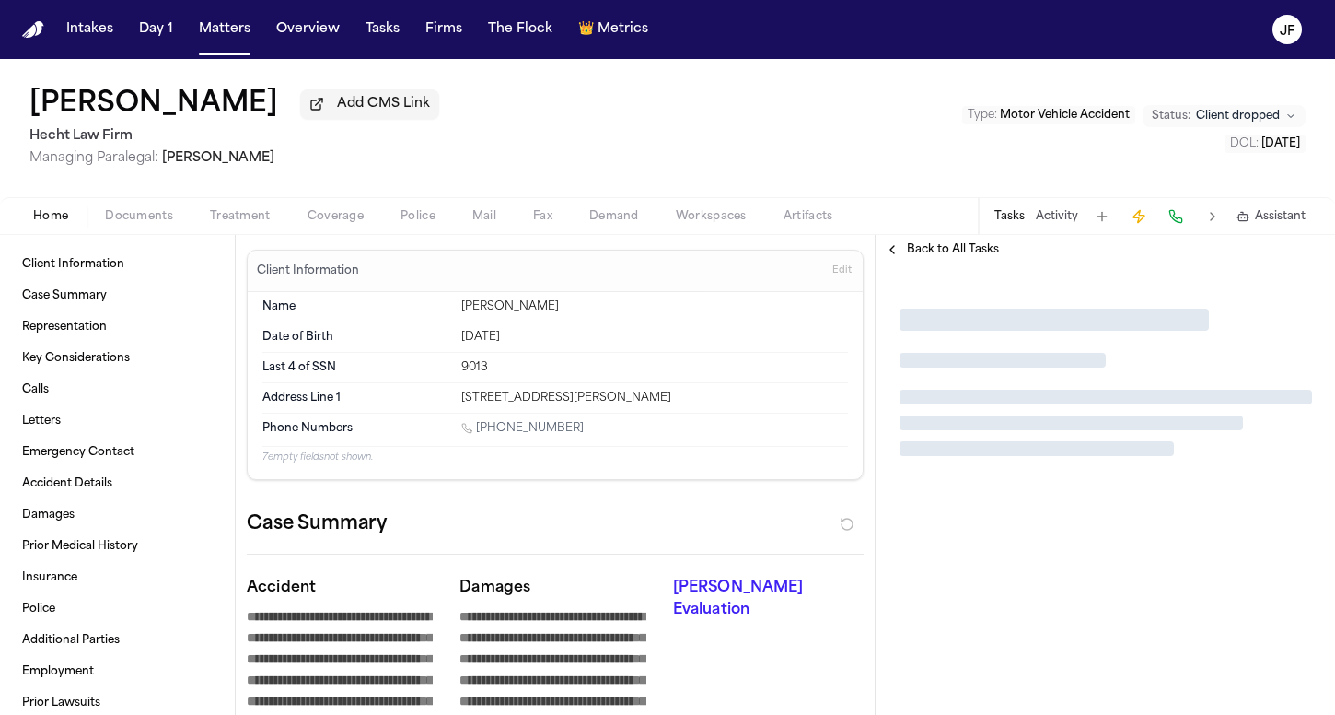
type textarea "*"
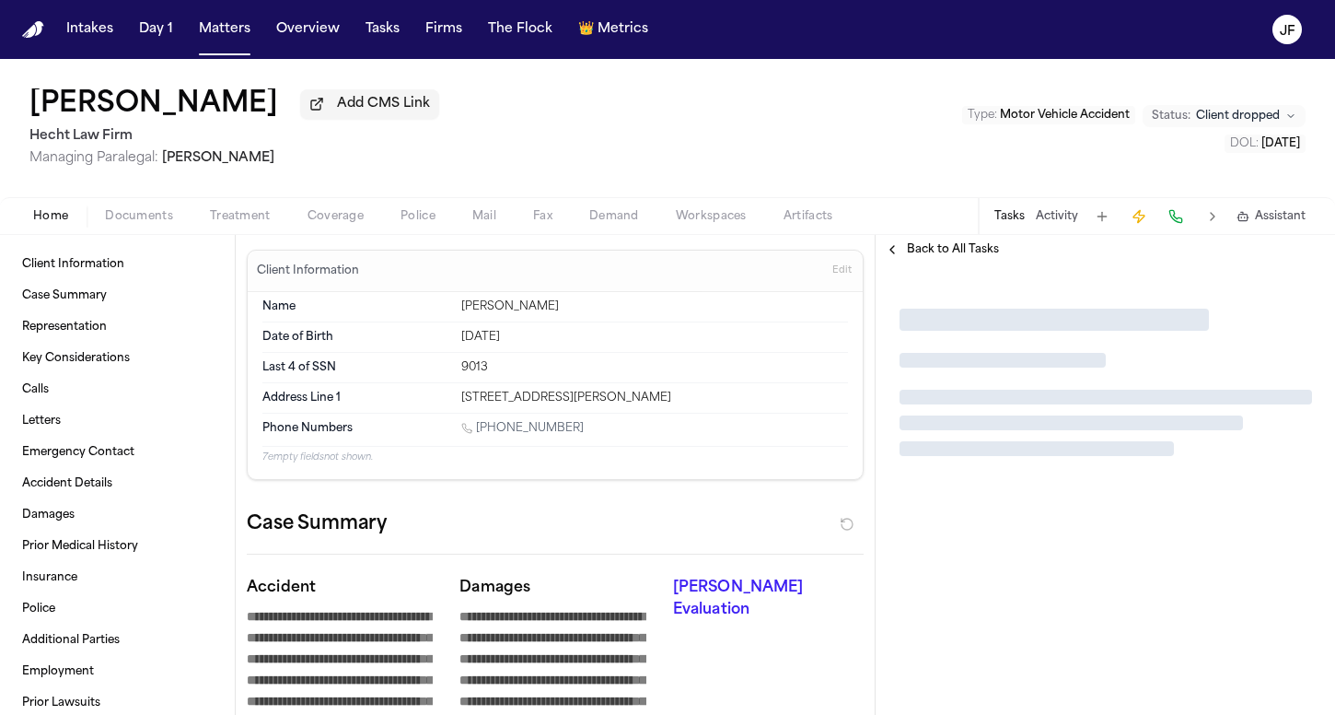
type textarea "*"
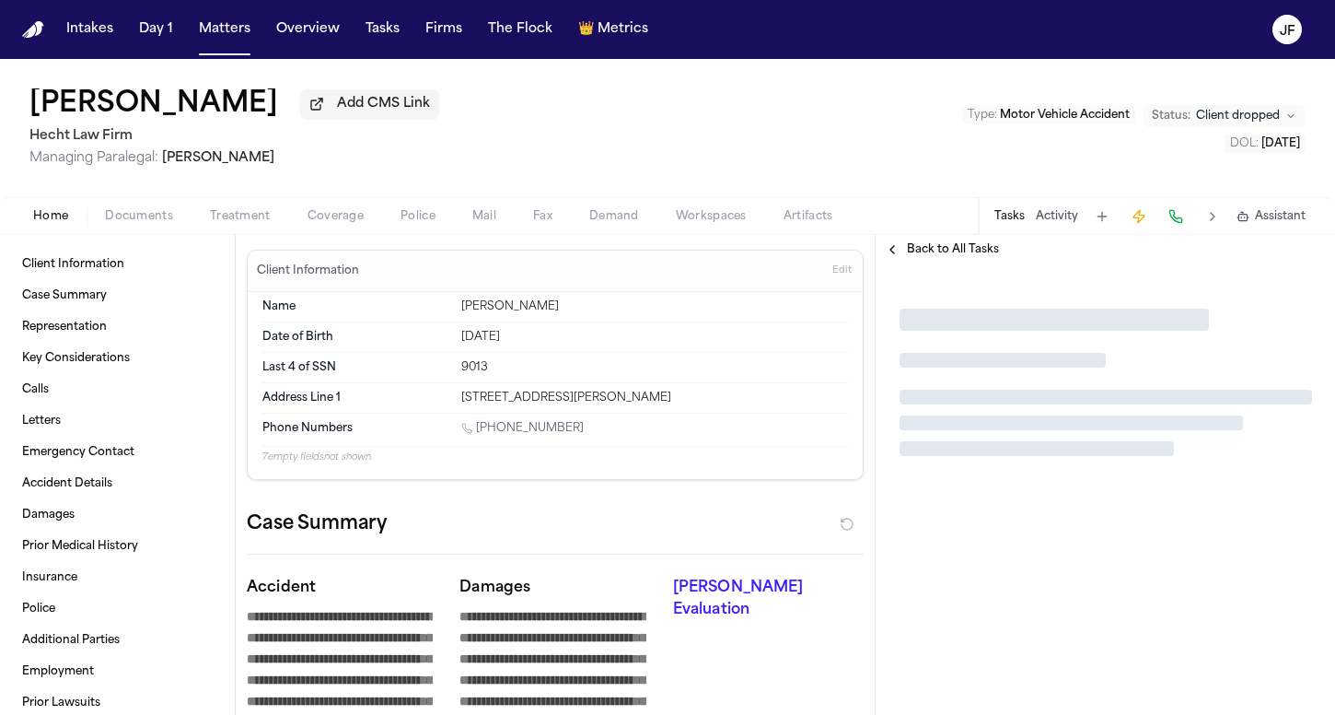
type textarea "*"
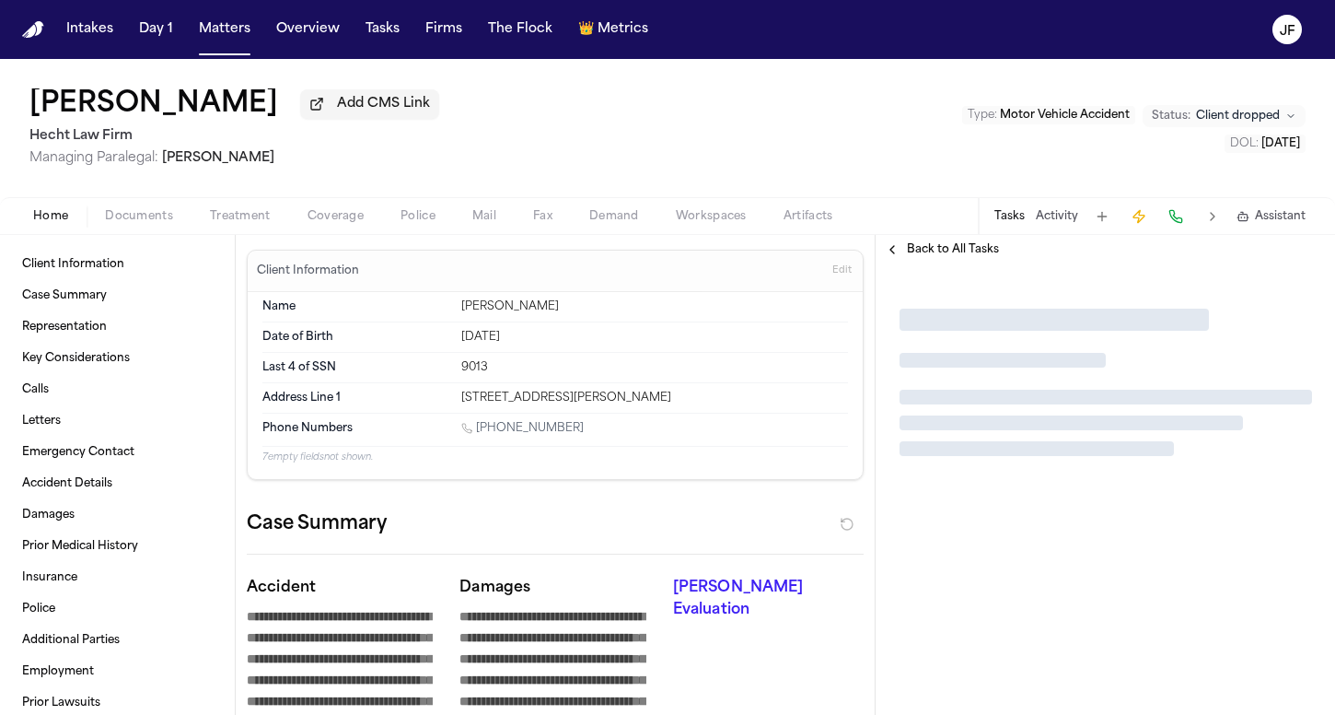
type textarea "*"
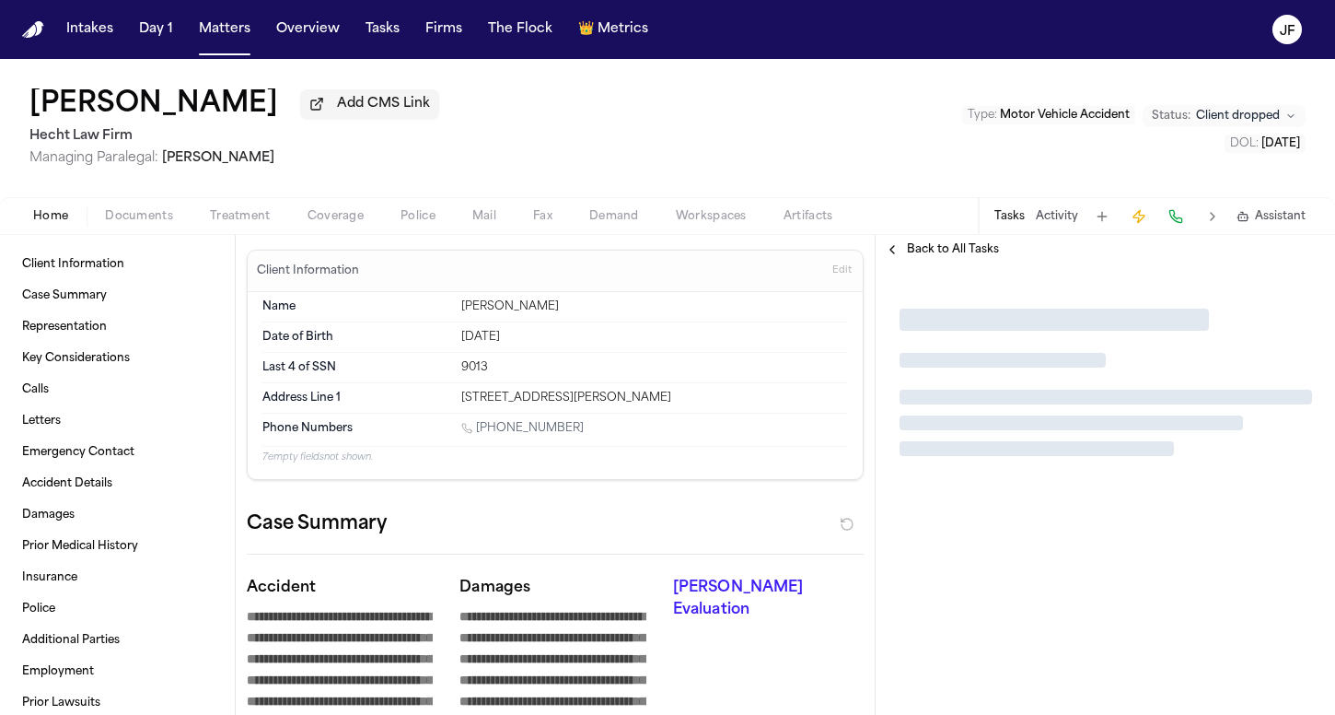
type textarea "*"
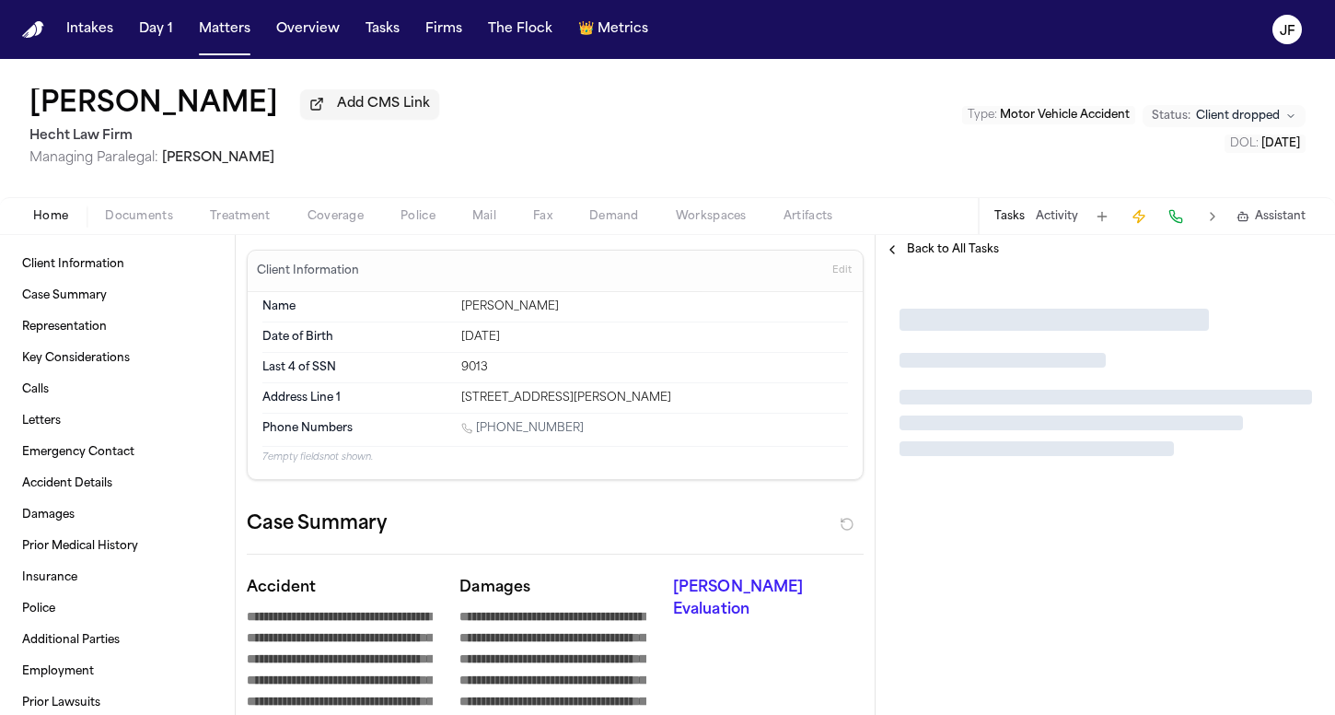
type textarea "*"
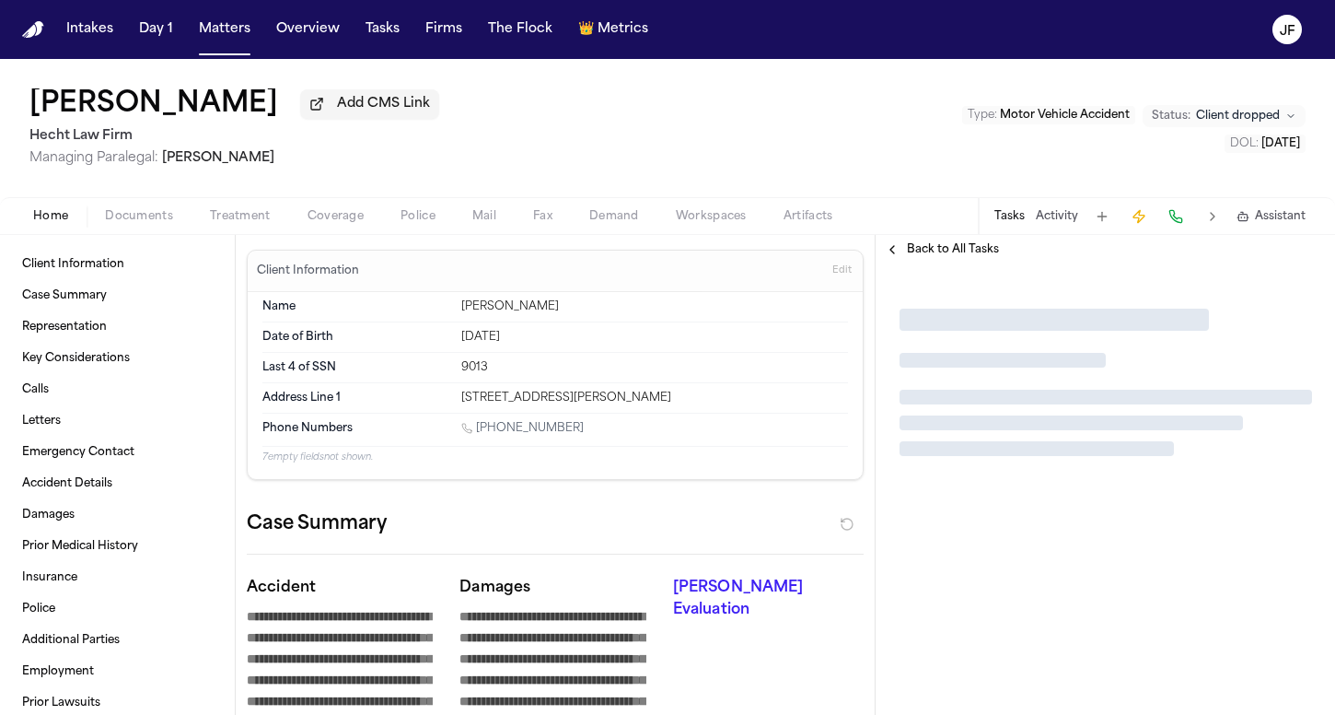
type textarea "*"
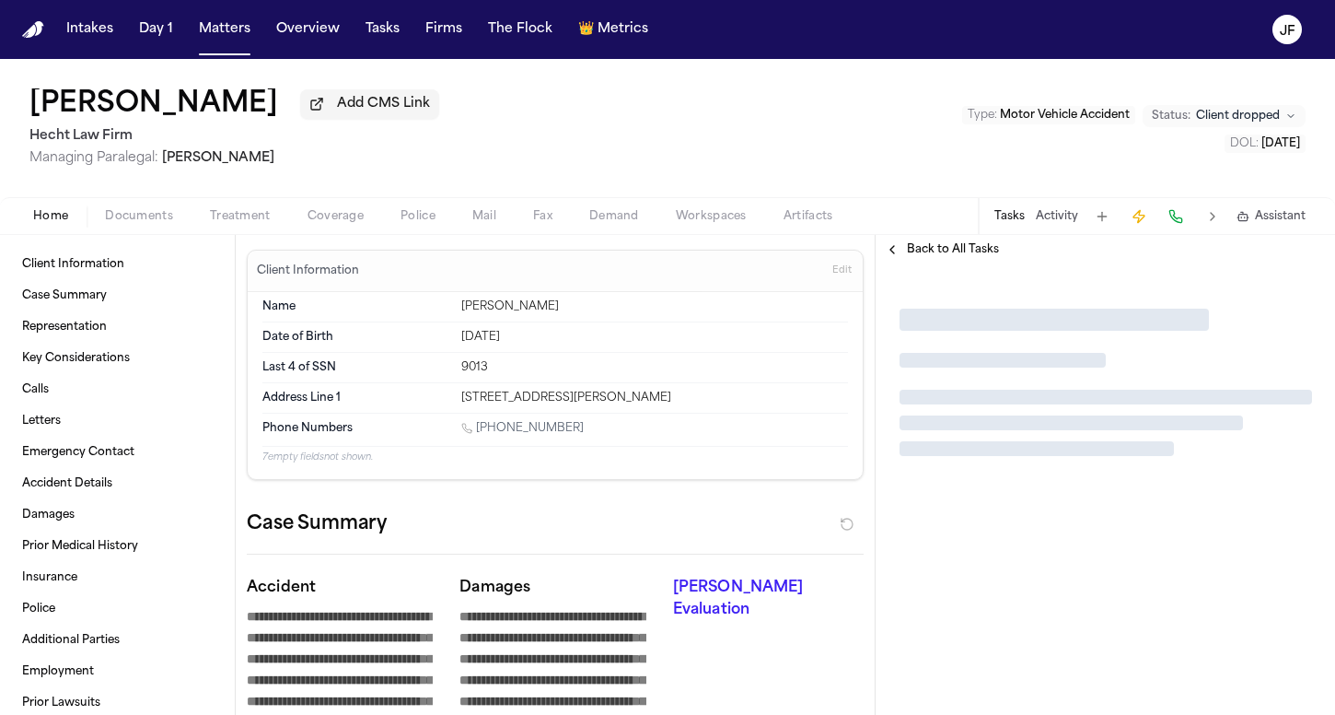
type textarea "*"
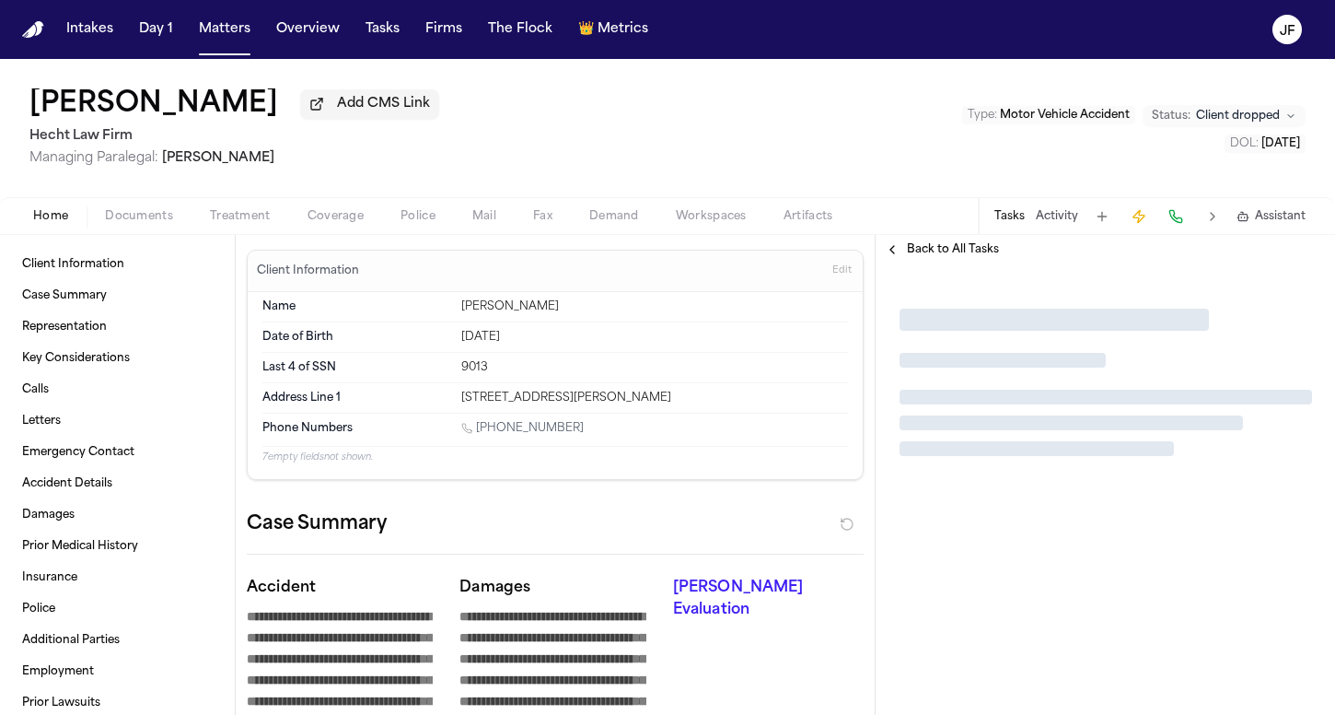
type textarea "*"
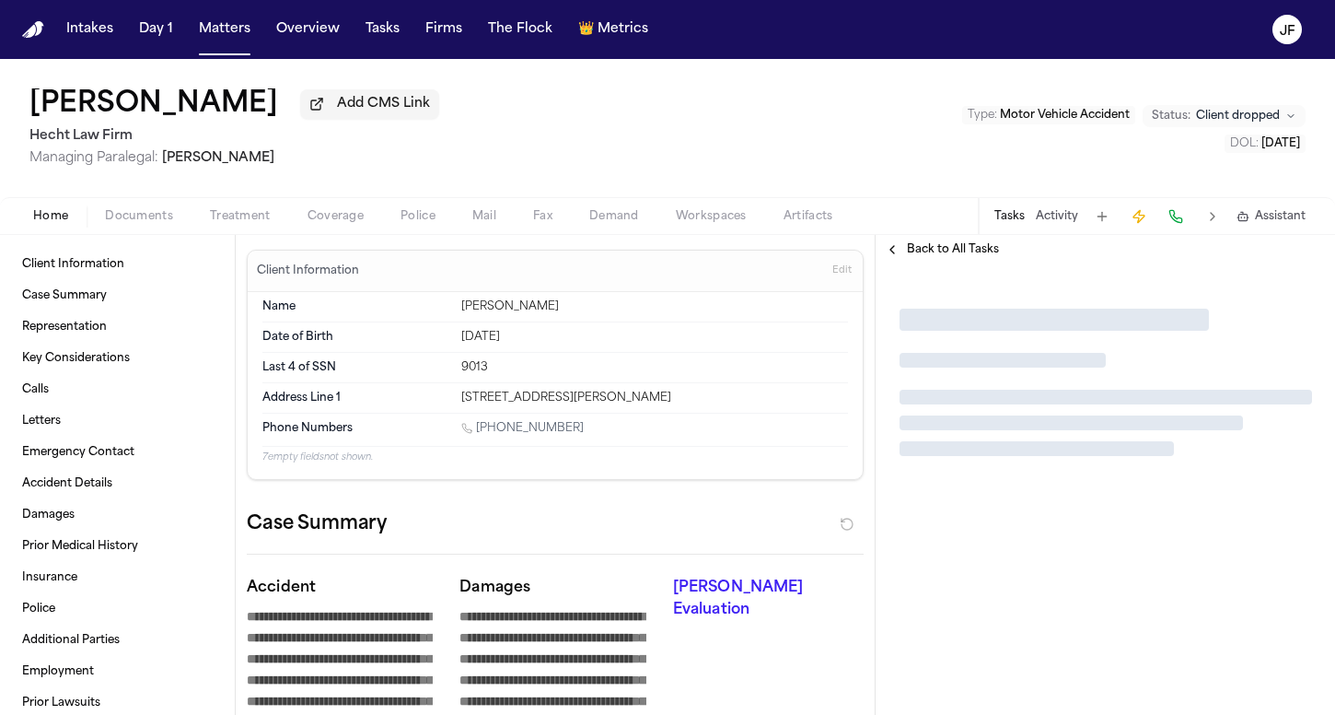
type textarea "*"
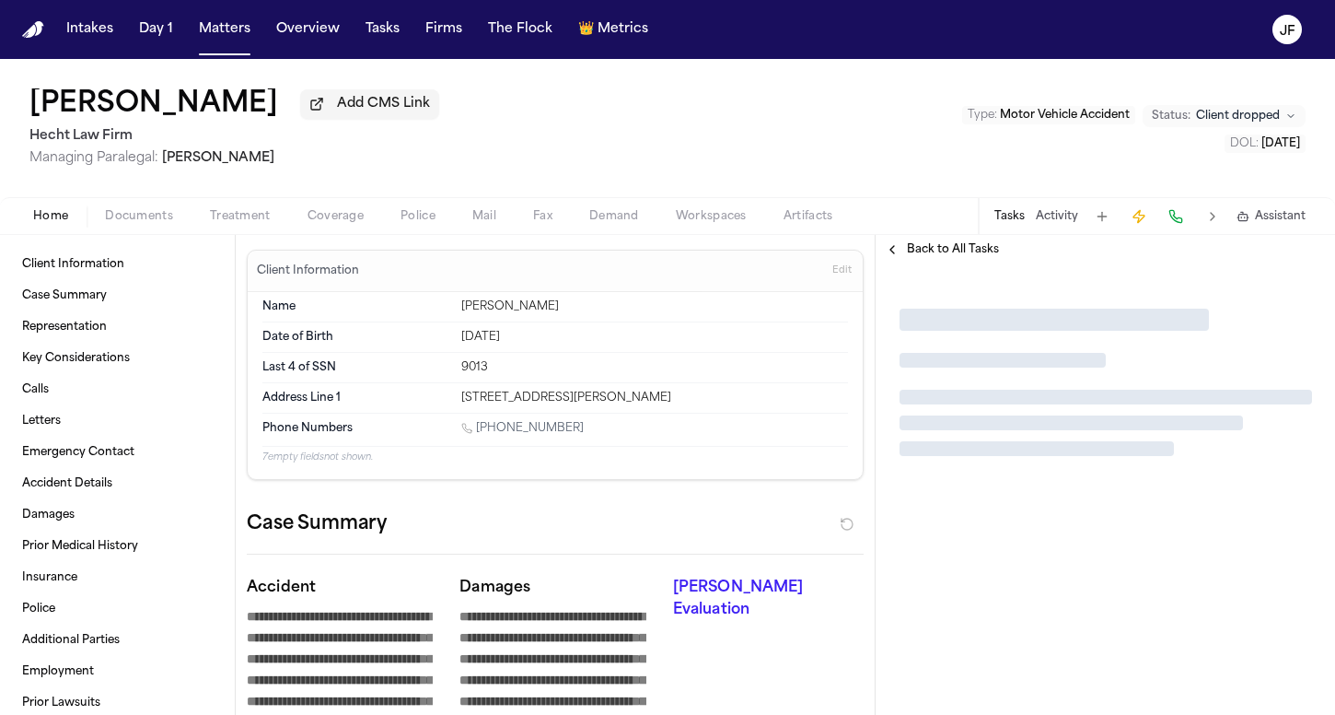
type textarea "*"
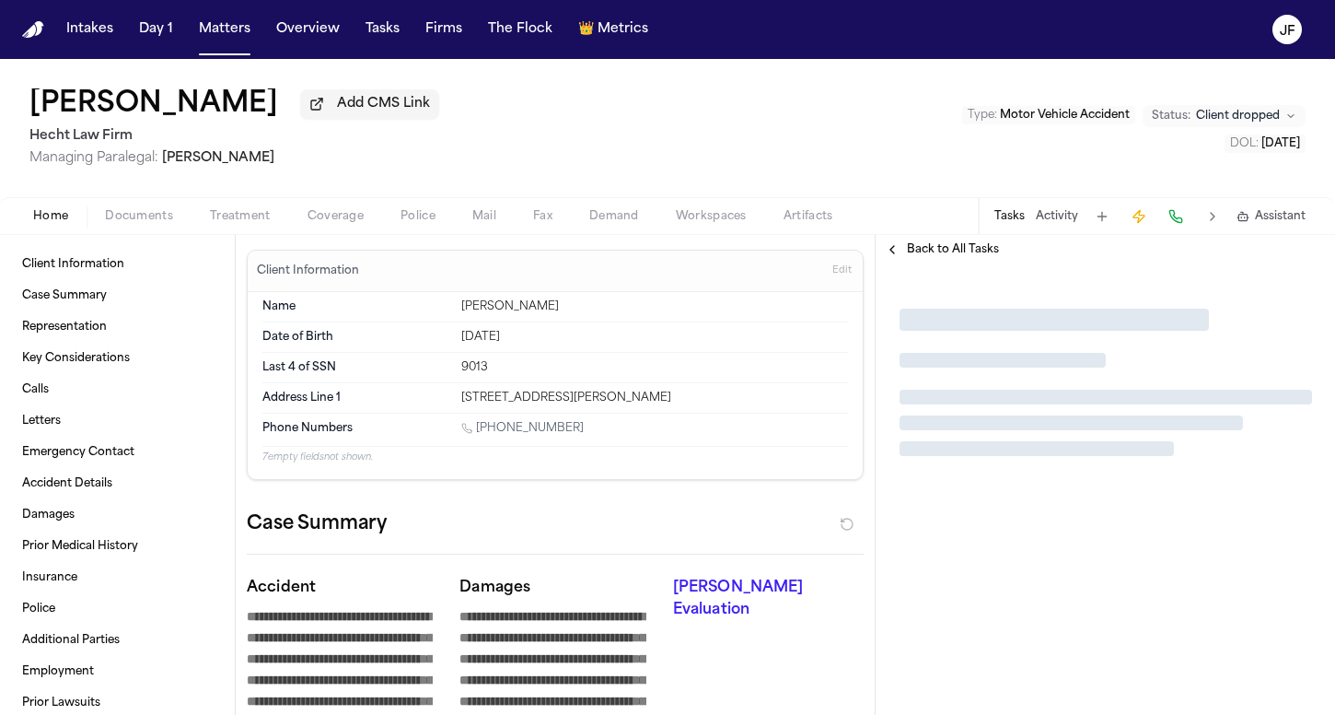
type textarea "*"
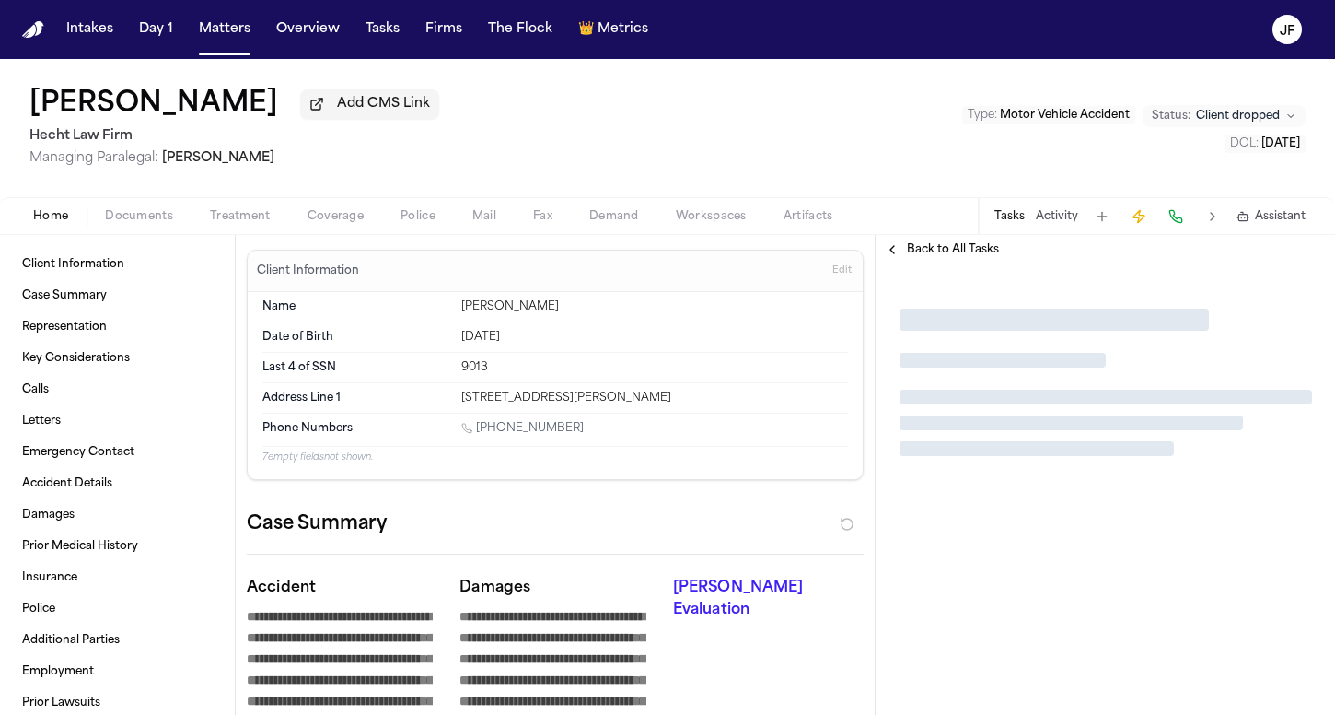
type textarea "*"
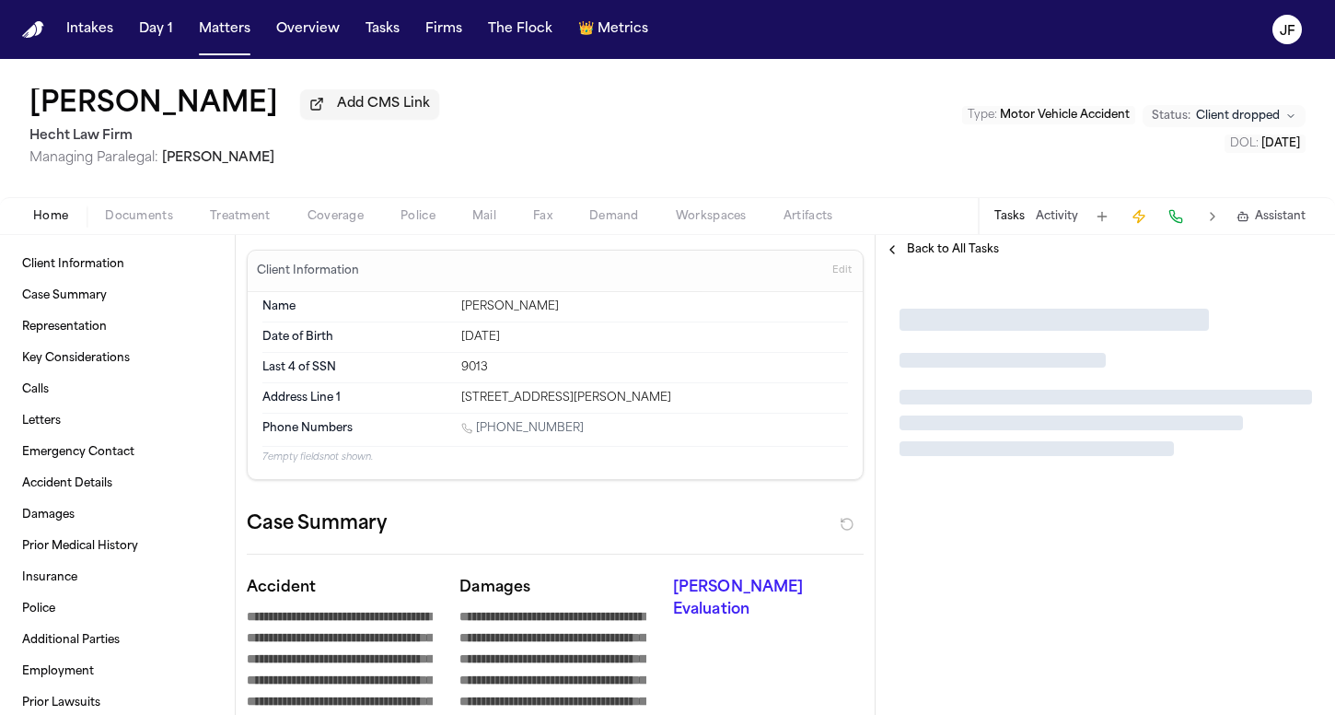
type textarea "*"
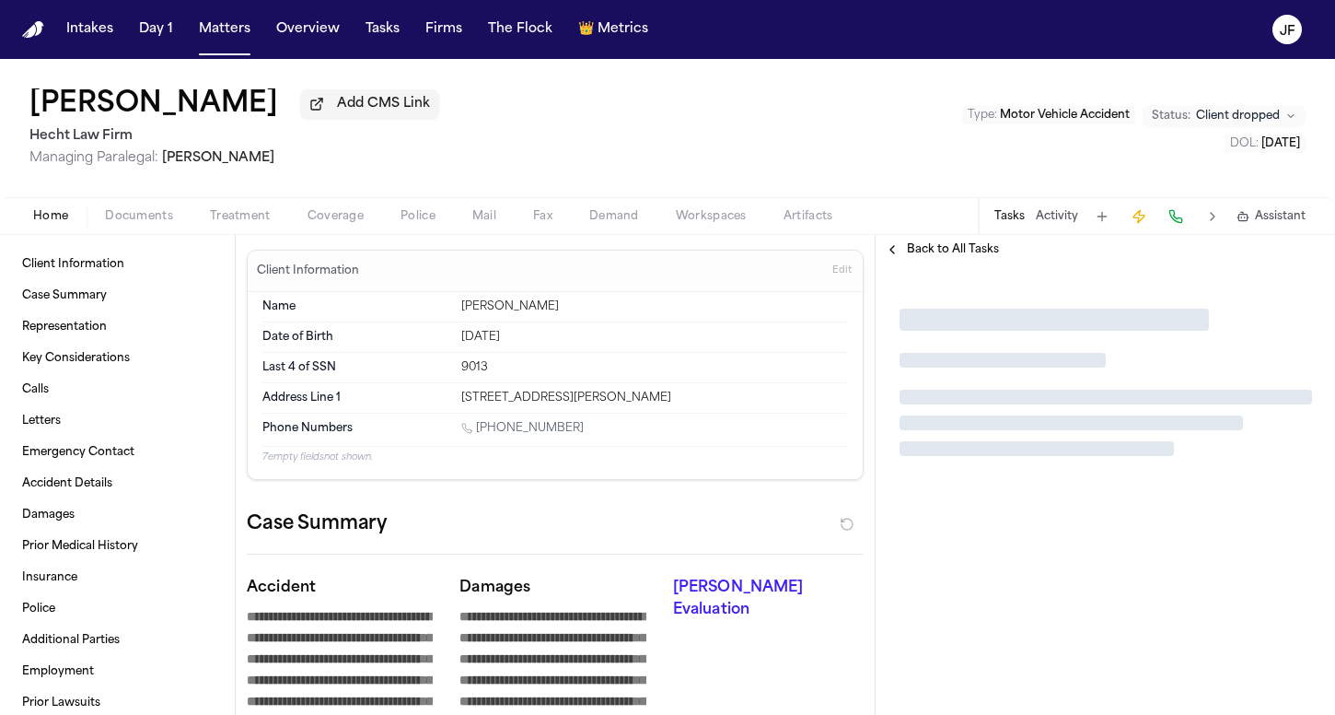
type textarea "*"
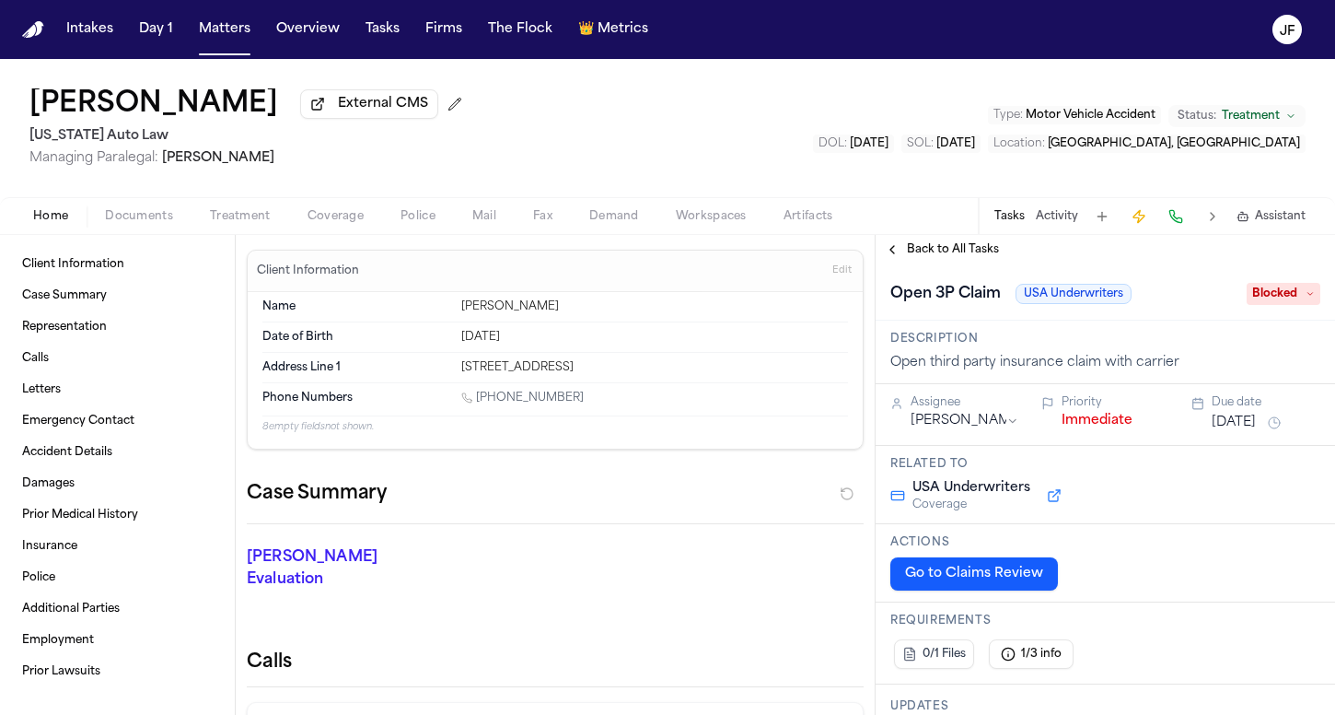
click at [137, 215] on span "Documents" at bounding box center [139, 216] width 68 height 15
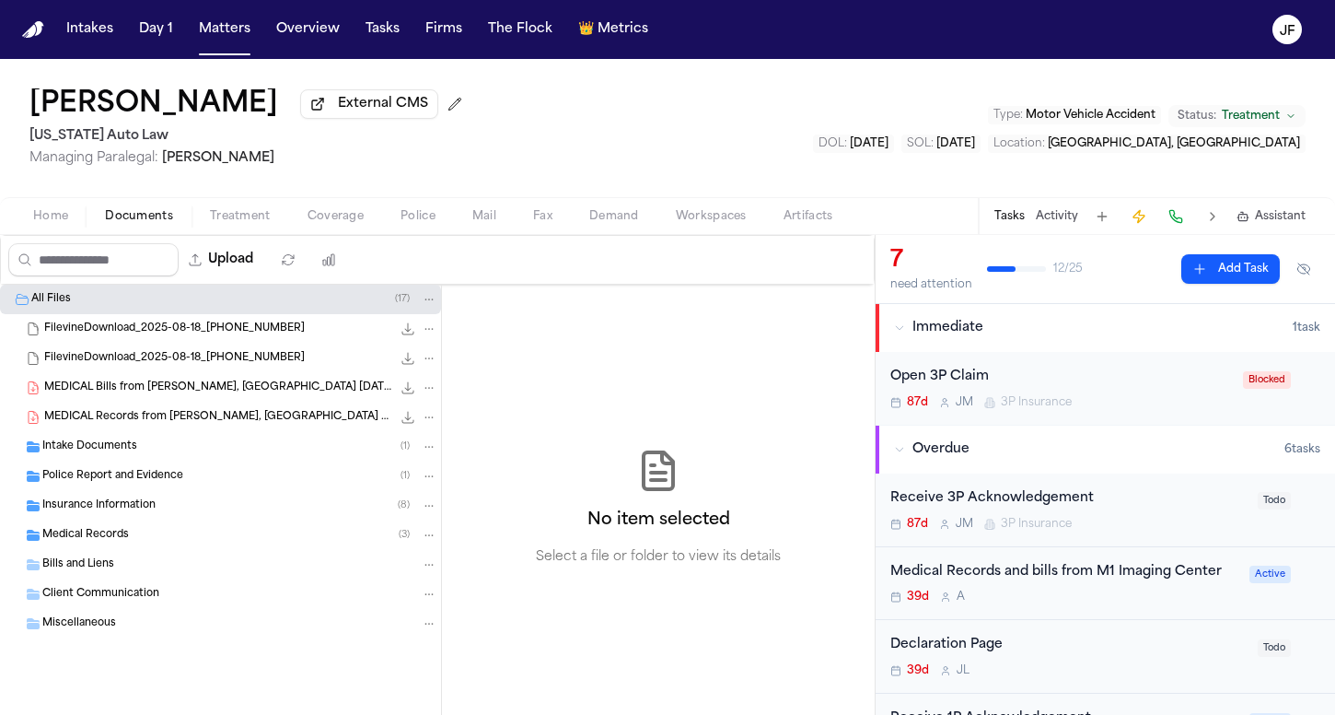
click at [312, 211] on span "Coverage" at bounding box center [336, 216] width 56 height 15
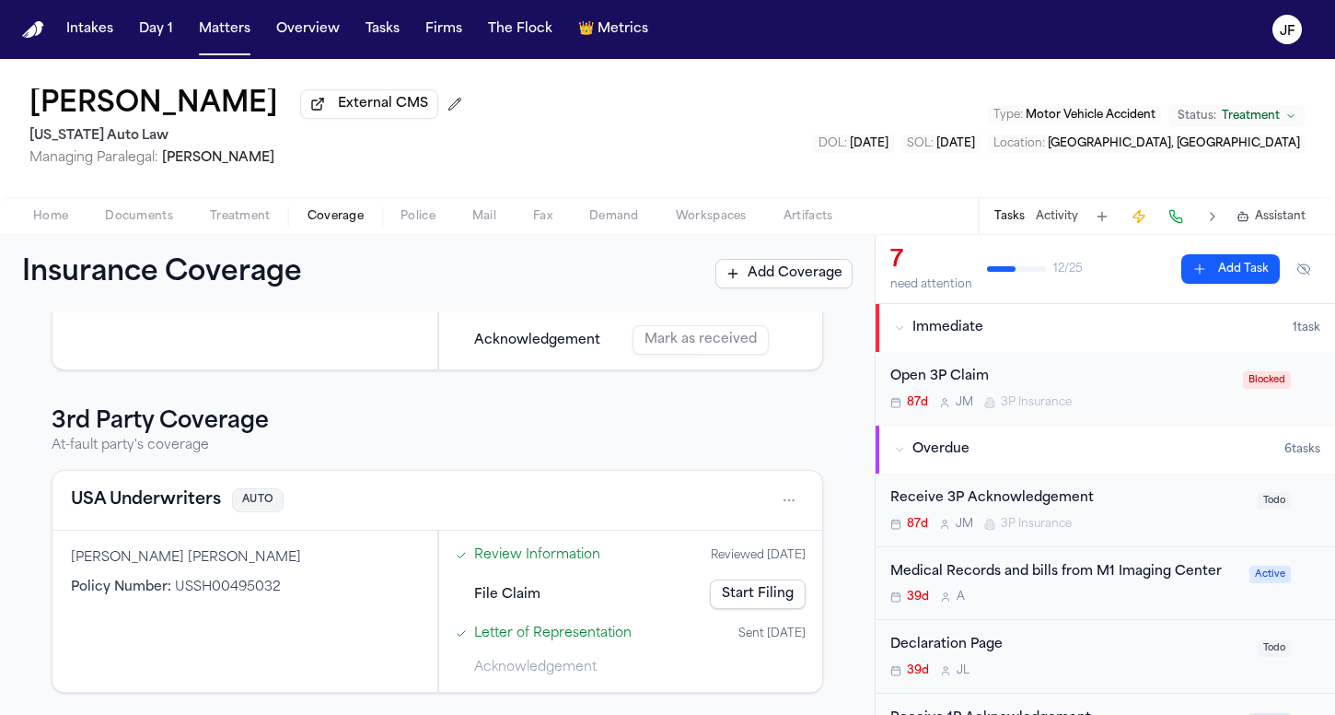
click at [963, 385] on div "Open 3P Claim" at bounding box center [1062, 377] width 342 height 21
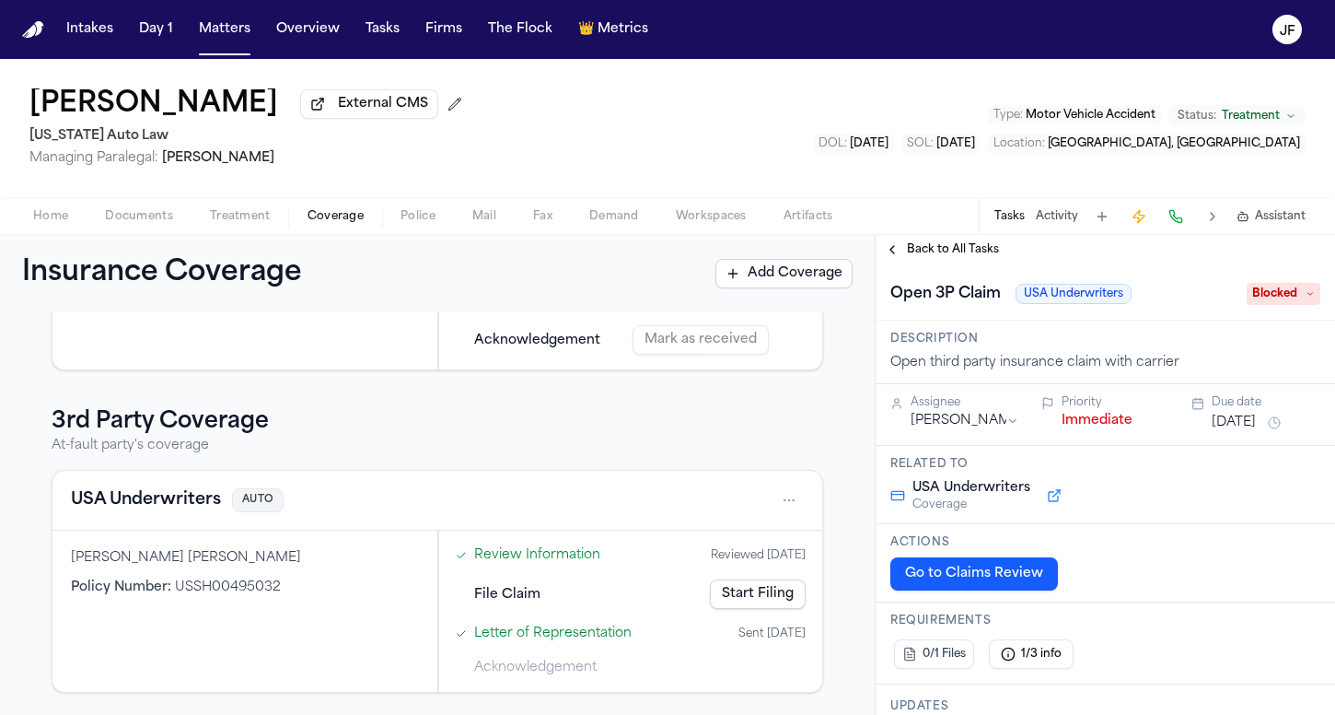
click at [958, 256] on span "Back to All Tasks" at bounding box center [953, 249] width 92 height 15
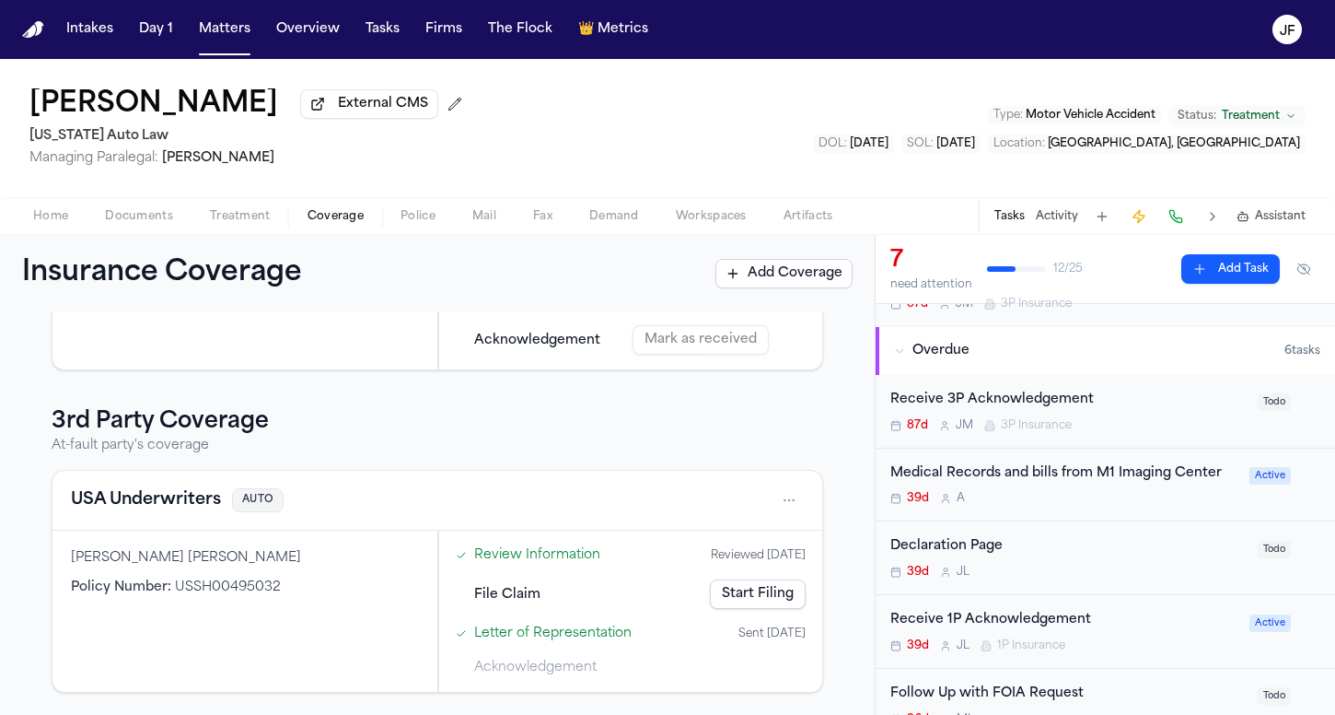
scroll to position [99, 0]
click at [148, 224] on span "Documents" at bounding box center [139, 216] width 68 height 15
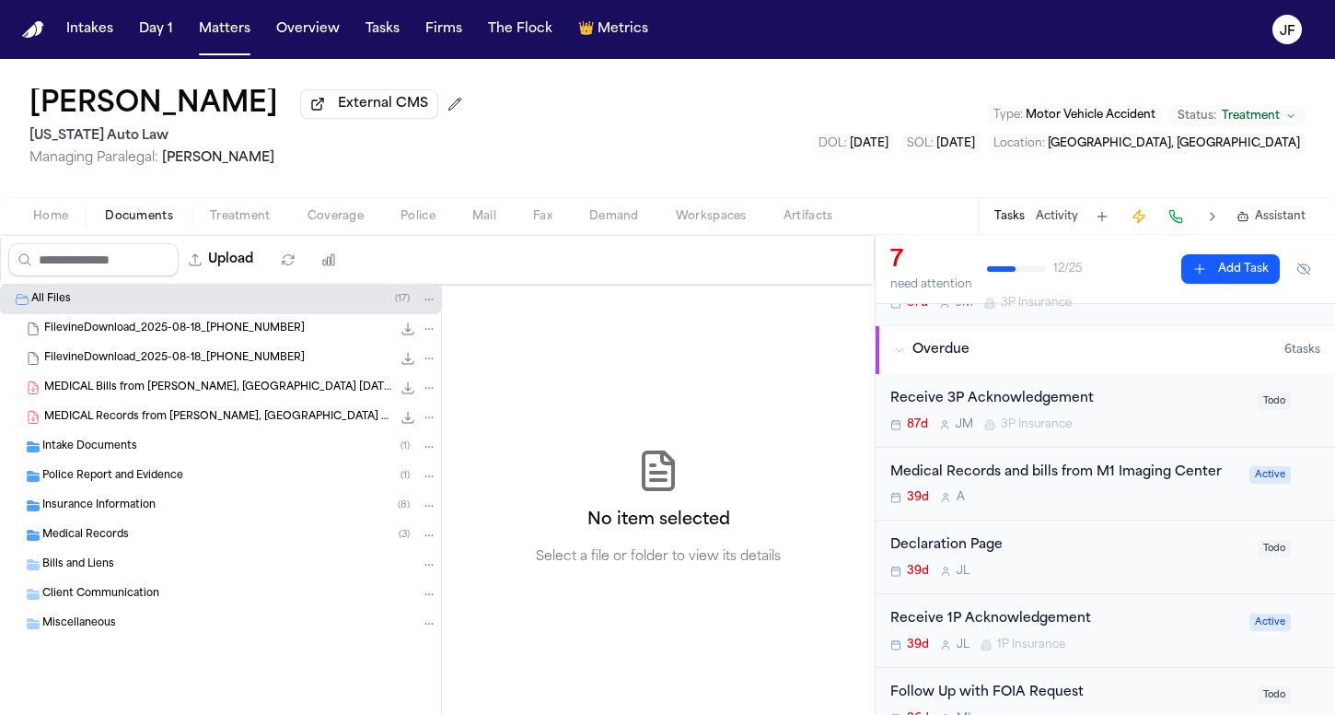
click at [81, 484] on span "Police Report and Evidence" at bounding box center [112, 477] width 141 height 16
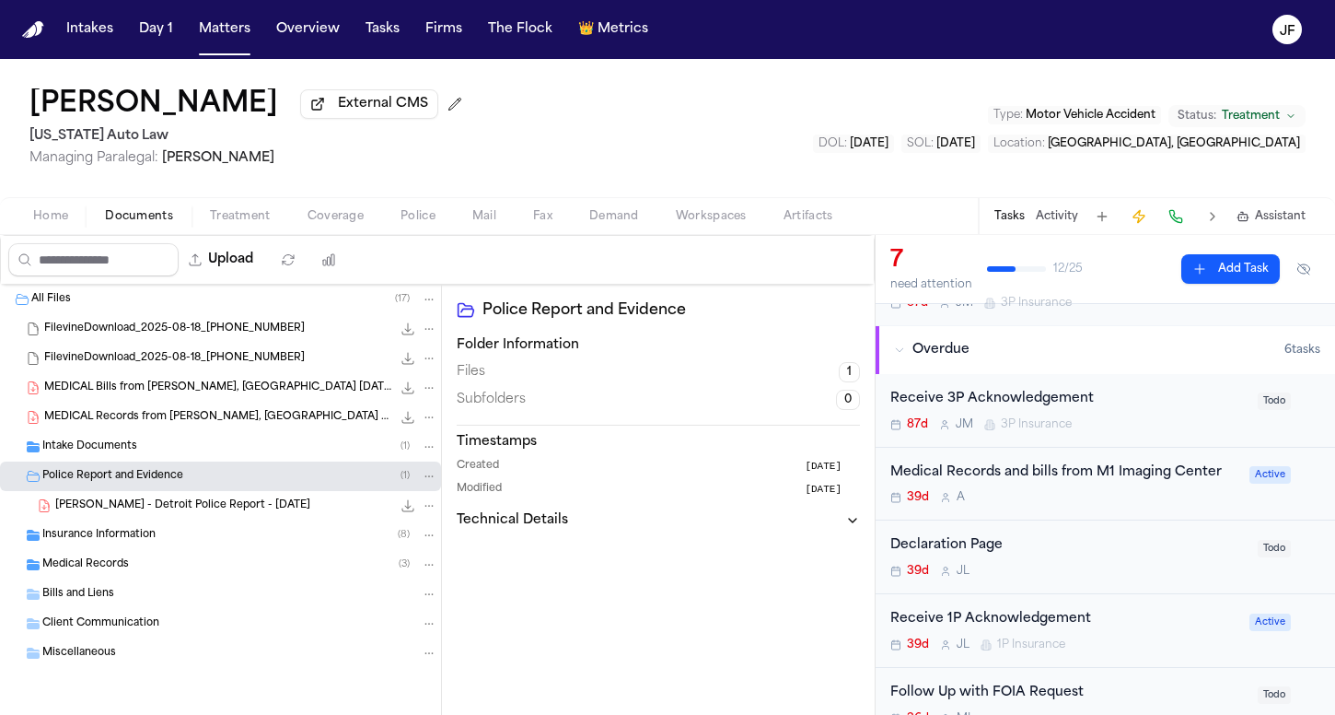
click at [99, 538] on span "Insurance Information" at bounding box center [98, 536] width 113 height 16
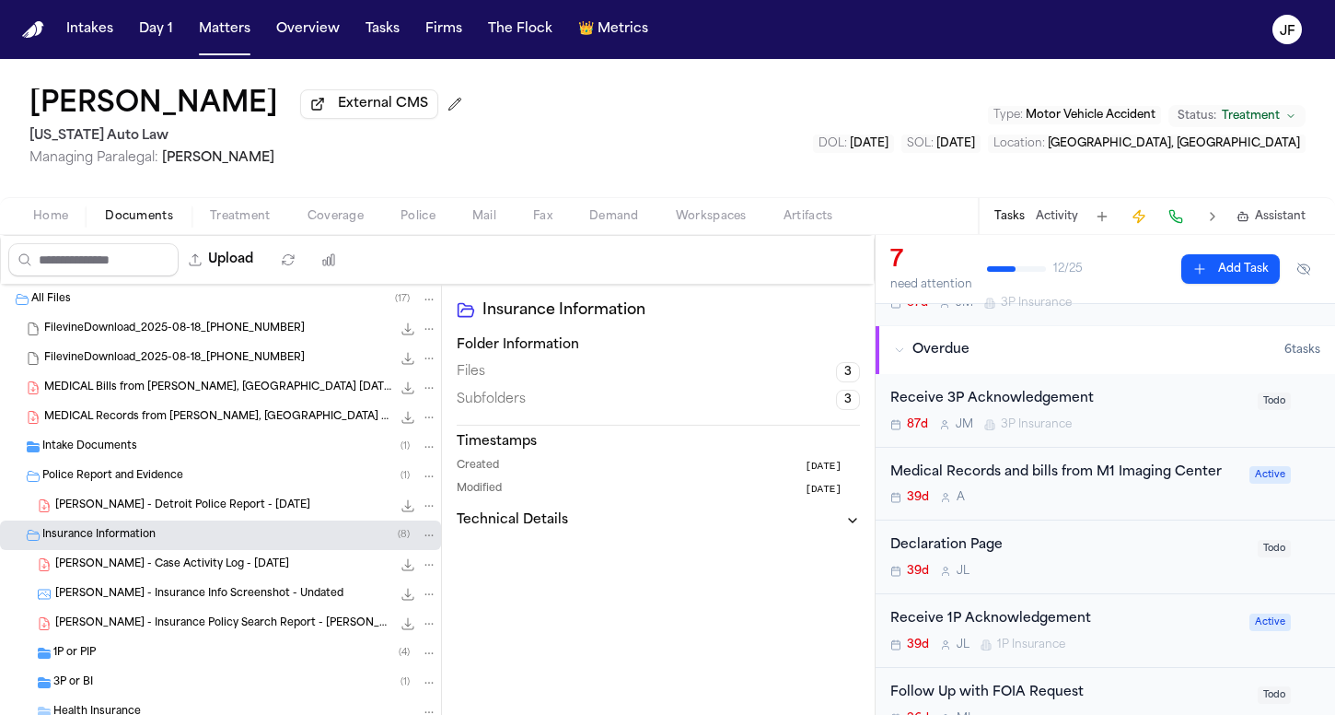
click at [95, 474] on span "Police Report and Evidence" at bounding box center [112, 477] width 141 height 16
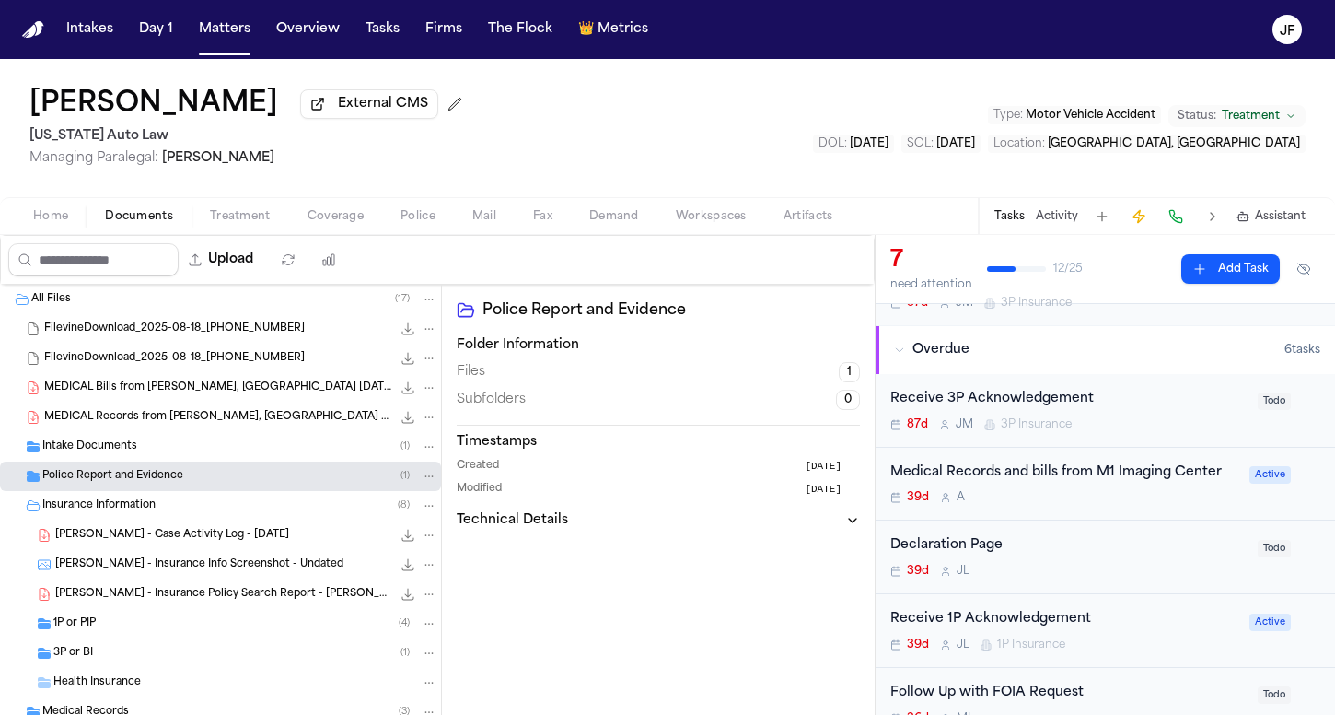
click at [88, 628] on span "1P or PIP" at bounding box center [74, 624] width 42 height 16
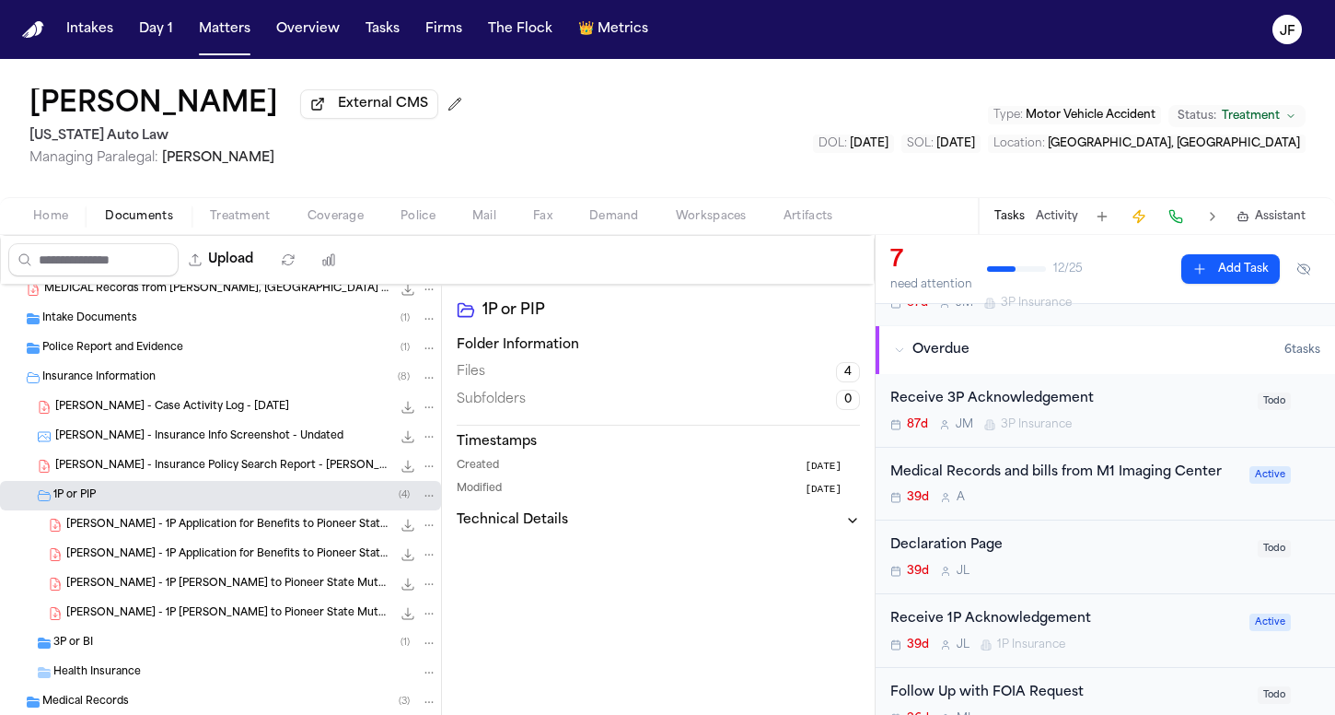
scroll to position [158, 0]
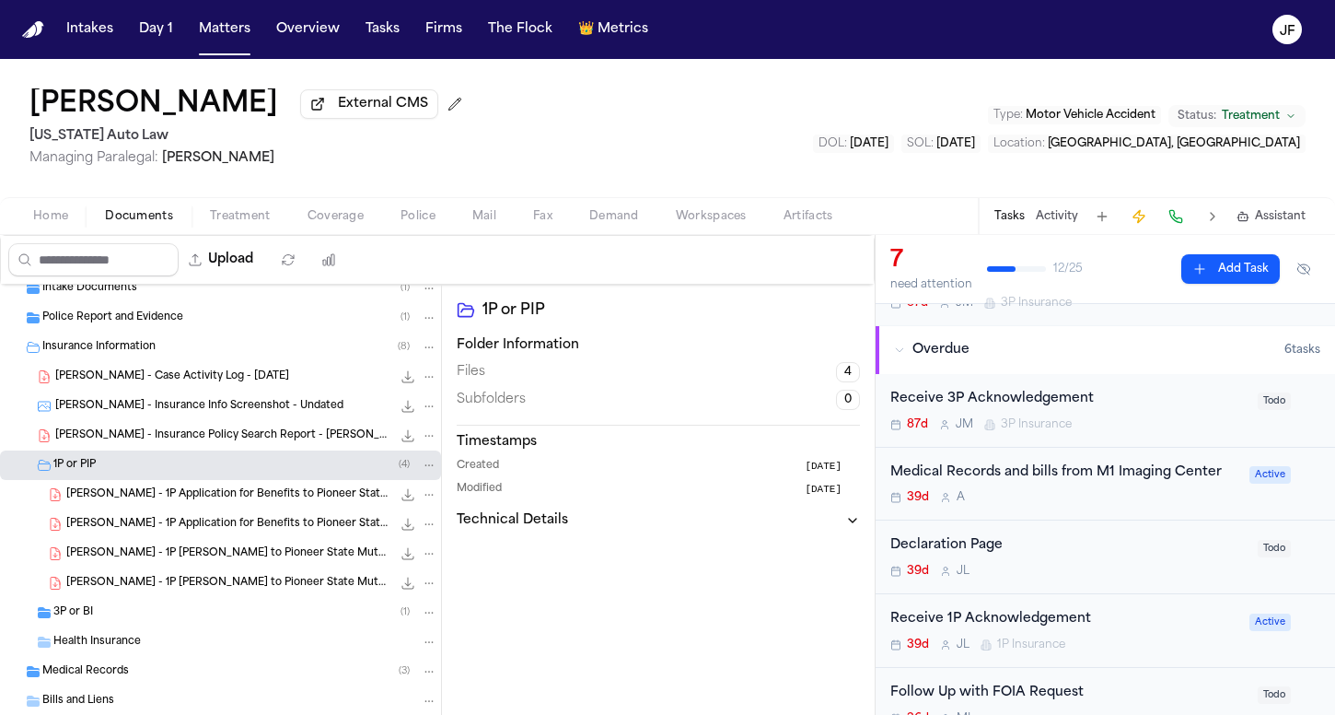
click at [221, 568] on div "[PERSON_NAME] - 1P [PERSON_NAME] to Pioneer State Mutual - [DATE] 301.9 KB • PDF" at bounding box center [220, 553] width 441 height 29
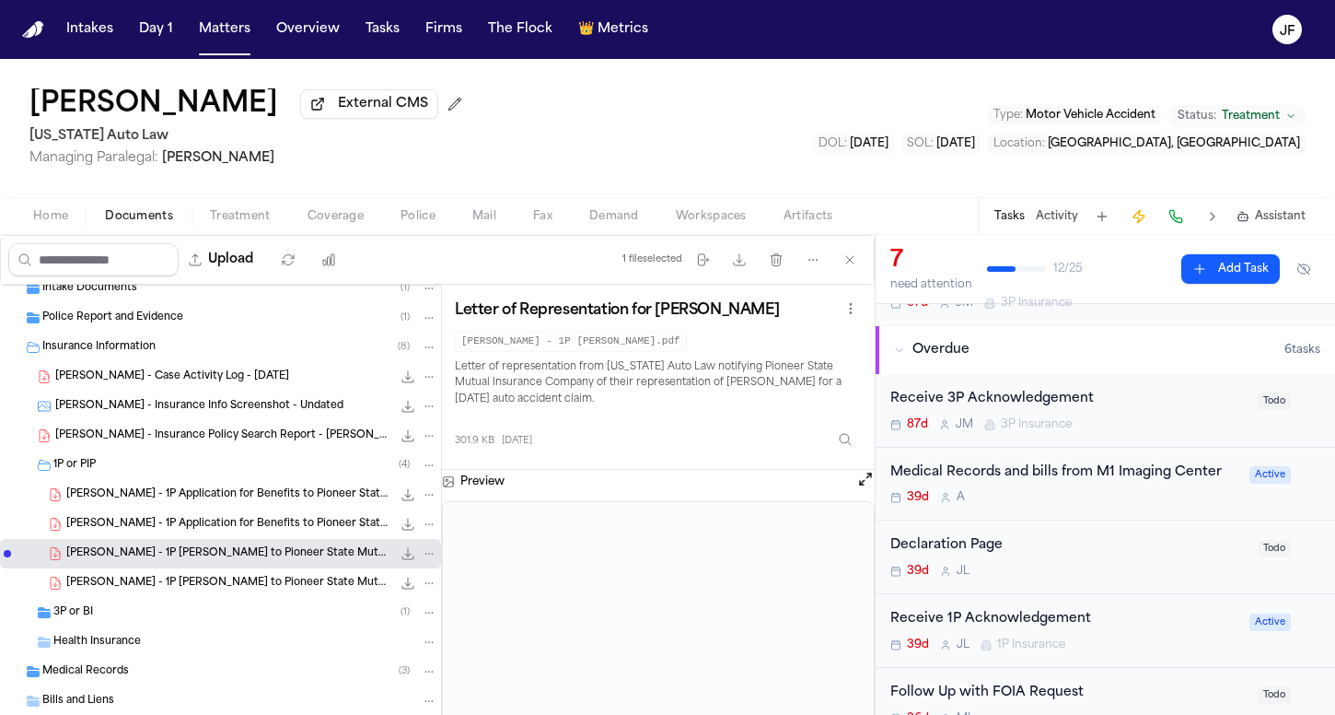
click at [232, 592] on div "[PERSON_NAME] - 1P [PERSON_NAME] to Pioneer State Mutual - [DATE] 301.9 KB • PDF" at bounding box center [251, 583] width 371 height 18
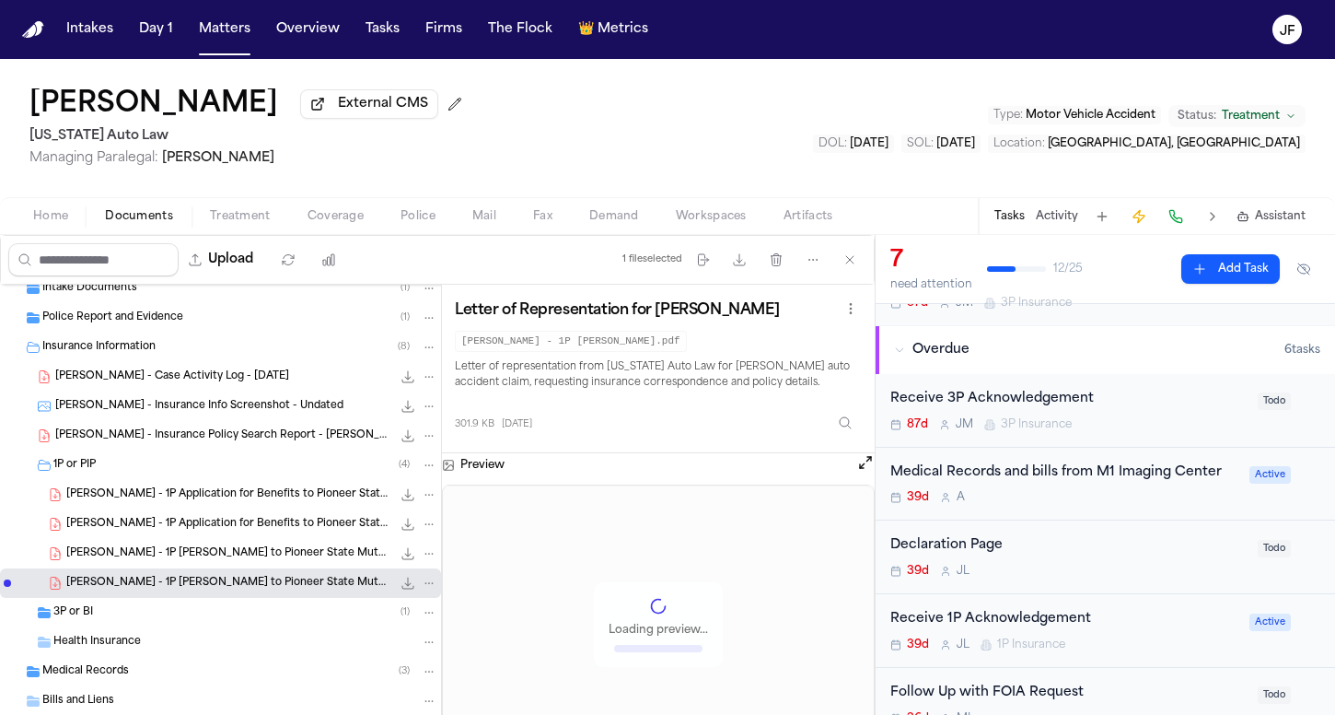
click at [249, 519] on div "[PERSON_NAME] - 1P Application for Benefits to Pioneer State Mutual Insurance C…" at bounding box center [251, 524] width 371 height 18
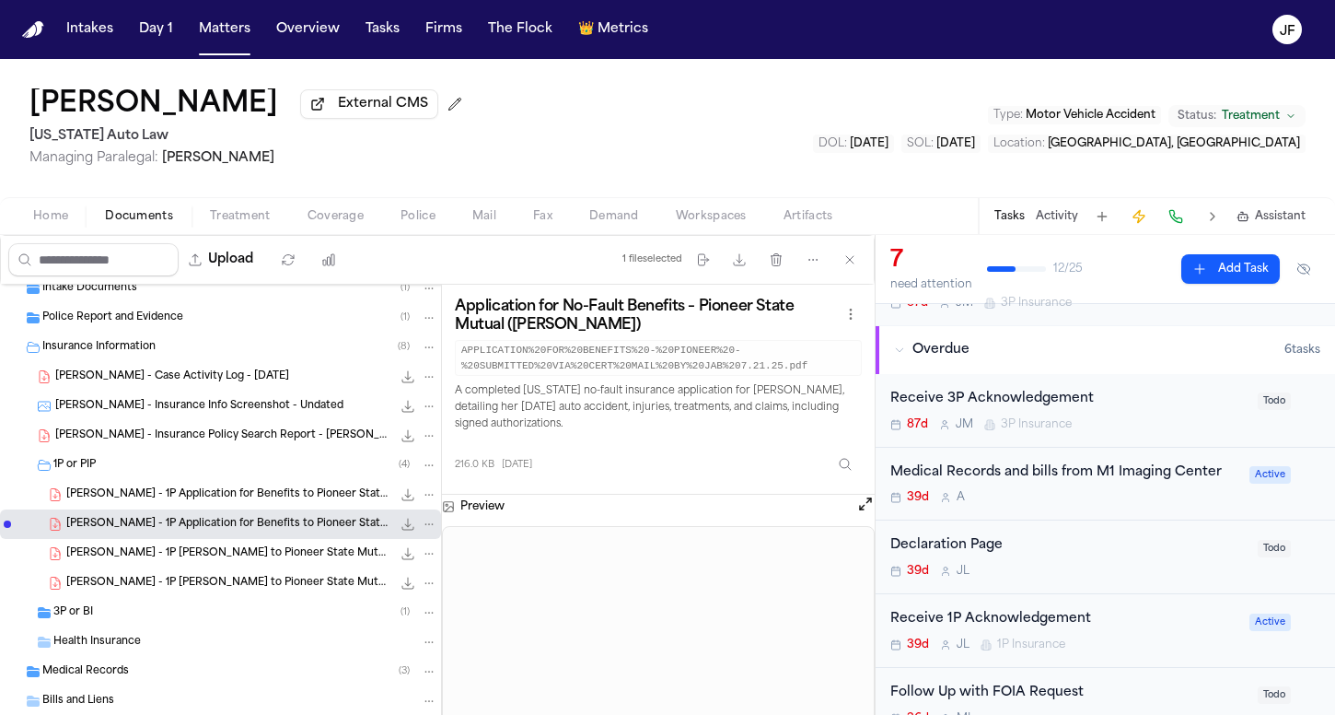
scroll to position [0, 0]
click at [285, 502] on span "[PERSON_NAME] - 1P Application for Benefits to Pioneer State Mutual Insurance C…" at bounding box center [228, 495] width 325 height 16
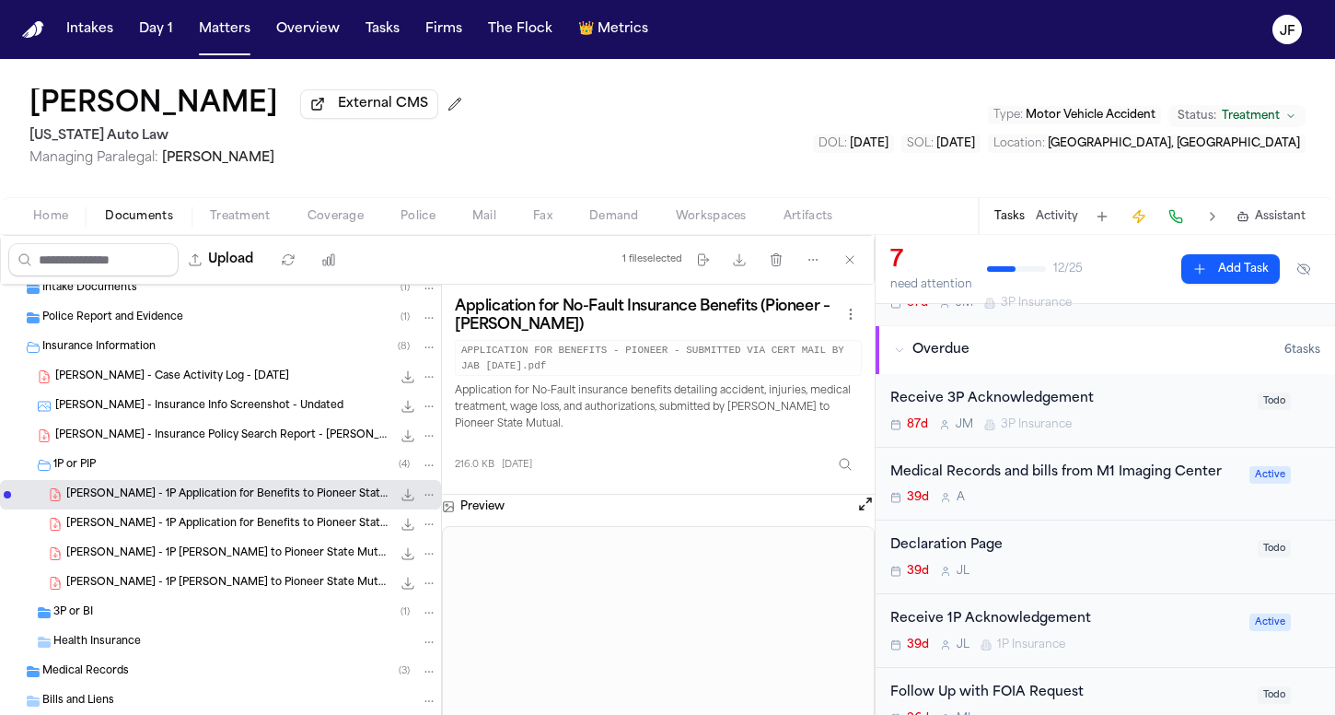
click at [137, 612] on div "3P or BI ( 1 )" at bounding box center [245, 612] width 384 height 17
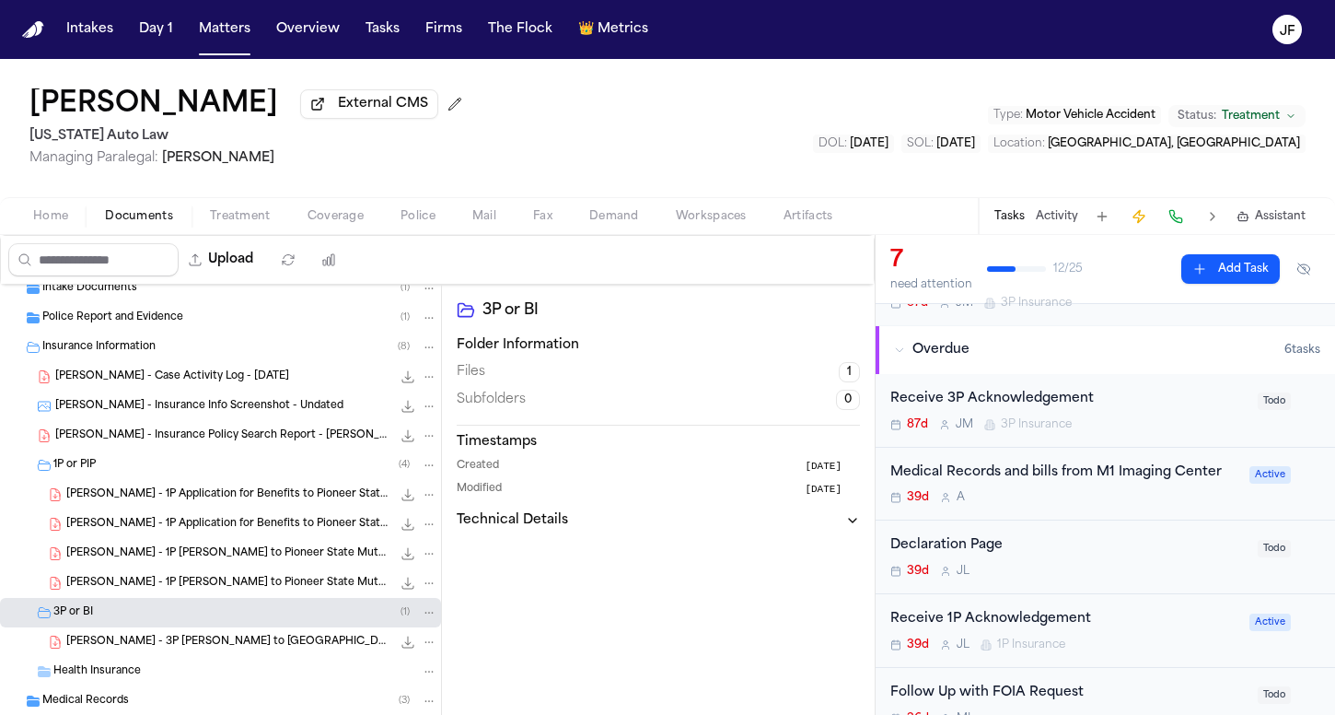
click at [198, 648] on span "[PERSON_NAME] - 3P [PERSON_NAME] to [GEOGRAPHIC_DATA] Underwriters - [DATE] and…" at bounding box center [228, 643] width 325 height 16
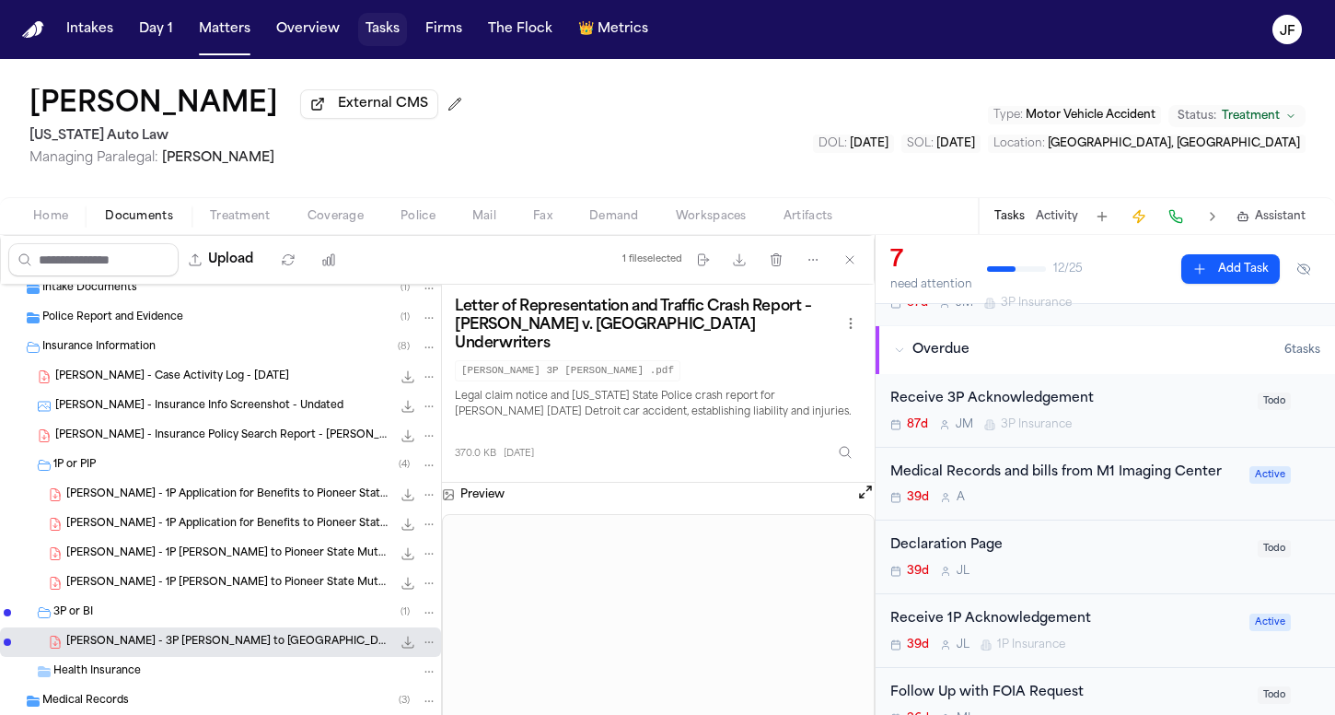
click at [378, 33] on button "Tasks" at bounding box center [382, 29] width 49 height 33
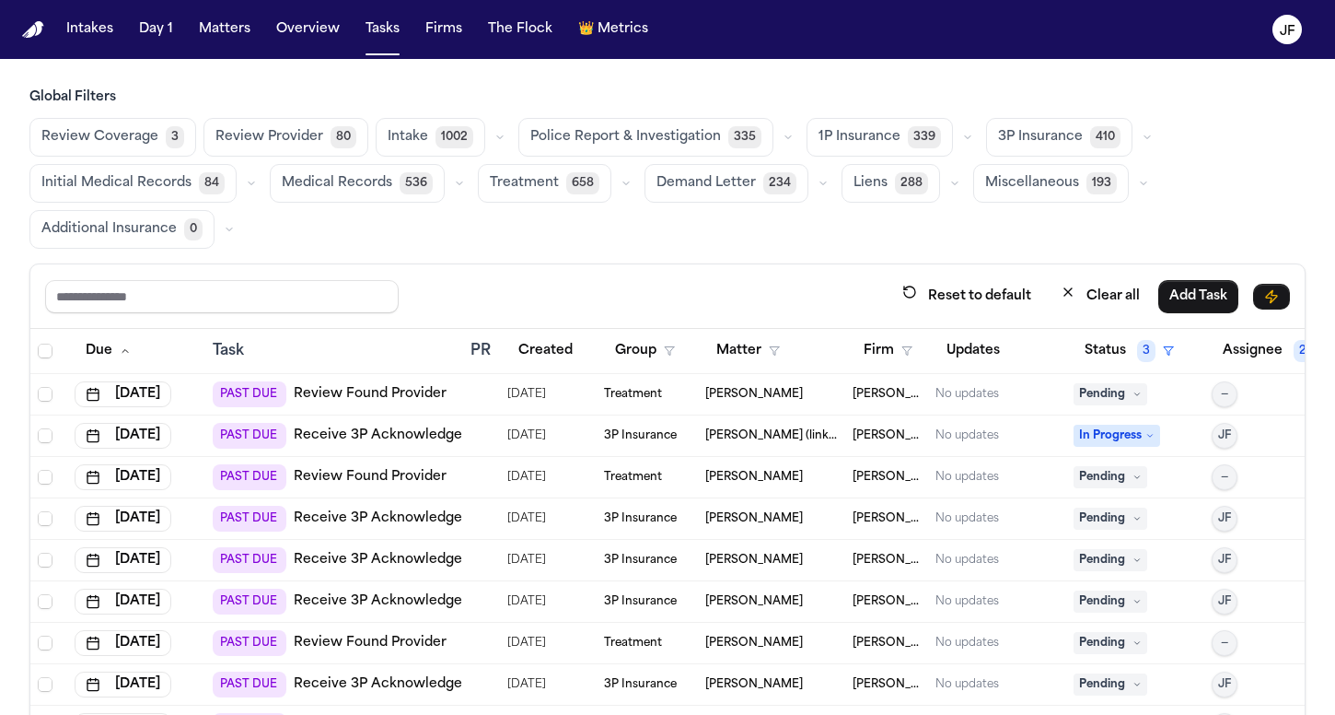
click at [215, 43] on button "Matters" at bounding box center [225, 29] width 66 height 33
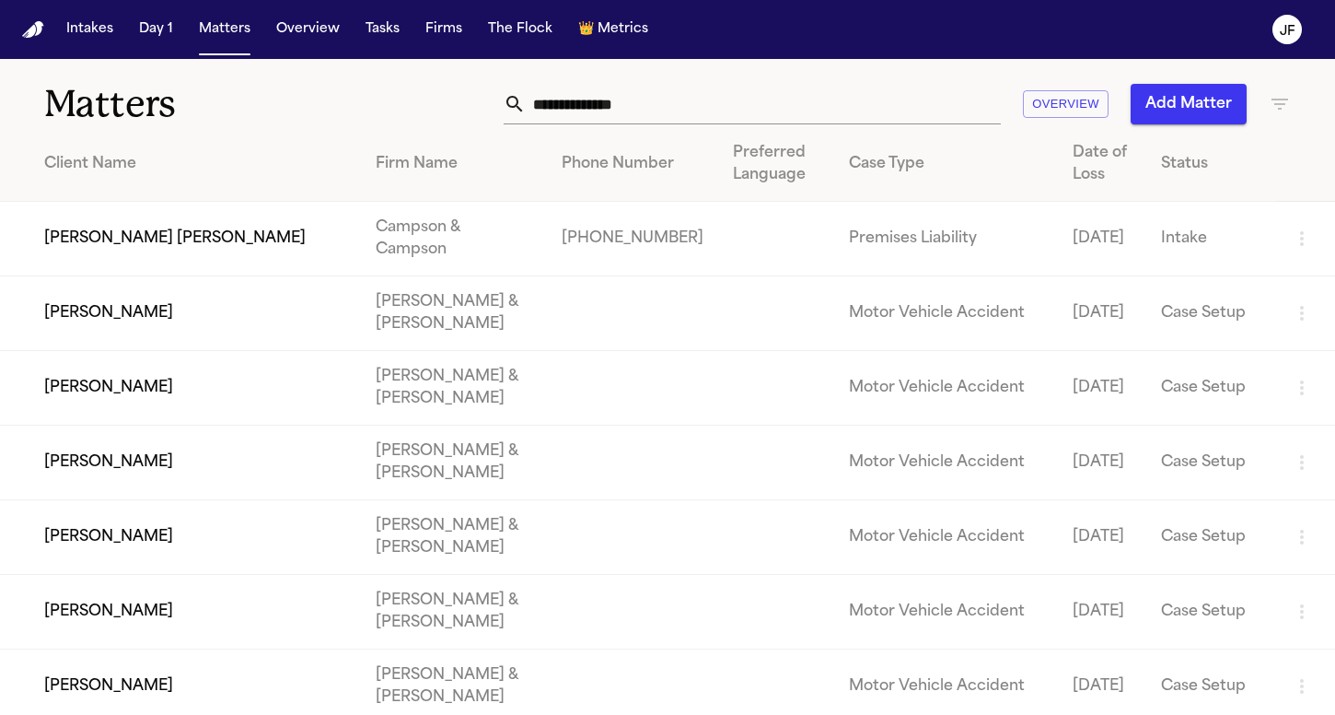
click at [609, 99] on input "text" at bounding box center [763, 104] width 475 height 41
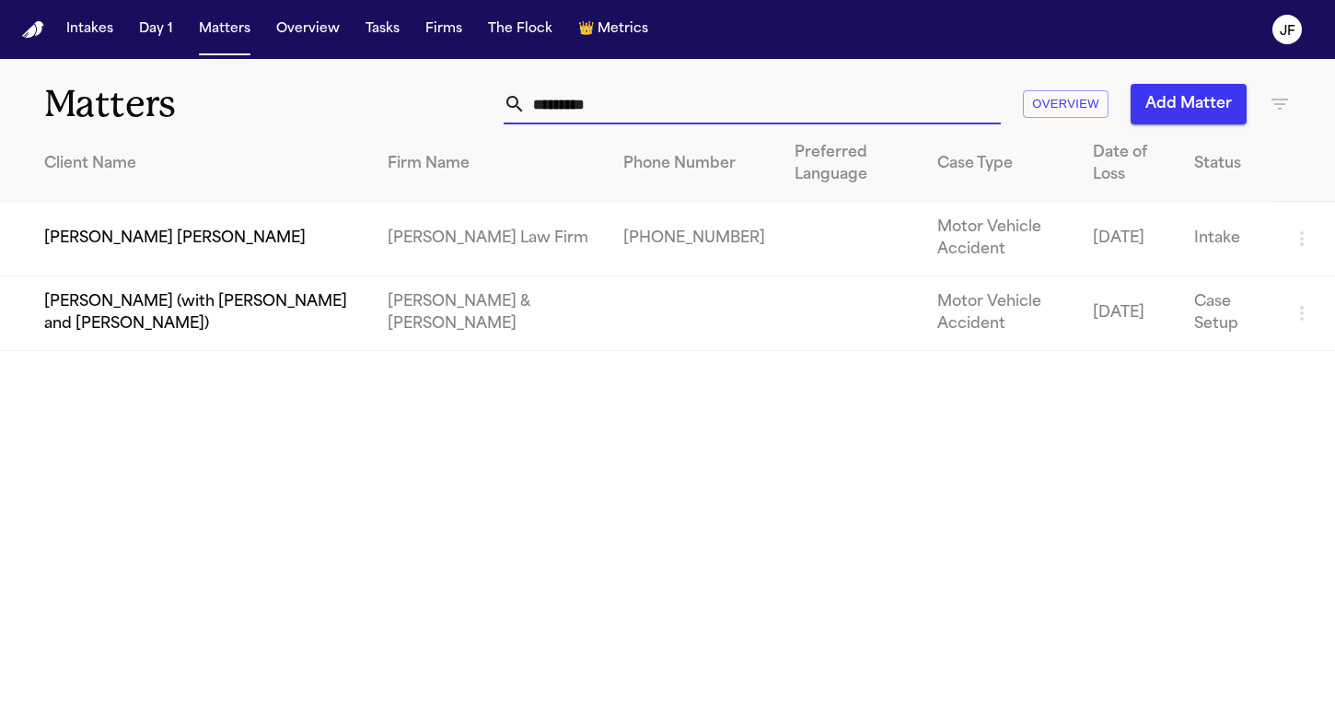
type input "*********"
drag, startPoint x: 708, startPoint y: 124, endPoint x: 78, endPoint y: 243, distance: 641.1
click at [78, 243] on td "[PERSON_NAME] [PERSON_NAME]" at bounding box center [186, 239] width 373 height 75
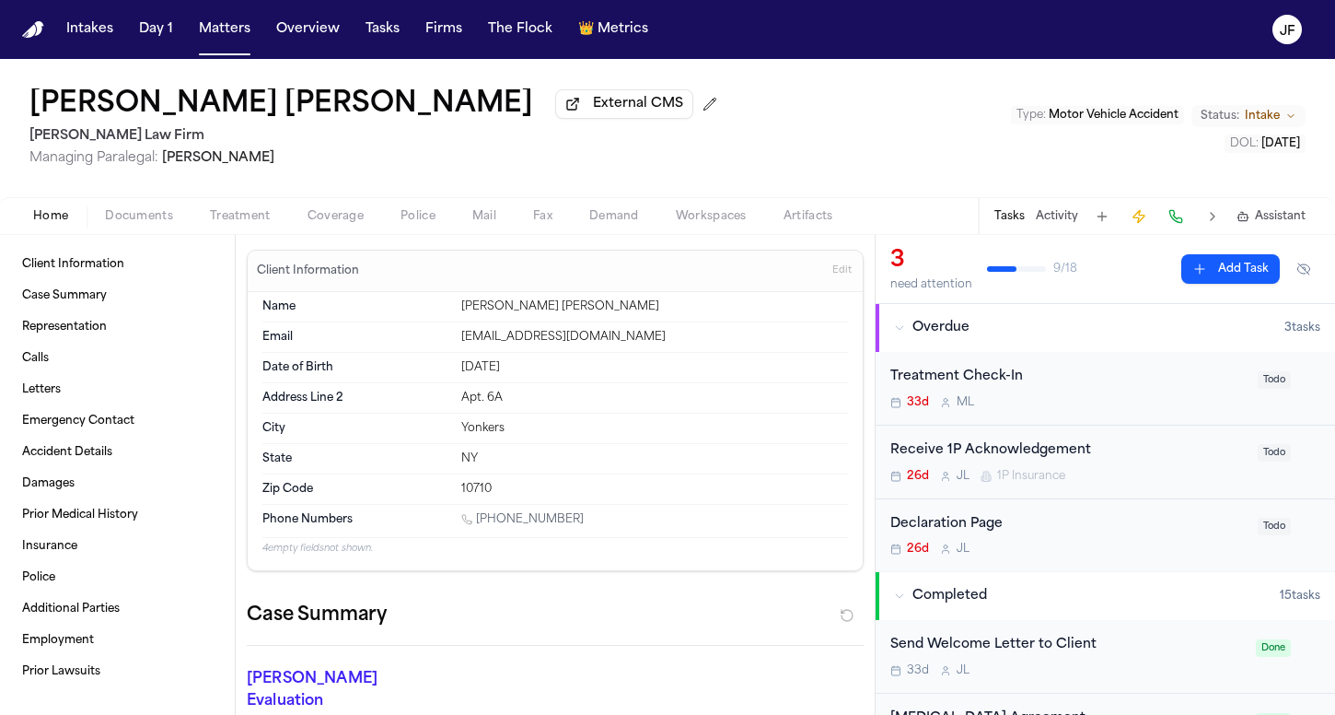
click at [151, 218] on span "Documents" at bounding box center [139, 216] width 68 height 15
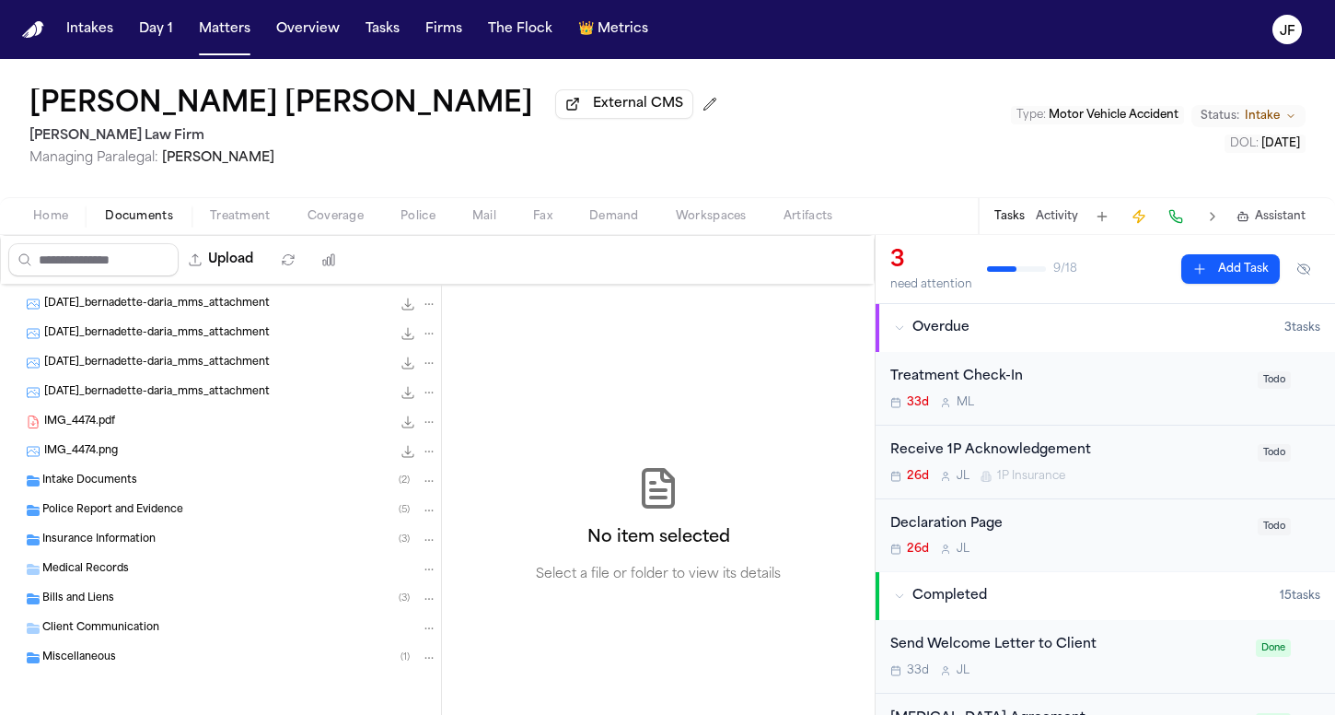
click at [149, 504] on span "Police Report and Evidence" at bounding box center [112, 511] width 141 height 16
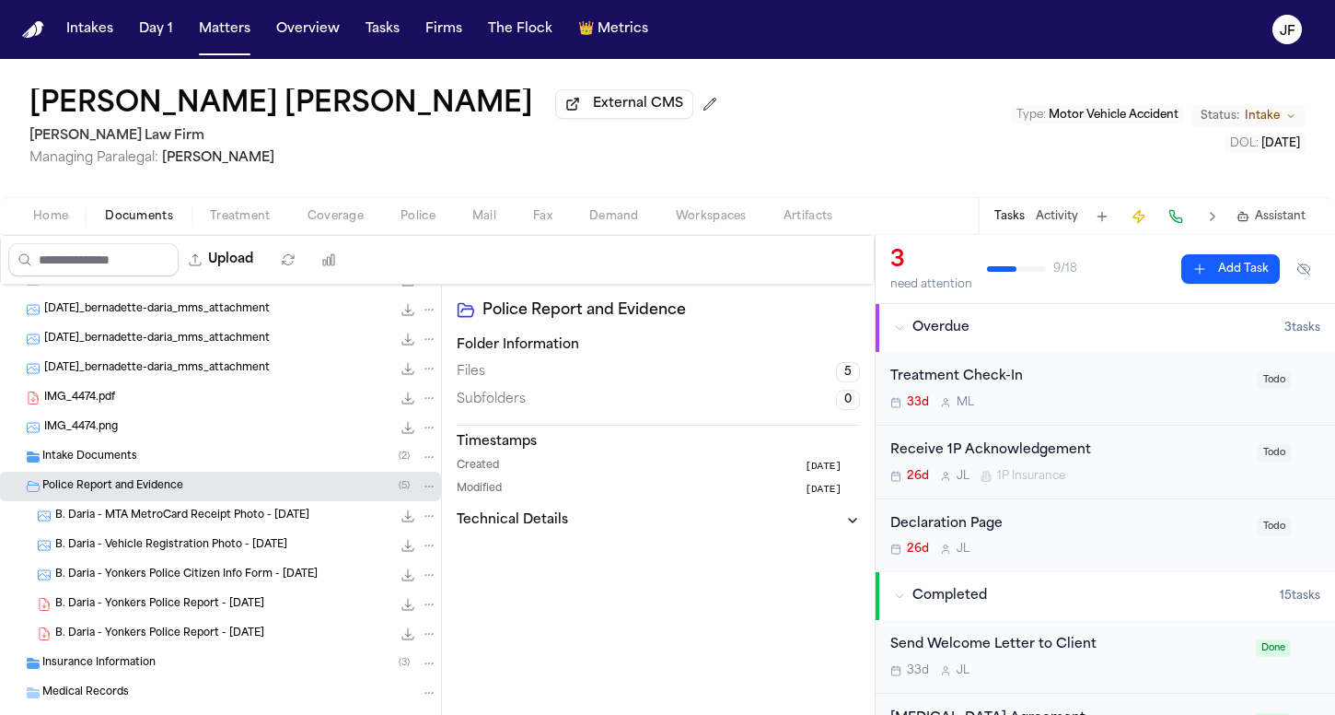
scroll to position [593, 0]
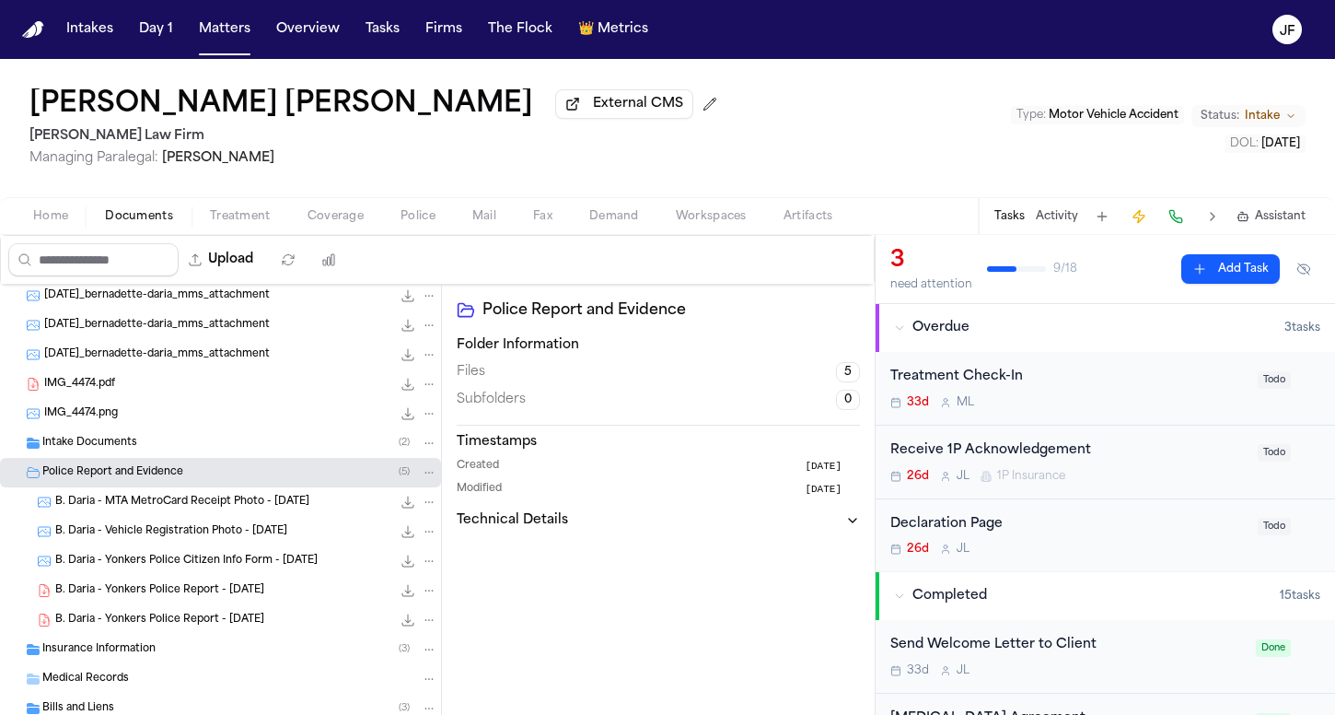
click at [177, 614] on div "B. Daria - Yonkers Police Report - [DATE] 433.6 KB • PDF" at bounding box center [246, 620] width 382 height 18
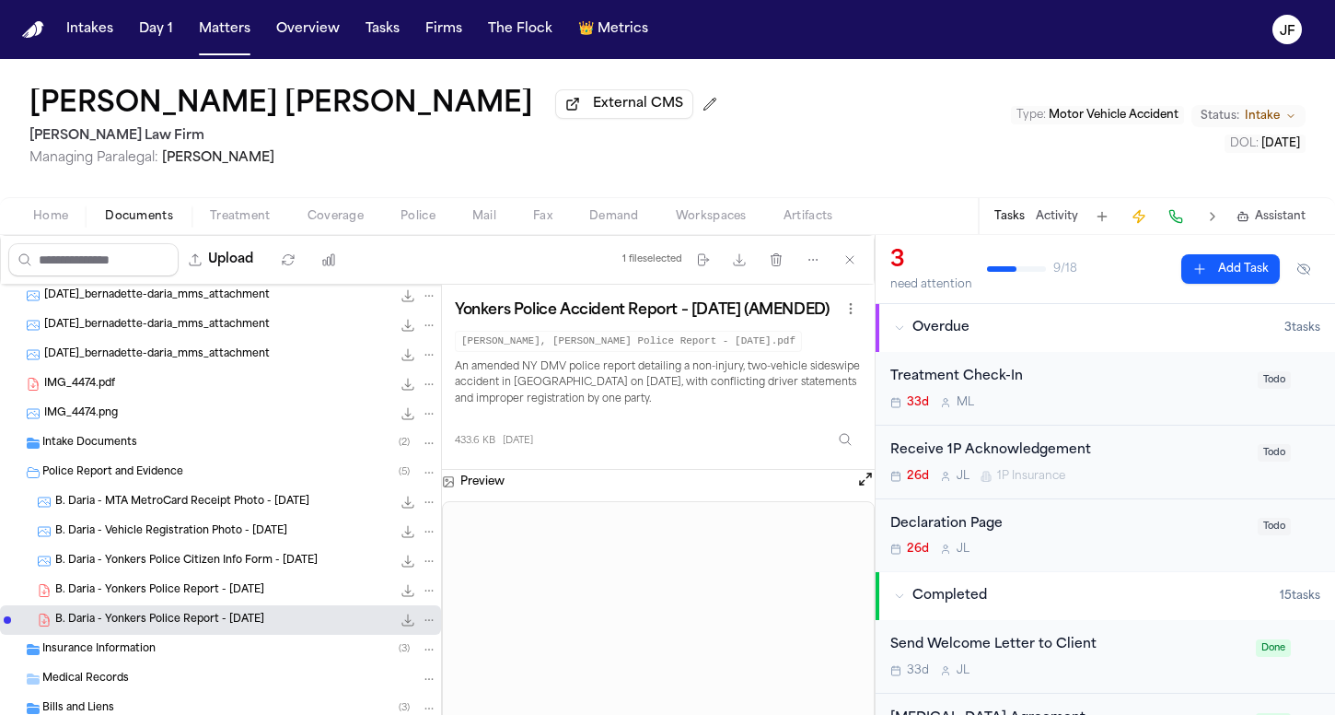
click at [206, 589] on span "B. Daria - Yonkers Police Report - [DATE]" at bounding box center [159, 591] width 209 height 16
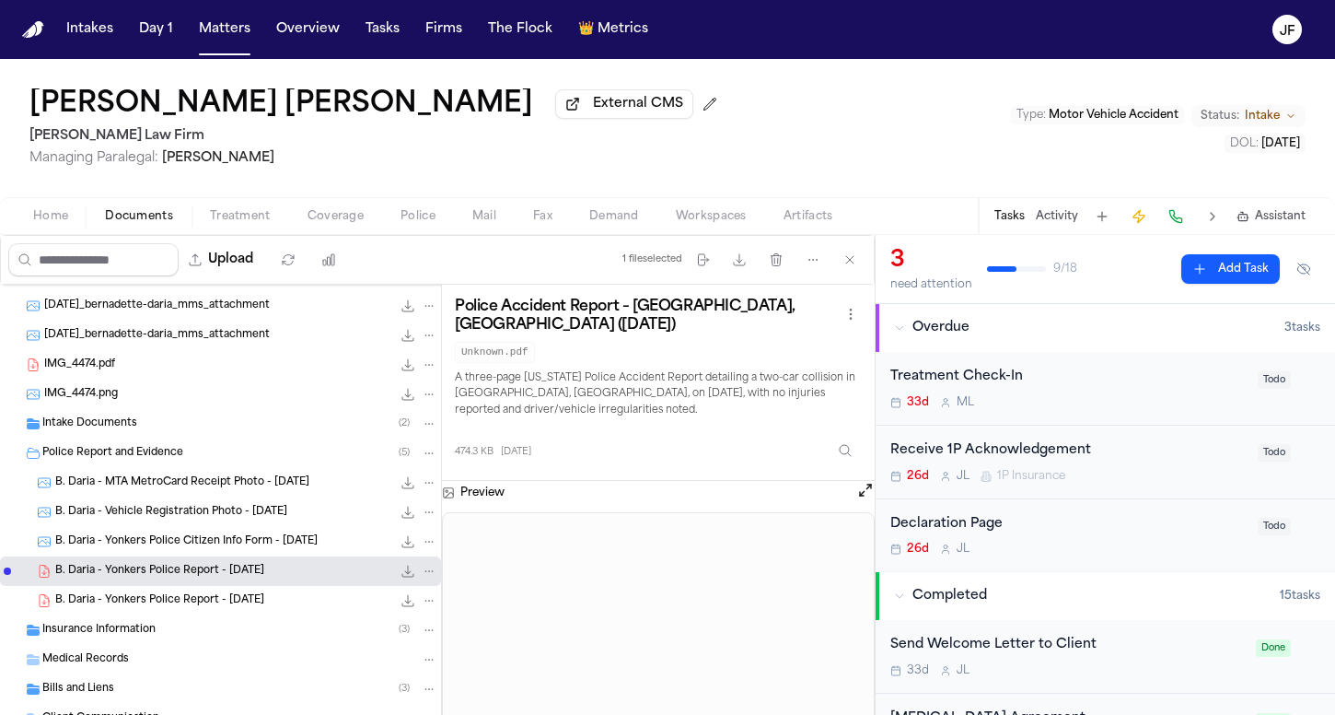
scroll to position [628, 0]
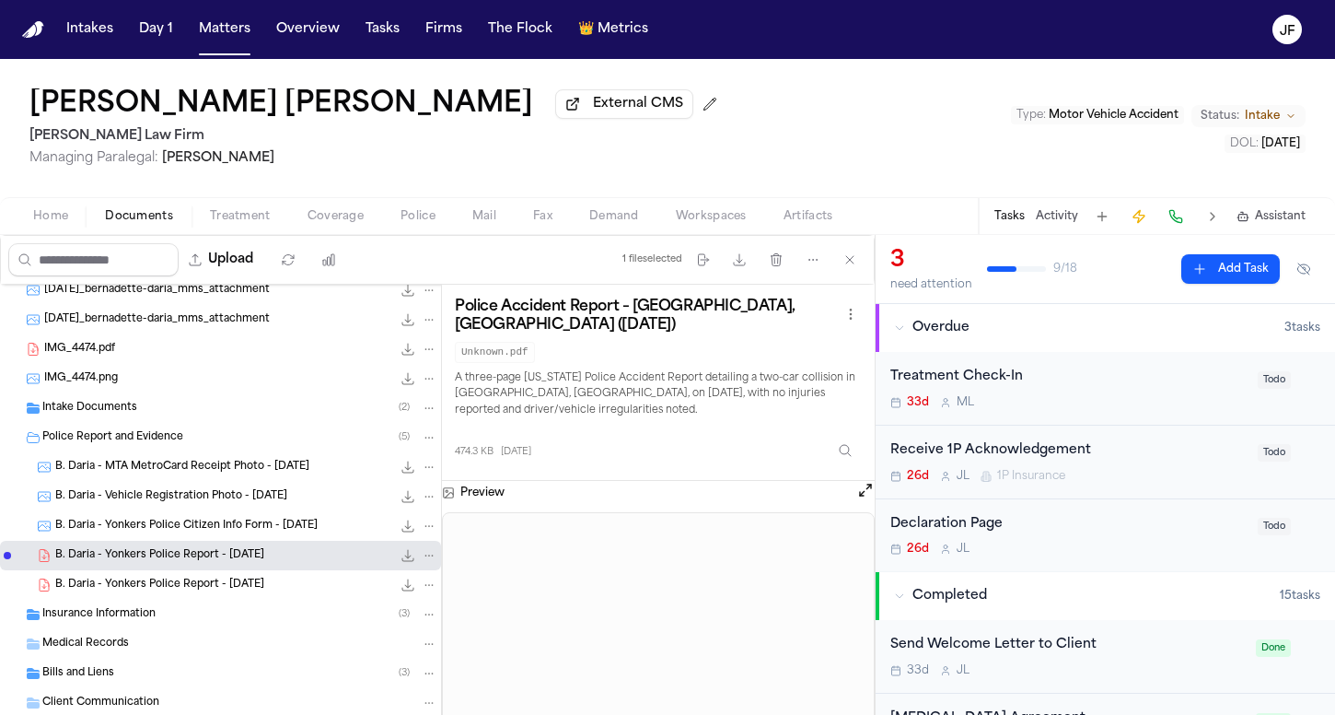
click at [0, 0] on span "433.6 KB • PDF" at bounding box center [0, 0] width 0 height 0
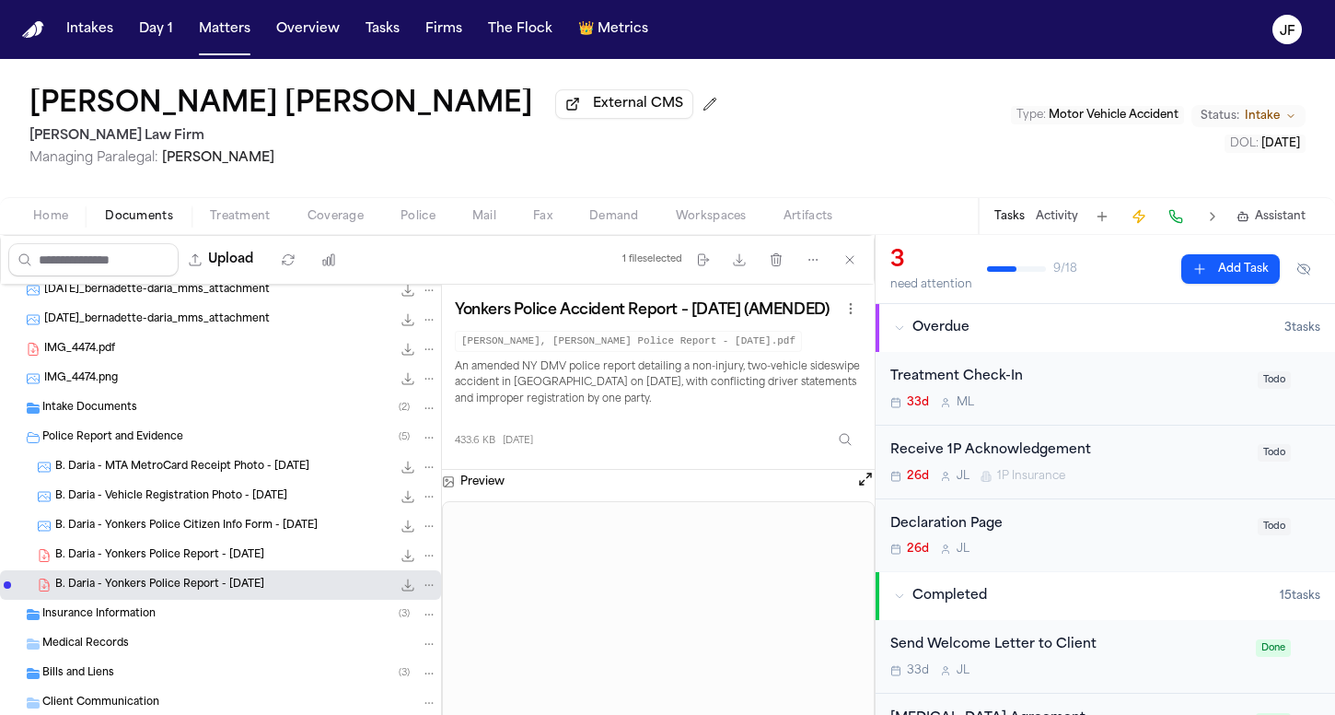
click at [401, 589] on icon "File: B. Daria - Yonkers Police Report - 8.7.25" at bounding box center [408, 584] width 15 height 15
click at [248, 553] on span "B. Daria - Yonkers Police Report - [DATE]" at bounding box center [159, 556] width 209 height 16
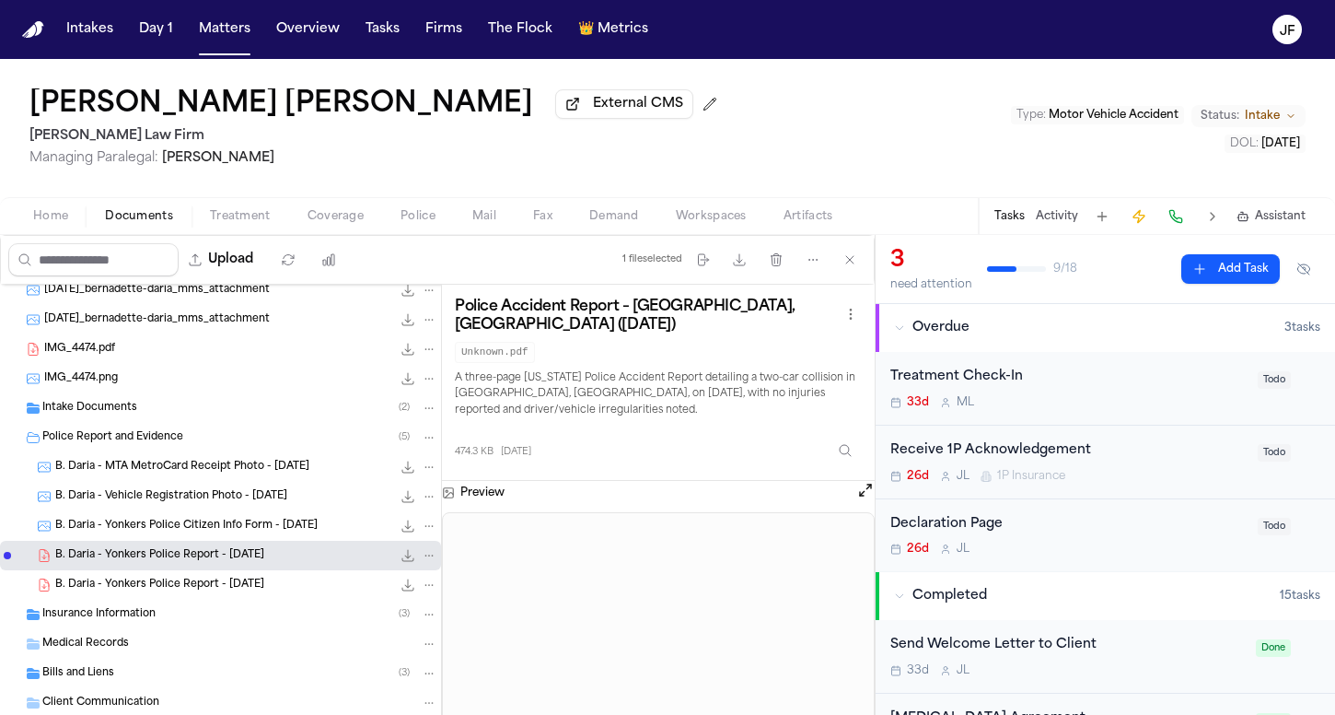
click at [401, 556] on icon "File: B. Daria - Yonkers Police Report - 8.7.25" at bounding box center [408, 555] width 15 height 15
click at [67, 218] on span "Home" at bounding box center [50, 216] width 35 height 15
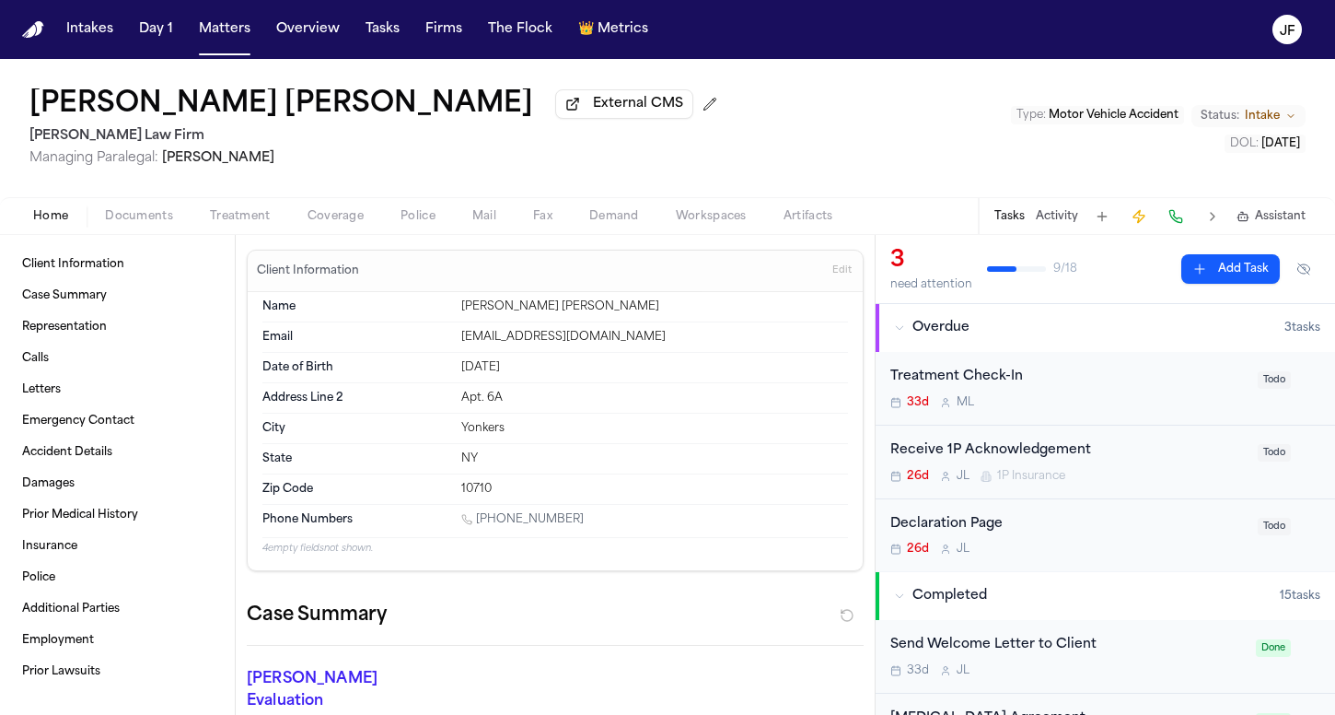
click at [102, 207] on div "Home Documents Treatment Coverage Police Mail Fax Demand Workspaces Artifacts T…" at bounding box center [667, 215] width 1335 height 37
click at [121, 216] on span "Documents" at bounding box center [139, 216] width 68 height 15
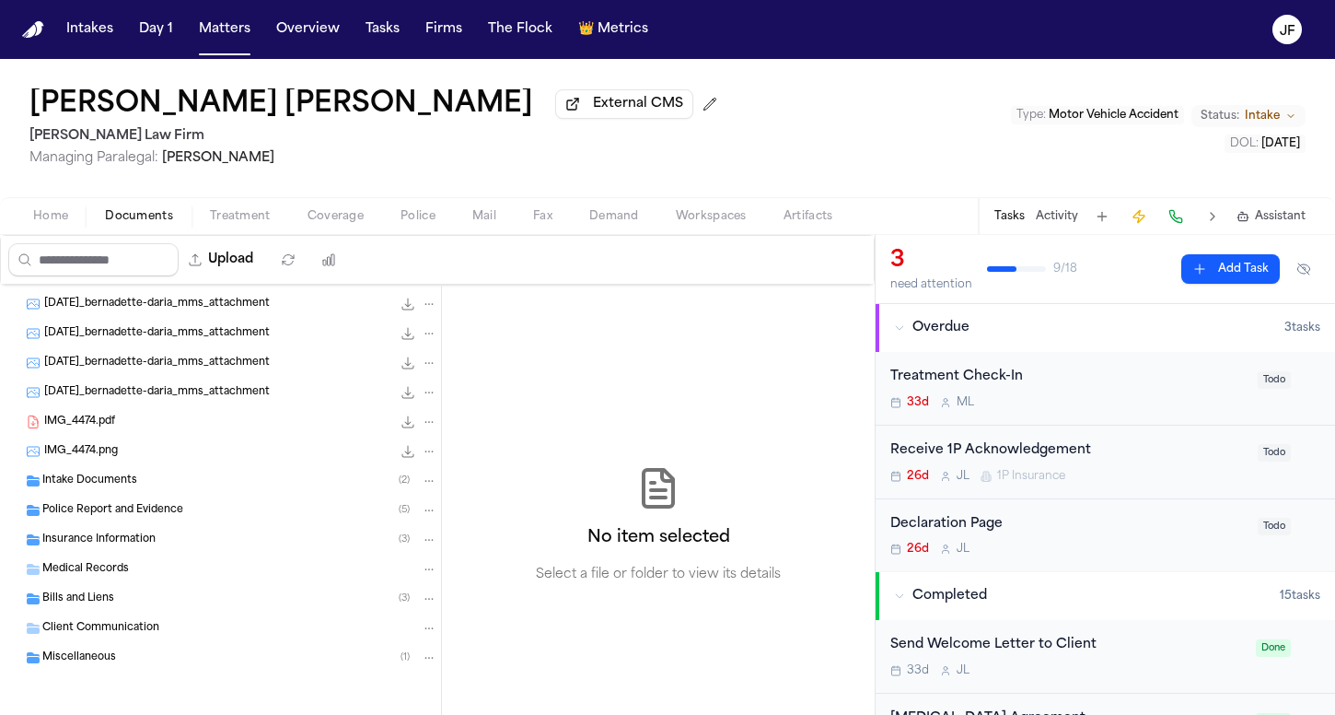
scroll to position [559, 0]
click at [168, 502] on div "Police Report and Evidence ( 5 )" at bounding box center [239, 510] width 395 height 17
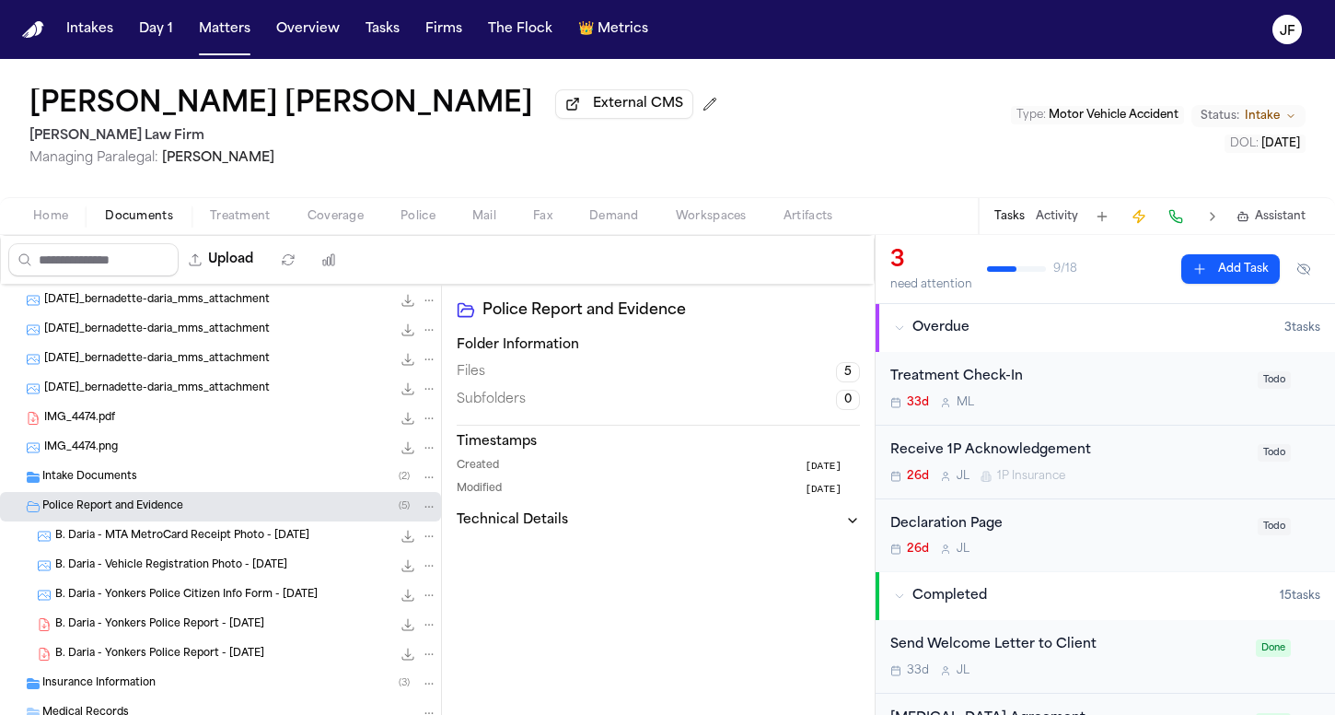
click at [210, 633] on span "B. Daria - Yonkers Police Report - [DATE]" at bounding box center [159, 625] width 209 height 16
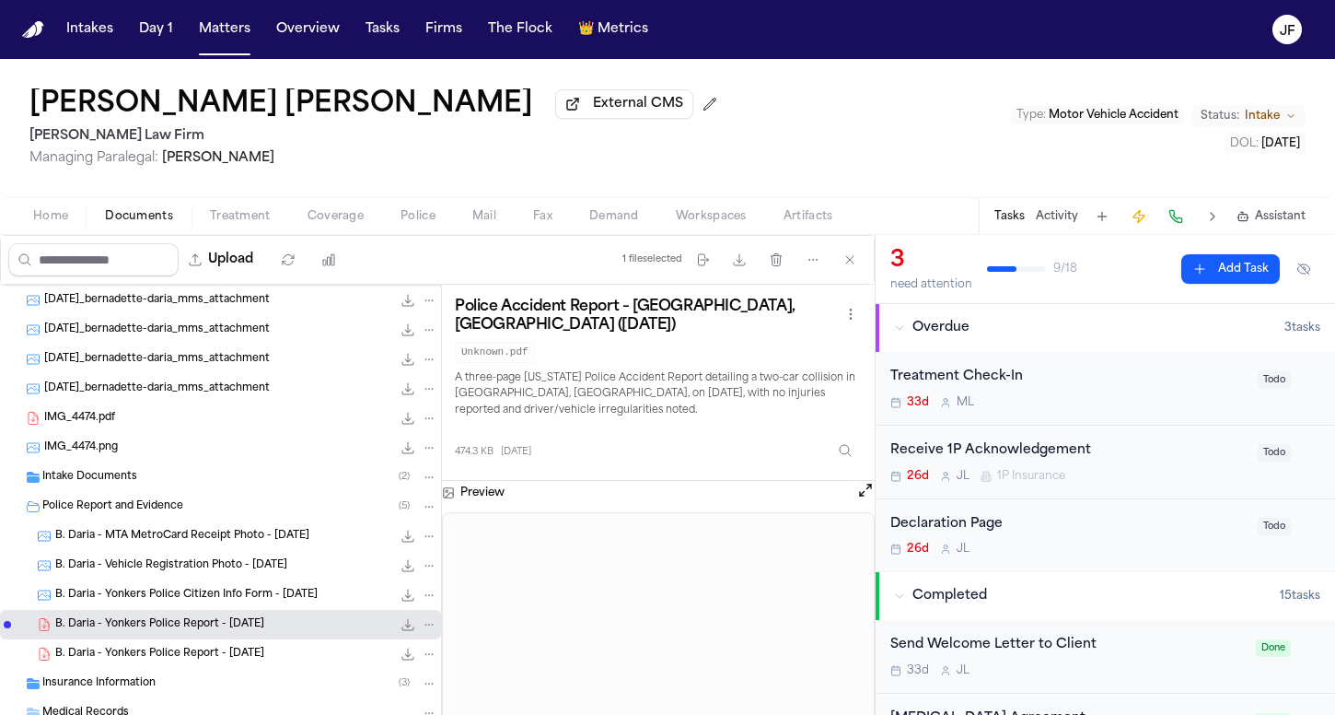
click at [484, 145] on div "[PERSON_NAME] [PERSON_NAME] External CMS [PERSON_NAME] Law Firm Managing Parale…" at bounding box center [667, 128] width 1335 height 138
click at [571, 188] on div "[PERSON_NAME] [PERSON_NAME] External CMS [PERSON_NAME] Law Firm Managing Parale…" at bounding box center [667, 128] width 1335 height 138
click at [1039, 215] on button "Activity" at bounding box center [1057, 216] width 42 height 15
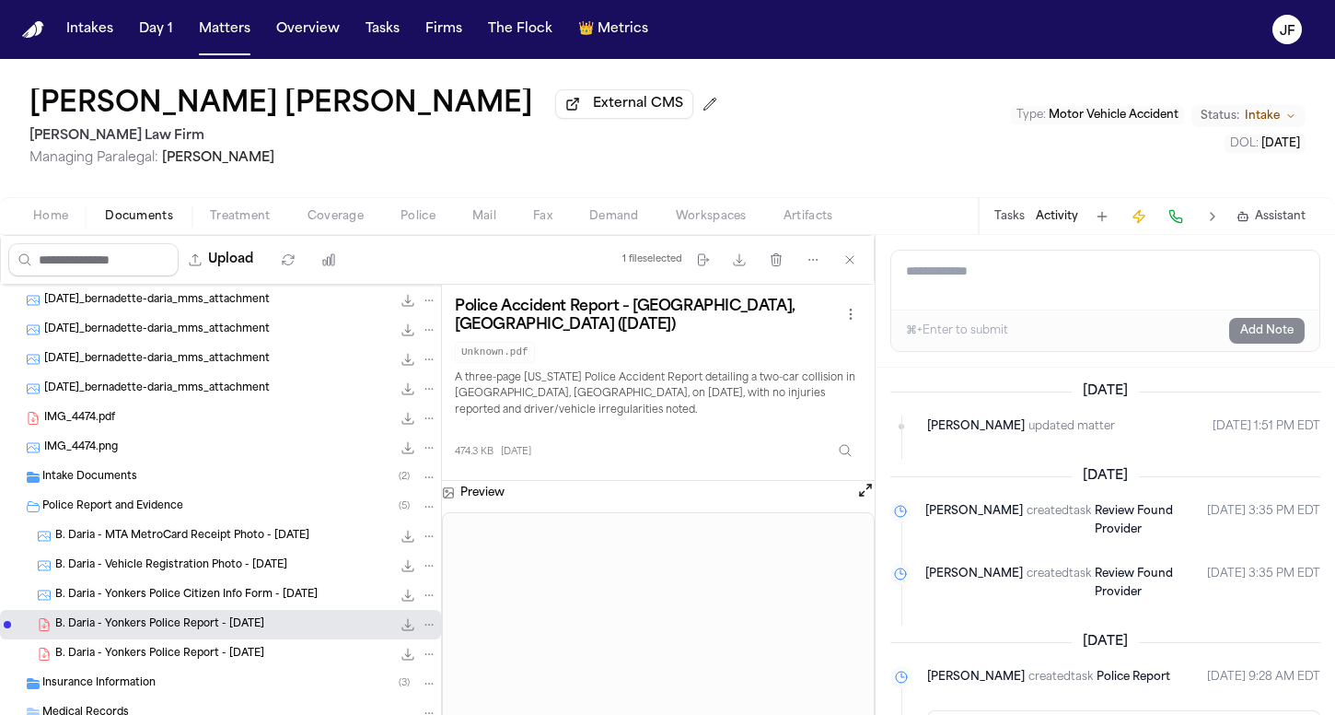
click at [1040, 286] on textarea "Add a note to this matter" at bounding box center [1106, 280] width 428 height 59
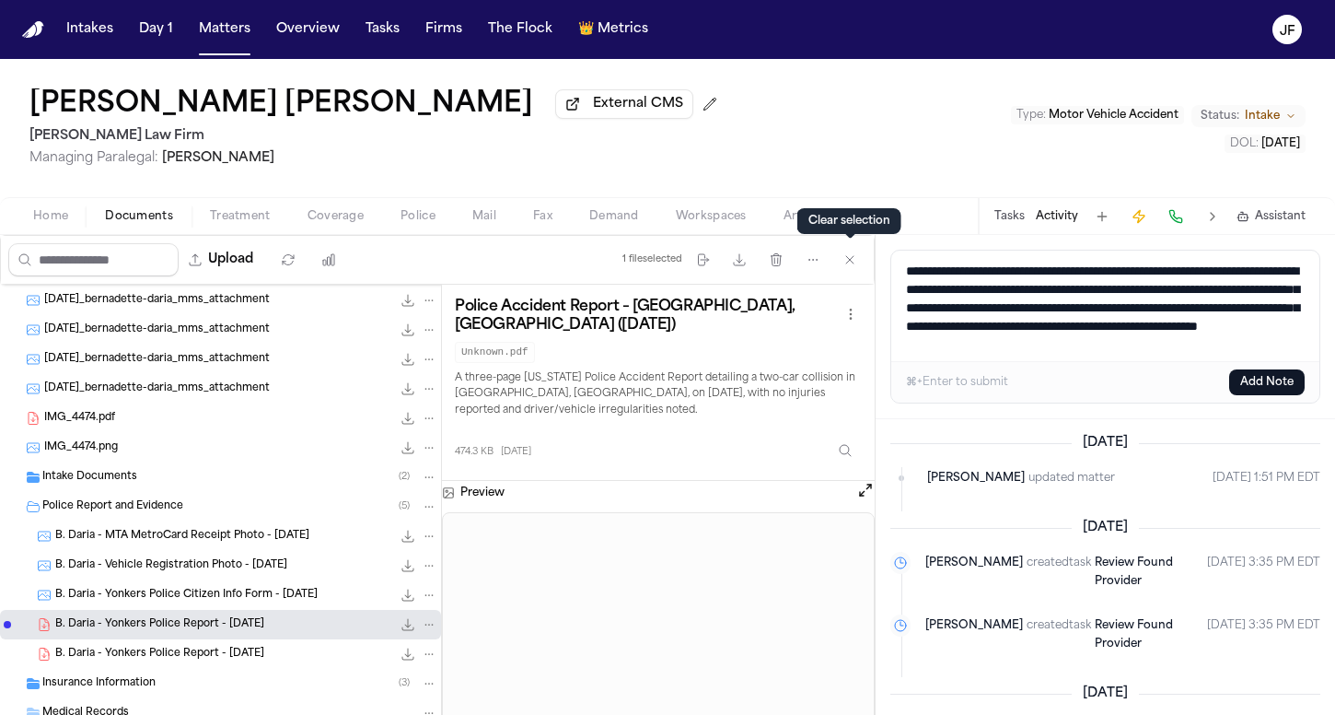
scroll to position [0, 0]
drag, startPoint x: 1220, startPoint y: 351, endPoint x: 855, endPoint y: 240, distance: 382.0
click at [855, 240] on div "Upload 1 file selected Move files Download files Delete files More actions Clea…" at bounding box center [667, 475] width 1335 height 480
click at [1217, 346] on textarea "**********" at bounding box center [1106, 306] width 428 height 111
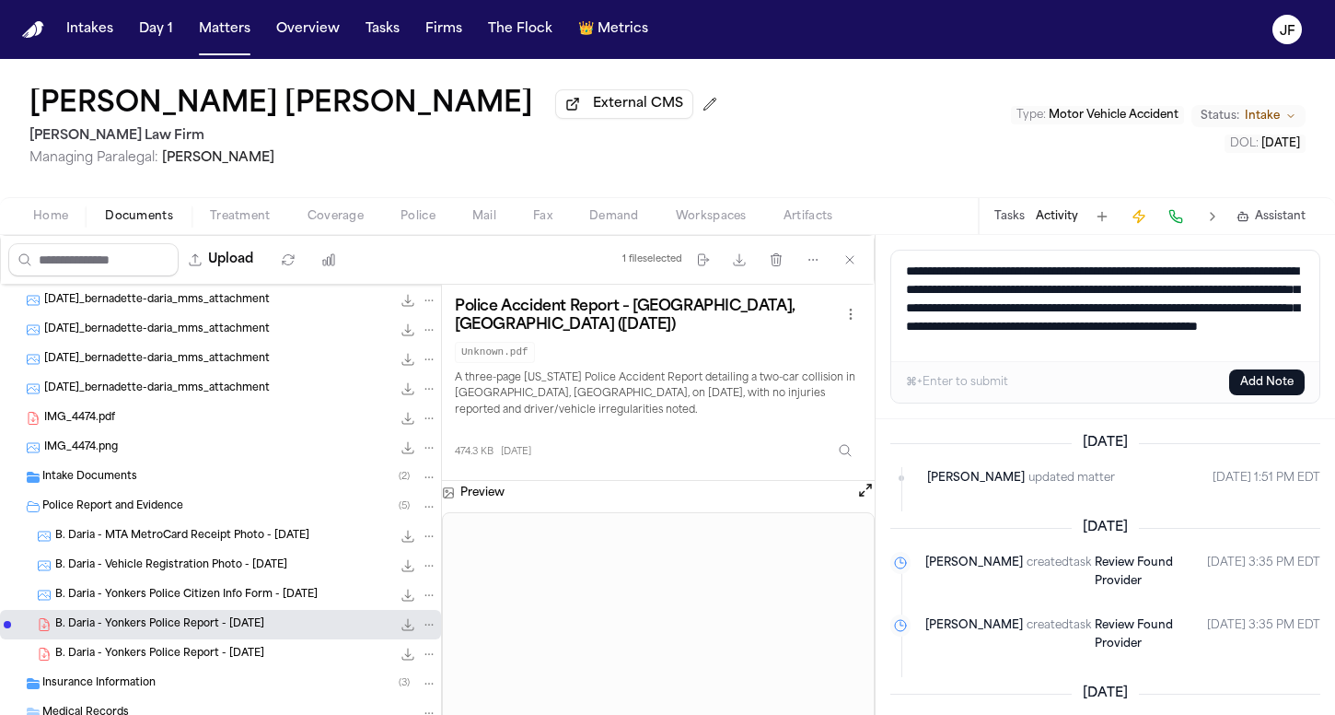
click at [1221, 356] on textarea "**********" at bounding box center [1106, 306] width 428 height 111
drag, startPoint x: 1221, startPoint y: 348, endPoint x: 861, endPoint y: 244, distance: 374.9
click at [861, 244] on div "Upload 1 file selected Move files Download files Delete files More actions Clea…" at bounding box center [667, 475] width 1335 height 480
click at [1079, 307] on textarea "**********" at bounding box center [1106, 306] width 428 height 111
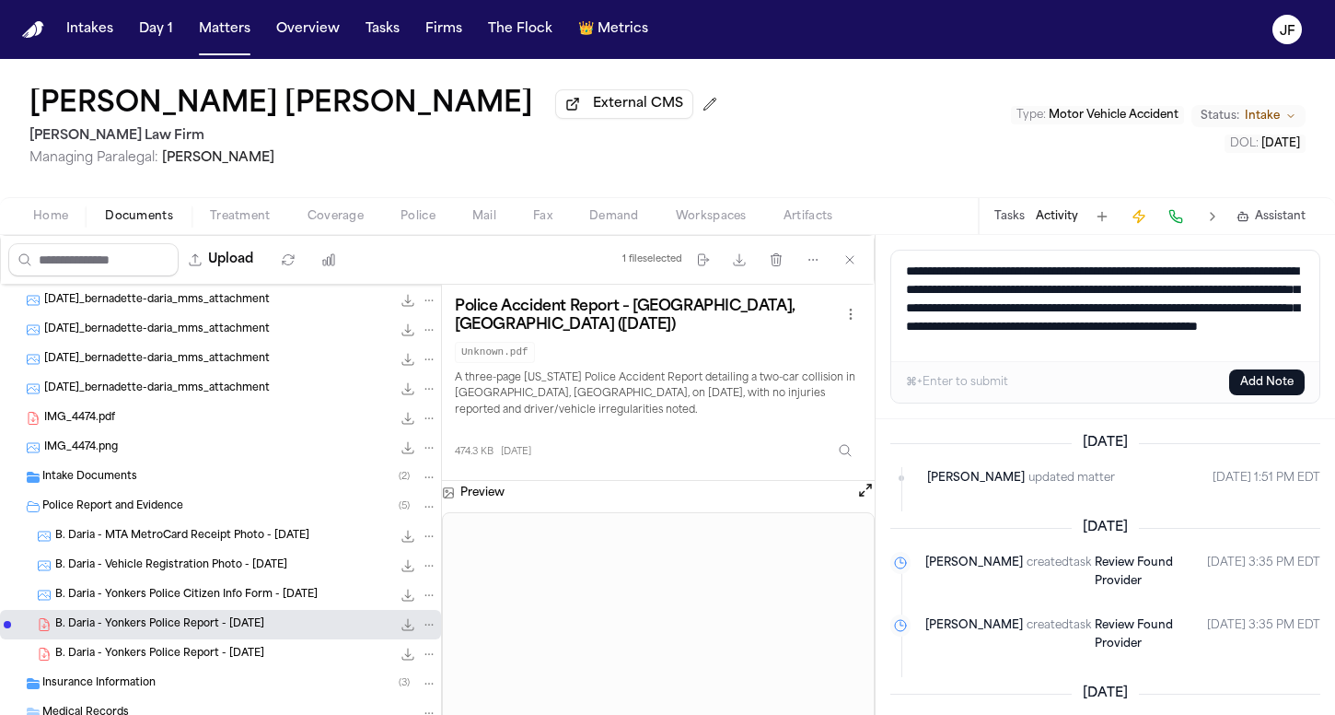
scroll to position [22, 0]
click at [1205, 346] on textarea "**********" at bounding box center [1106, 306] width 428 height 111
drag, startPoint x: 1205, startPoint y: 346, endPoint x: 879, endPoint y: 235, distance: 344.6
click at [879, 235] on div "[PERSON_NAME] [PERSON_NAME] External CMS [PERSON_NAME] Law Firm Managing Parale…" at bounding box center [667, 387] width 1335 height 656
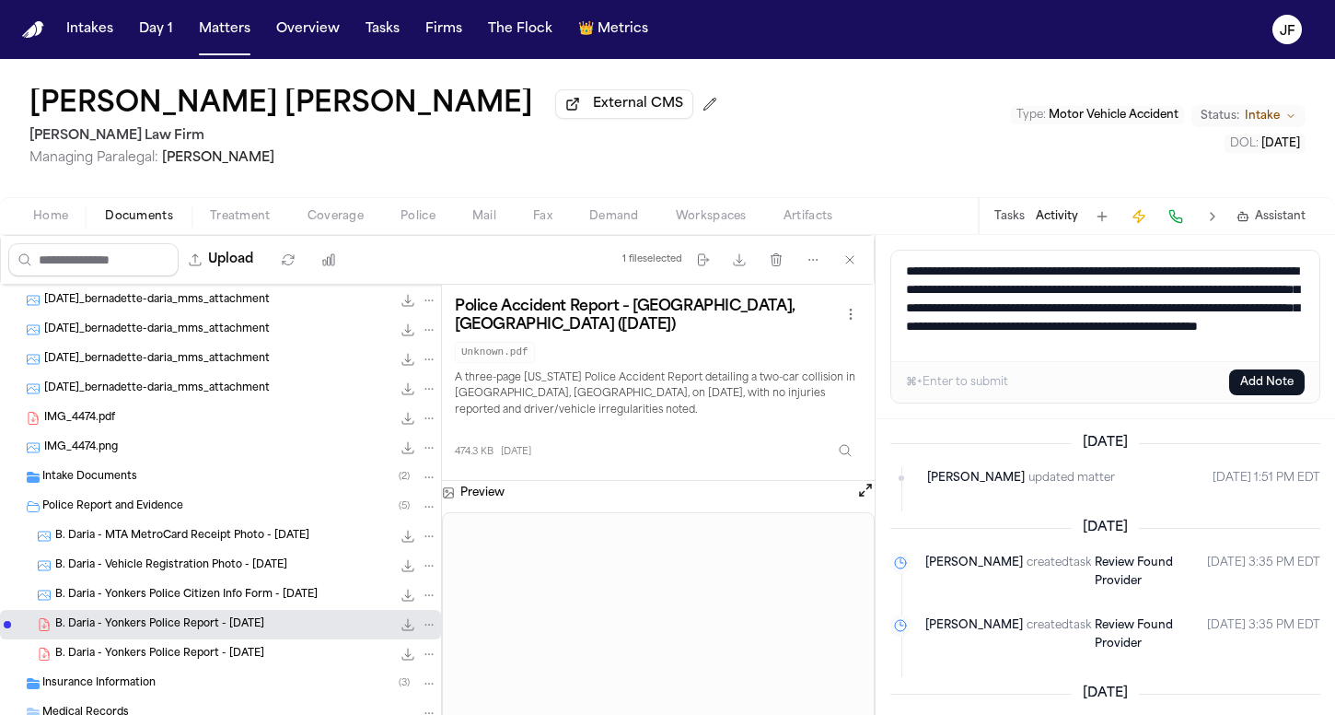
click at [1071, 301] on textarea "**********" at bounding box center [1106, 306] width 428 height 111
click at [1227, 332] on textarea "**********" at bounding box center [1106, 306] width 428 height 111
click at [1227, 338] on textarea "**********" at bounding box center [1106, 306] width 428 height 111
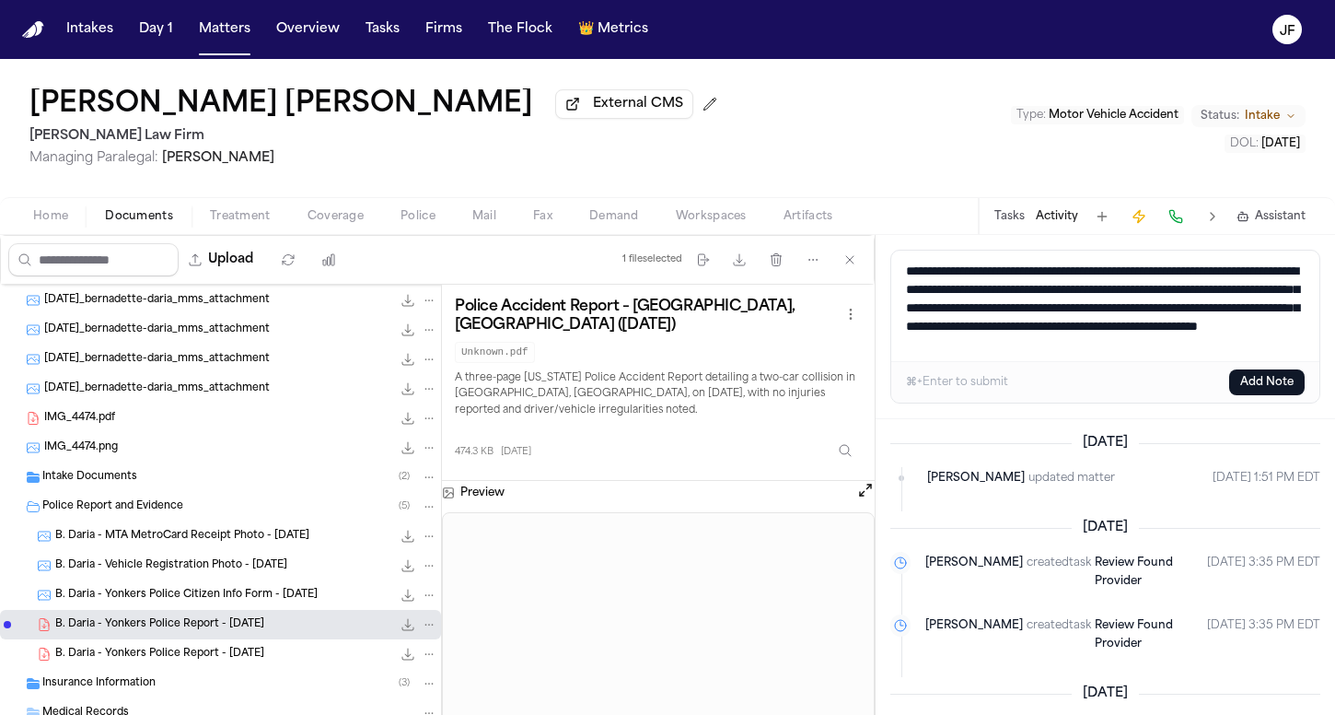
click at [1203, 324] on textarea "**********" at bounding box center [1106, 306] width 428 height 111
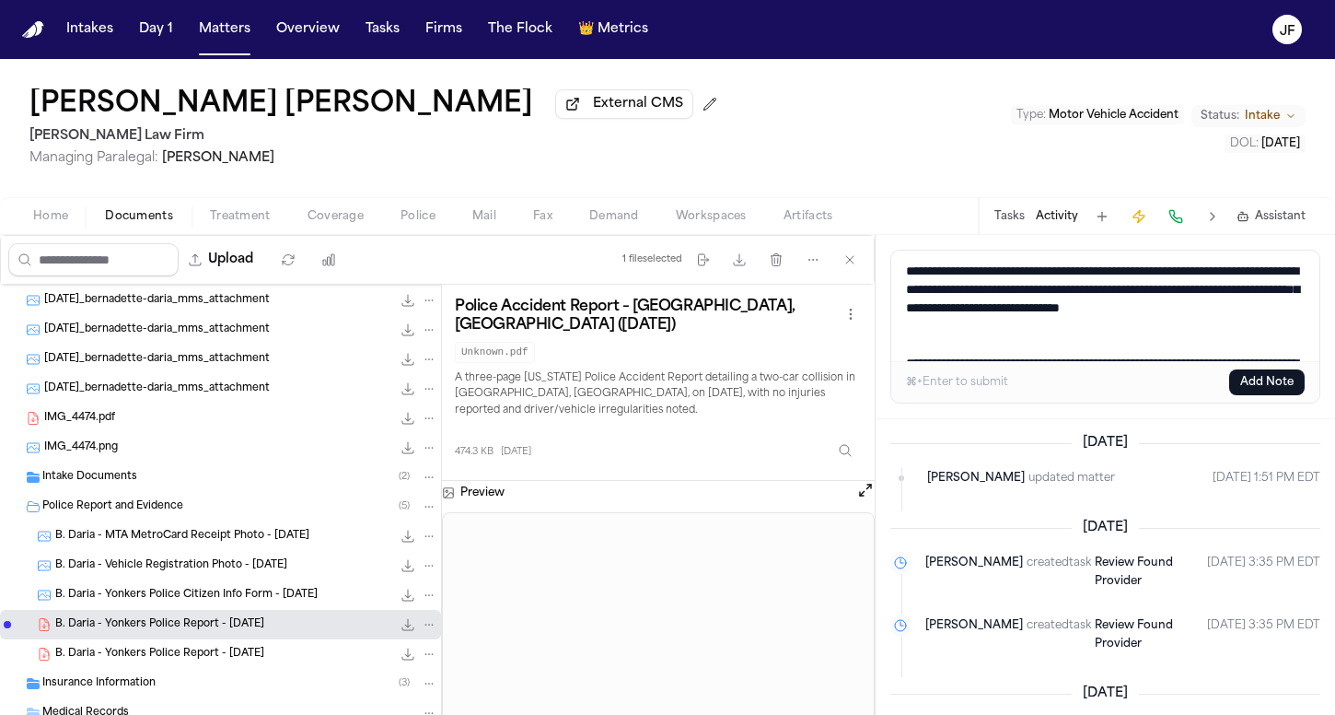
click at [1221, 329] on textarea "**********" at bounding box center [1106, 306] width 428 height 111
drag, startPoint x: 1284, startPoint y: 344, endPoint x: 825, endPoint y: 190, distance: 483.8
click at [825, 190] on div "[PERSON_NAME] [PERSON_NAME] External CMS 1 [PERSON_NAME] Law Firm Managing Para…" at bounding box center [667, 387] width 1335 height 656
click at [1148, 342] on textarea "**********" at bounding box center [1106, 306] width 428 height 111
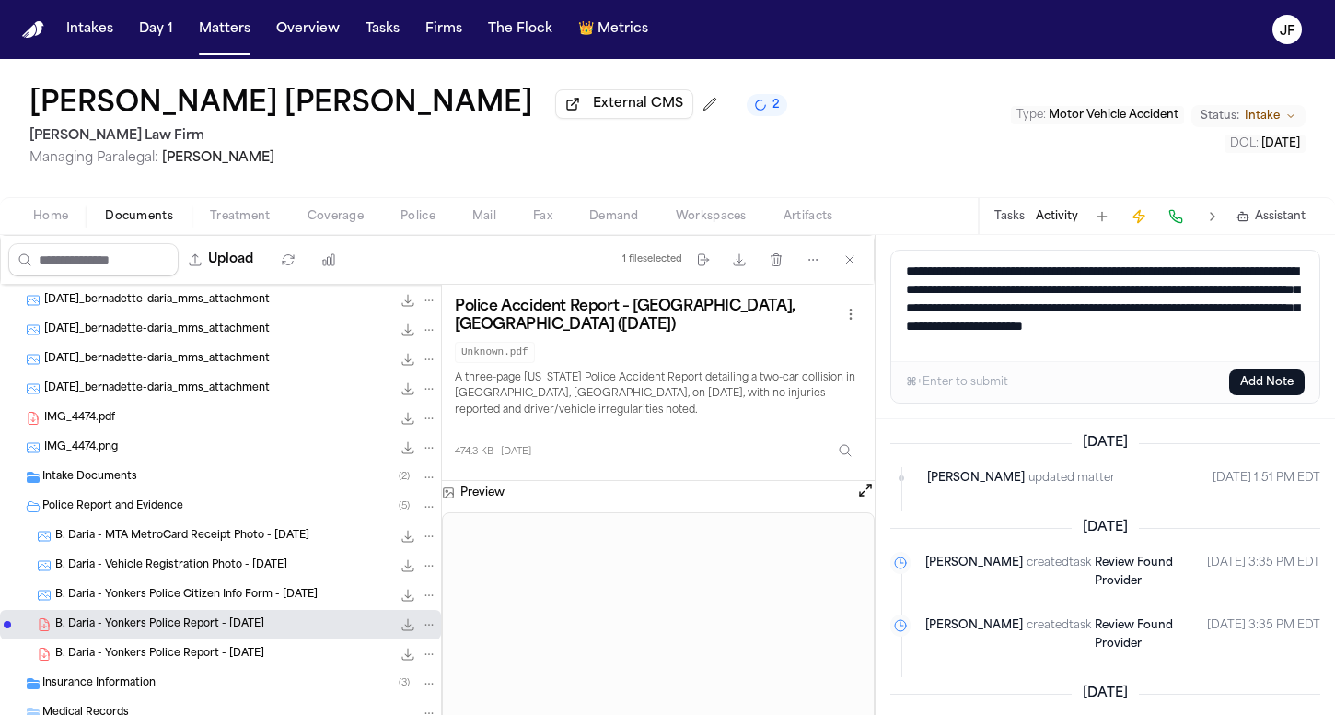
scroll to position [12, 0]
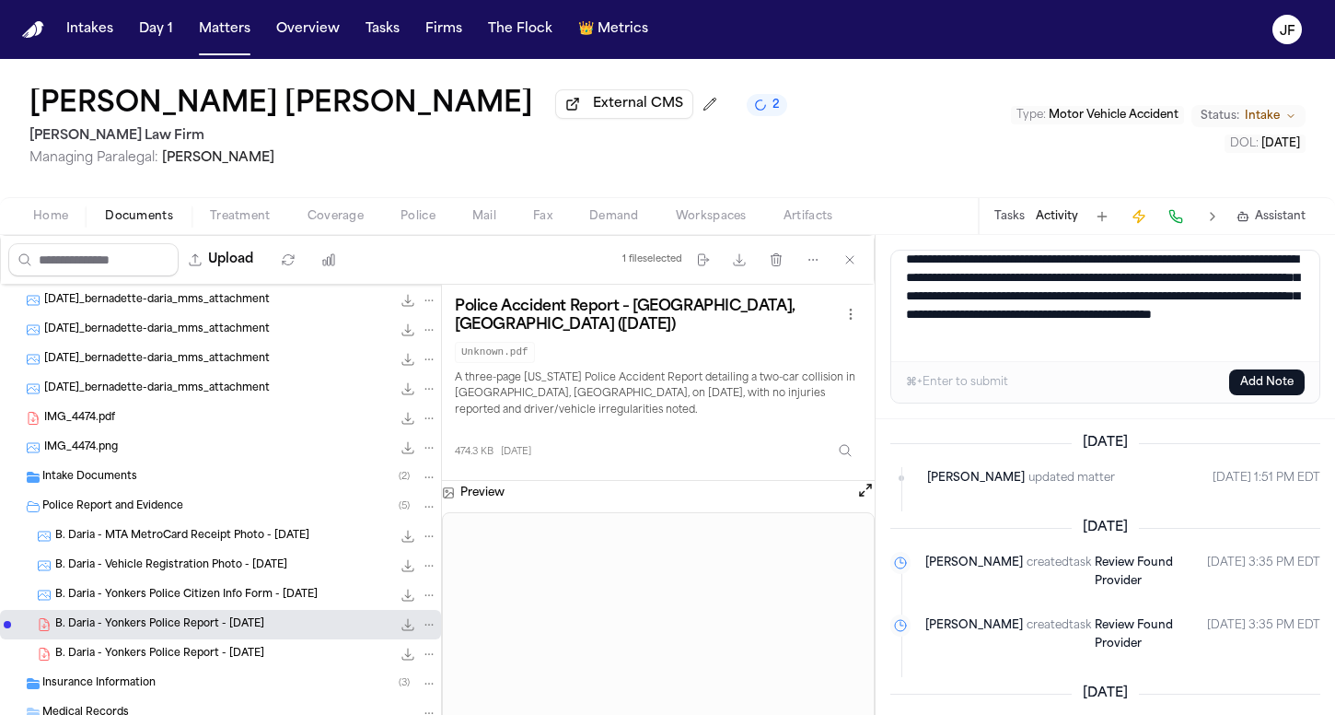
type textarea "**********"
click at [1267, 388] on button "Add Note" at bounding box center [1268, 382] width 76 height 26
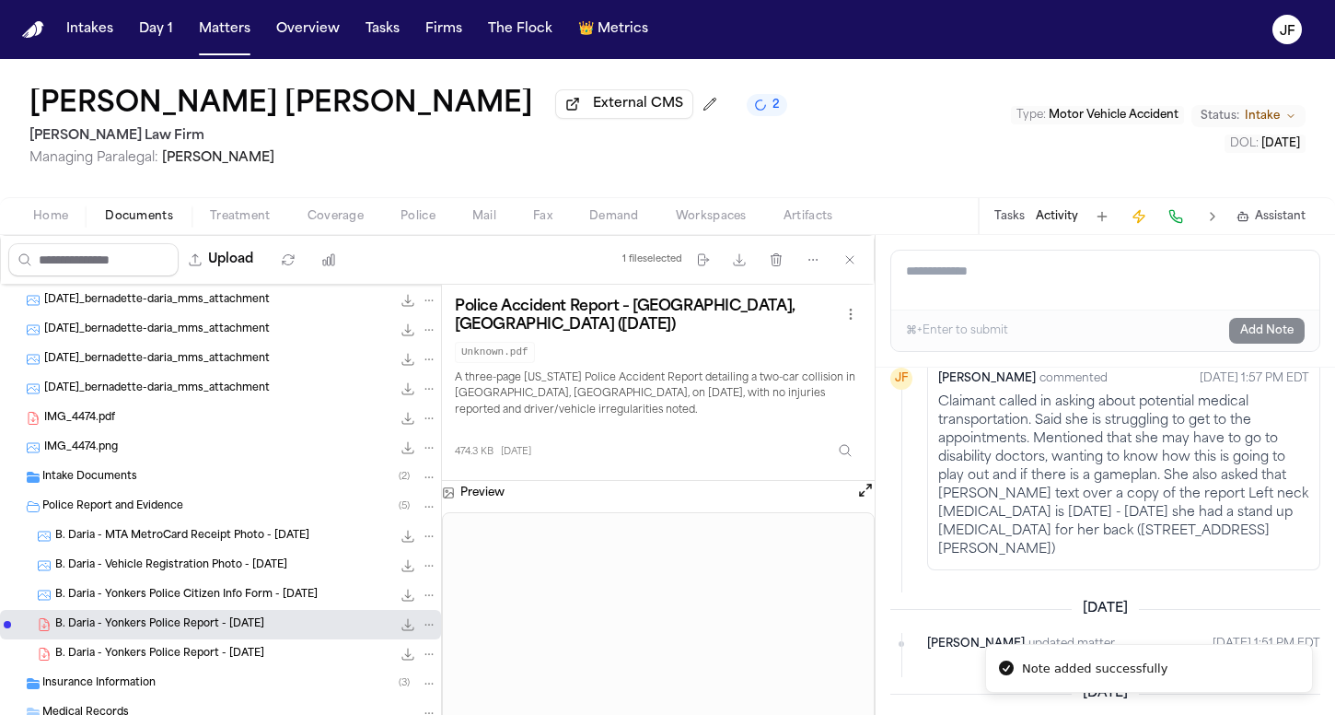
scroll to position [51, 0]
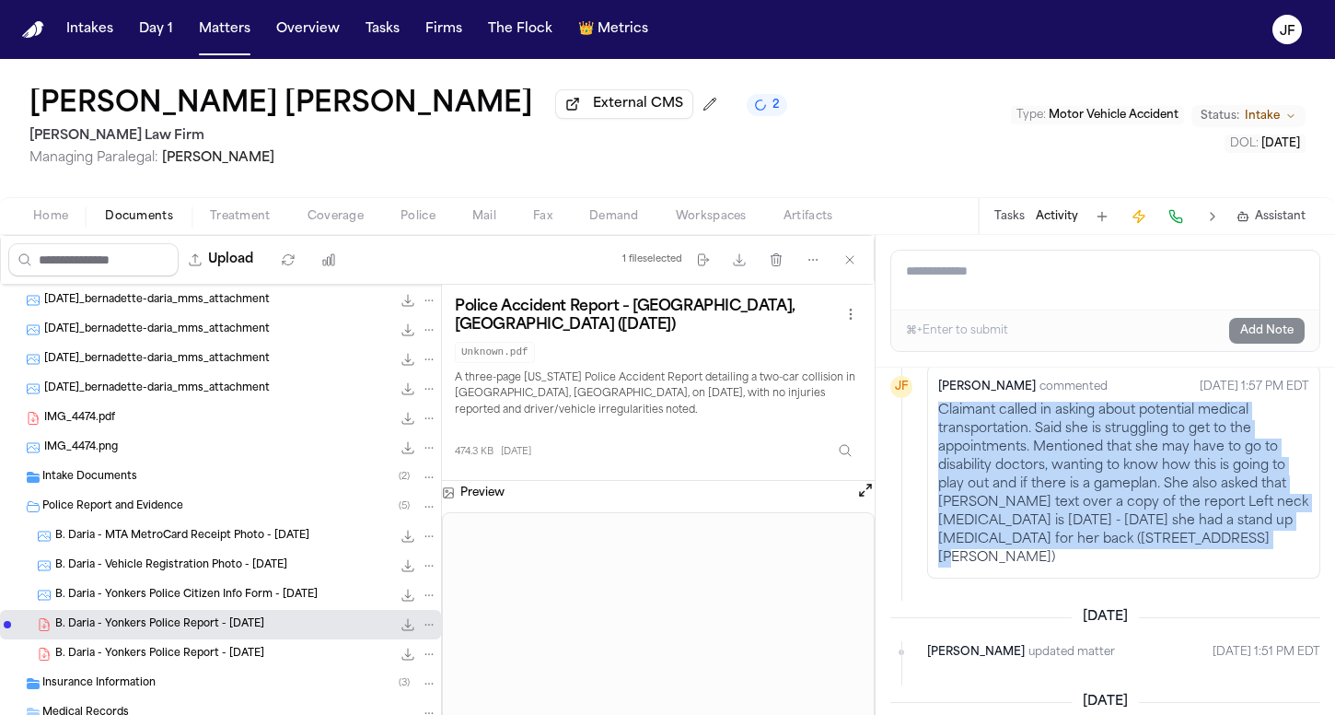
drag, startPoint x: 1235, startPoint y: 546, endPoint x: 934, endPoint y: 414, distance: 329.1
click at [934, 414] on div "[PERSON_NAME] commented [DATE] 1:57 PM EDT Claimant called in asking about pote…" at bounding box center [1123, 472] width 393 height 214
copy p "Claimant called in asking about potential medical transportation. Said she is s…"
